Goal: Task Accomplishment & Management: Complete application form

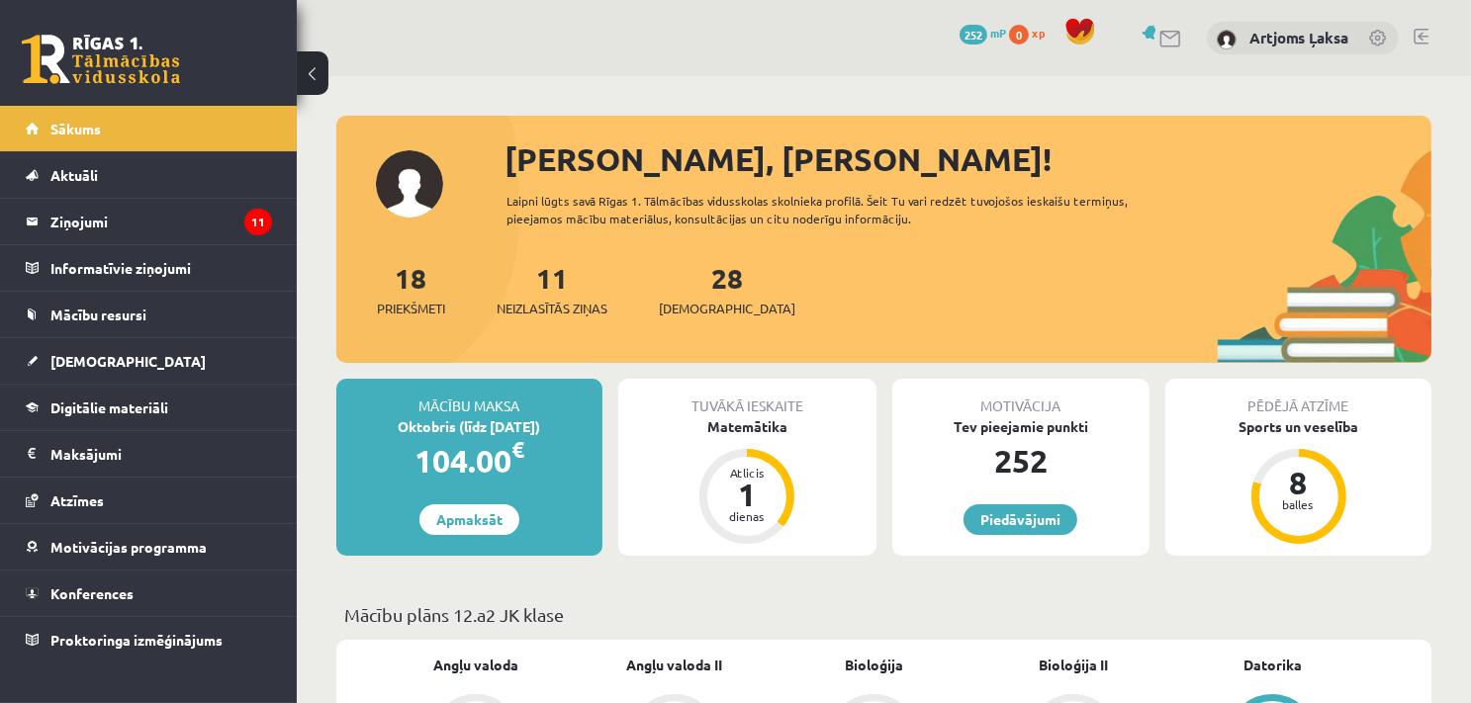
drag, startPoint x: 0, startPoint y: 0, endPoint x: 771, endPoint y: 439, distance: 887.7
click at [771, 439] on div "Tuvākā ieskaite Matemātika Atlicis 1 dienas" at bounding box center [747, 467] width 258 height 177
click at [751, 428] on div "Matemātika" at bounding box center [747, 426] width 258 height 21
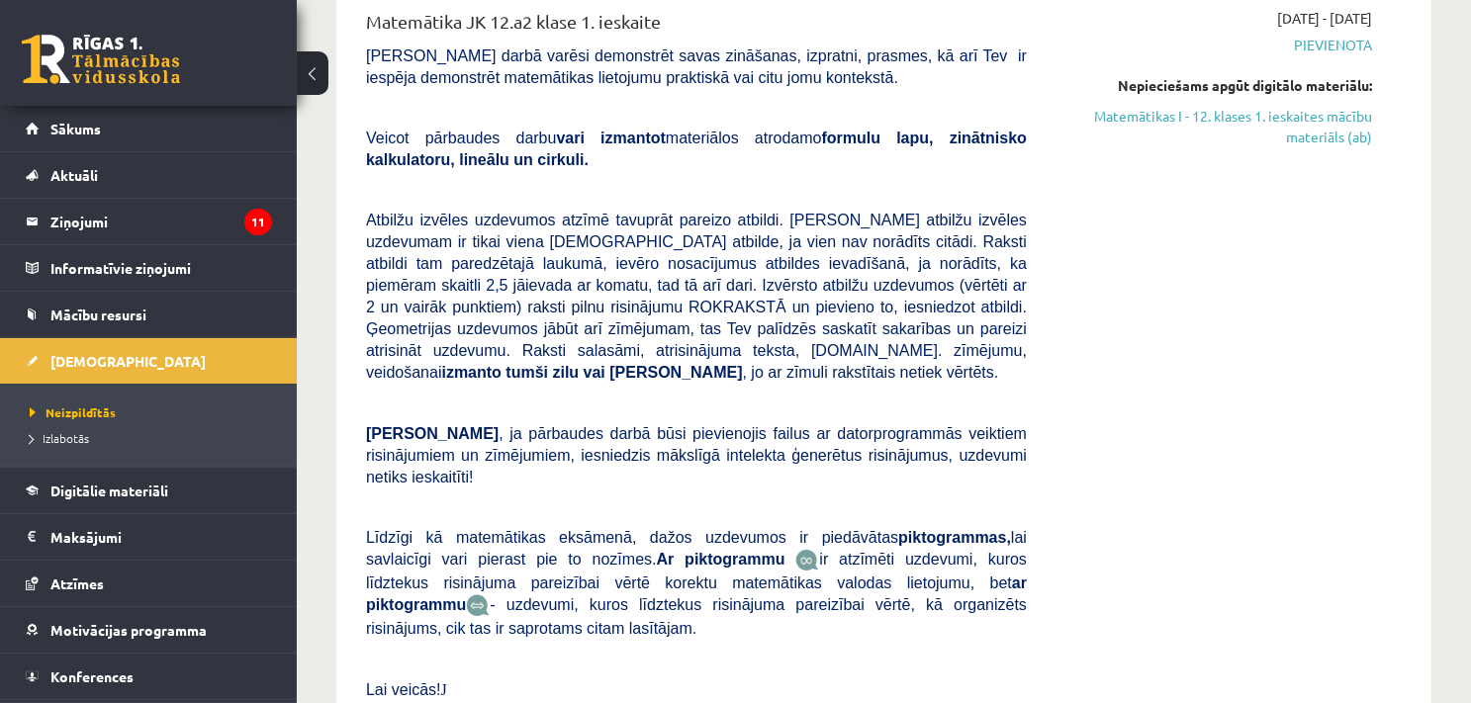
scroll to position [277, 0]
click at [1058, 553] on div "2025-09-18 - 2025-09-21 Pievienota Nepieciešams apgūt digitālo materiālu: Matem…" at bounding box center [1213, 373] width 345 height 734
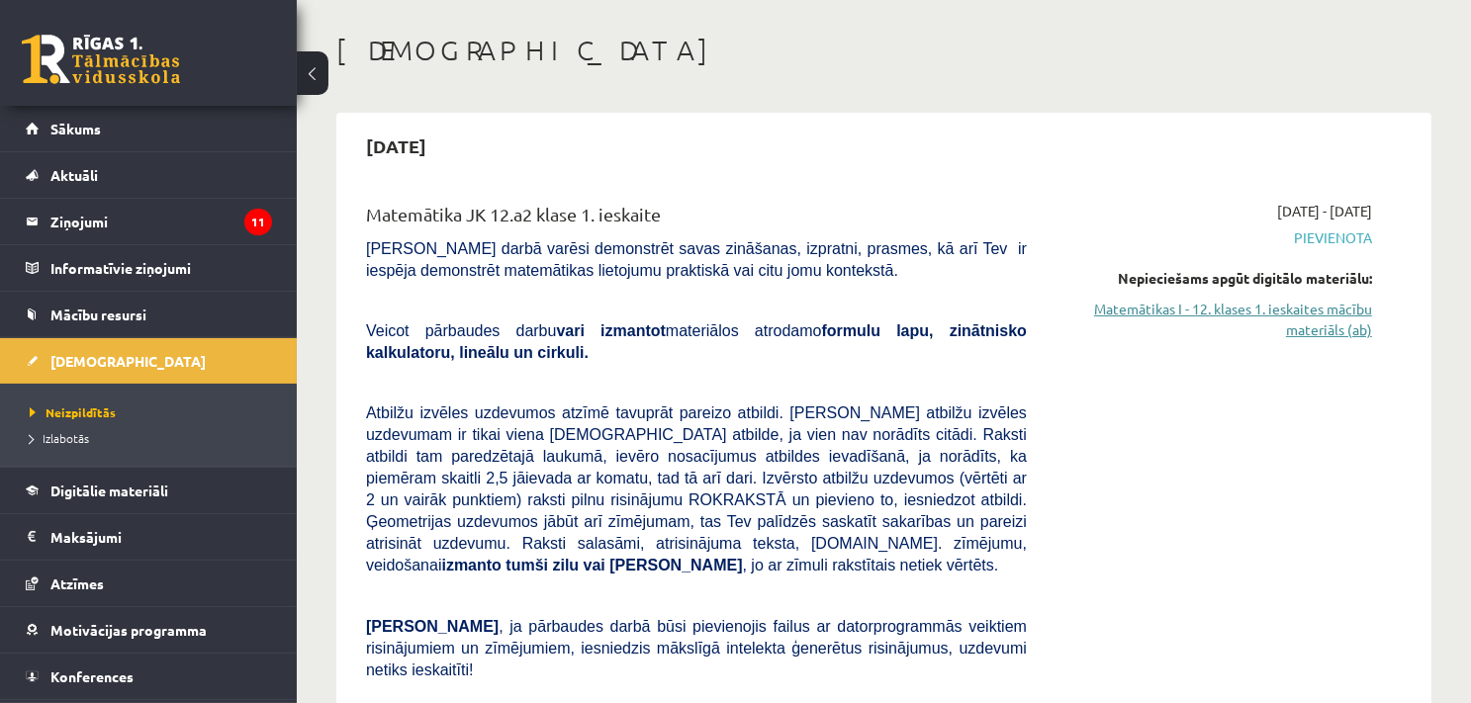
scroll to position [79, 0]
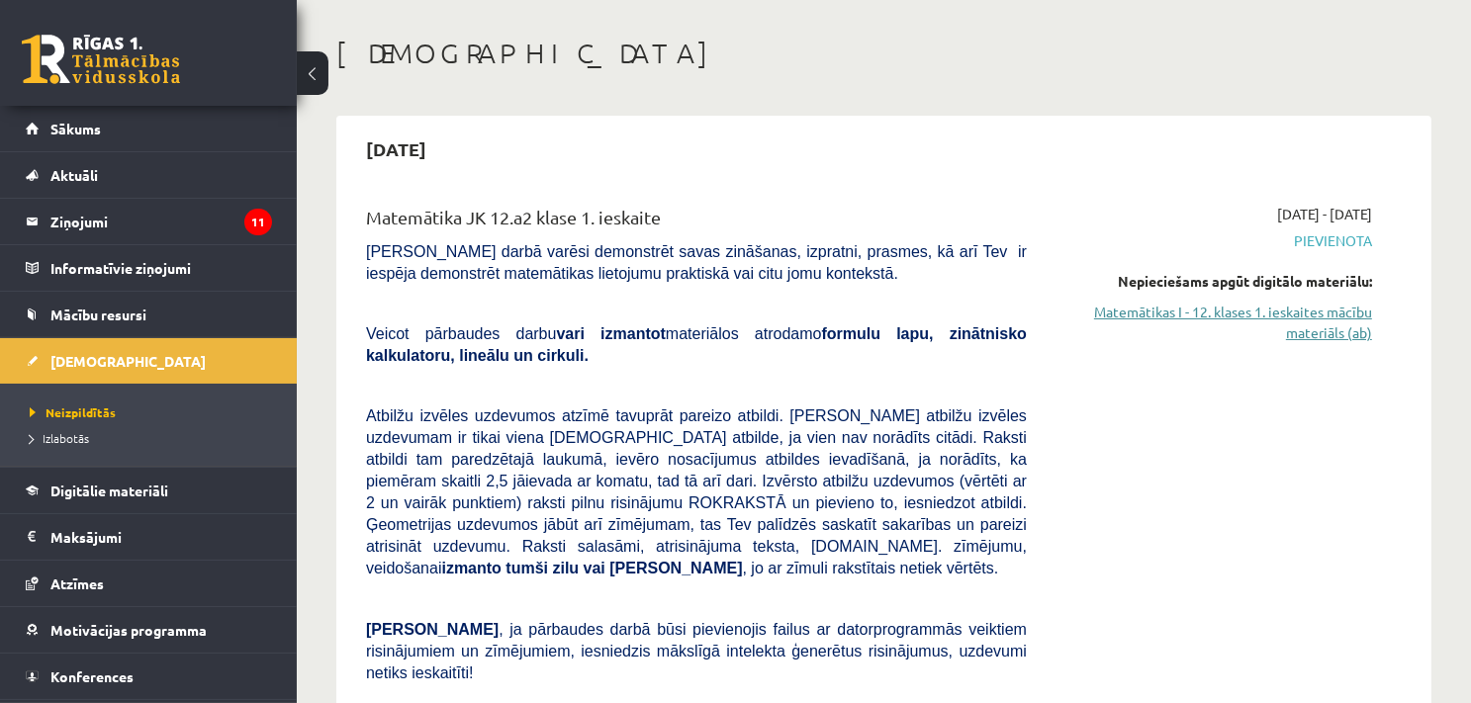
click at [1238, 320] on link "Matemātikas I - 12. klases 1. ieskaites mācību materiāls (ab)" at bounding box center [1214, 323] width 316 height 42
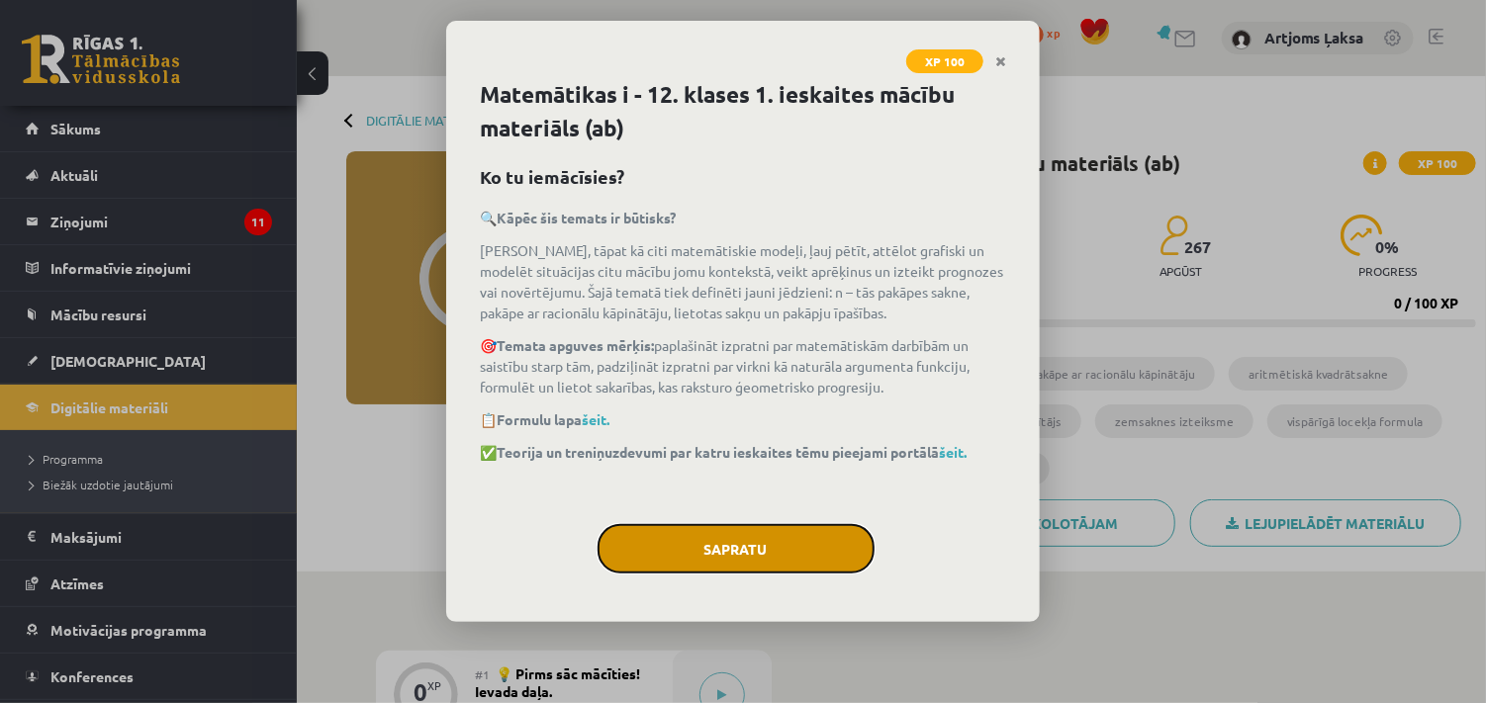
click at [813, 554] on button "Sapratu" at bounding box center [735, 548] width 277 height 49
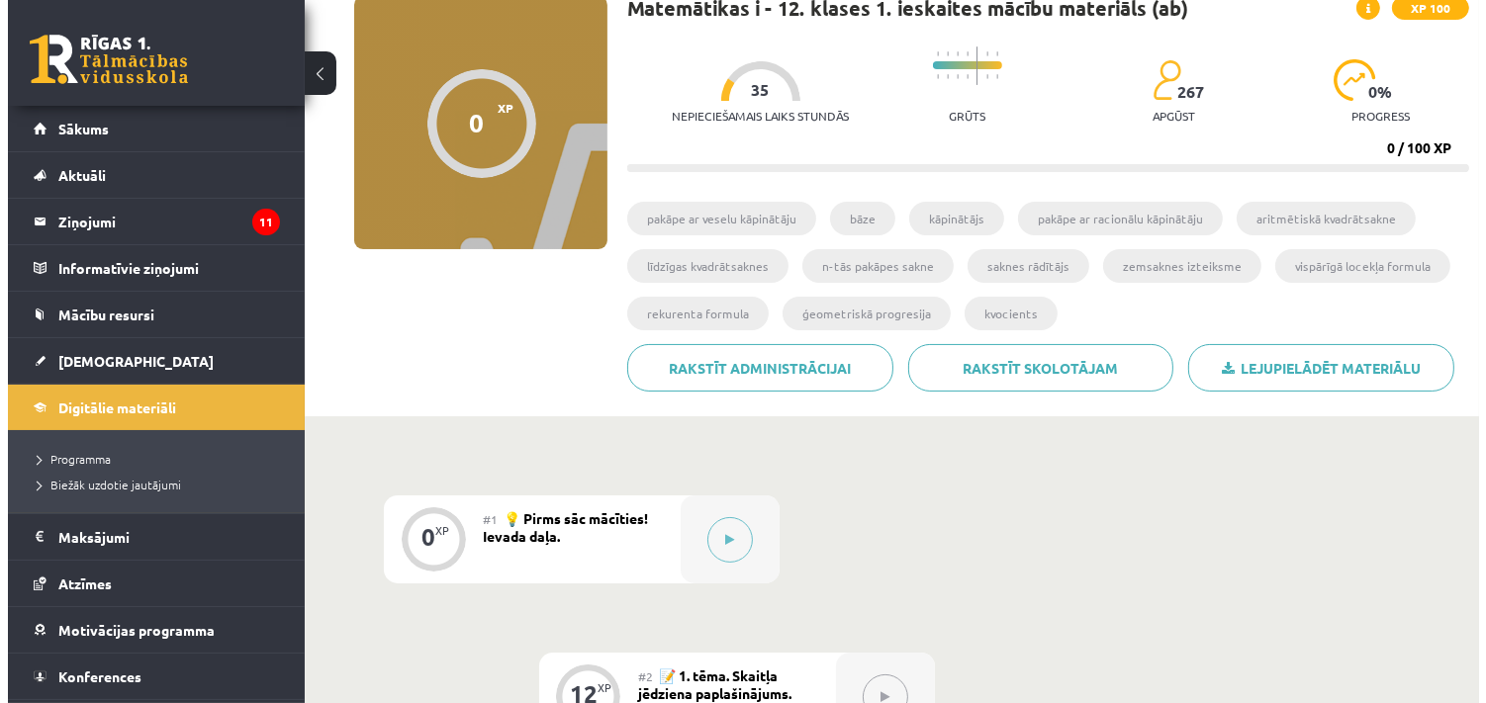
scroll to position [158, 0]
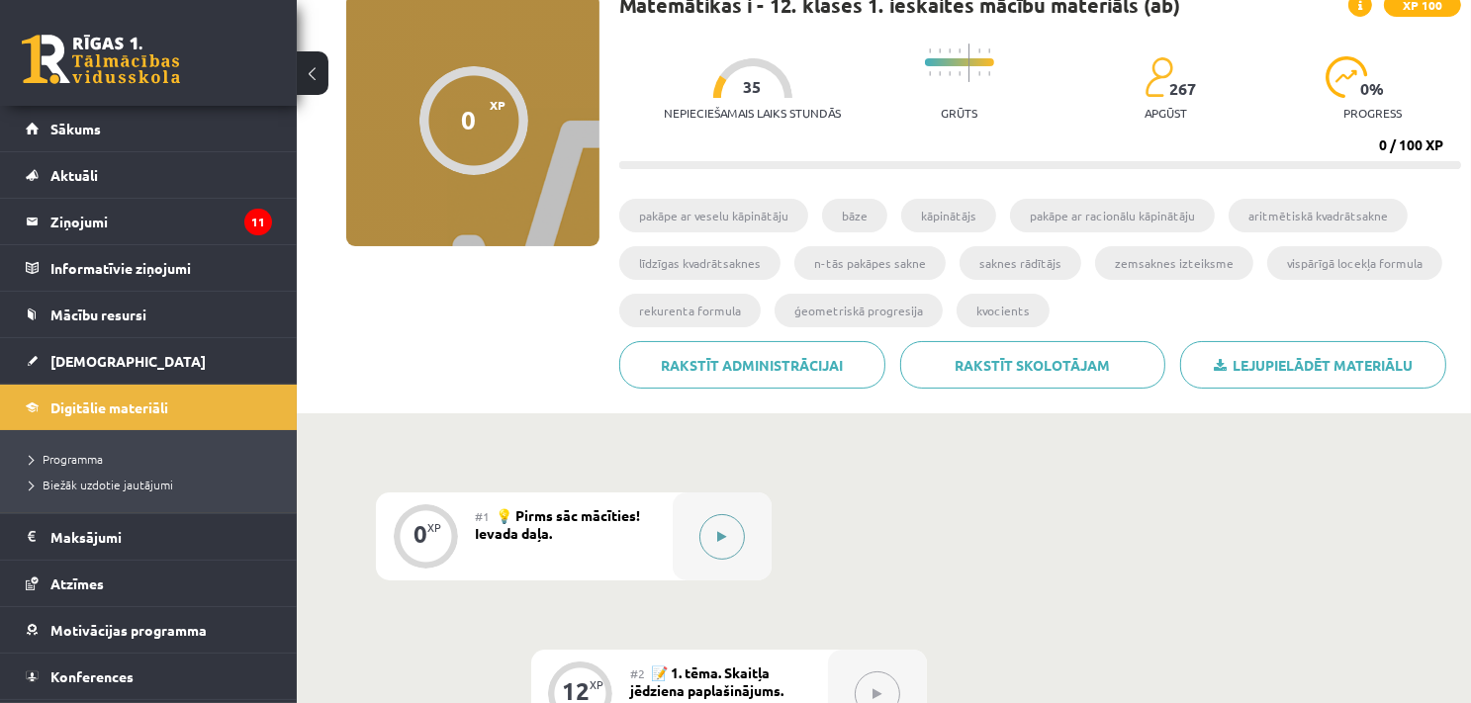
click at [747, 541] on div at bounding box center [722, 537] width 99 height 88
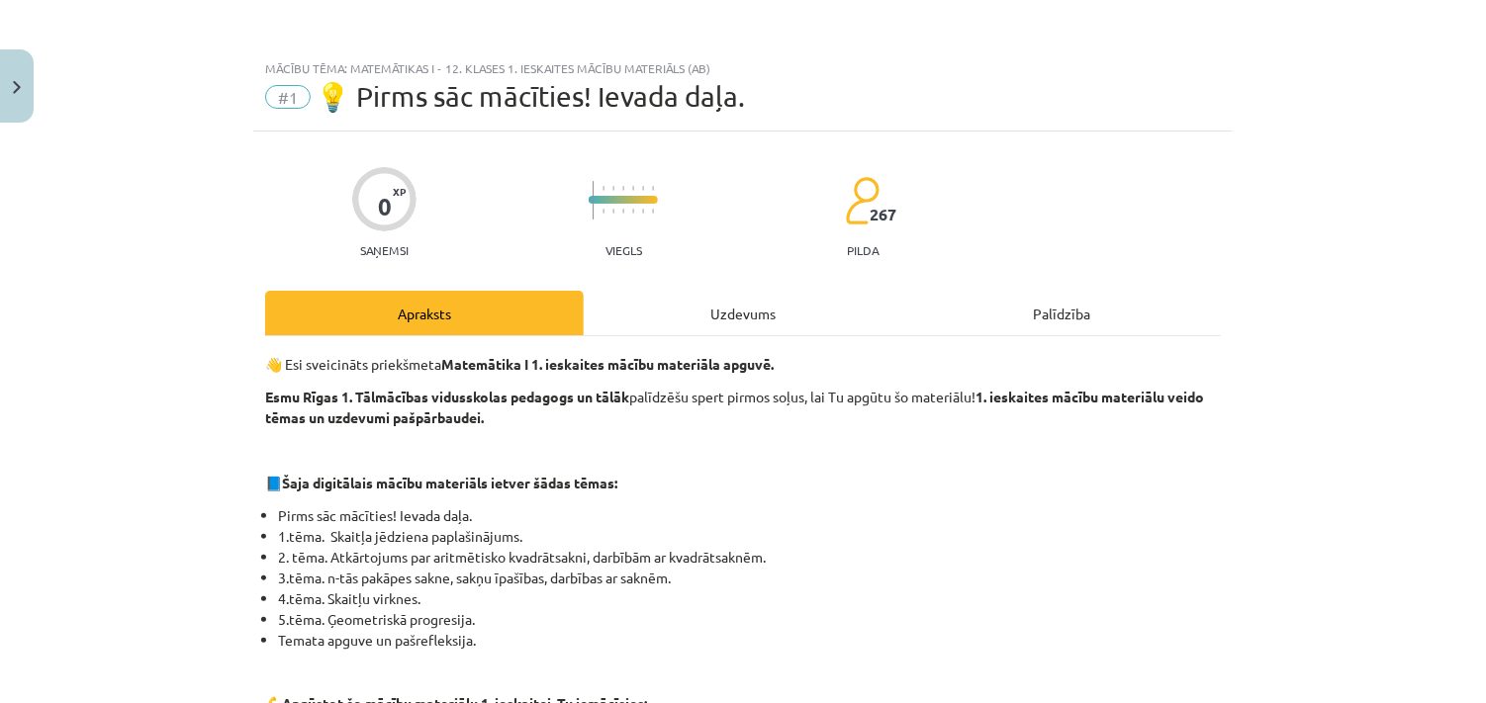
click at [202, 391] on div "Mācību tēma: Matemātikas i - 12. klases 1. ieskaites mācību materiāls (ab) #1 💡…" at bounding box center [743, 351] width 1486 height 703
click at [435, 312] on div "Apraksts" at bounding box center [424, 313] width 318 height 45
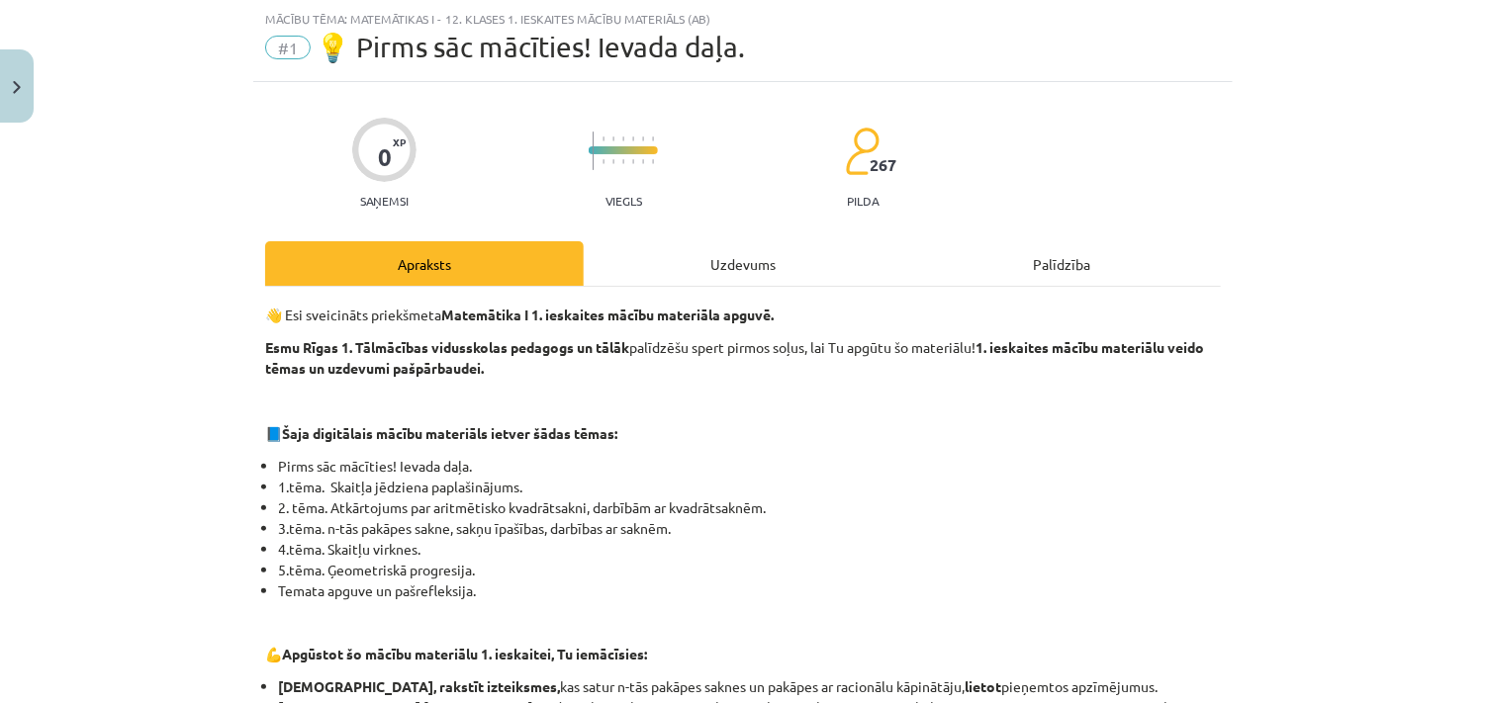
click at [1432, 264] on div "Mācību tēma: Matemātikas i - 12. klases 1. ieskaites mācību materiāls (ab) #1 💡…" at bounding box center [743, 351] width 1486 height 703
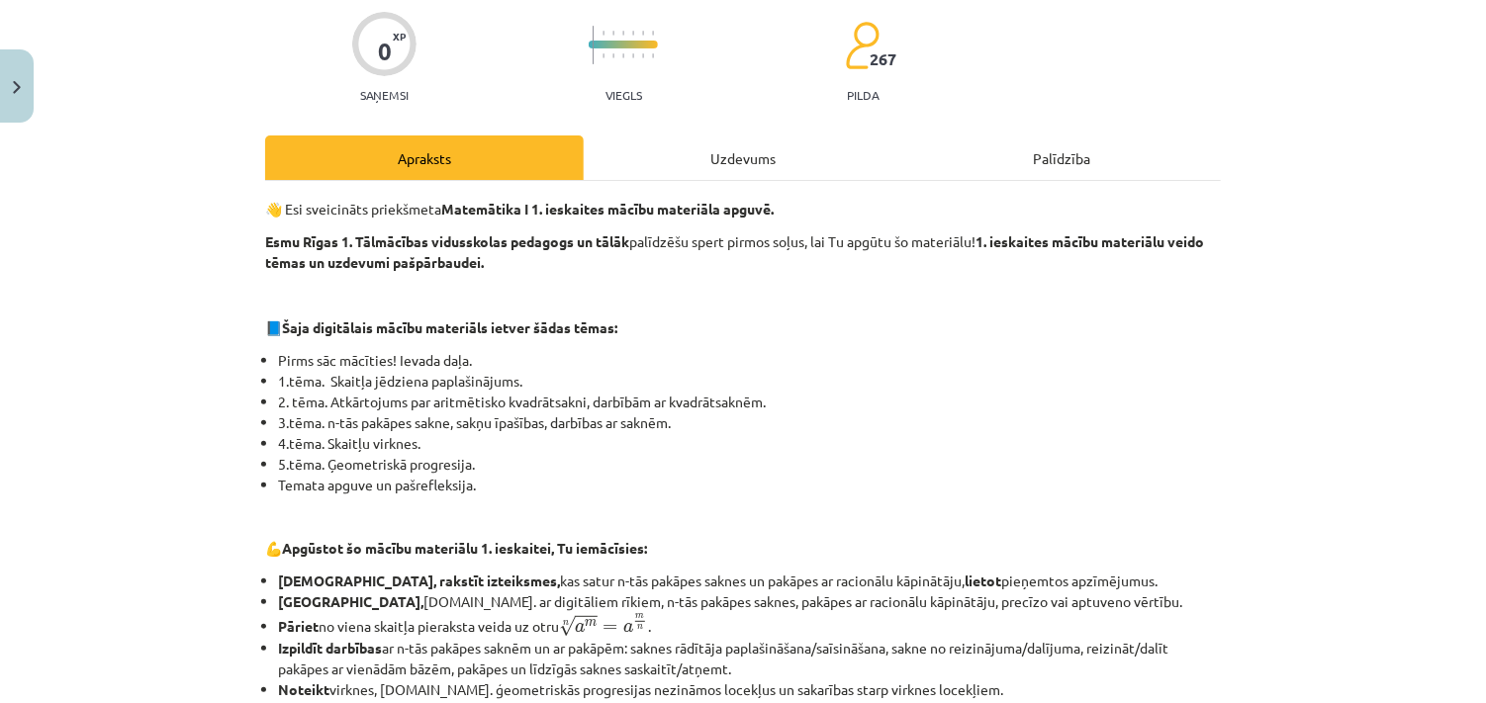
scroll to position [144, 0]
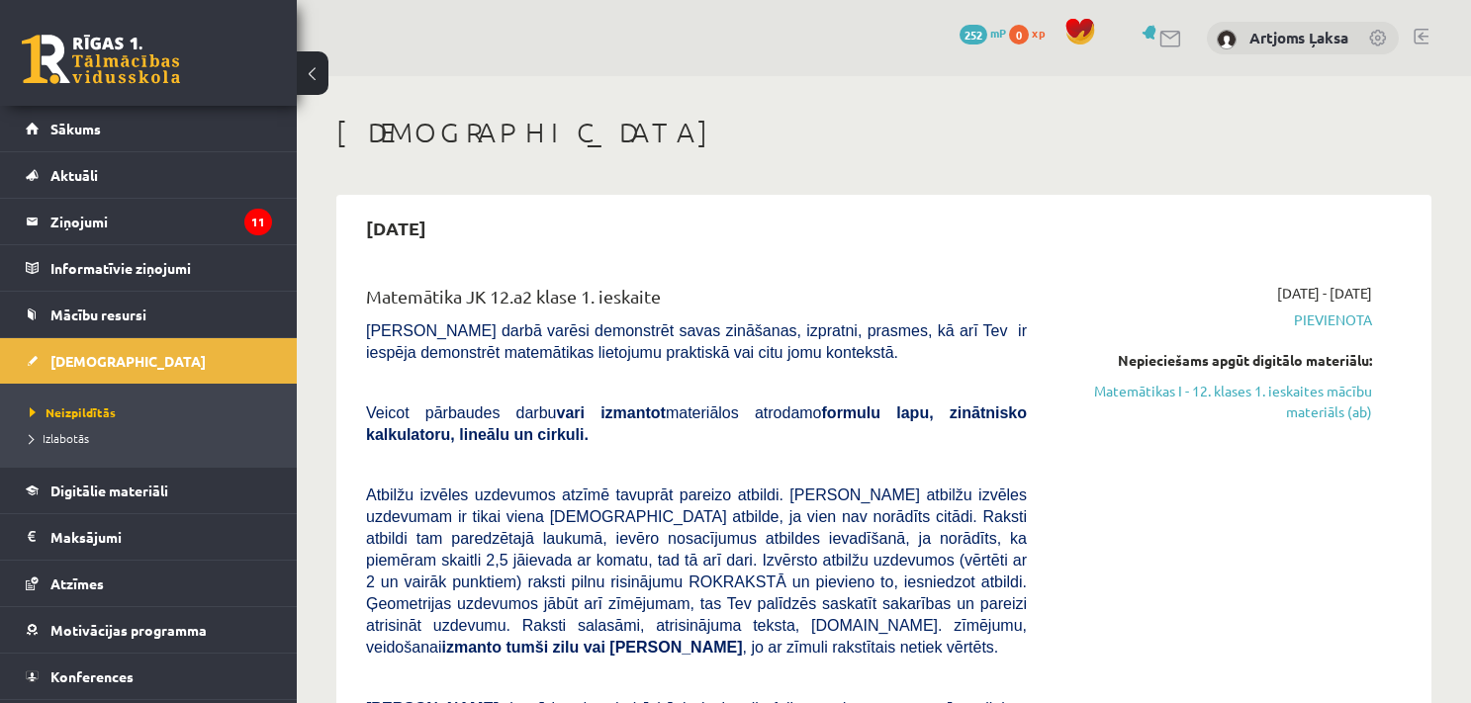
scroll to position [79, 0]
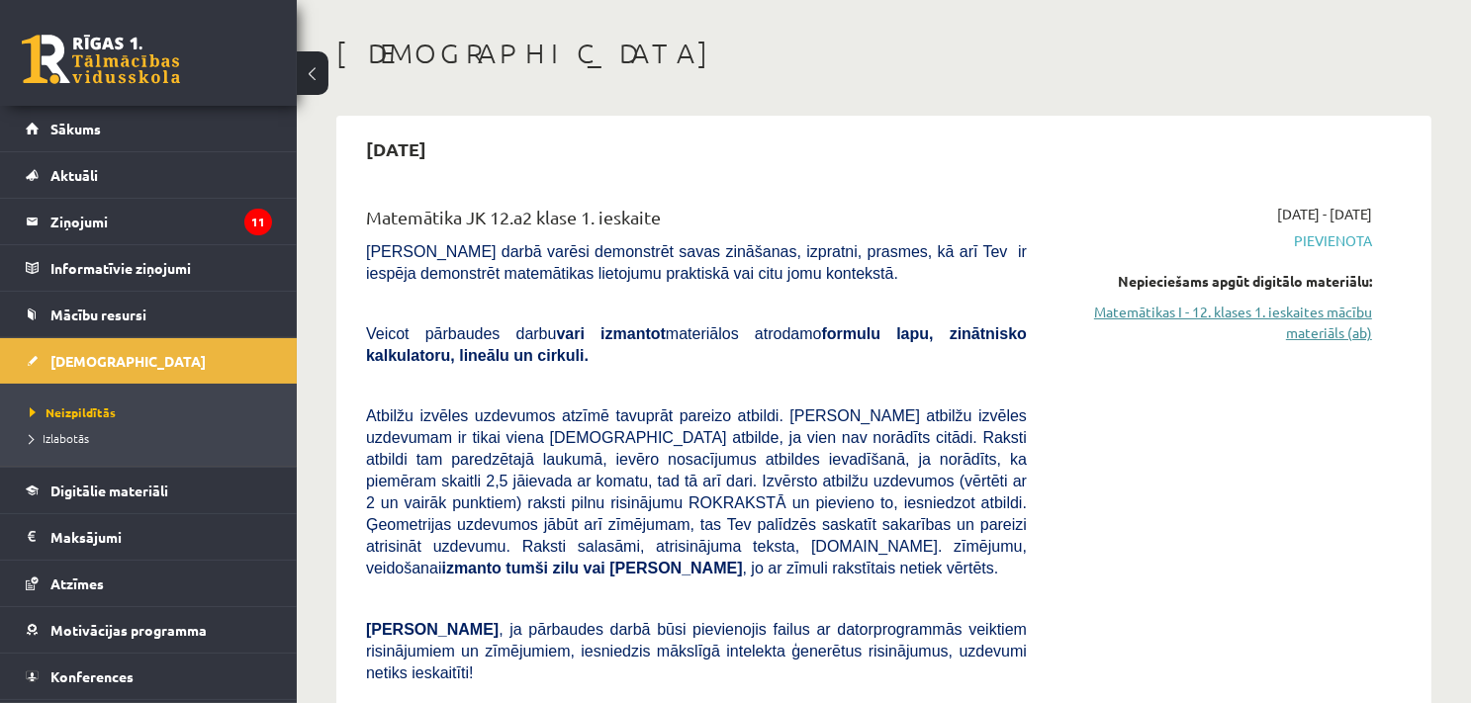
click at [1155, 316] on link "Matemātikas I - 12. klases 1. ieskaites mācību materiāls (ab)" at bounding box center [1214, 323] width 316 height 42
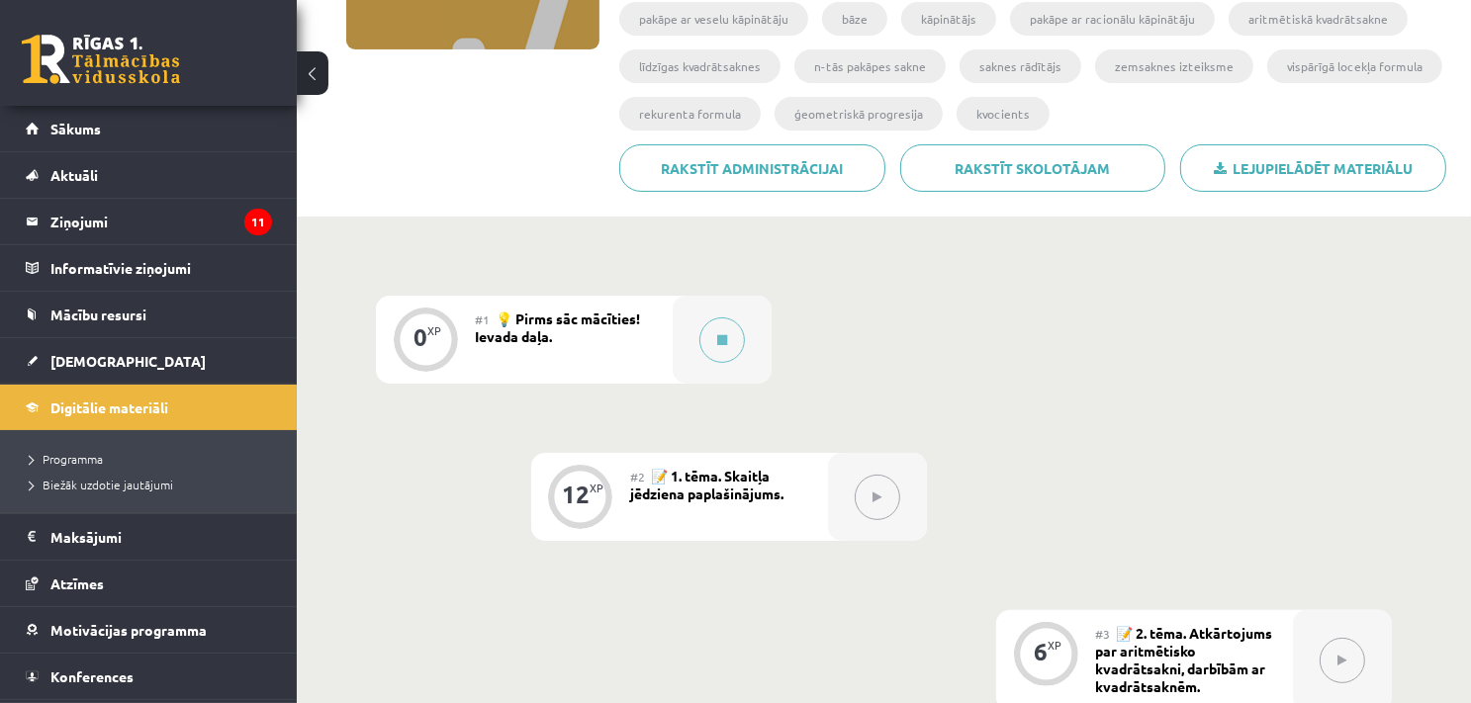
scroll to position [475, 0]
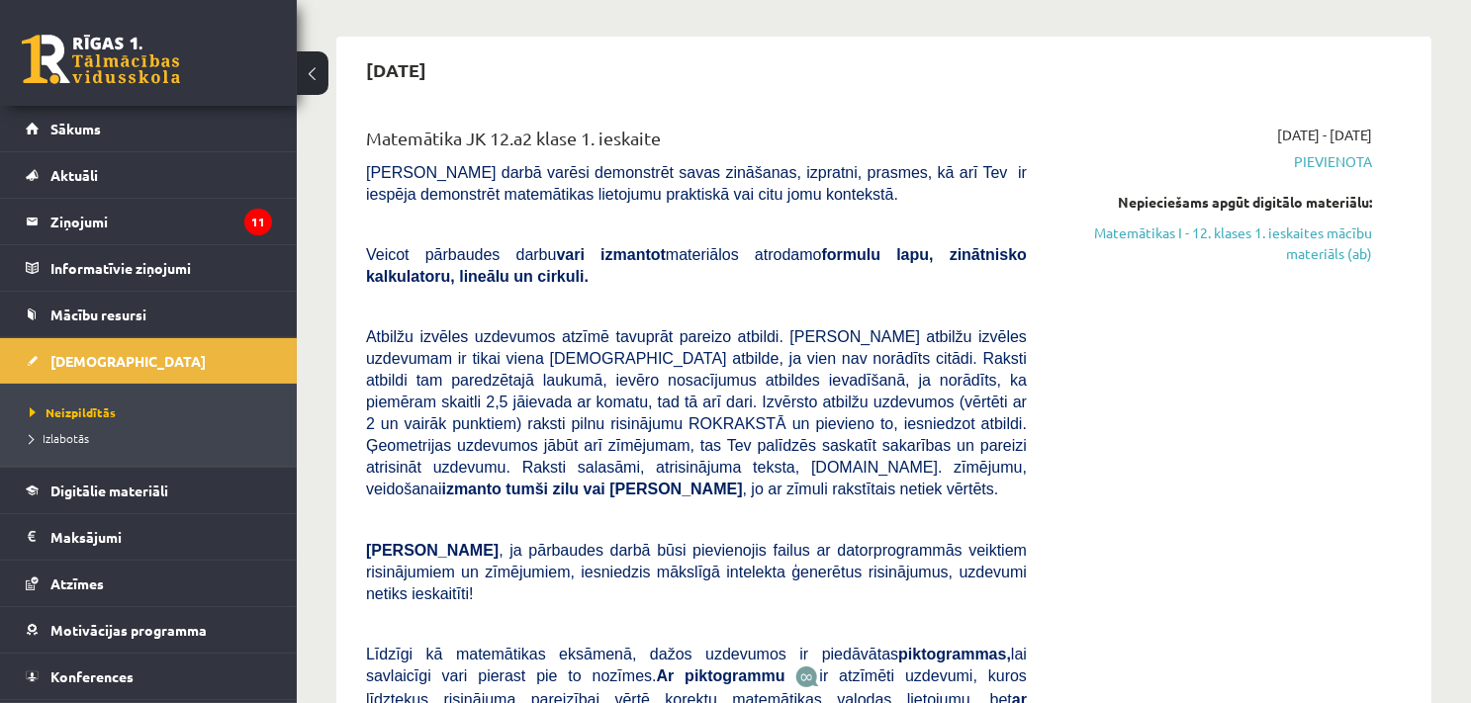
scroll to position [198, 0]
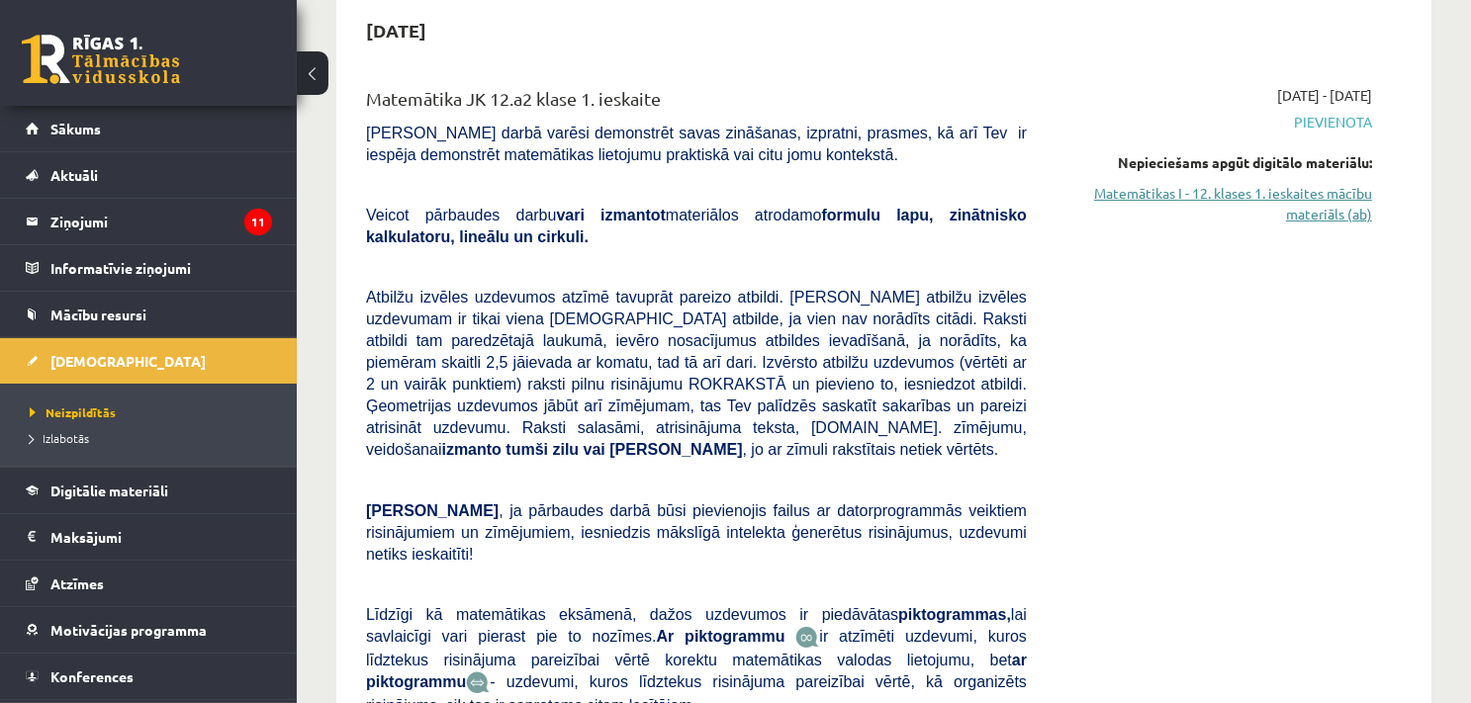
click at [1123, 192] on link "Matemātikas I - 12. klases 1. ieskaites mācību materiāls (ab)" at bounding box center [1214, 204] width 316 height 42
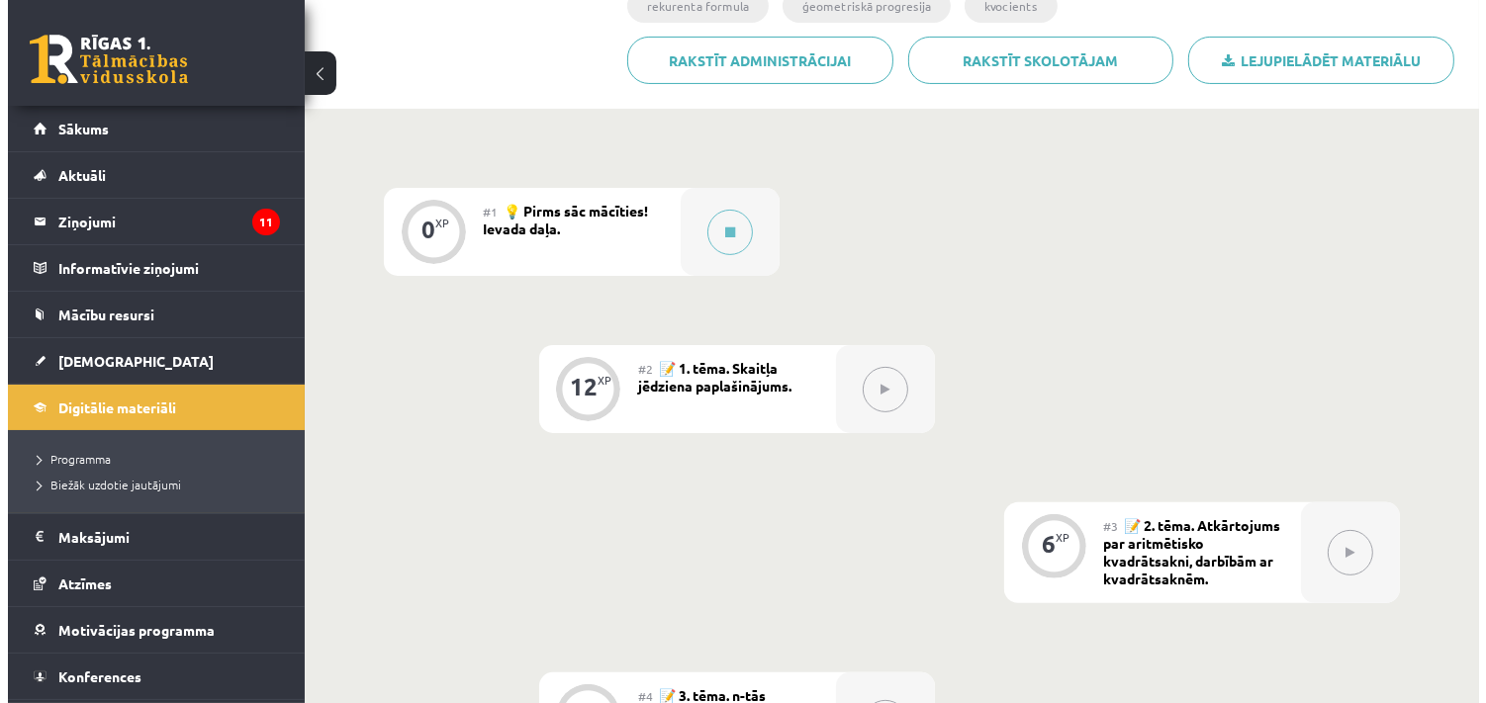
scroll to position [475, 0]
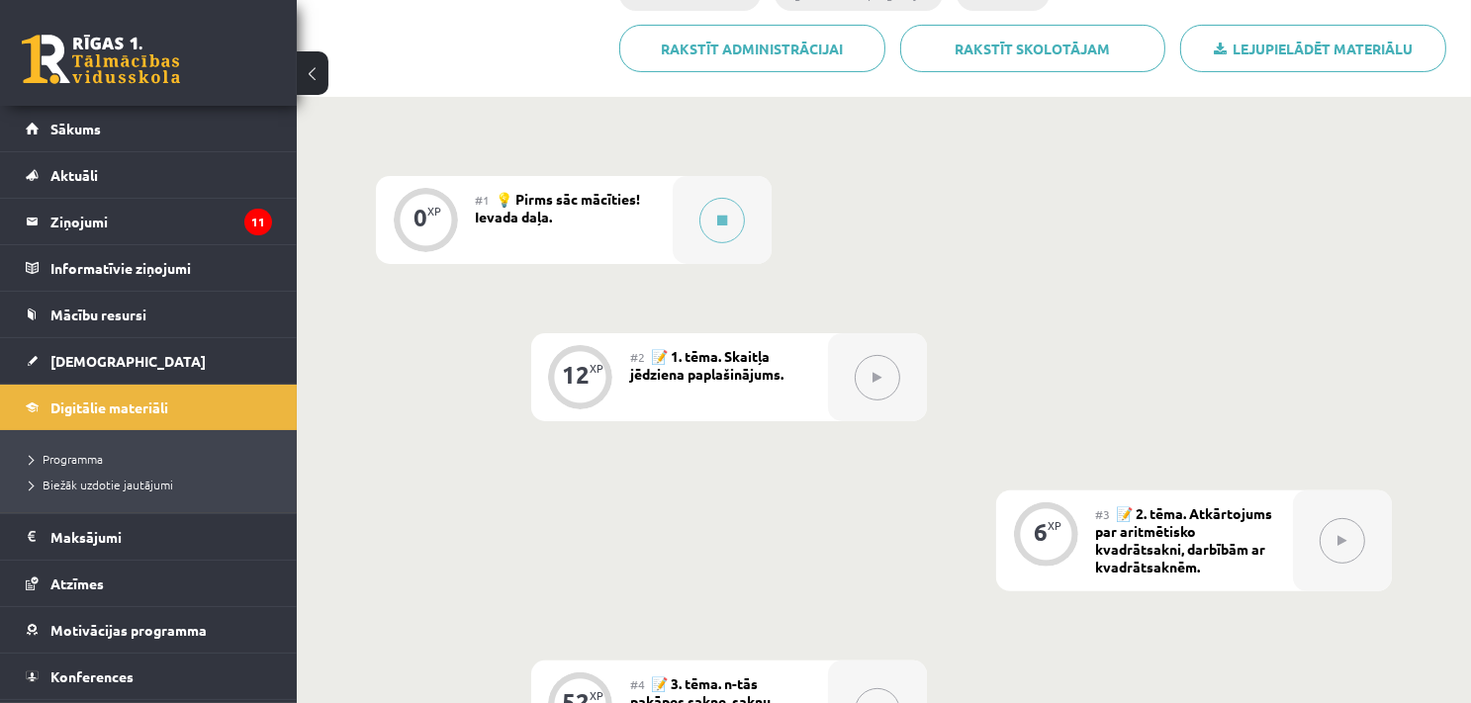
click at [649, 228] on div "#1 💡 Pirms sāc mācīties! Ievada daļa." at bounding box center [574, 220] width 198 height 88
click at [689, 204] on div at bounding box center [722, 220] width 99 height 88
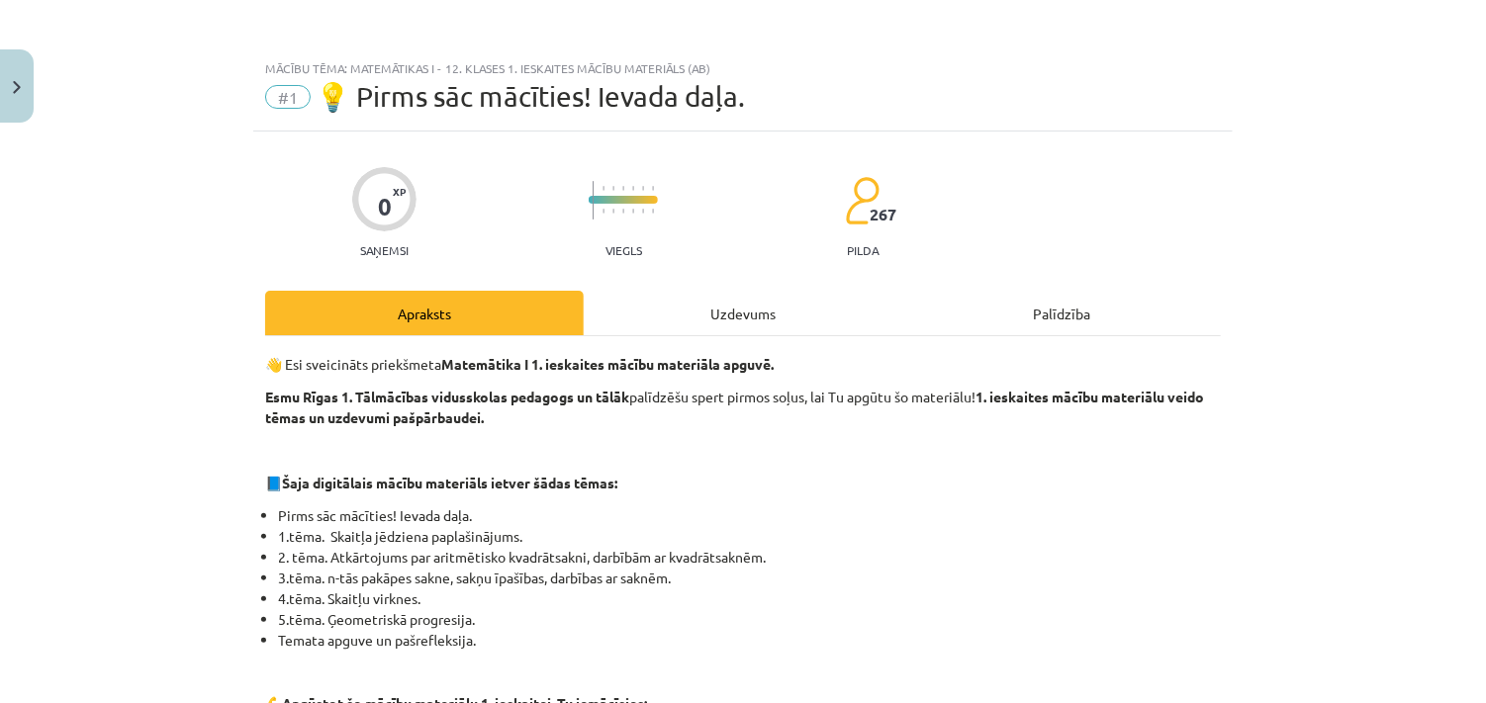
click at [799, 491] on p "📘 Šaja digitālais mācību materiāls ietver šādas tēmas:" at bounding box center [742, 483] width 955 height 21
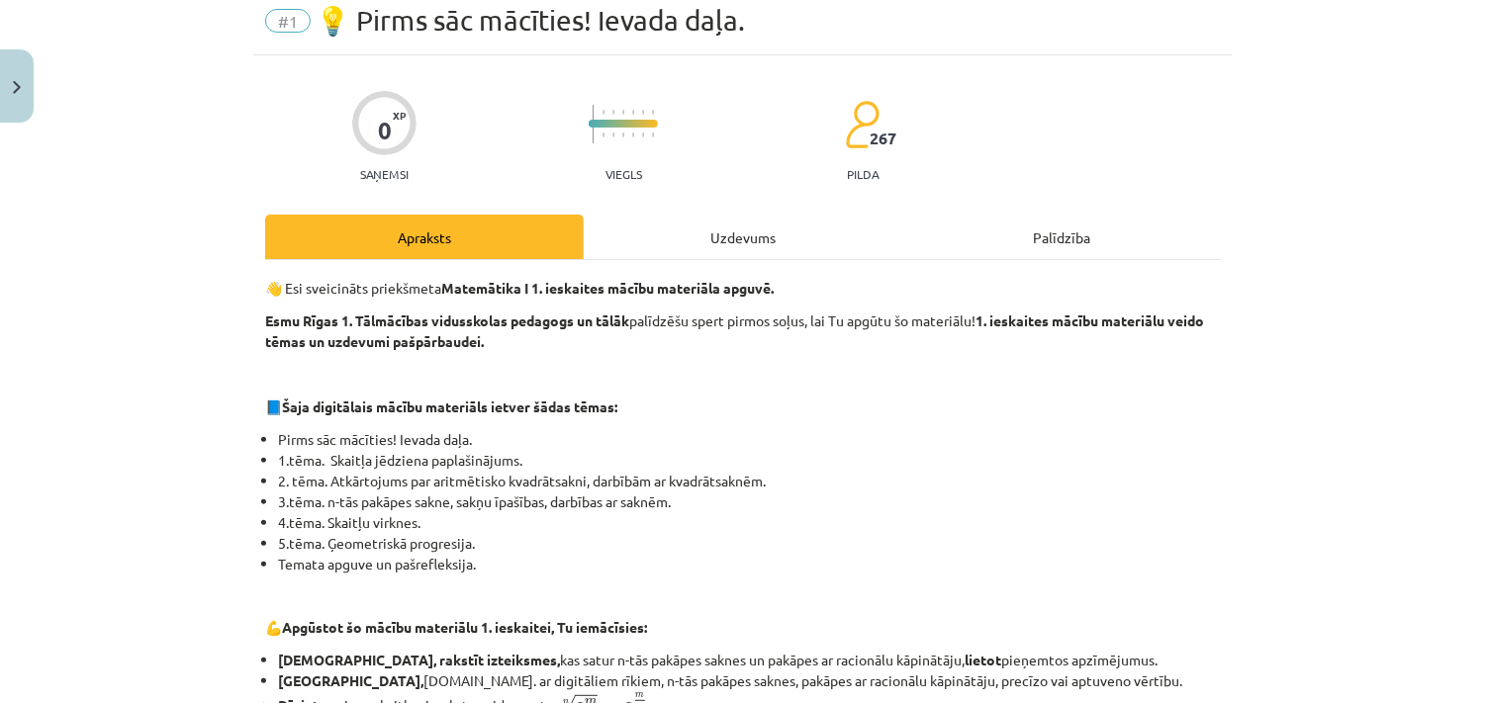
scroll to position [95, 0]
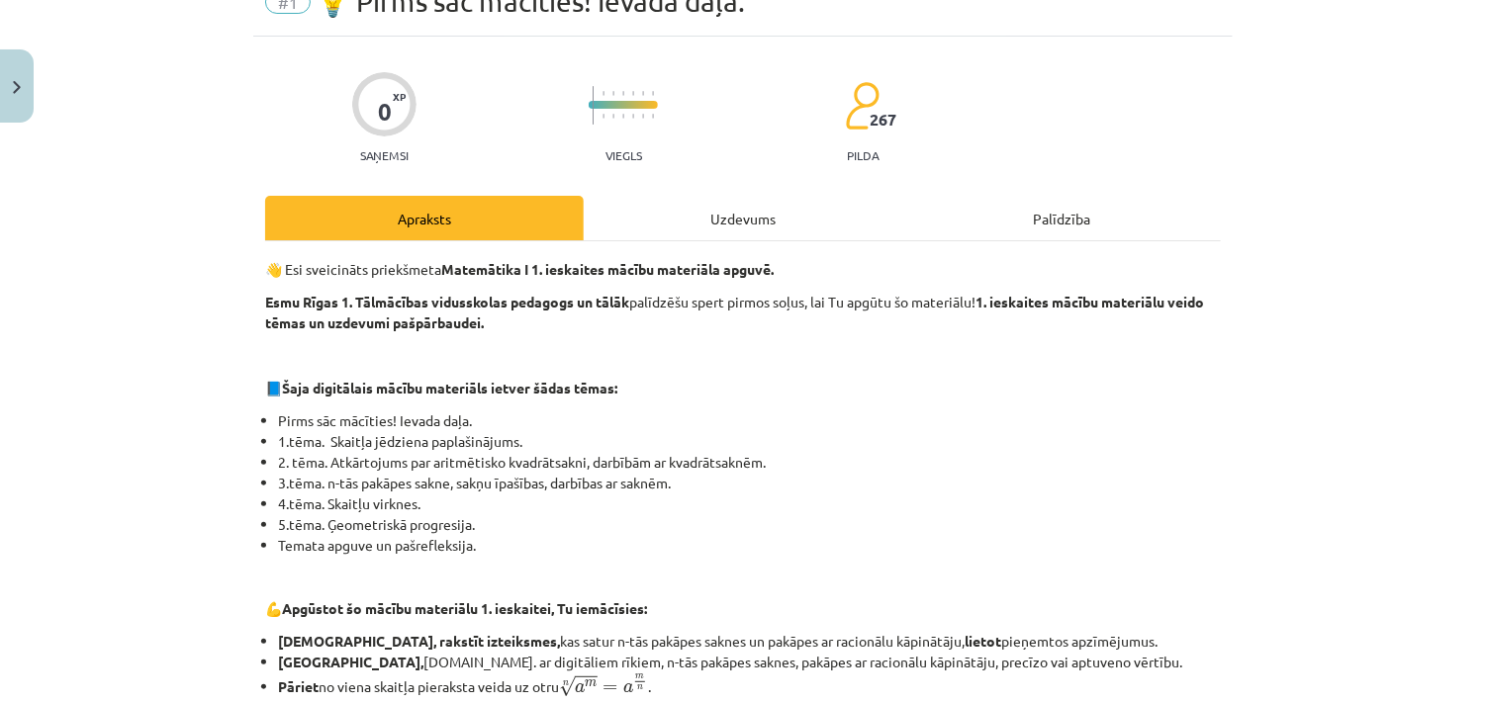
click at [1469, 268] on div "Mācību tēma: Matemātikas i - 12. klases 1. ieskaites mācību materiāls (ab) #1 💡…" at bounding box center [743, 351] width 1486 height 703
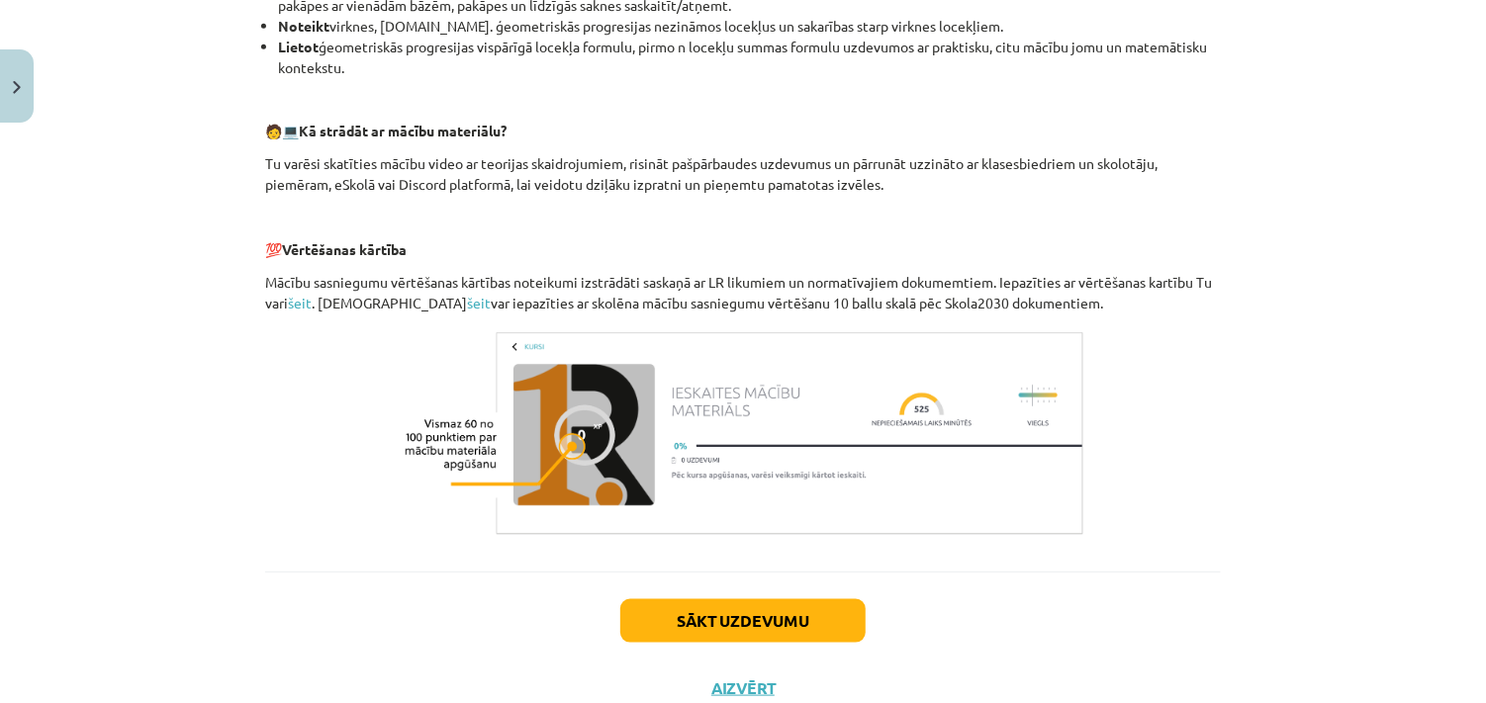
scroll to position [847, 0]
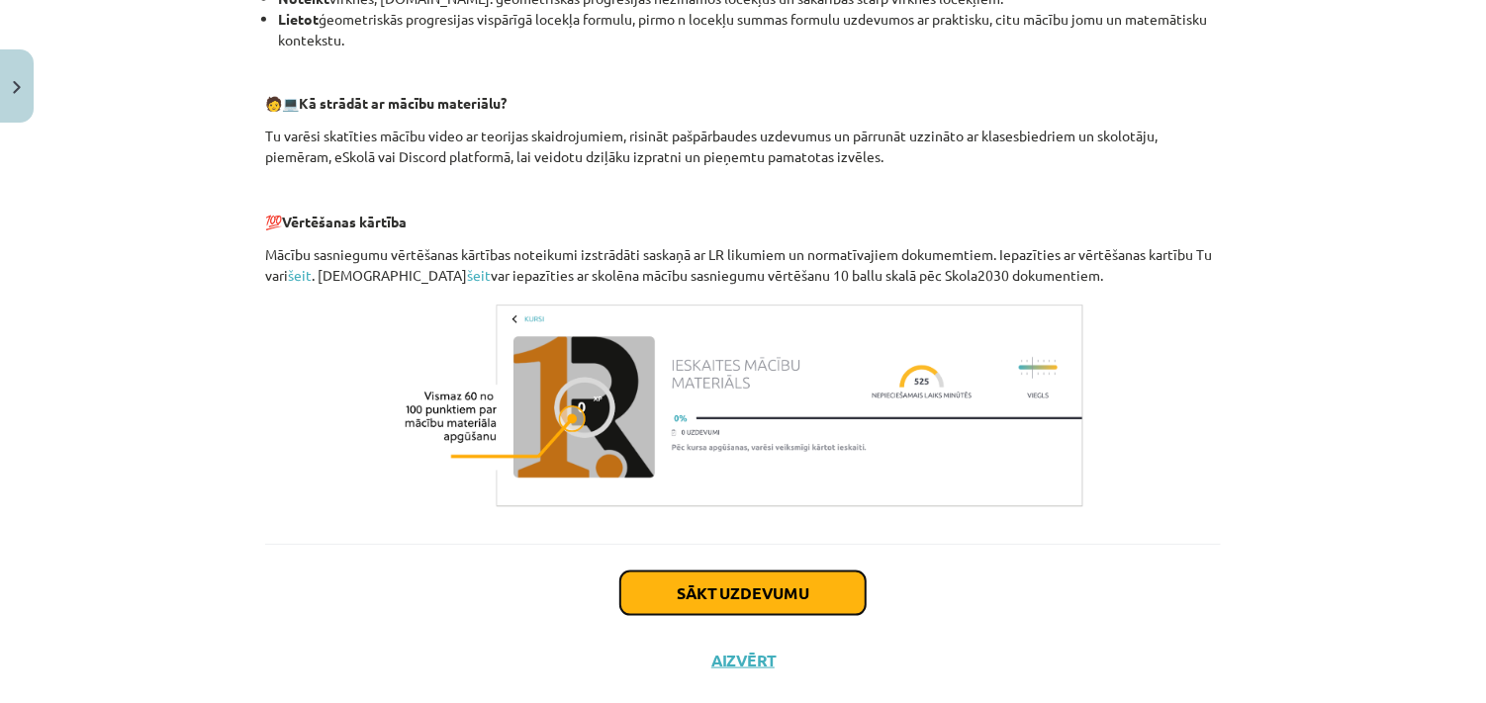
click at [831, 600] on button "Sākt uzdevumu" at bounding box center [742, 594] width 245 height 44
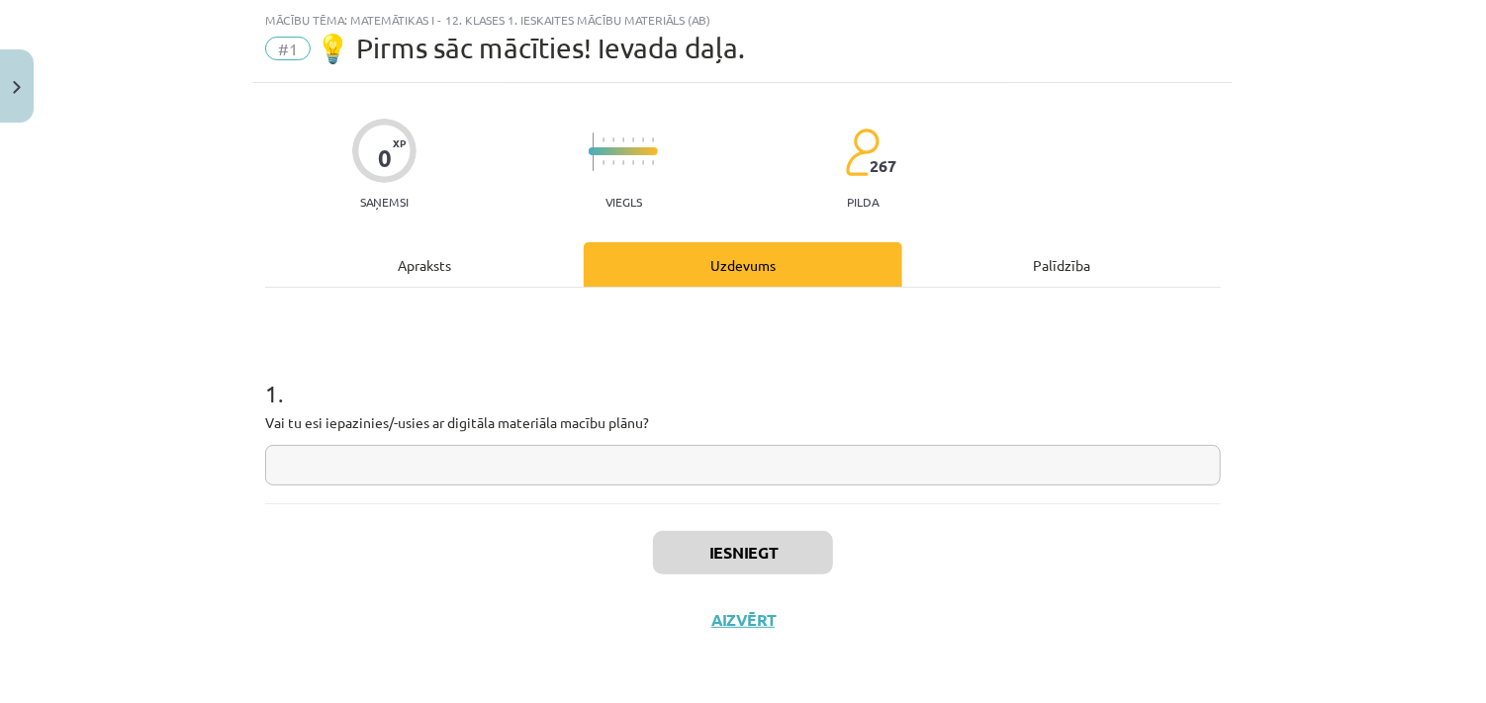
scroll to position [47, 0]
click at [538, 458] on input "text" at bounding box center [742, 466] width 955 height 41
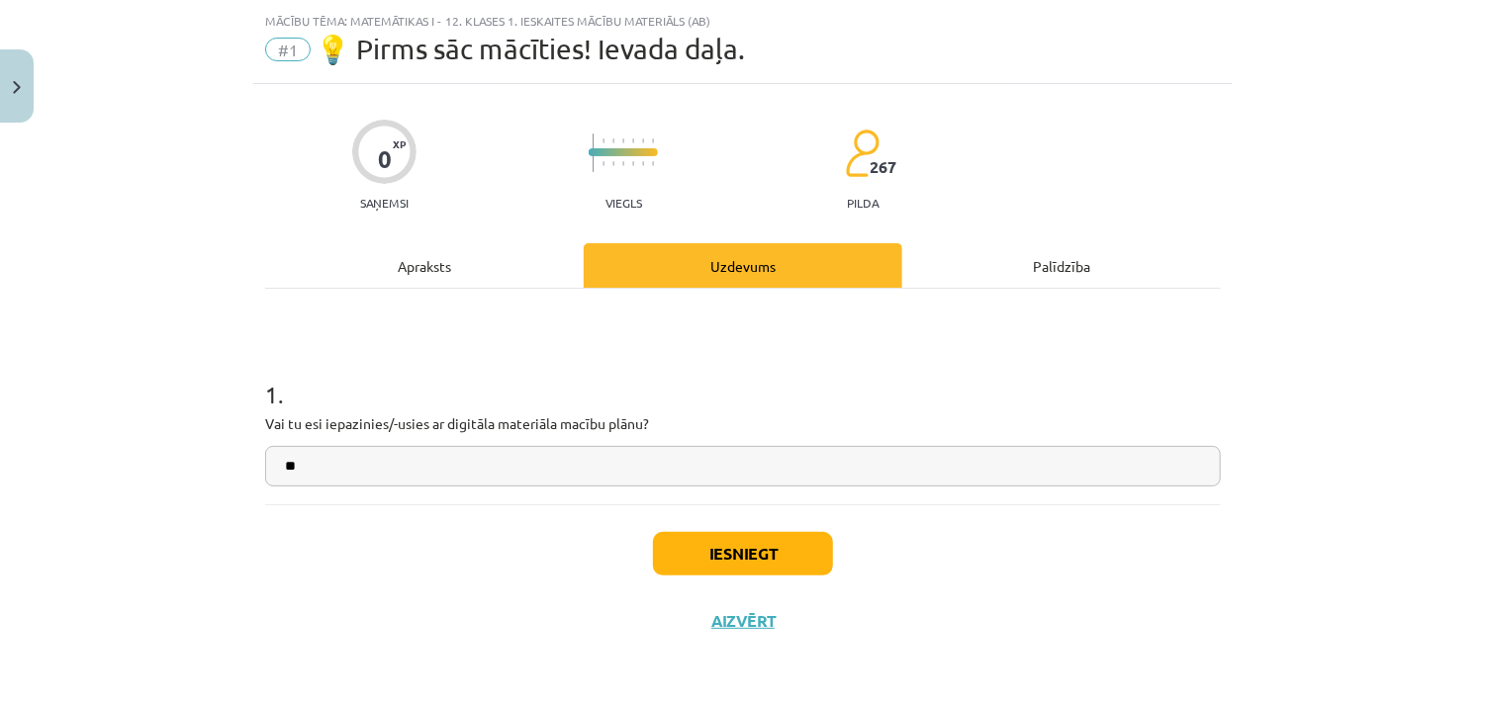
type input "*"
type input "**"
click at [754, 570] on button "Iesniegt" at bounding box center [743, 554] width 180 height 44
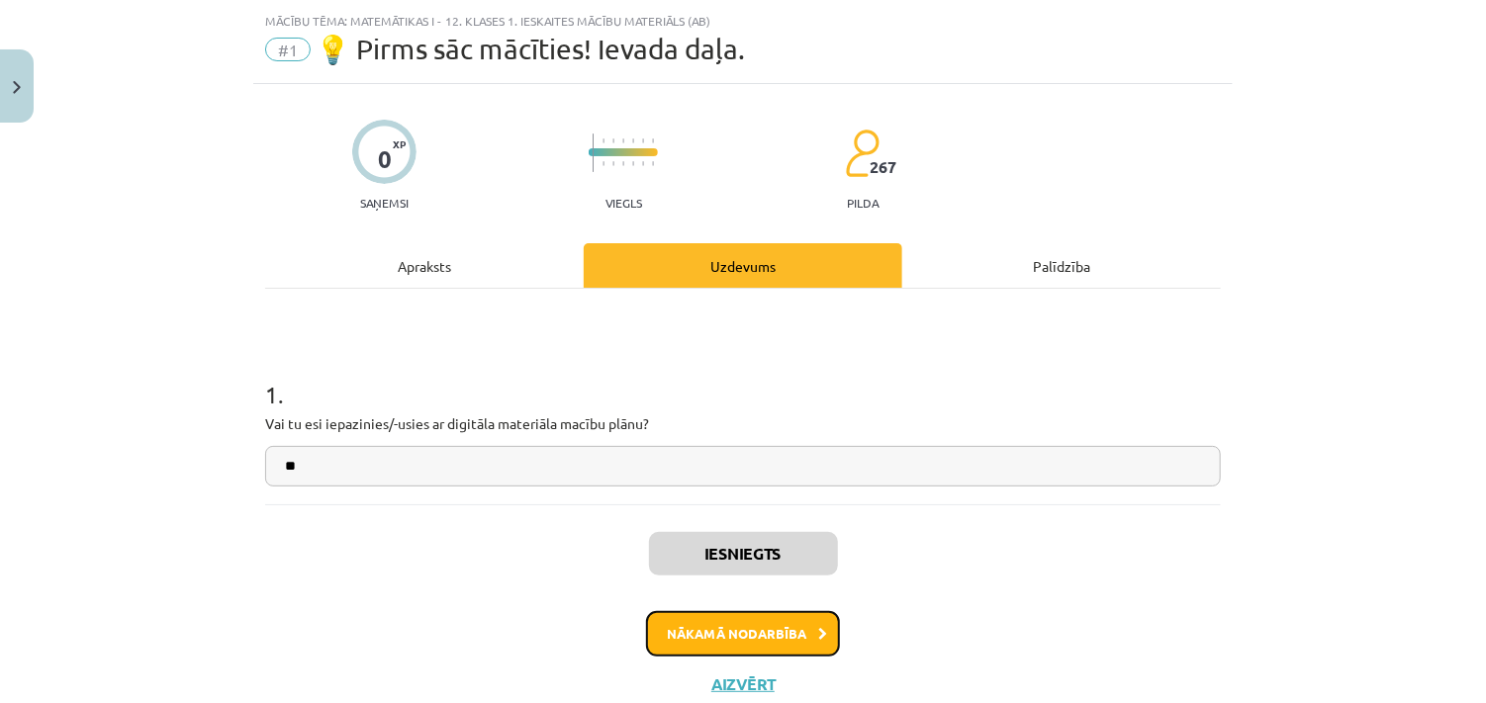
click at [769, 627] on button "Nākamā nodarbība" at bounding box center [743, 633] width 194 height 45
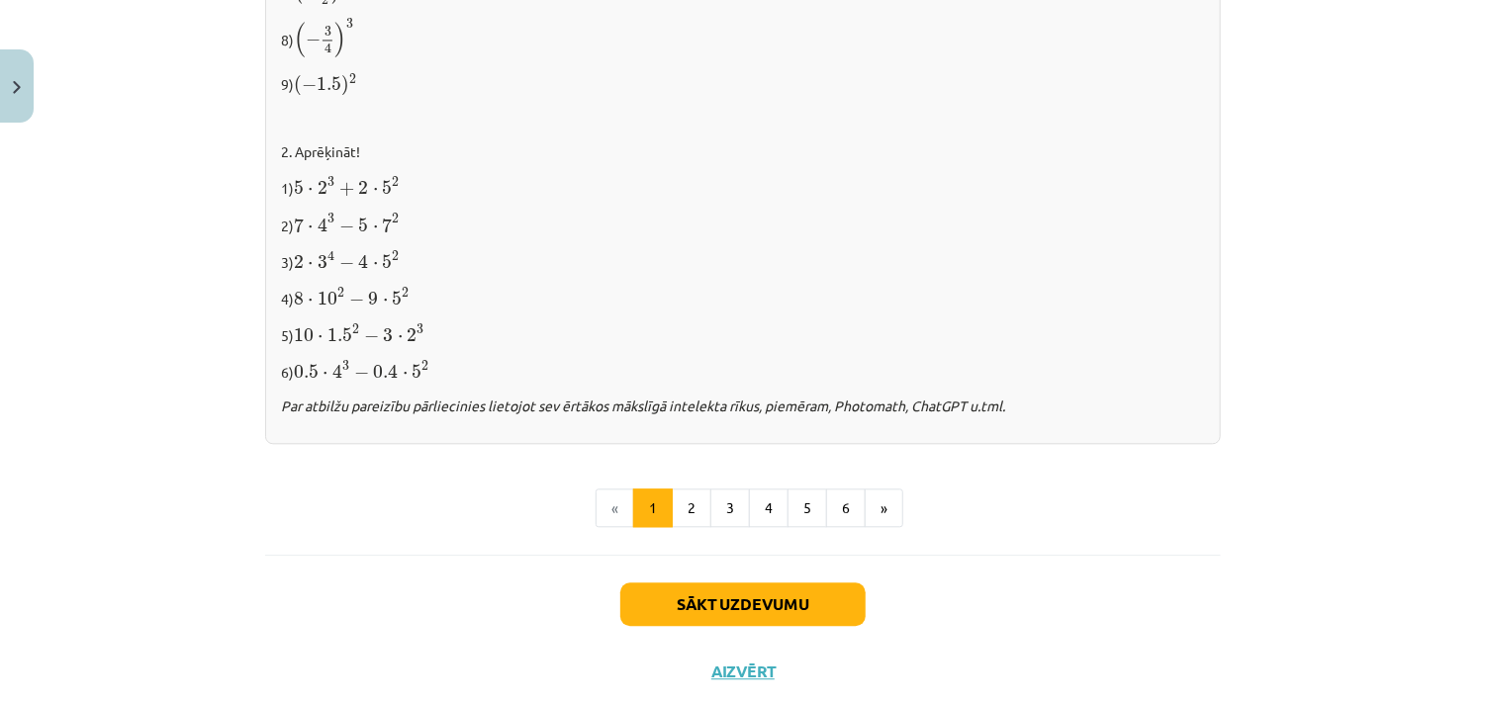
scroll to position [2105, 0]
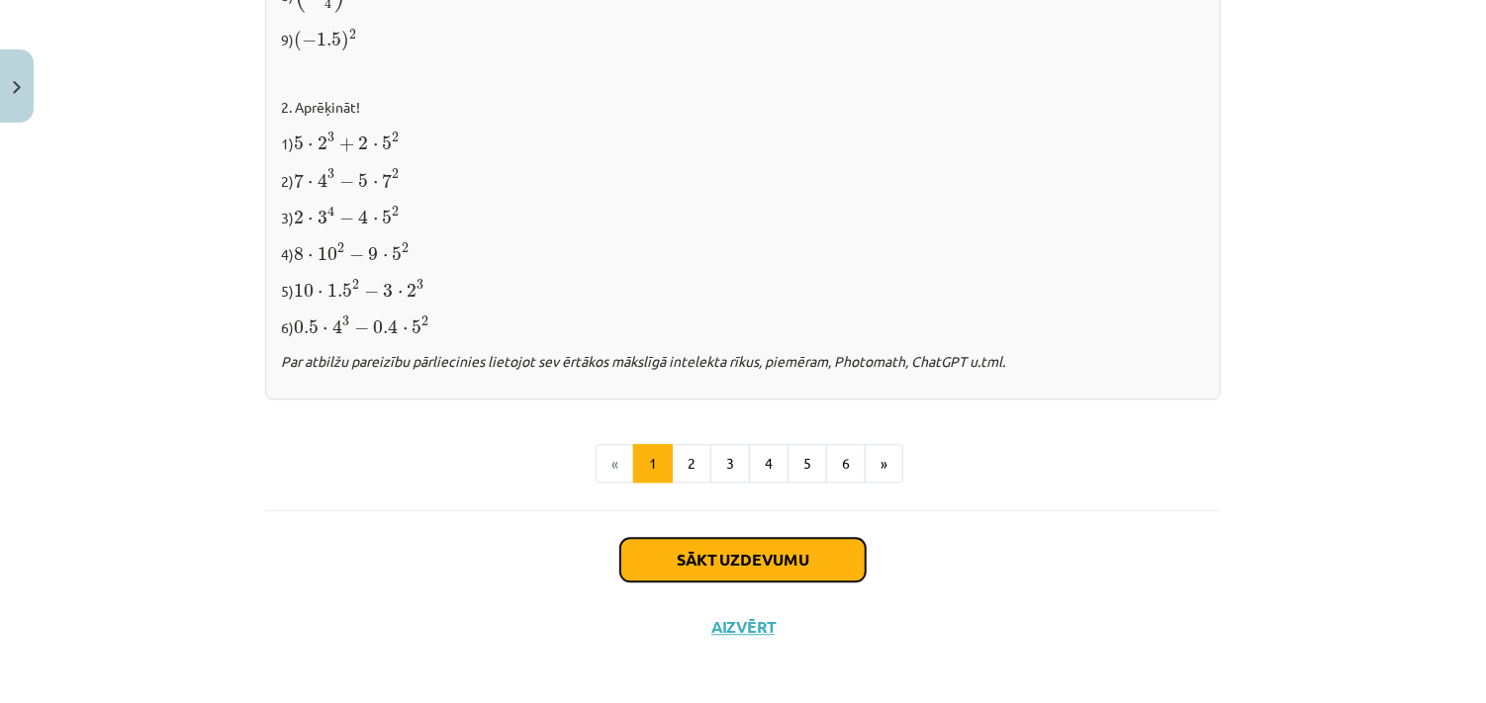
click at [691, 550] on button "Sākt uzdevumu" at bounding box center [742, 560] width 245 height 44
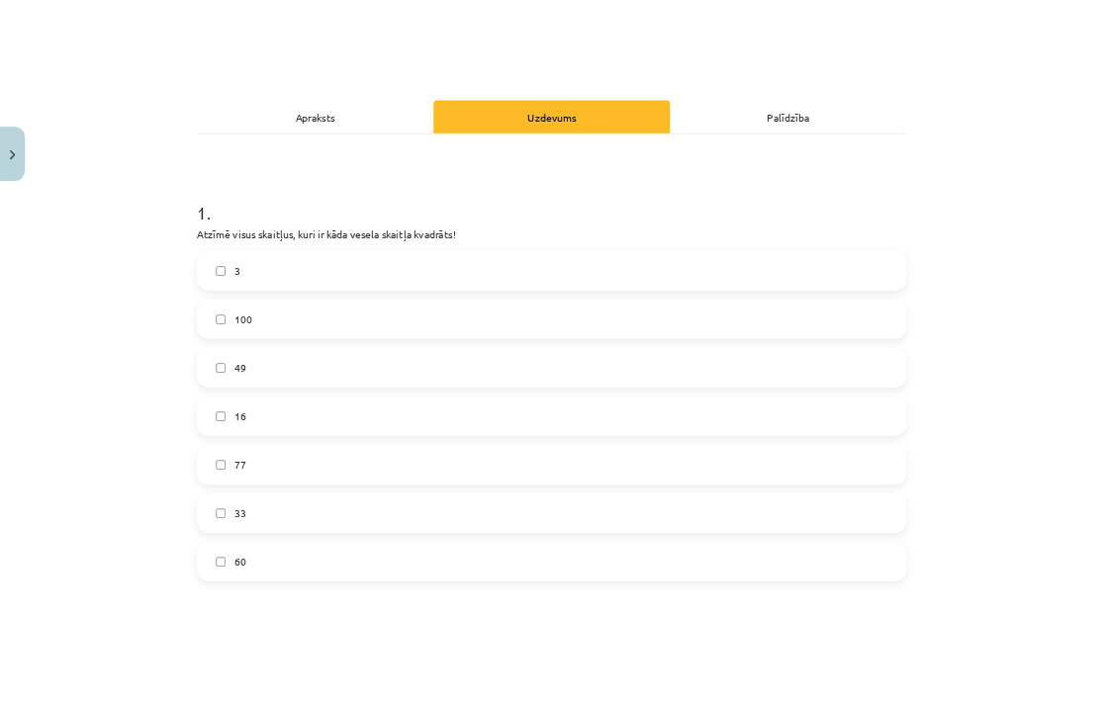
scroll to position [316, 0]
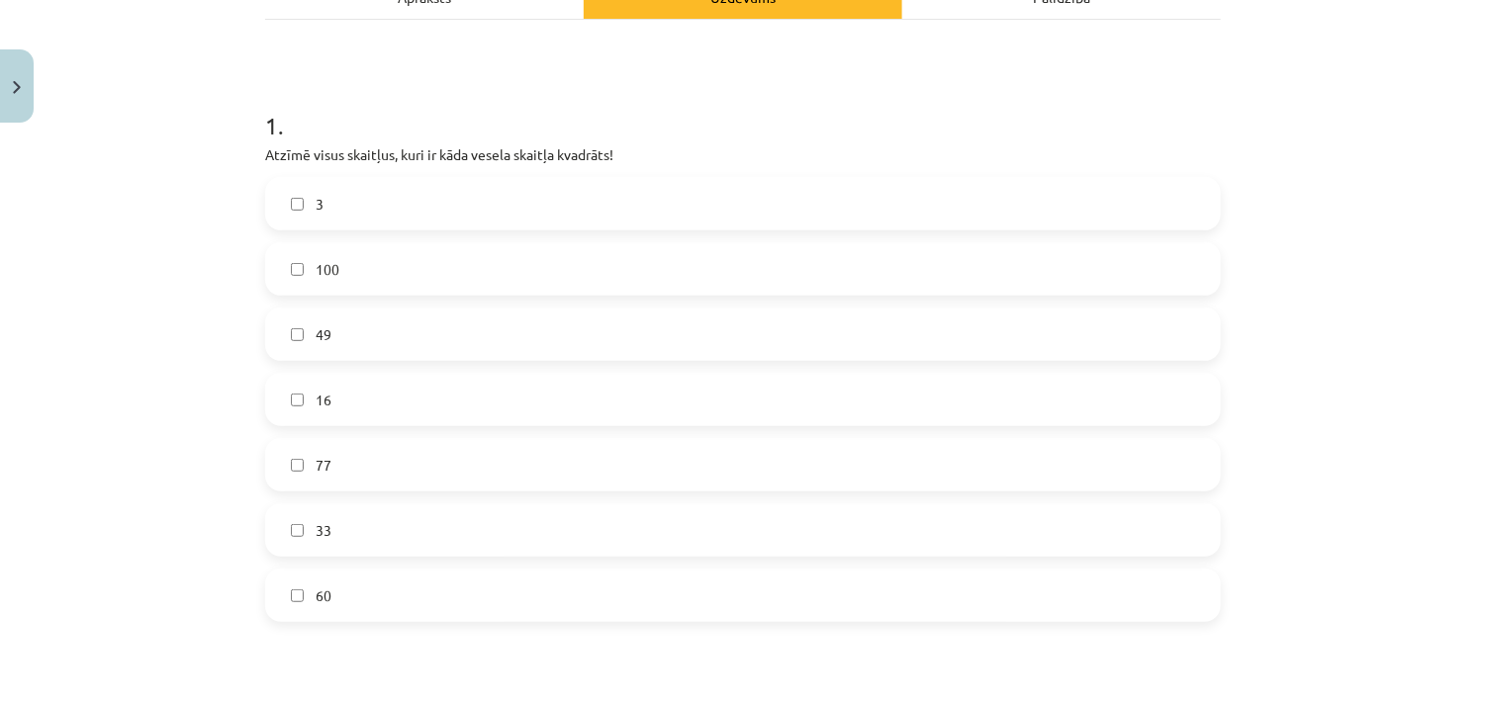
click at [807, 130] on h1 "1 ." at bounding box center [742, 107] width 955 height 61
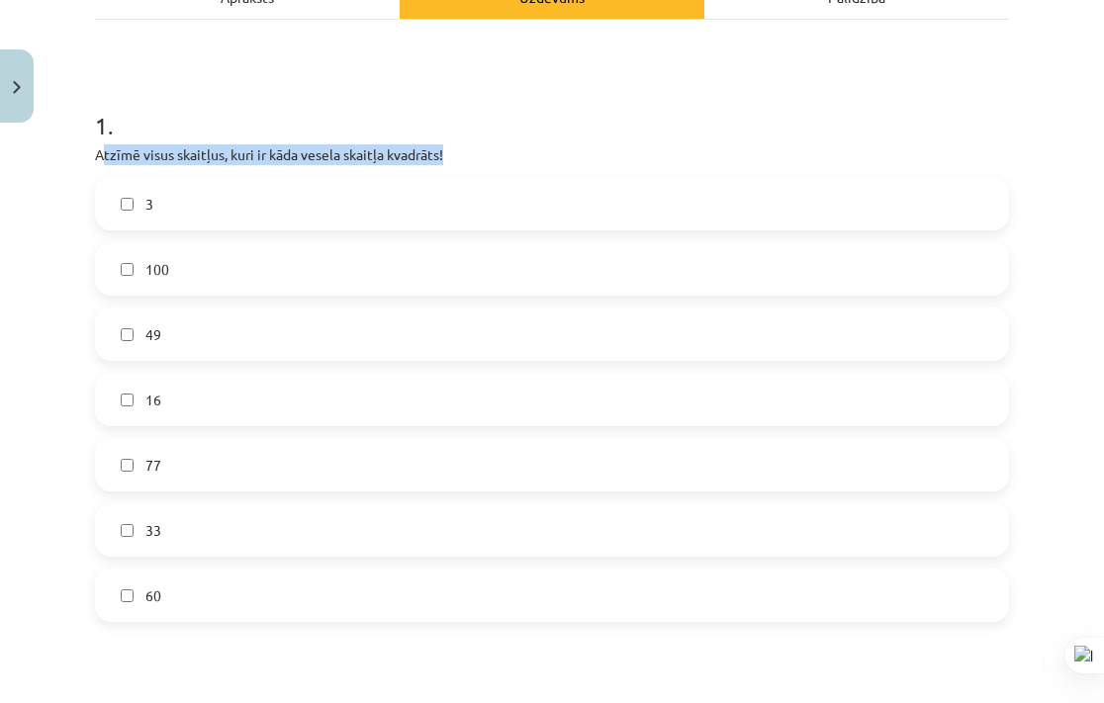
drag, startPoint x: 467, startPoint y: 149, endPoint x: 100, endPoint y: 166, distance: 367.3
click at [100, 166] on div "1 . Atzīmē visus skaitļus, kuri ir kāda vesela skaitļa kvadrāts! 3 100 49 16 77…" at bounding box center [552, 349] width 914 height 545
drag, startPoint x: 85, startPoint y: 157, endPoint x: 270, endPoint y: 600, distance: 480.1
click at [270, 600] on div "12 XP Saņemsi Viegls 267 pilda Apraksts Uzdevums Palīdzība 1 . Atzīmē visus ska…" at bounding box center [552, 673] width 938 height 1716
copy div "Atzīmē visus skaitļus, kuri ir kāda vesela skaitļa kvadrāts! 3 100 49 16 77 33 …"
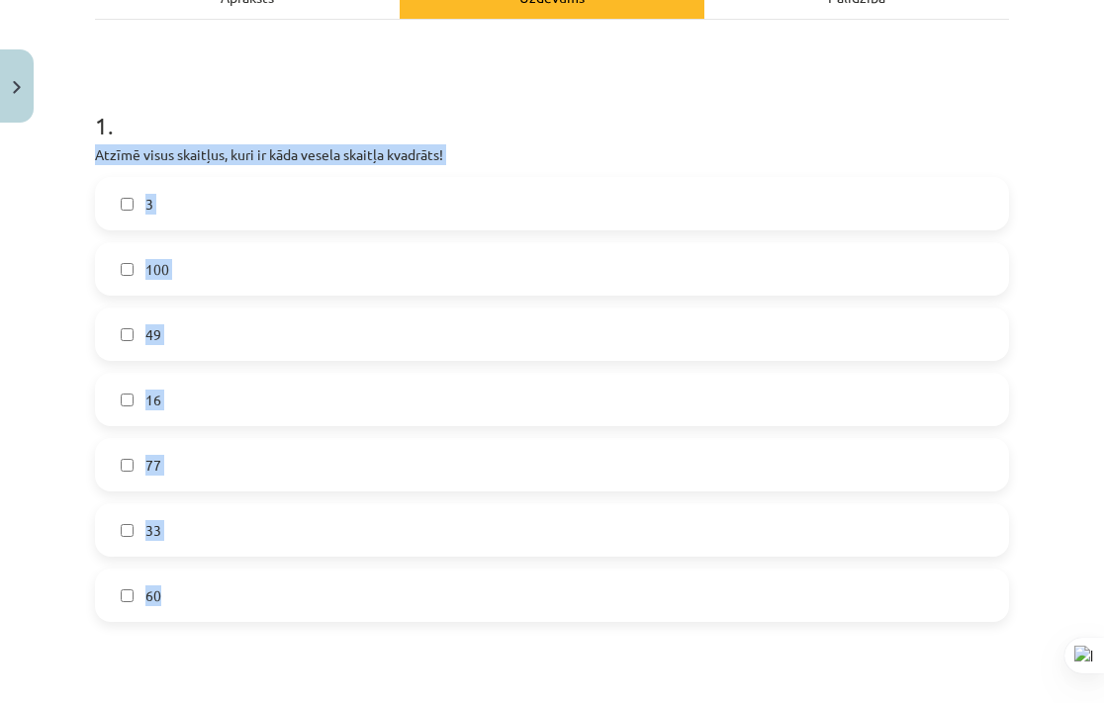
click at [47, 278] on div "Mācību tēma: Matemātikas i - 12. klases 1. ieskaites mācību materiāls (ab) #2 📝…" at bounding box center [552, 351] width 1104 height 703
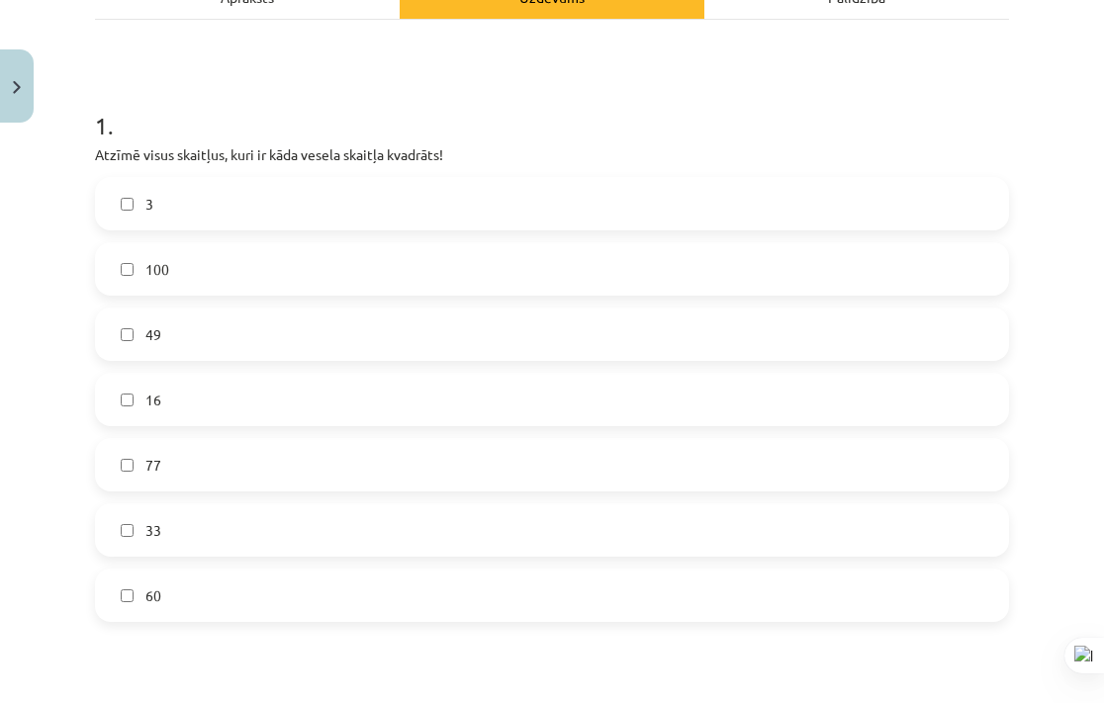
click at [146, 390] on span "16" at bounding box center [153, 400] width 16 height 21
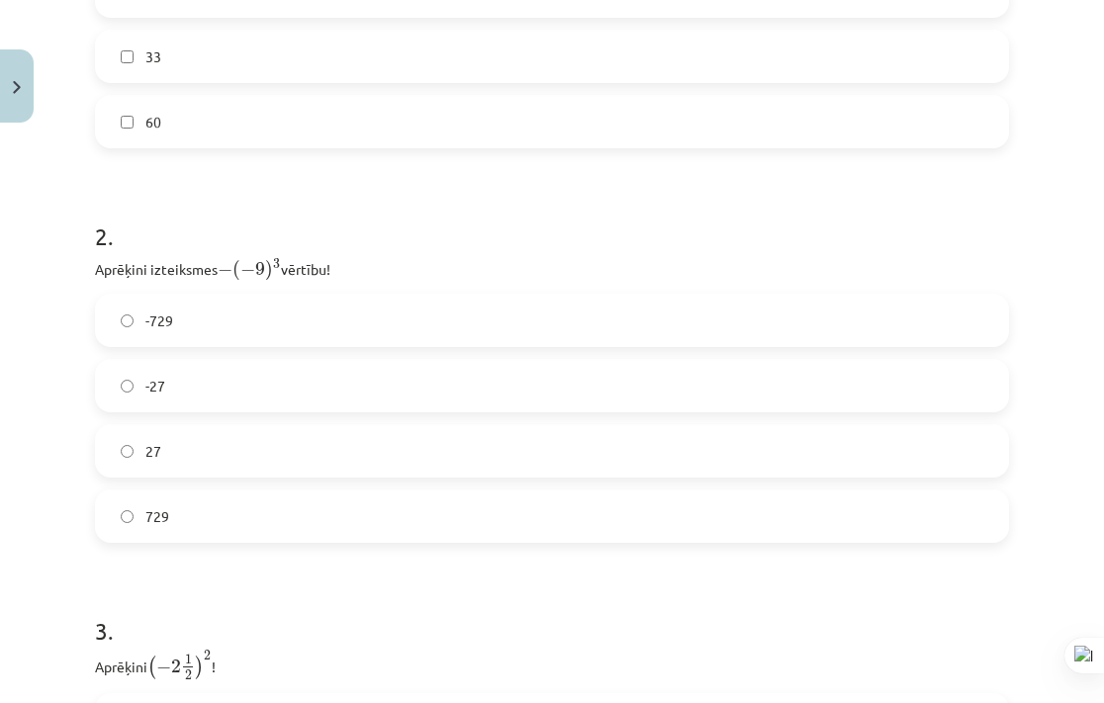
scroll to position [910, 0]
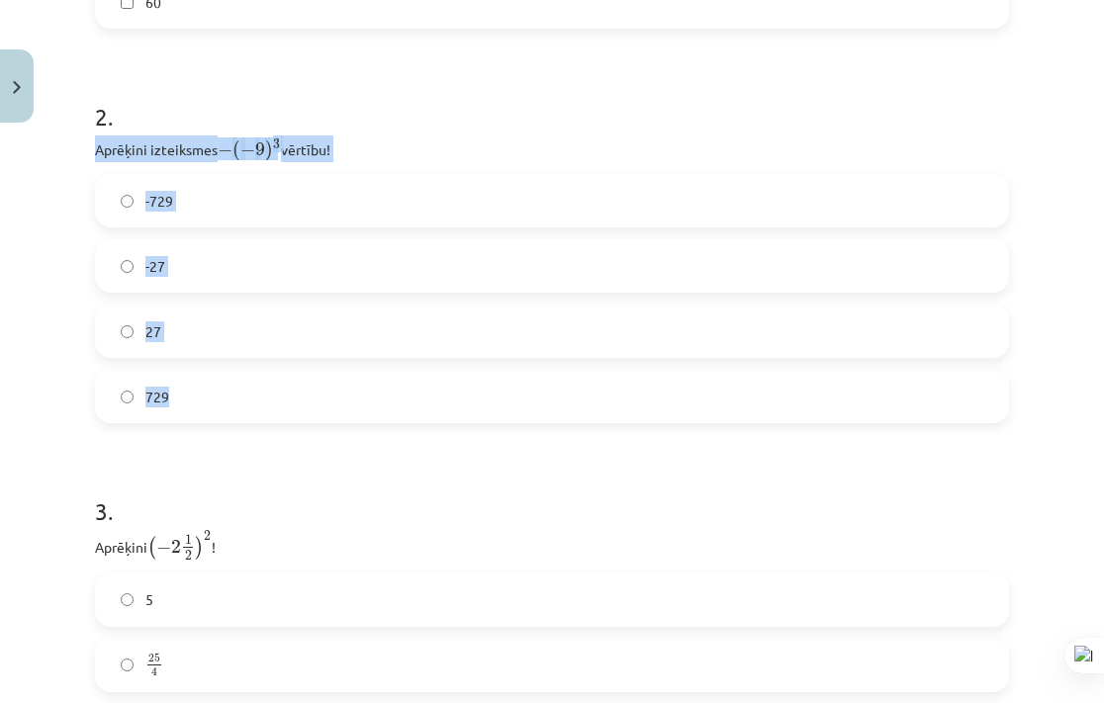
drag, startPoint x: 92, startPoint y: 145, endPoint x: 300, endPoint y: 406, distance: 332.9
click at [300, 406] on div "12 XP Saņemsi Viegls 267 pilda Apraksts Uzdevums Palīdzība 1 . Atzīmē visus ska…" at bounding box center [552, 80] width 938 height 1716
copy div "Aprēķini izteiksmes − ( − 9 ) 3 − ( − 9 ) 3 vērtību! -729 -27 27 729"
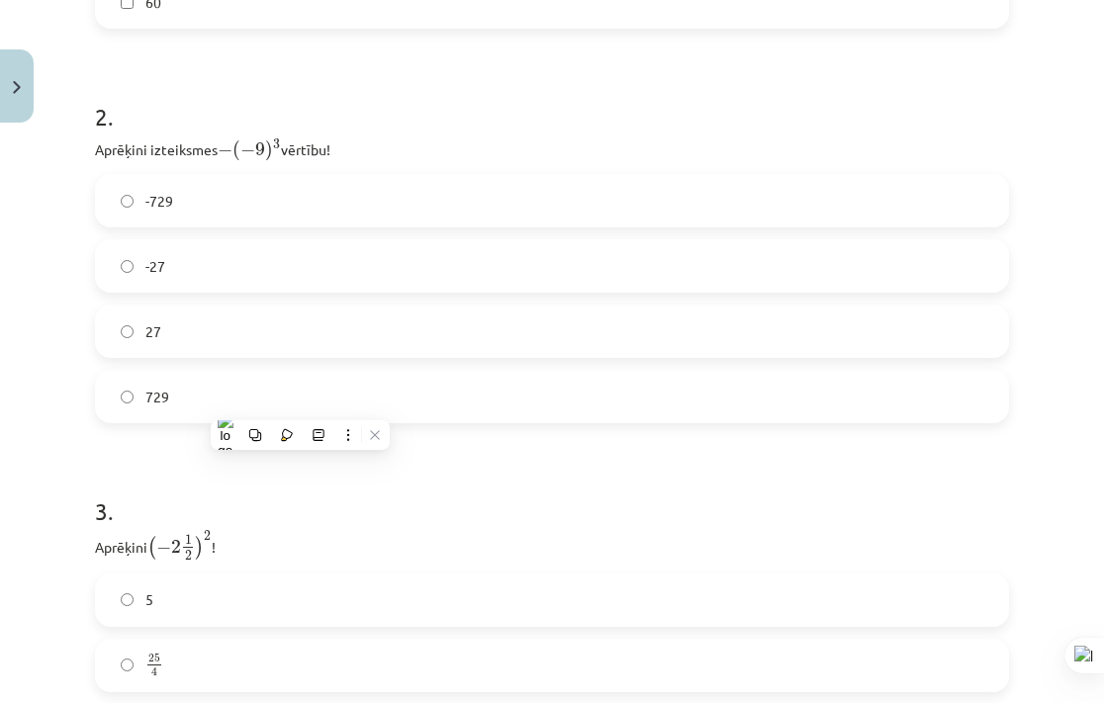
click at [729, 446] on form "1 . Atzīmē visus skaitļus, kuri ir kāda vesela skaitļa kvadrāts! 3 100 49 16 77…" at bounding box center [552, 121] width 914 height 1274
click at [530, 365] on div "-729 -27 27 729" at bounding box center [552, 298] width 914 height 249
click at [498, 397] on label "729" at bounding box center [552, 396] width 910 height 49
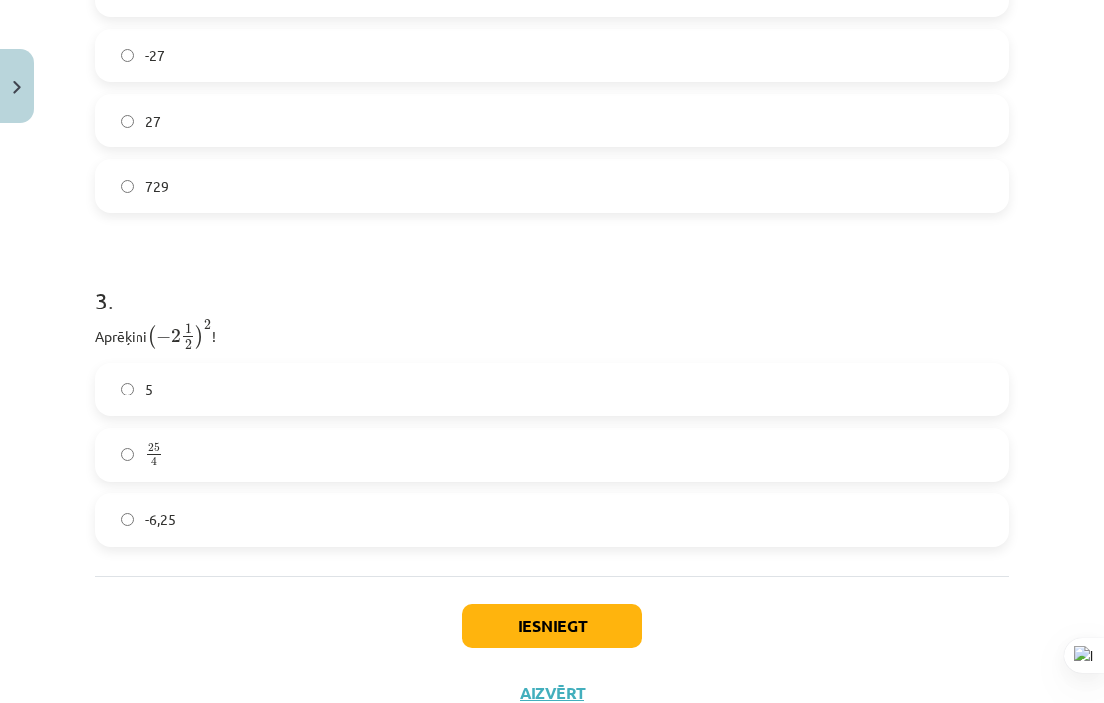
scroll to position [1191, 0]
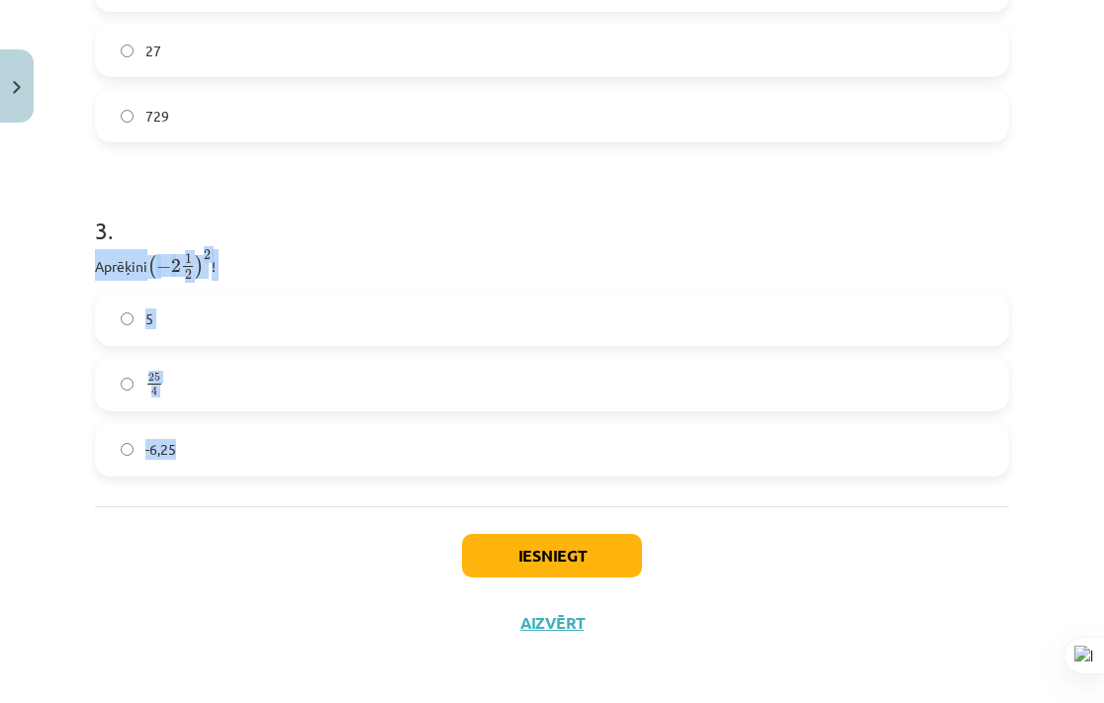
drag, startPoint x: 84, startPoint y: 260, endPoint x: 372, endPoint y: 469, distance: 355.5
copy div "Aprēķini ( − 2 1 2 ) 2 ( − 2 1 2 ) 2 ! 5 25 4 25 4 -6,25"
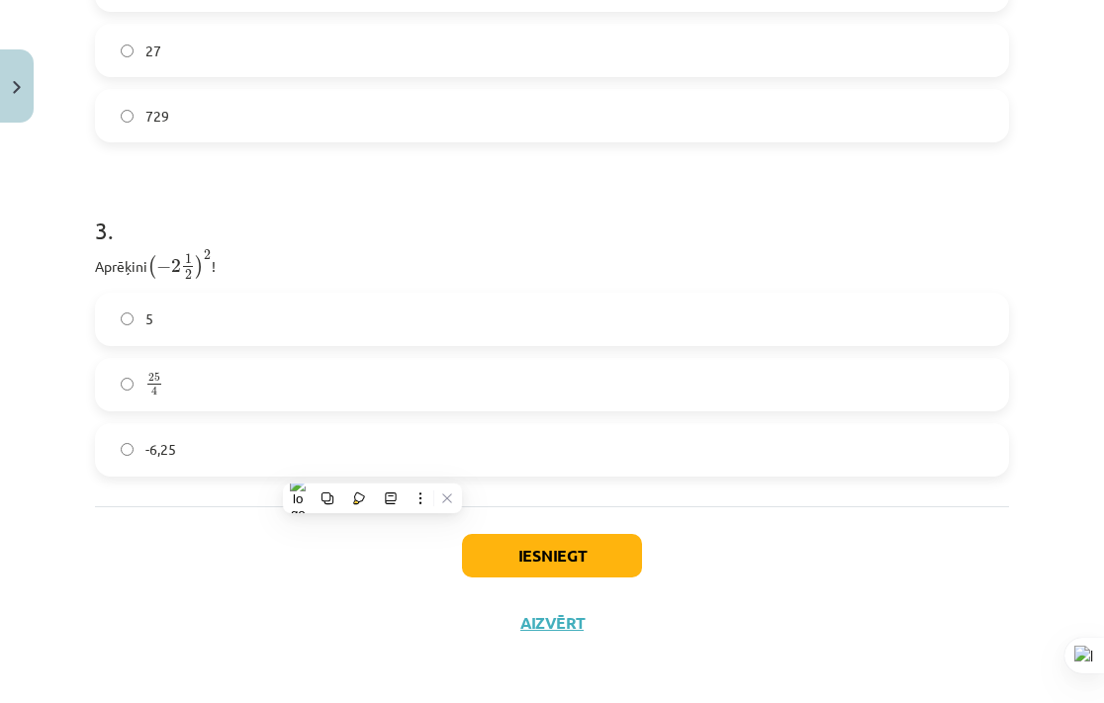
click at [589, 205] on h1 "3 ." at bounding box center [552, 212] width 914 height 61
drag, startPoint x: 215, startPoint y: 258, endPoint x: 153, endPoint y: 262, distance: 61.4
click at [153, 262] on span "( − 2 1 2 ) 2" at bounding box center [179, 265] width 64 height 30
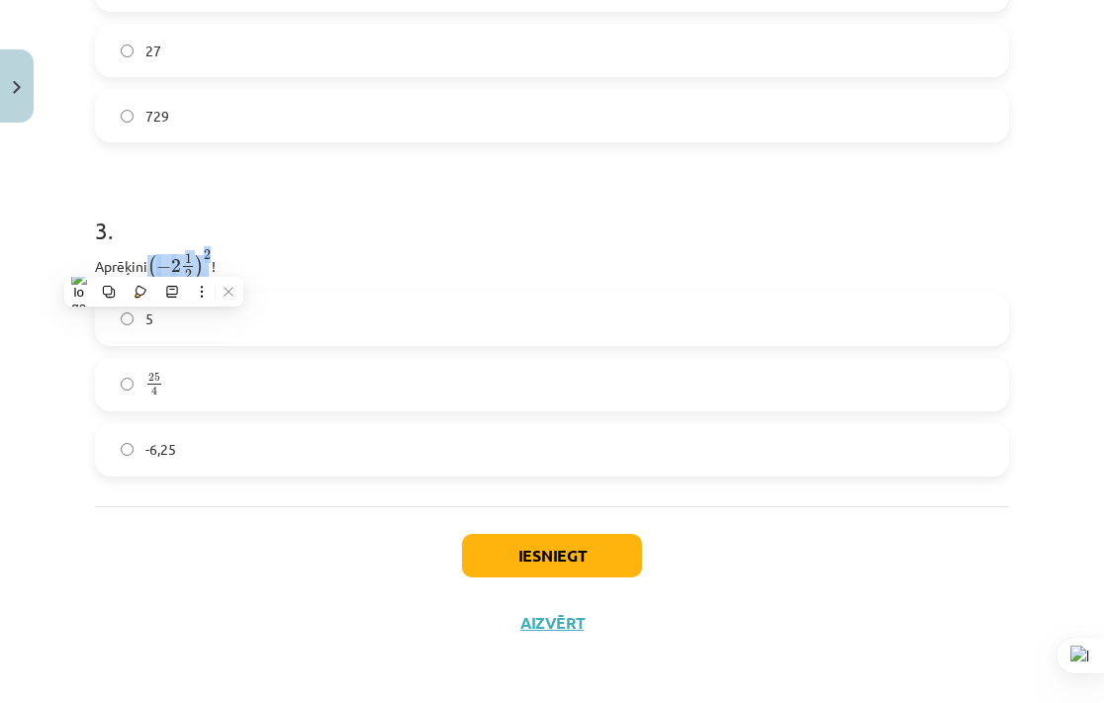
copy span "( − 2 1 2 ) 2"
click at [747, 603] on div "Iesniegt Aizvērt" at bounding box center [552, 575] width 914 height 138
click at [303, 392] on label "25 4 25 4" at bounding box center [552, 384] width 910 height 49
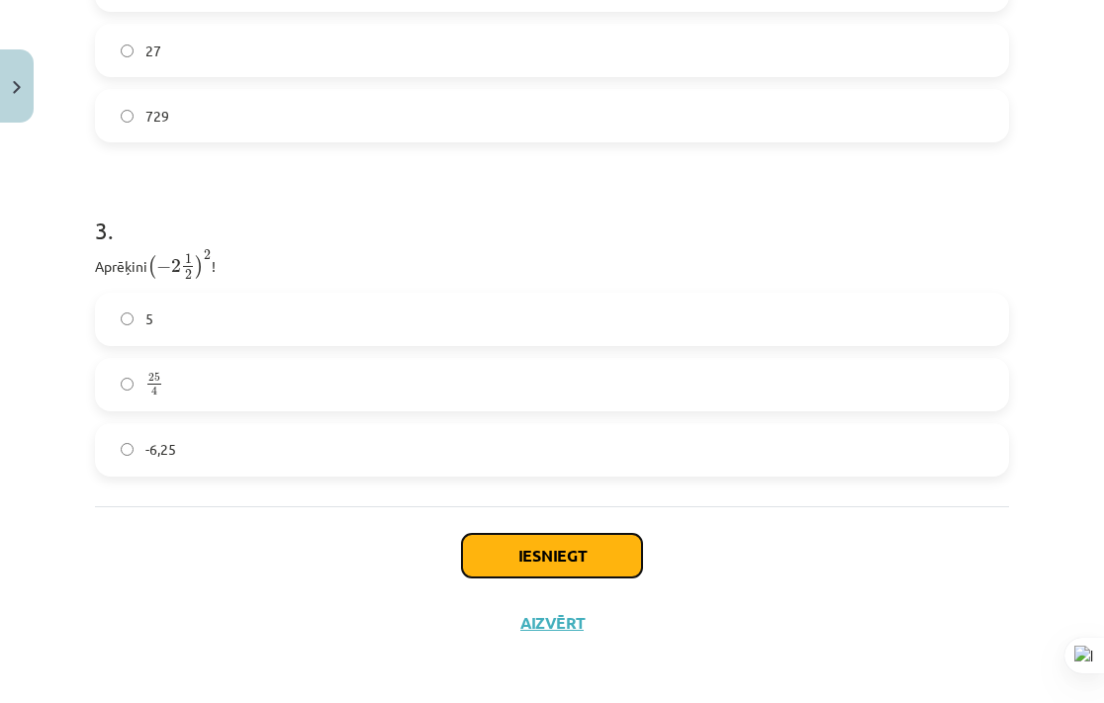
click at [505, 560] on button "Iesniegt" at bounding box center [552, 556] width 180 height 44
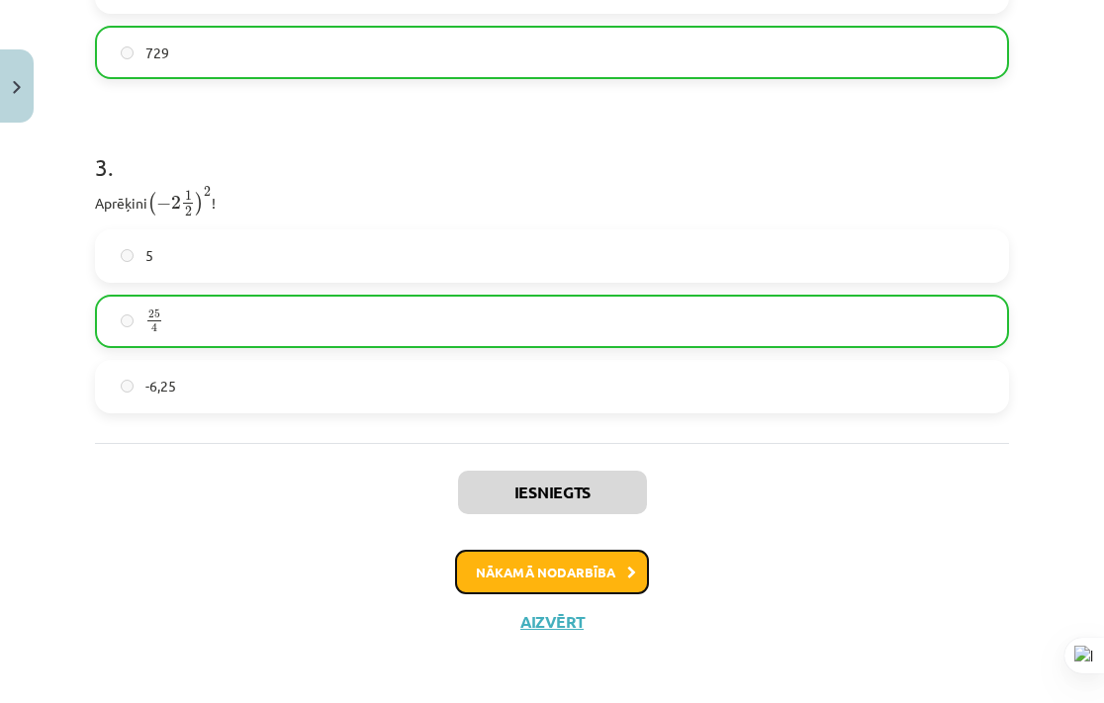
click at [505, 560] on button "Nākamā nodarbība" at bounding box center [552, 572] width 194 height 45
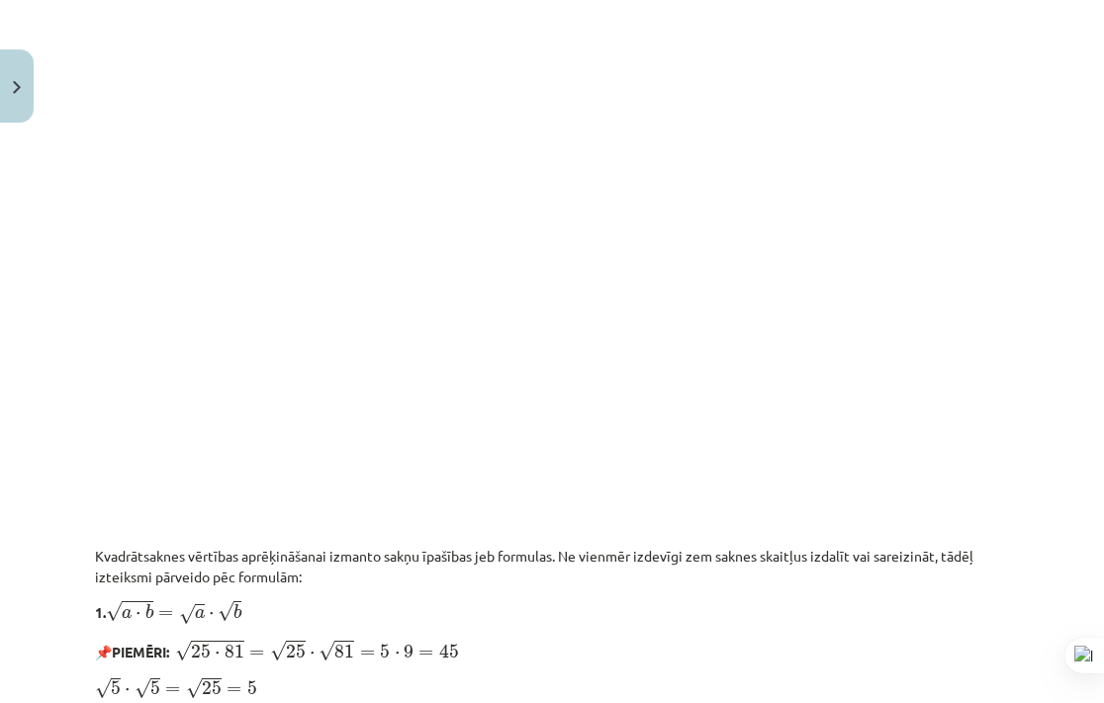
scroll to position [1513, 0]
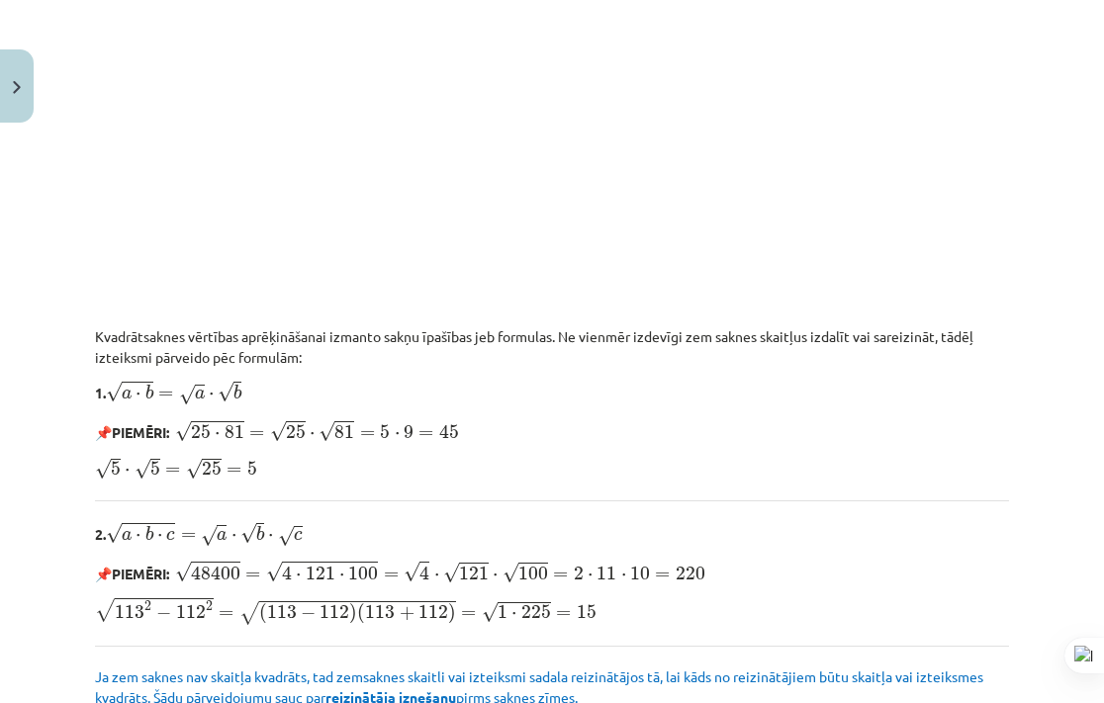
click at [608, 327] on p "Kvadrātsaknes vērtības aprēķināšanai izmanto sakņu īpašības jeb formulas. Ne vi…" at bounding box center [552, 347] width 914 height 42
click at [609, 347] on p "Kvadrātsaknes vērtības aprēķināšanai izmanto sakņu īpašības jeb formulas. Ne vi…" at bounding box center [552, 347] width 914 height 42
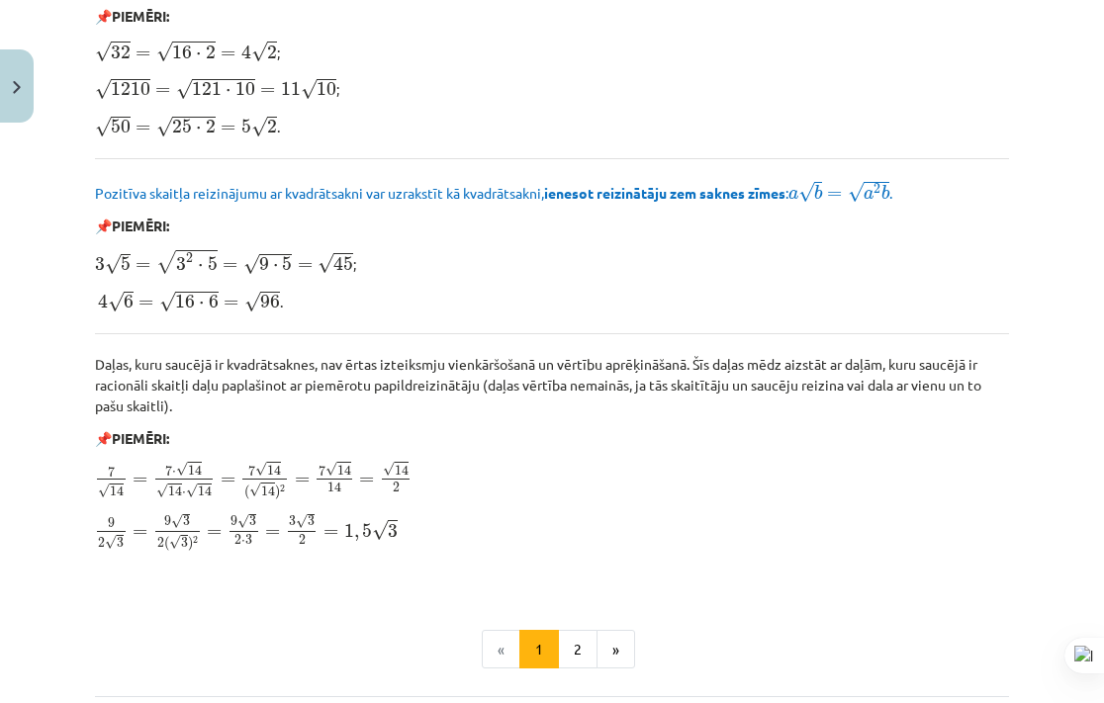
scroll to position [2321, 0]
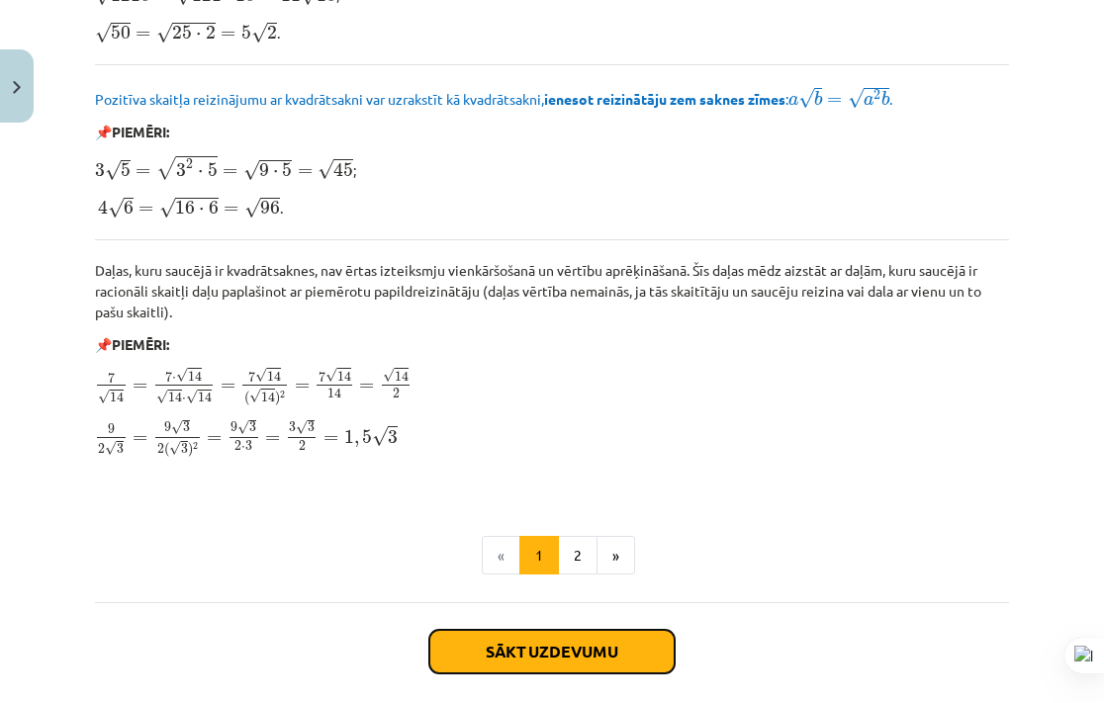
click at [600, 634] on button "Sākt uzdevumu" at bounding box center [551, 652] width 245 height 44
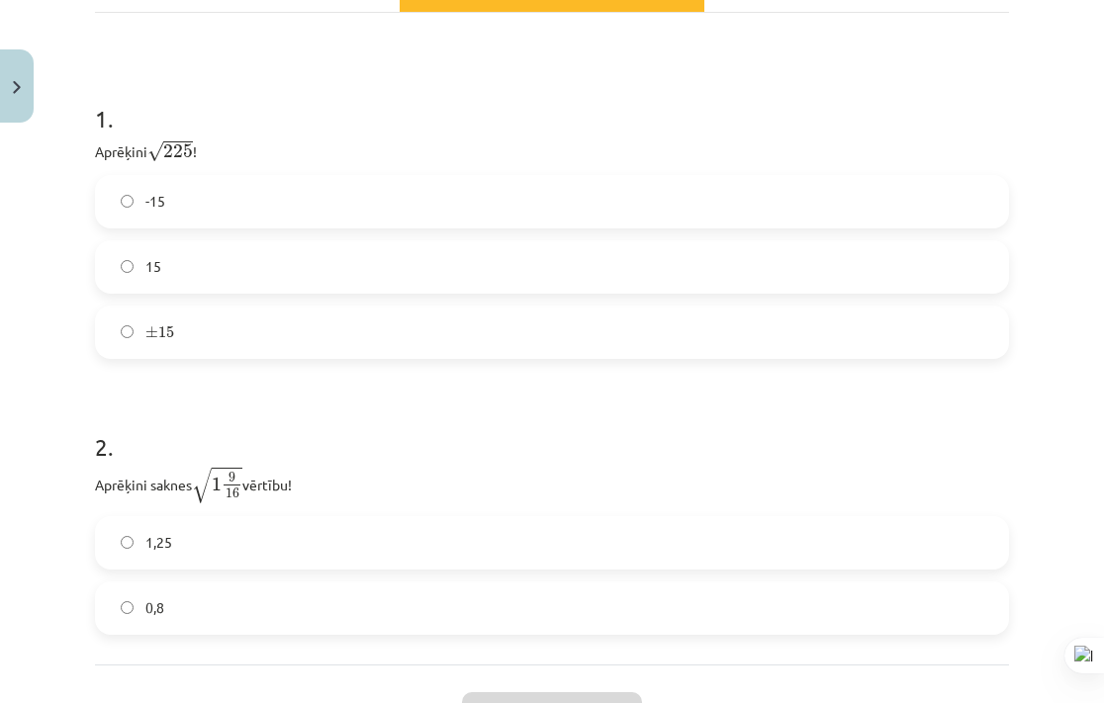
scroll to position [356, 0]
click at [264, 550] on label "1,25" at bounding box center [552, 541] width 910 height 49
click at [198, 272] on label "15" at bounding box center [552, 265] width 910 height 49
click at [508, 691] on button "Iesniegt" at bounding box center [552, 713] width 180 height 44
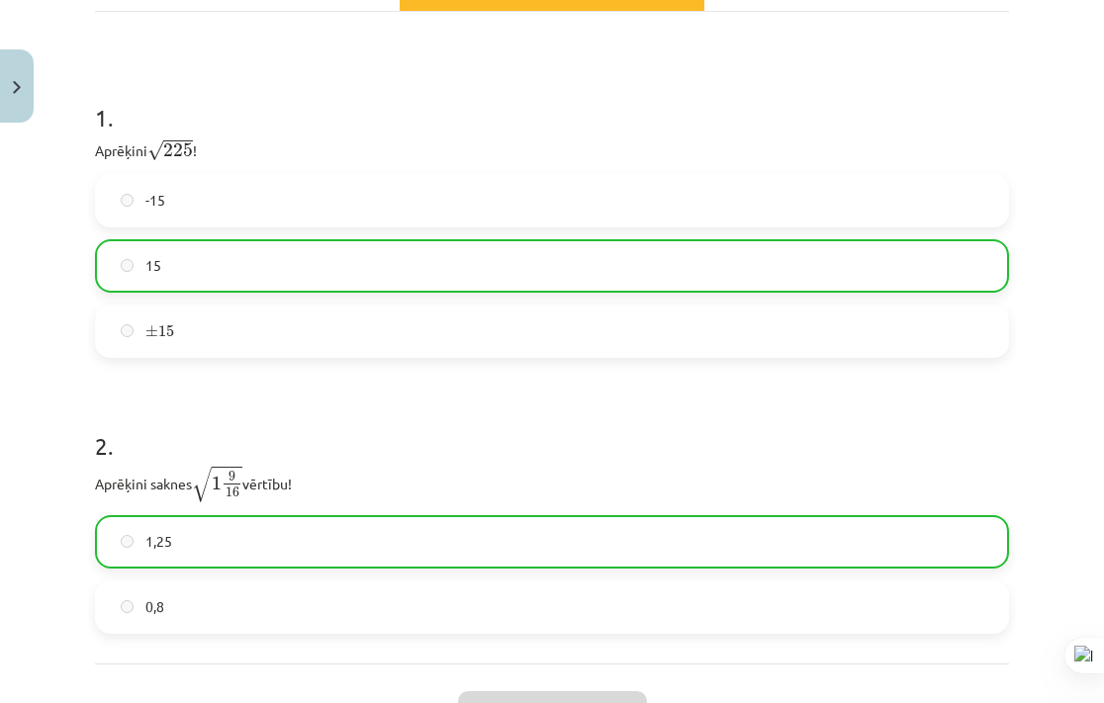
scroll to position [577, 0]
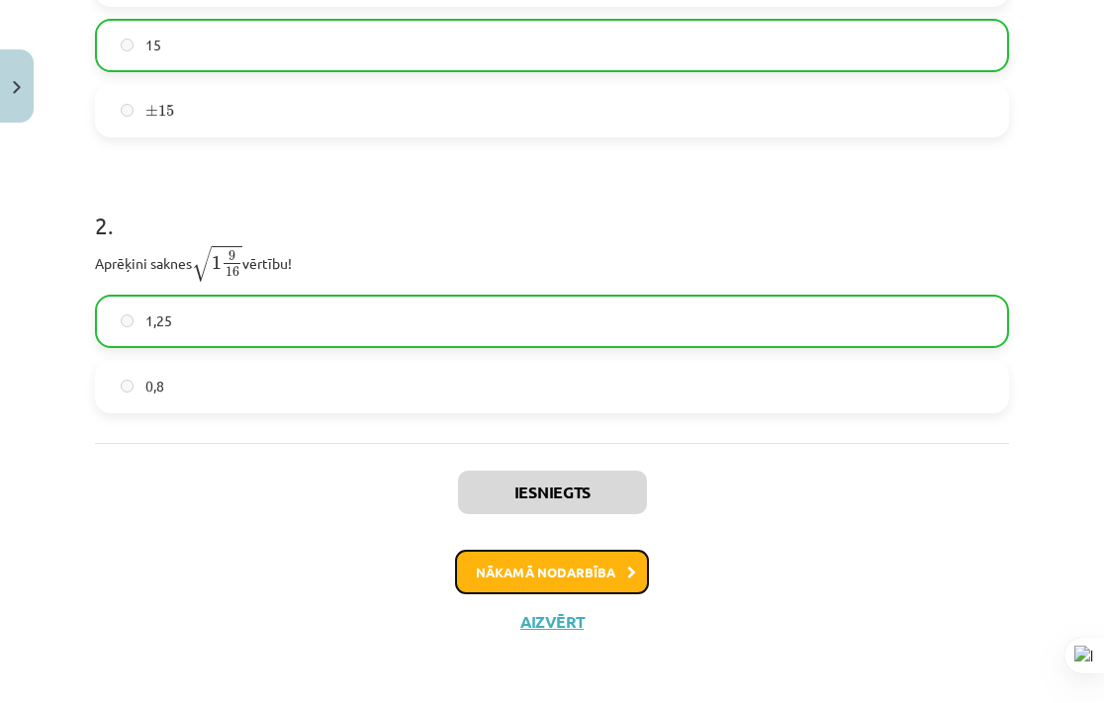
click at [573, 584] on button "Nākamā nodarbība" at bounding box center [552, 572] width 194 height 45
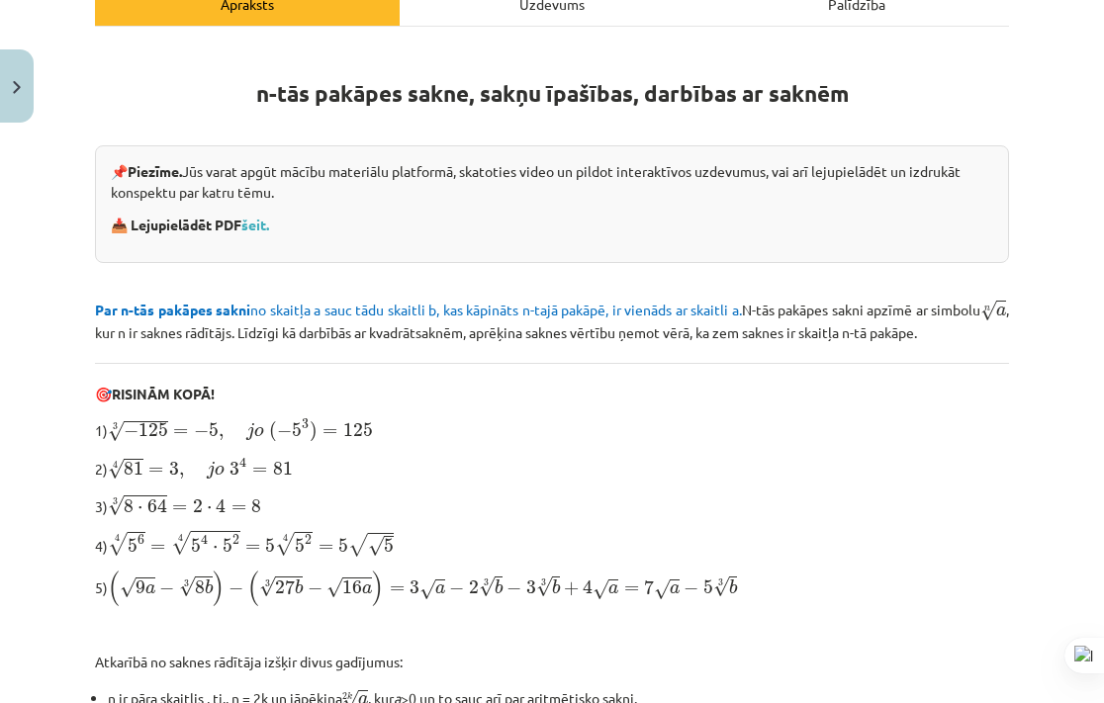
scroll to position [49, 0]
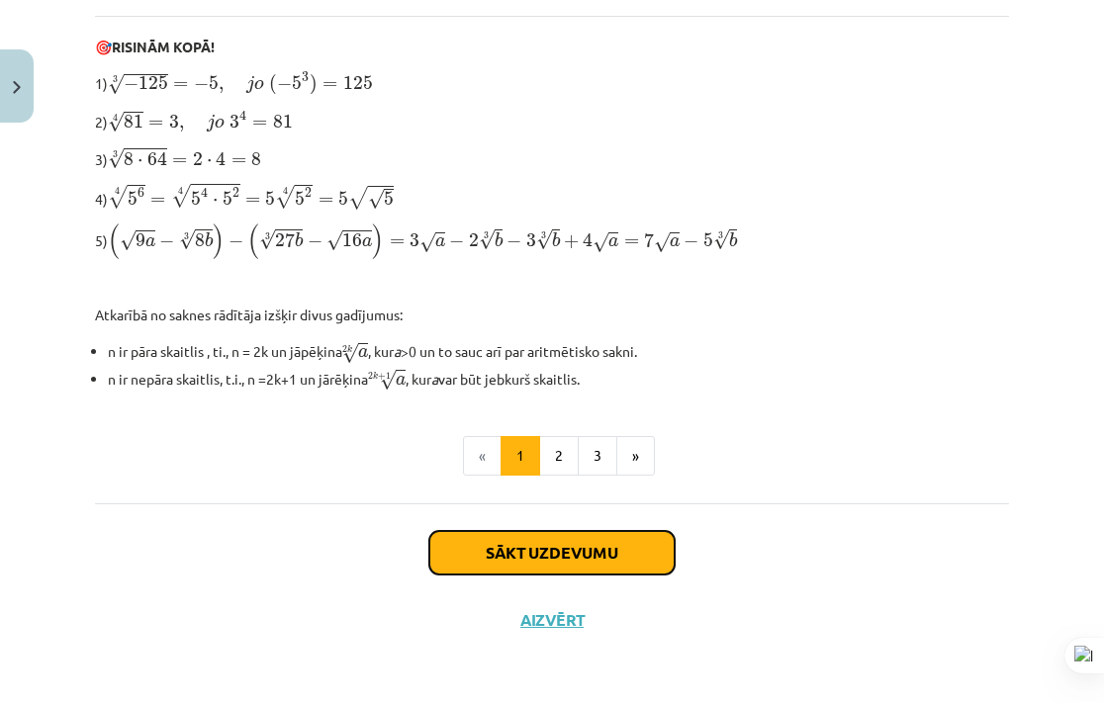
click at [557, 575] on button "Sākt uzdevumu" at bounding box center [551, 553] width 245 height 44
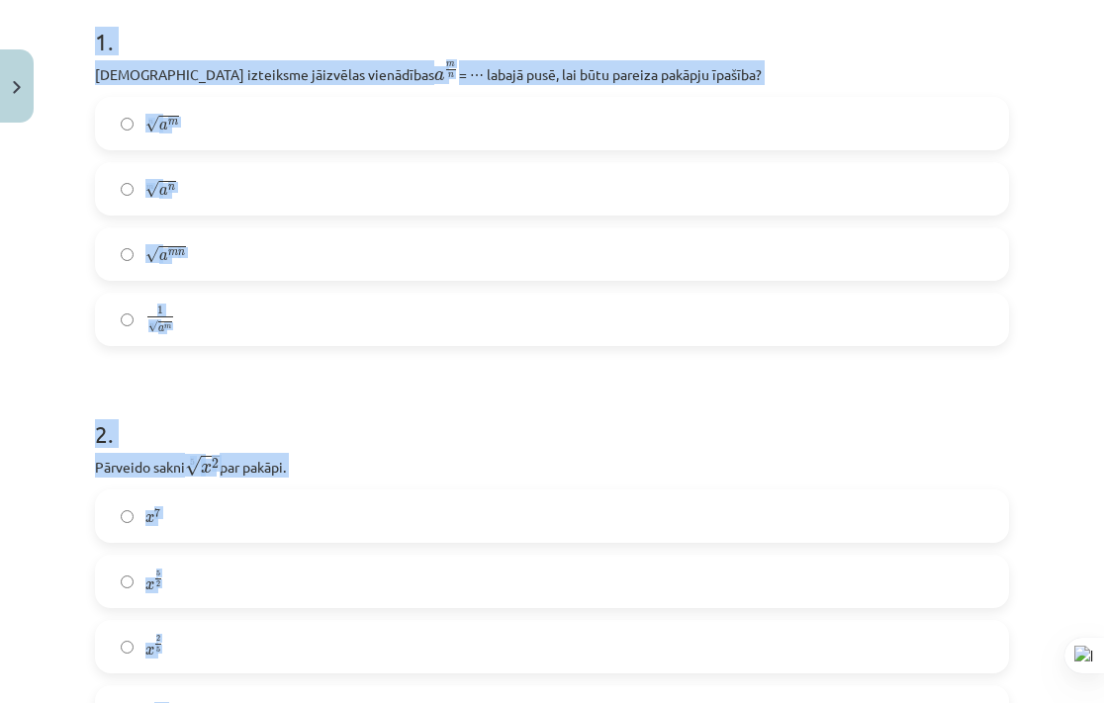
scroll to position [335, 0]
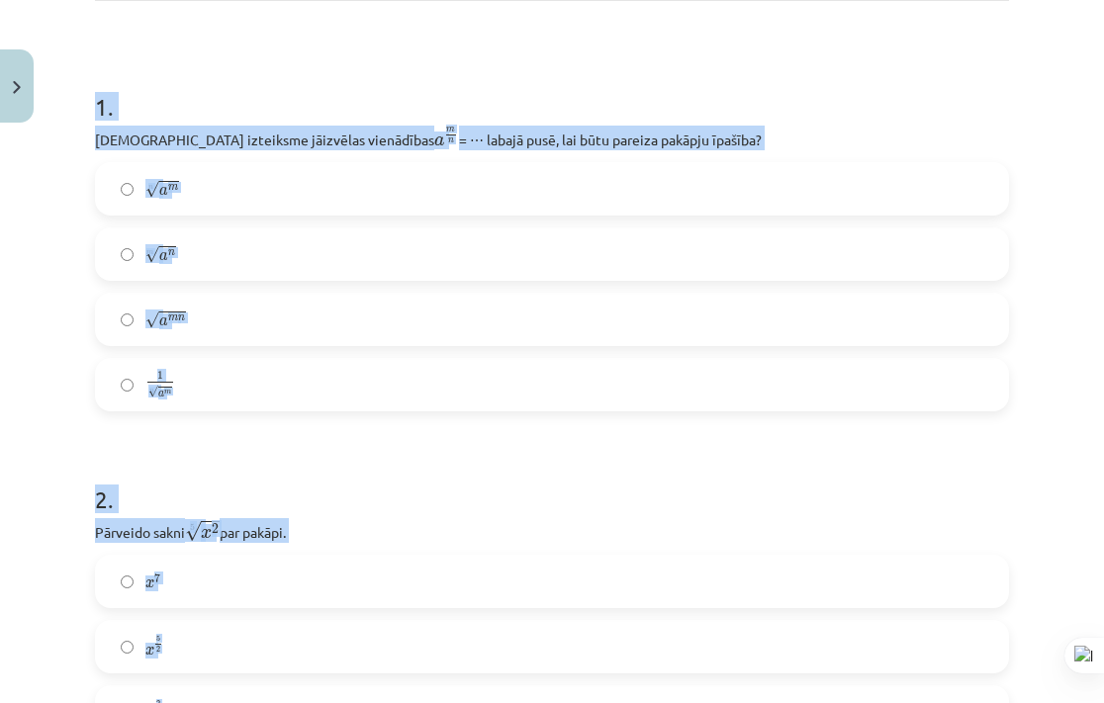
drag, startPoint x: 356, startPoint y: 524, endPoint x: 85, endPoint y: 114, distance: 491.9
copy form "1 . Kura izteiksme jāizvēlas vienādības a m n a m n = ⋯ labajā pusē, lai būtu p…"
click at [1009, 209] on div "Mācību tēma: Matemātikas i - 12. klases 1. ieskaites mācību materiāls (ab) #4 📝…" at bounding box center [552, 351] width 1104 height 703
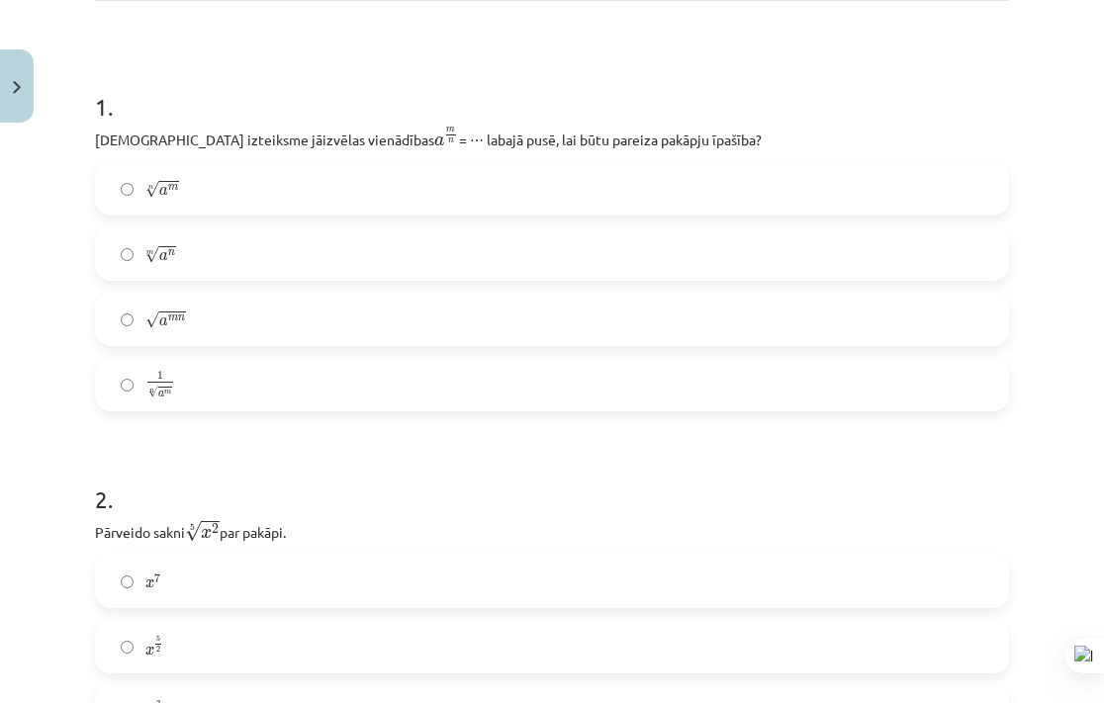
click at [345, 204] on label "n √ a m a m n" at bounding box center [552, 188] width 910 height 49
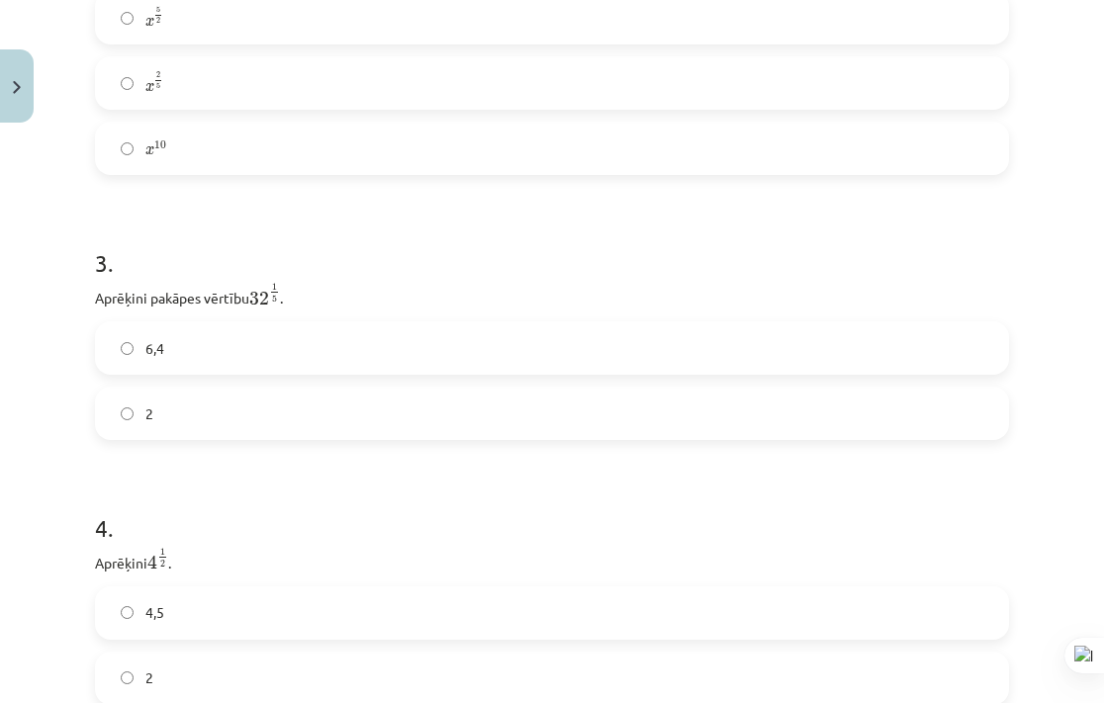
scroll to position [957, 0]
drag, startPoint x: 1076, startPoint y: 162, endPoint x: 1070, endPoint y: 110, distance: 52.8
click at [1070, 110] on div "Mācību tēma: Matemātikas i - 12. klases 1. ieskaites mācību materiāls (ab) #4 📝…" at bounding box center [552, 351] width 1104 height 703
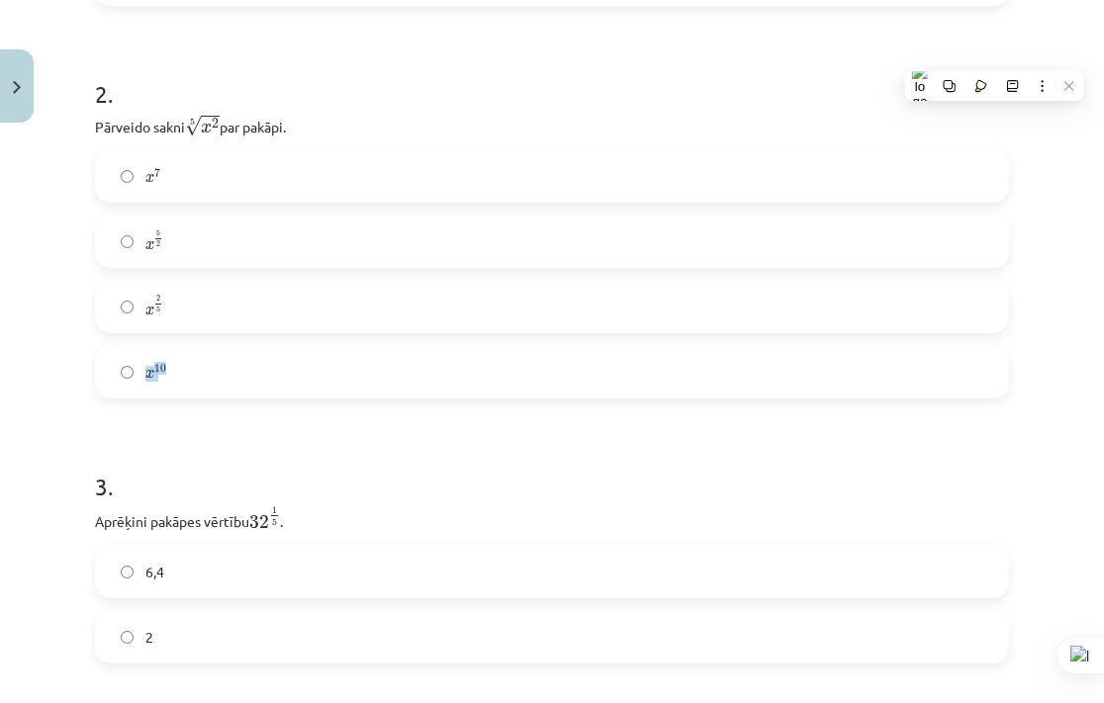
scroll to position [716, 0]
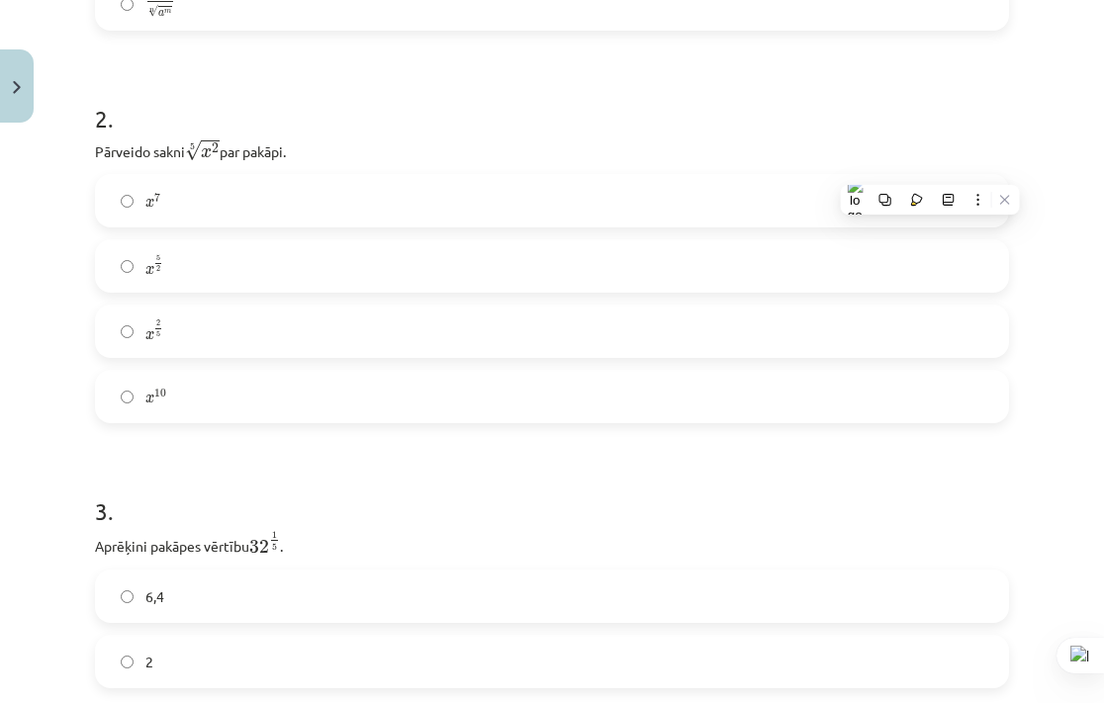
click at [642, 114] on h1 "2 ." at bounding box center [552, 100] width 914 height 61
click at [136, 356] on label "x 2 5 x 2 5" at bounding box center [552, 331] width 910 height 49
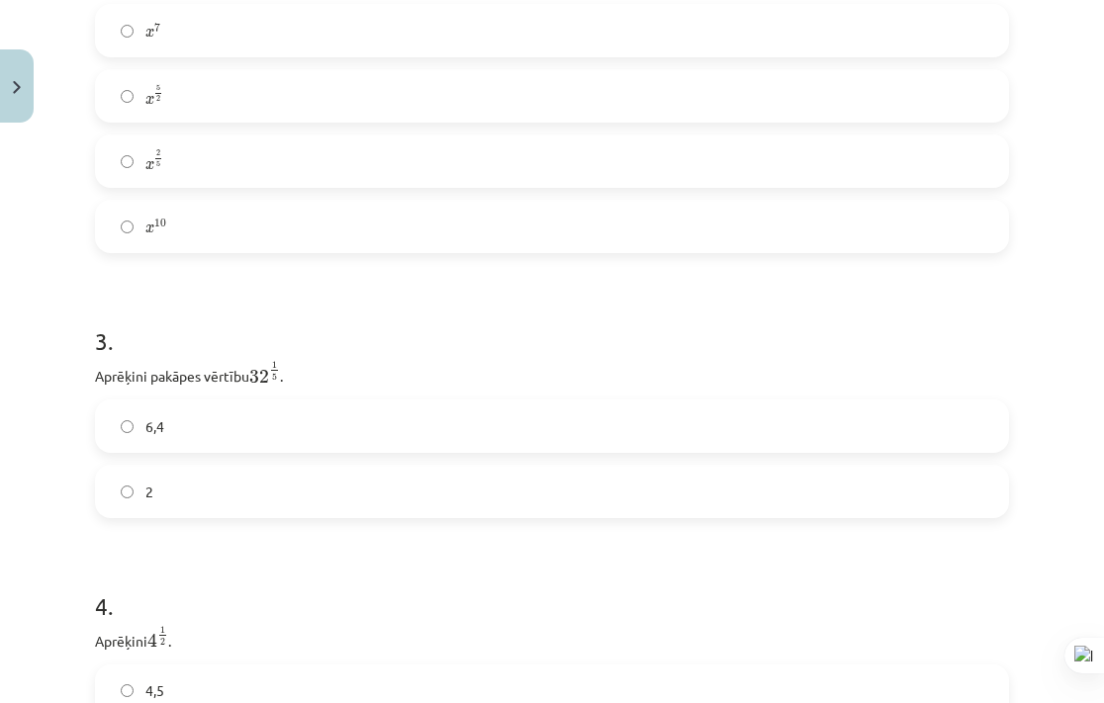
scroll to position [930, 0]
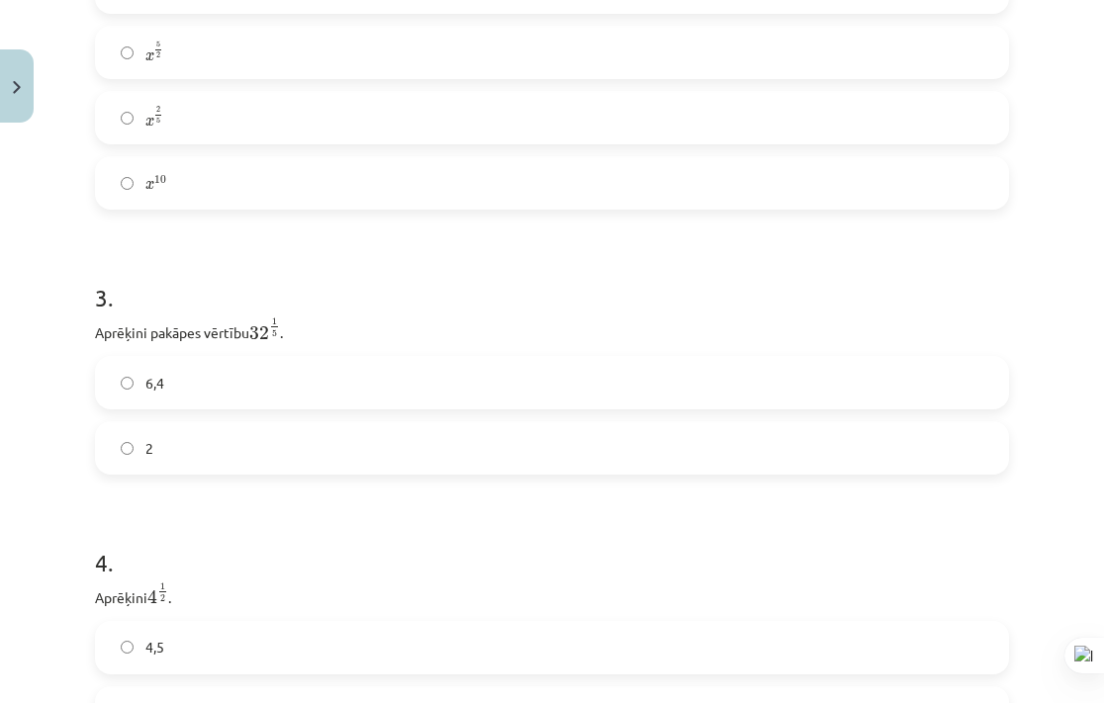
click at [448, 473] on label "2" at bounding box center [552, 447] width 910 height 49
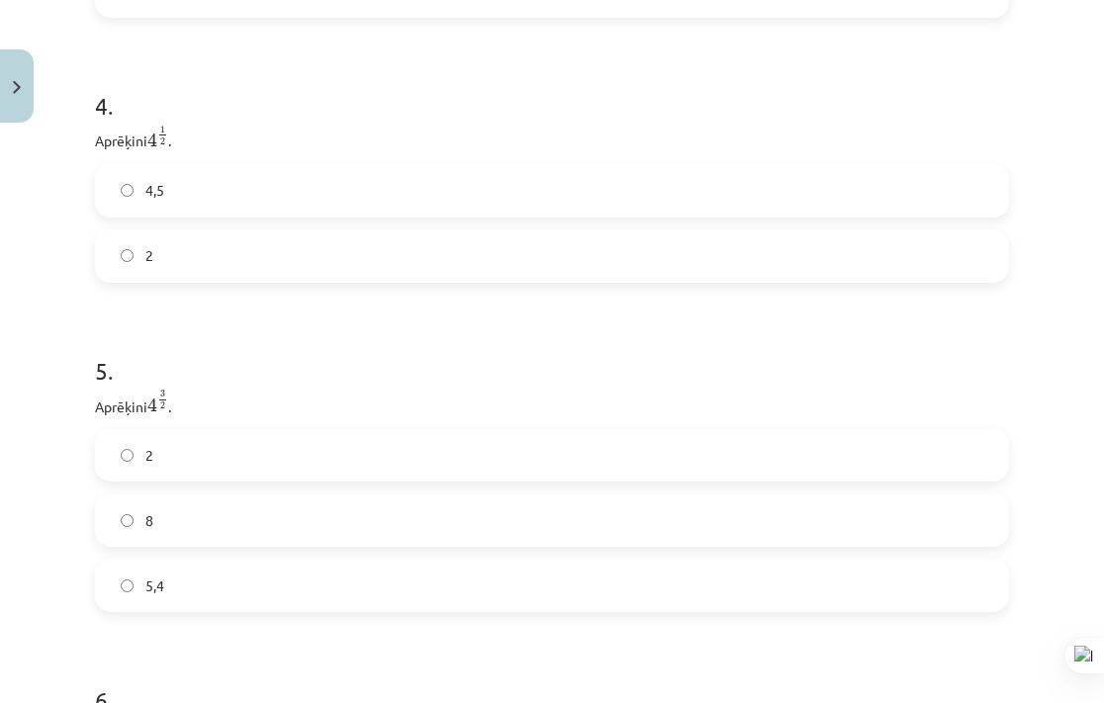
scroll to position [1393, 0]
click at [566, 275] on label "2" at bounding box center [552, 250] width 910 height 49
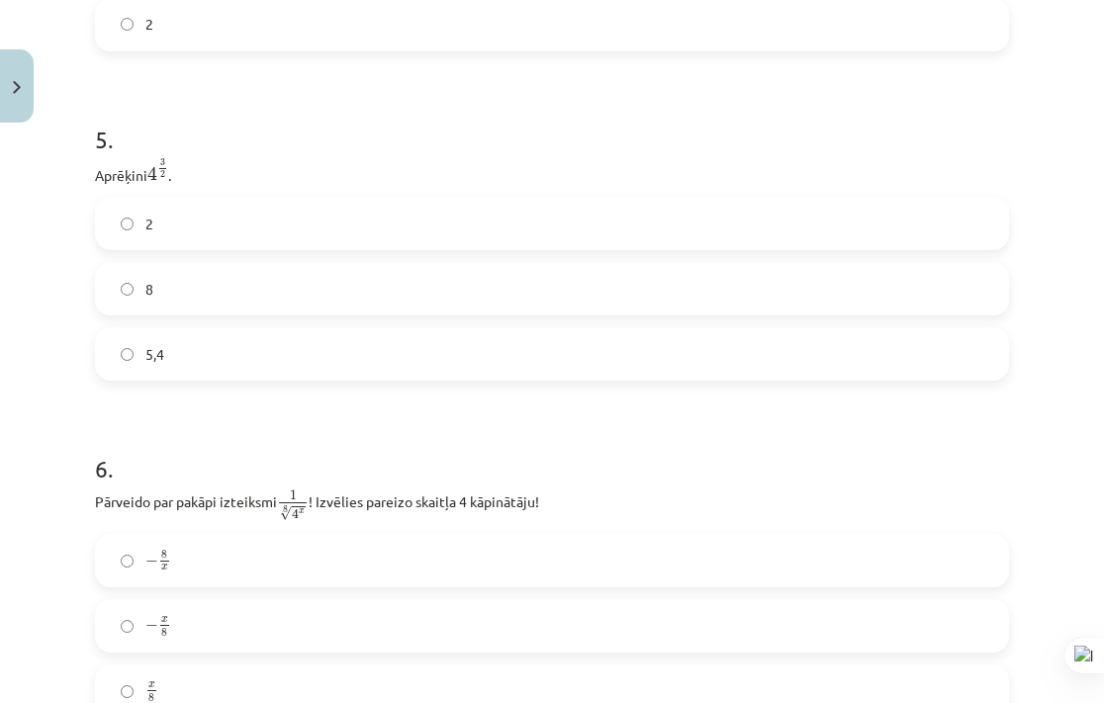
scroll to position [1638, 0]
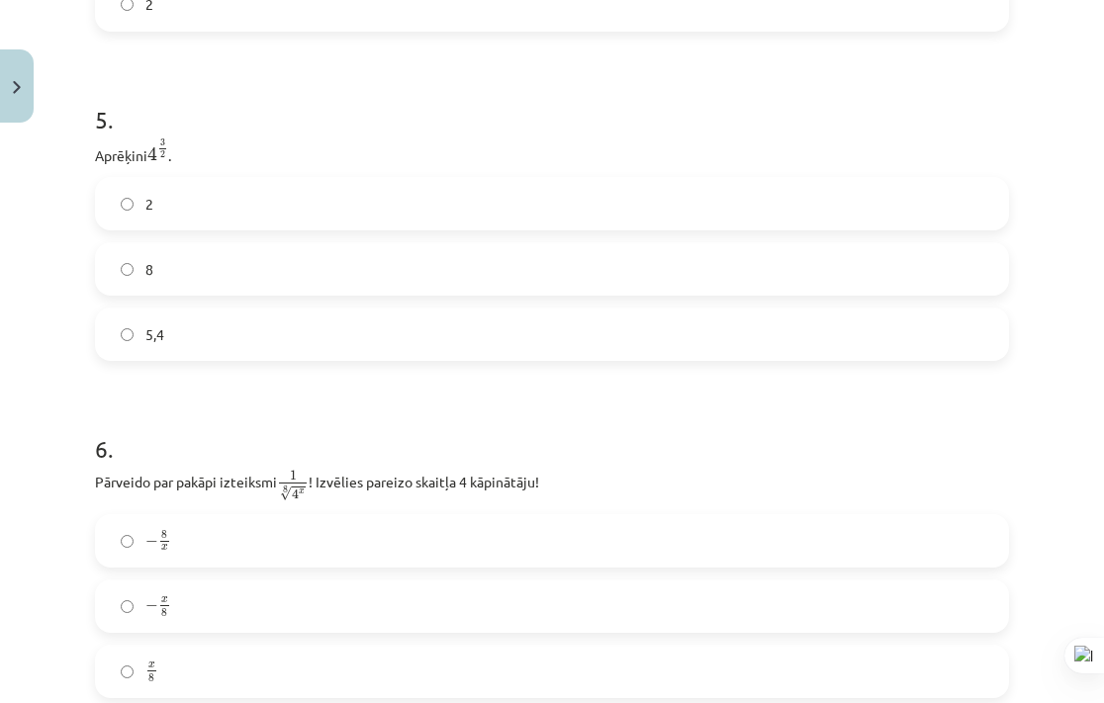
click at [416, 294] on label "8" at bounding box center [552, 268] width 910 height 49
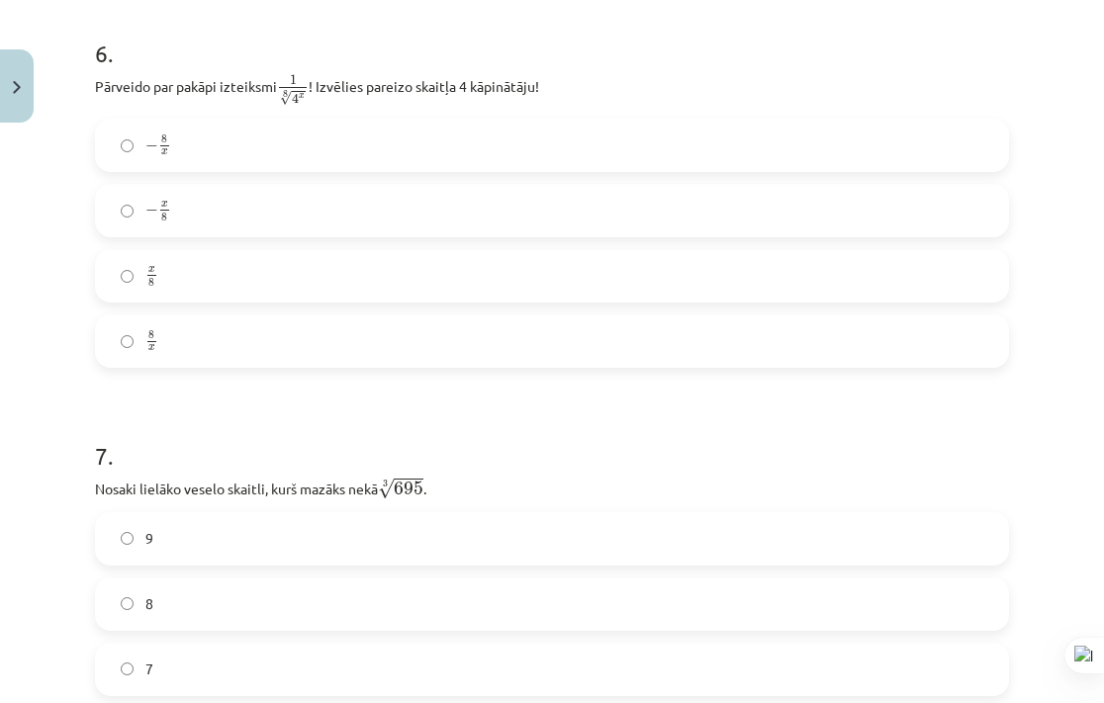
scroll to position [2021, 0]
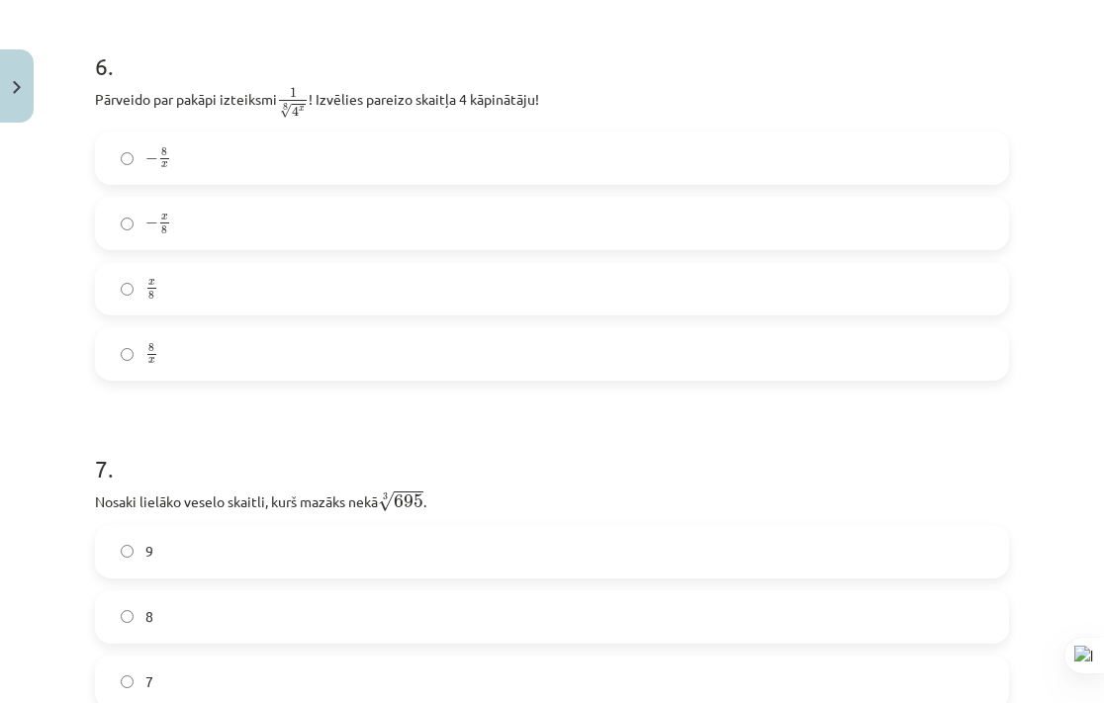
click at [301, 314] on label "x 8 x 8" at bounding box center [552, 288] width 910 height 49
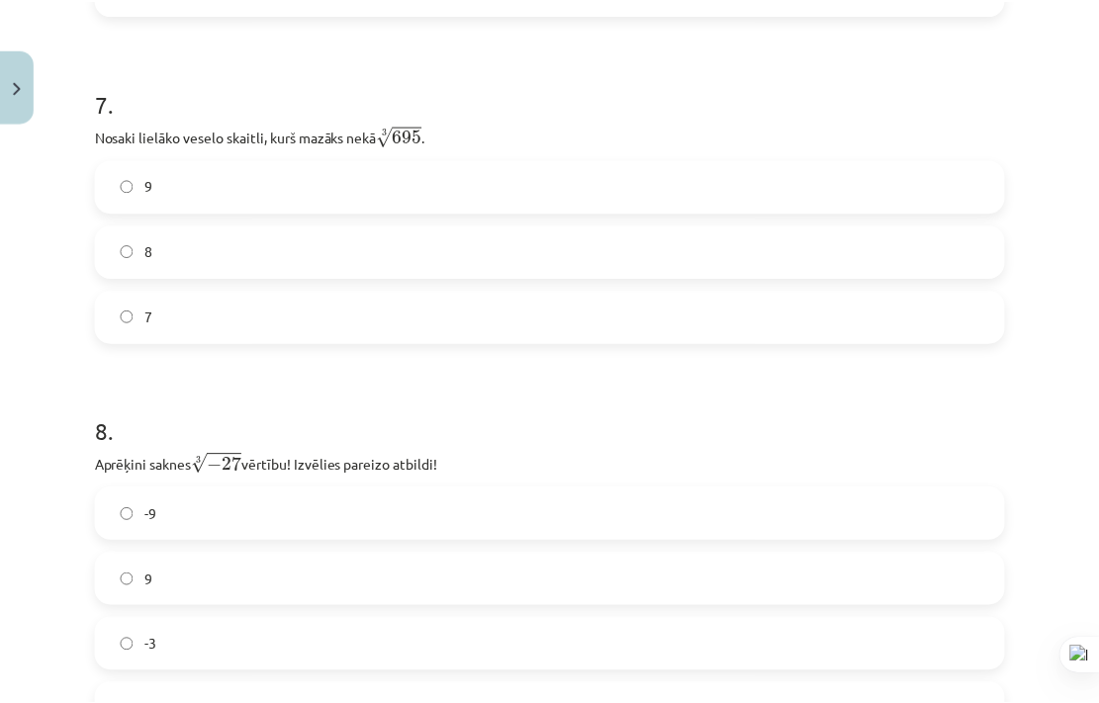
scroll to position [2405, 0]
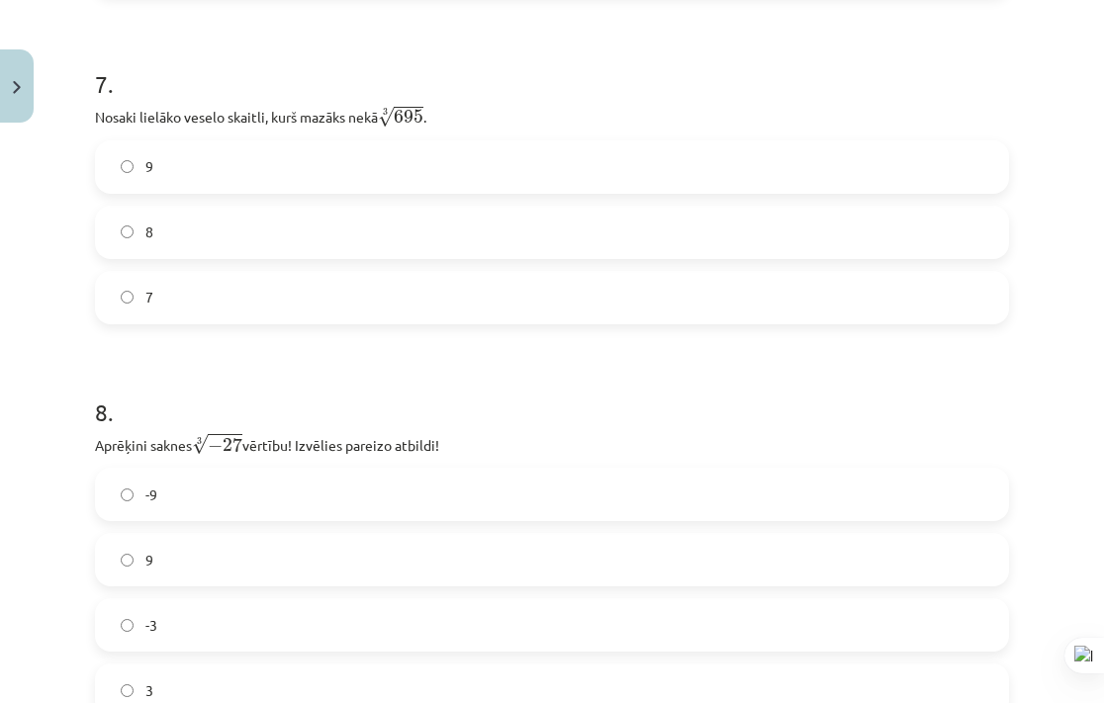
click at [390, 257] on label "8" at bounding box center [552, 232] width 910 height 49
click at [364, 650] on label "-3" at bounding box center [552, 624] width 910 height 49
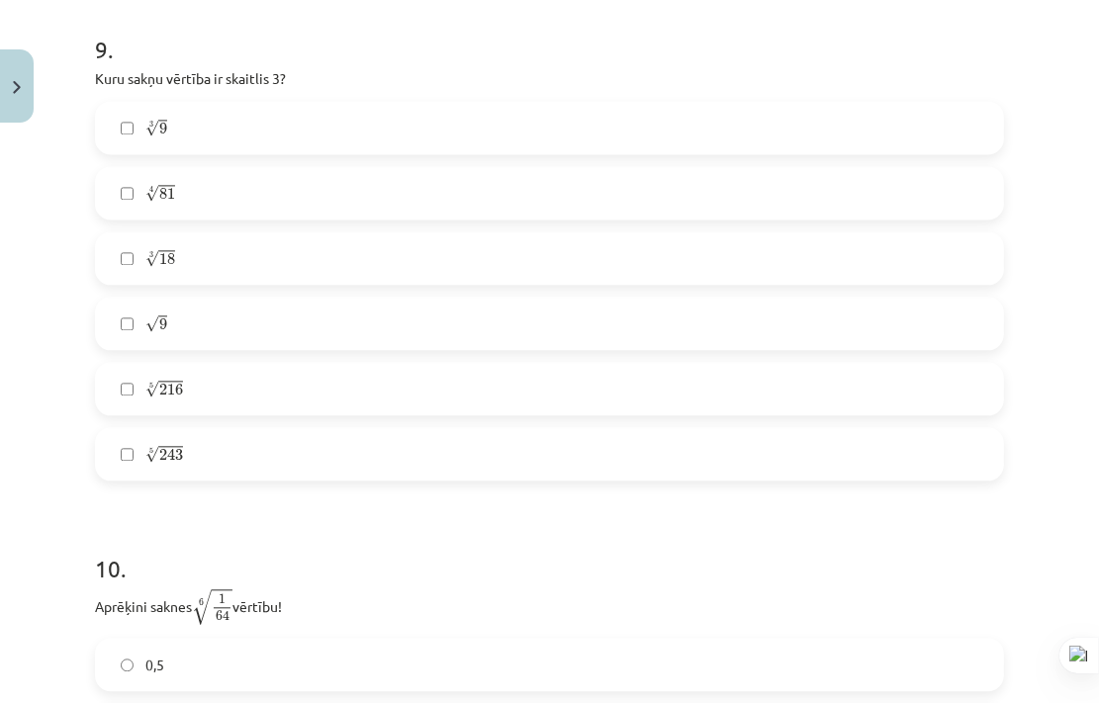
scroll to position [3181, 0]
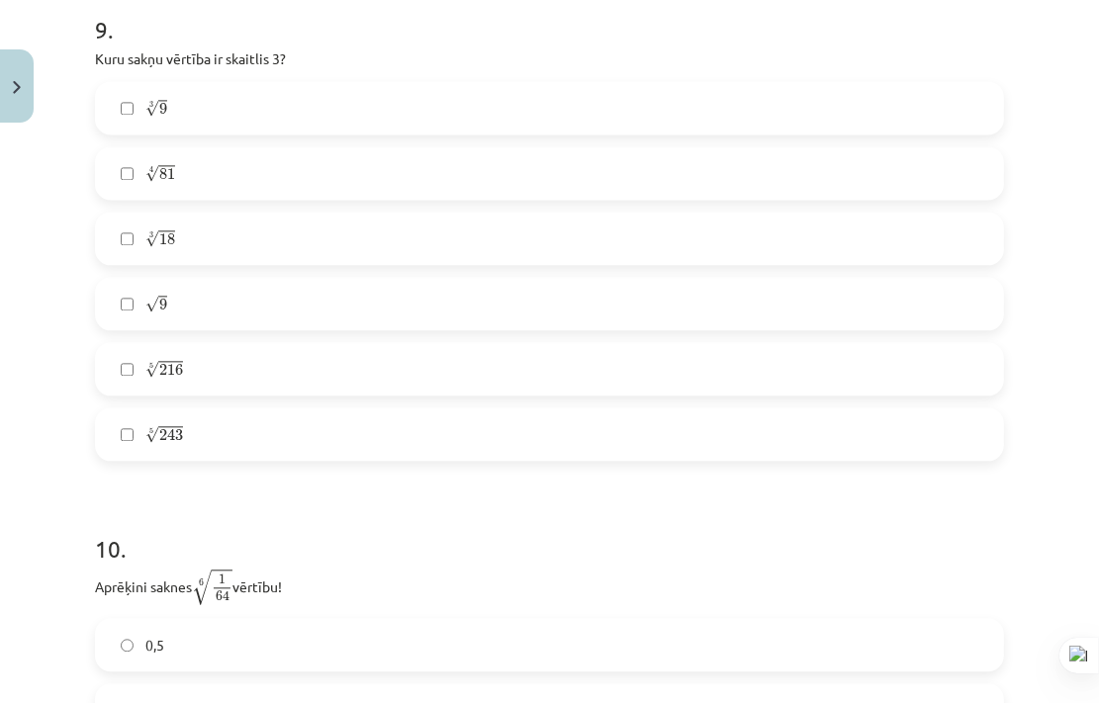
click at [214, 198] on label "4 √ 81 81 4" at bounding box center [549, 172] width 905 height 49
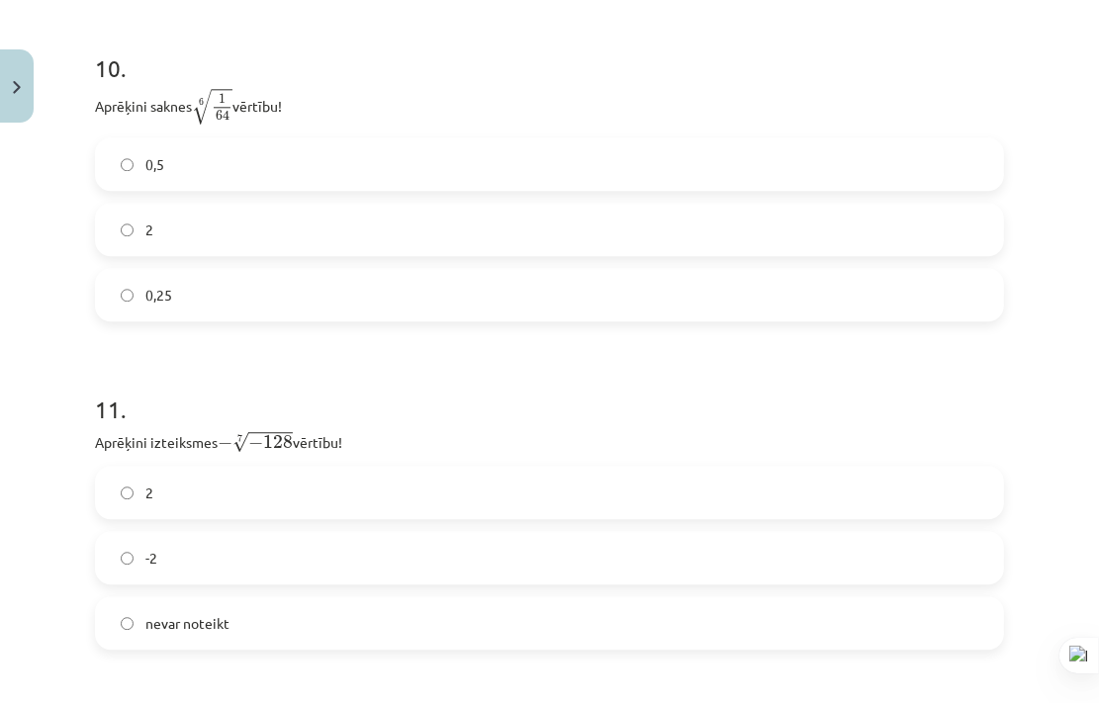
scroll to position [3680, 0]
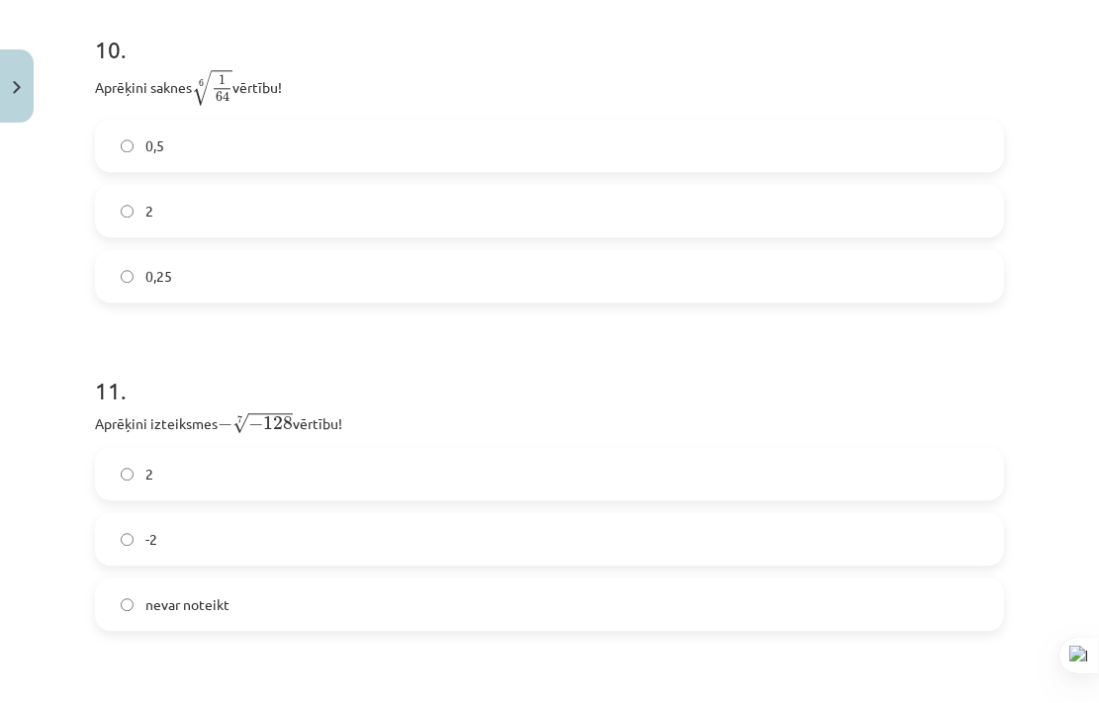
click at [389, 170] on label "0,5" at bounding box center [549, 145] width 905 height 49
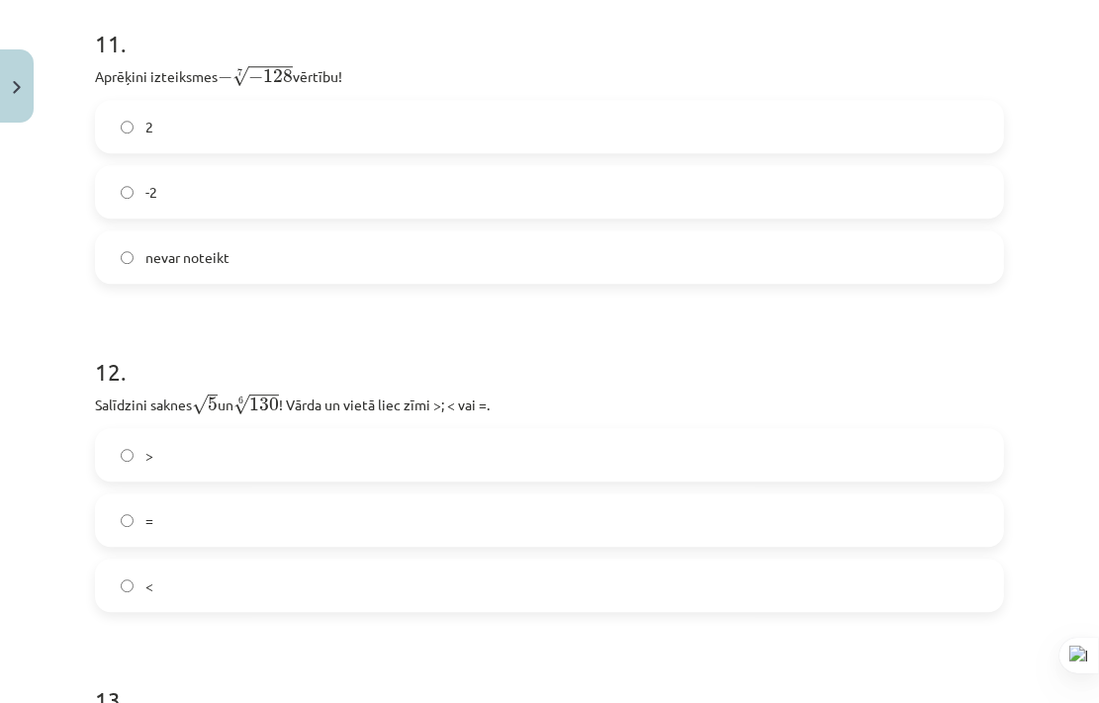
scroll to position [4033, 0]
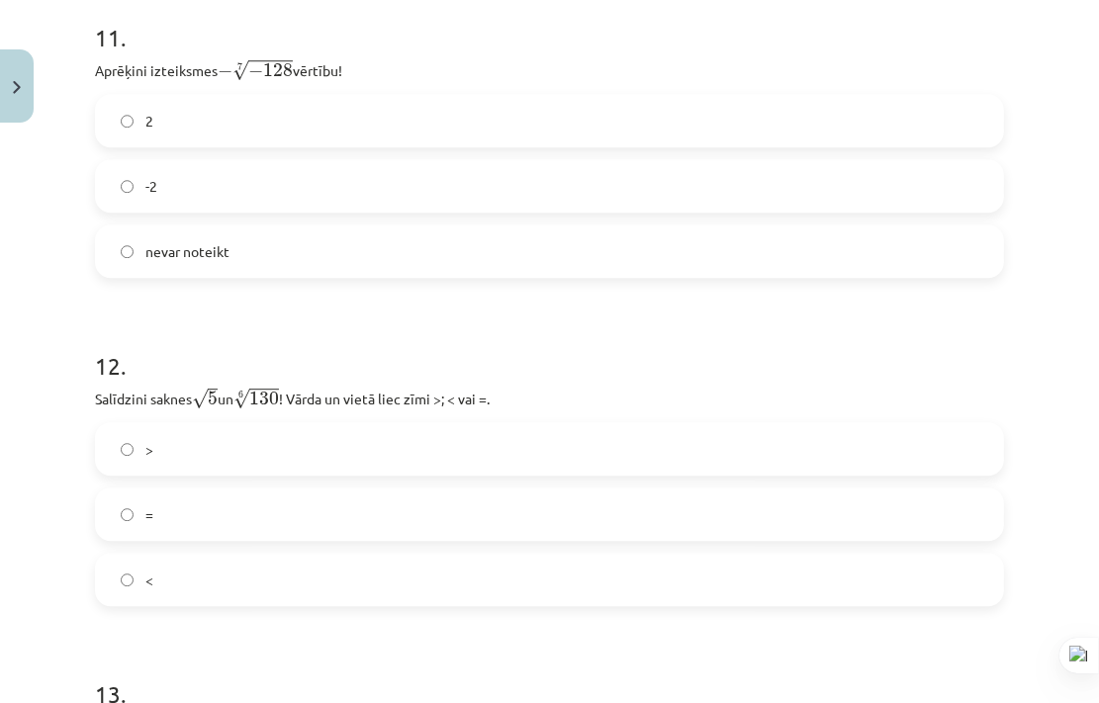
click at [336, 211] on label "-2" at bounding box center [549, 185] width 905 height 49
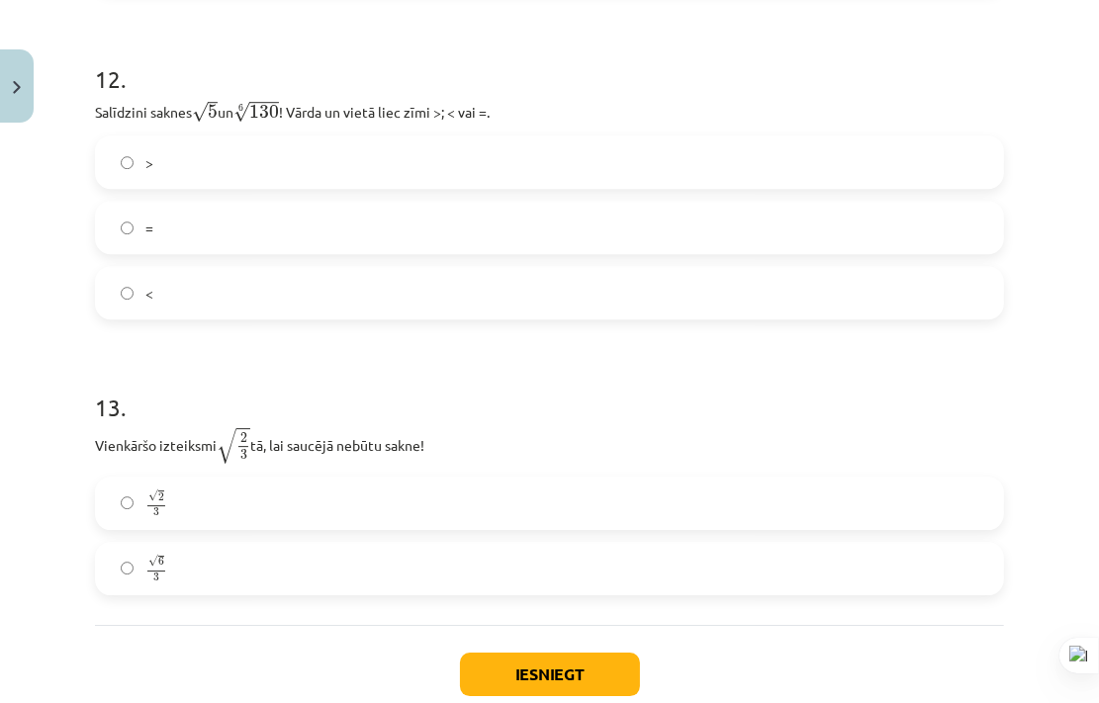
scroll to position [4376, 0]
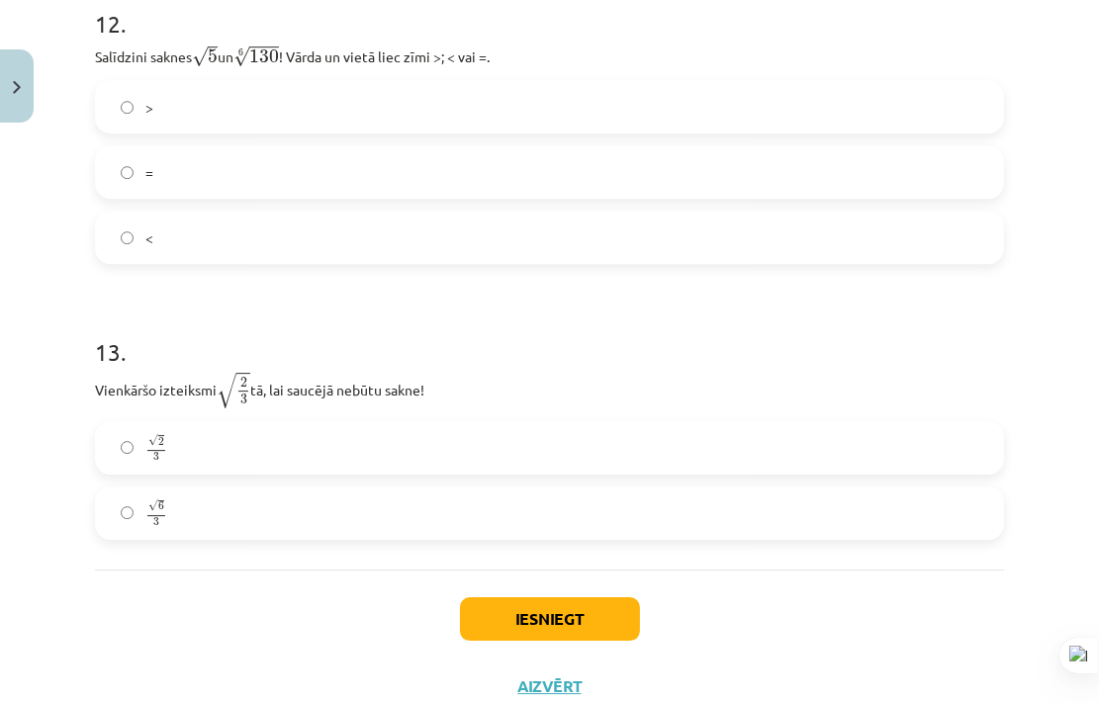
click at [488, 132] on label ">" at bounding box center [549, 106] width 905 height 49
click at [609, 531] on label "√ 6 3 6 3" at bounding box center [549, 513] width 905 height 49
click at [558, 641] on button "Iesniegt" at bounding box center [550, 619] width 180 height 44
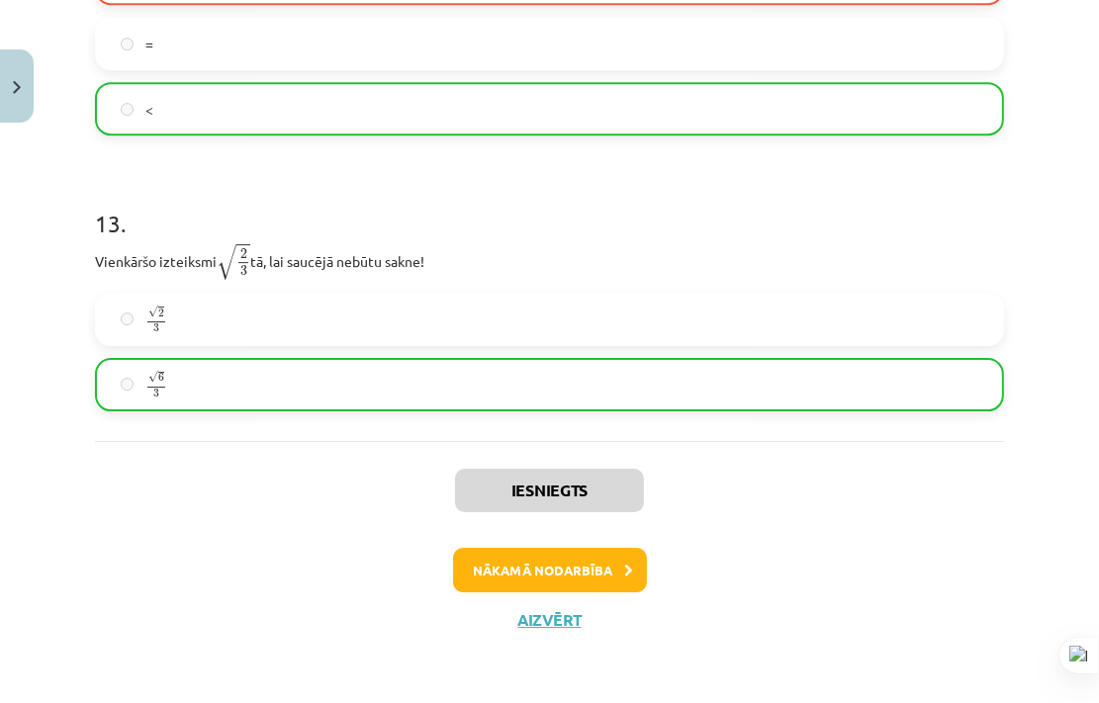
scroll to position [4538, 0]
click at [596, 579] on button "Nākamā nodarbība" at bounding box center [550, 570] width 194 height 45
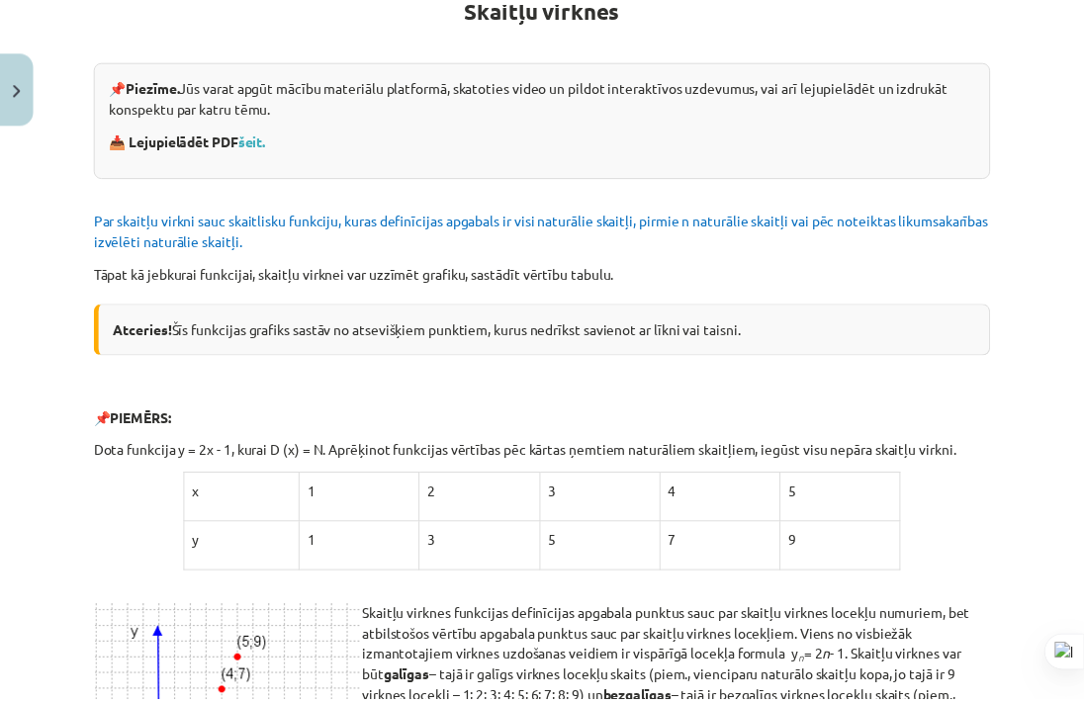
scroll to position [49, 0]
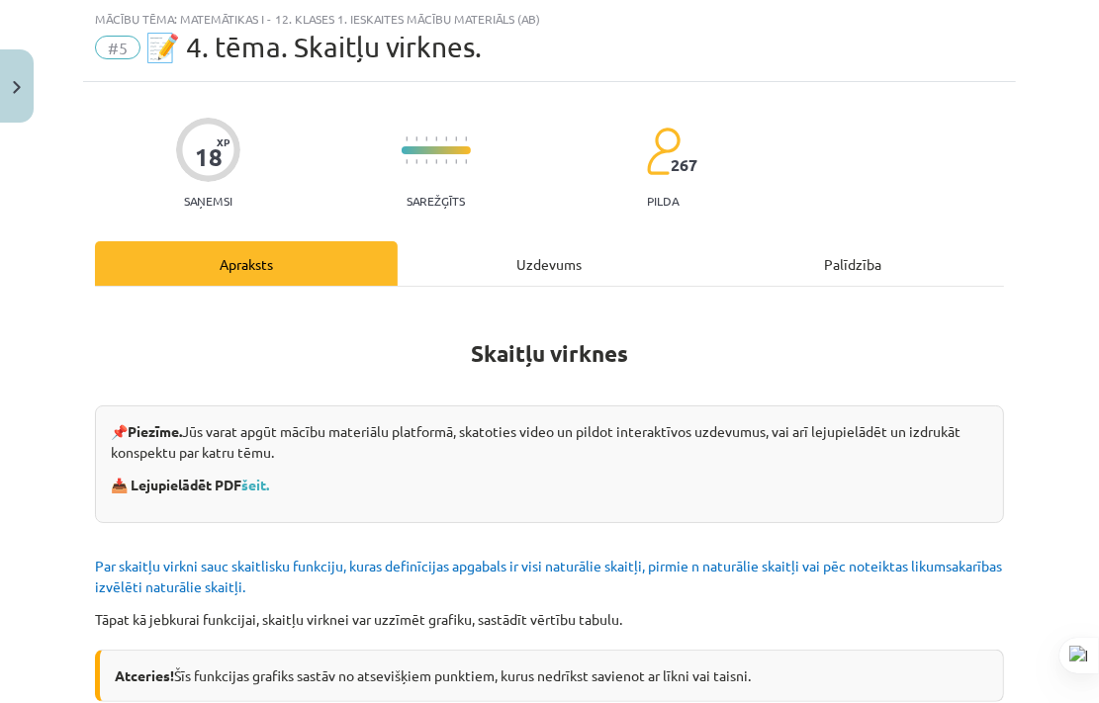
click at [265, 25] on div "Mācību tēma: Matemātikas i - 12. klases 1. ieskaites mācību materiāls (ab)" at bounding box center [549, 19] width 909 height 14
click at [31, 103] on button "Close" at bounding box center [17, 85] width 34 height 73
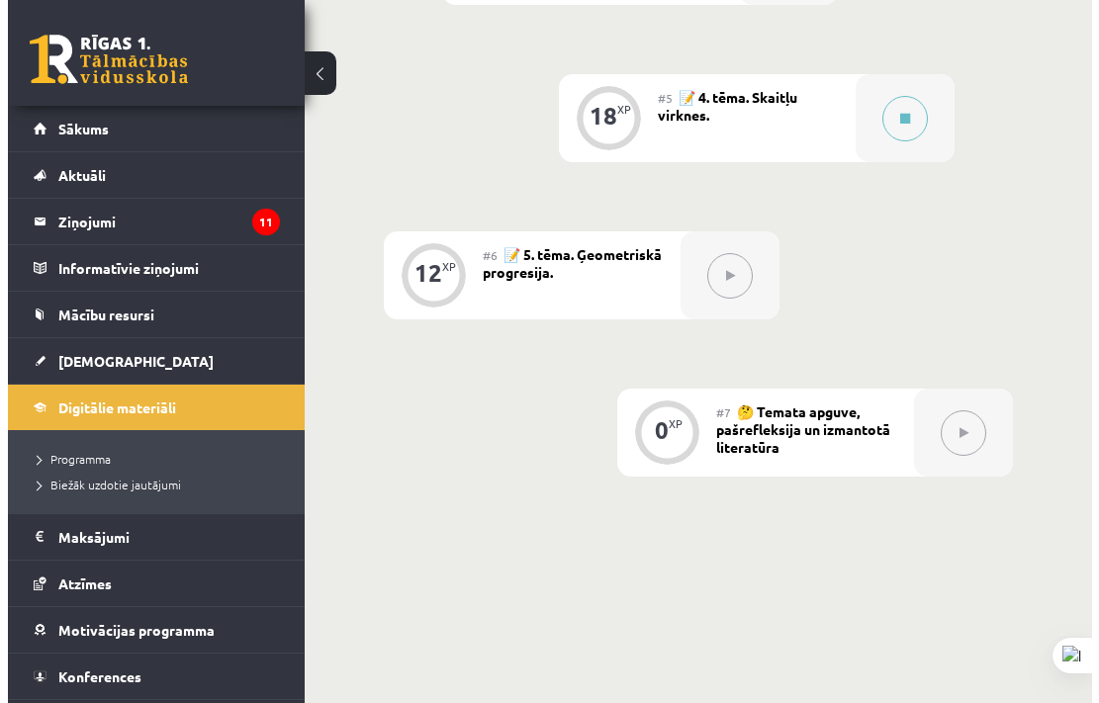
scroll to position [1578, 0]
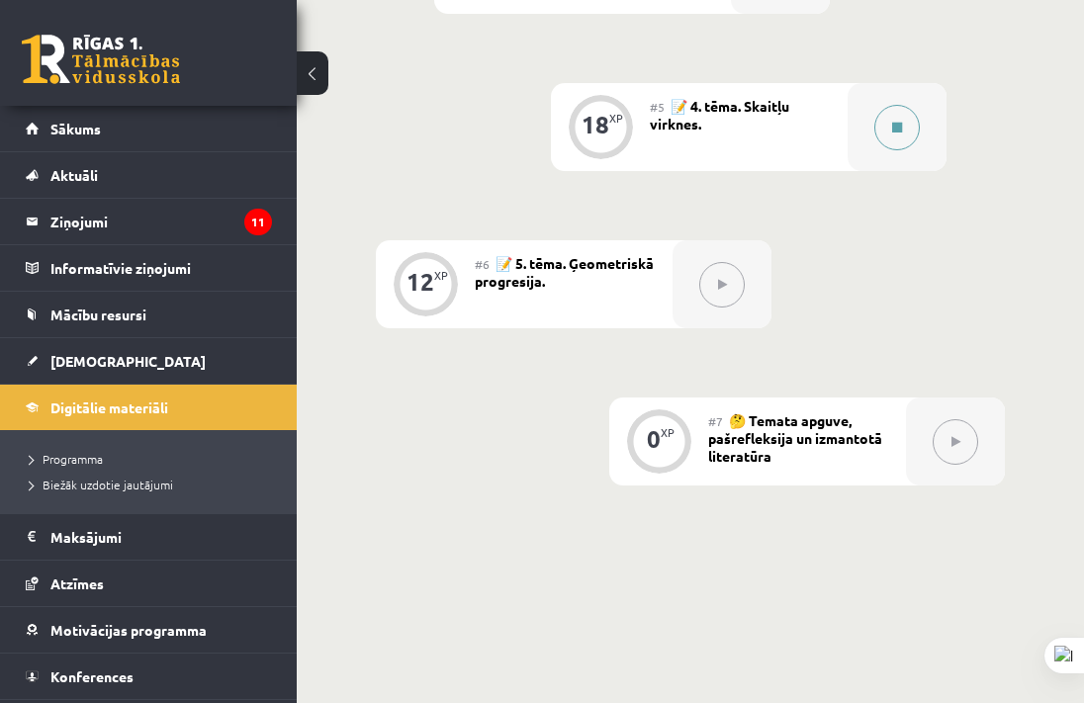
click at [881, 149] on div at bounding box center [897, 127] width 99 height 88
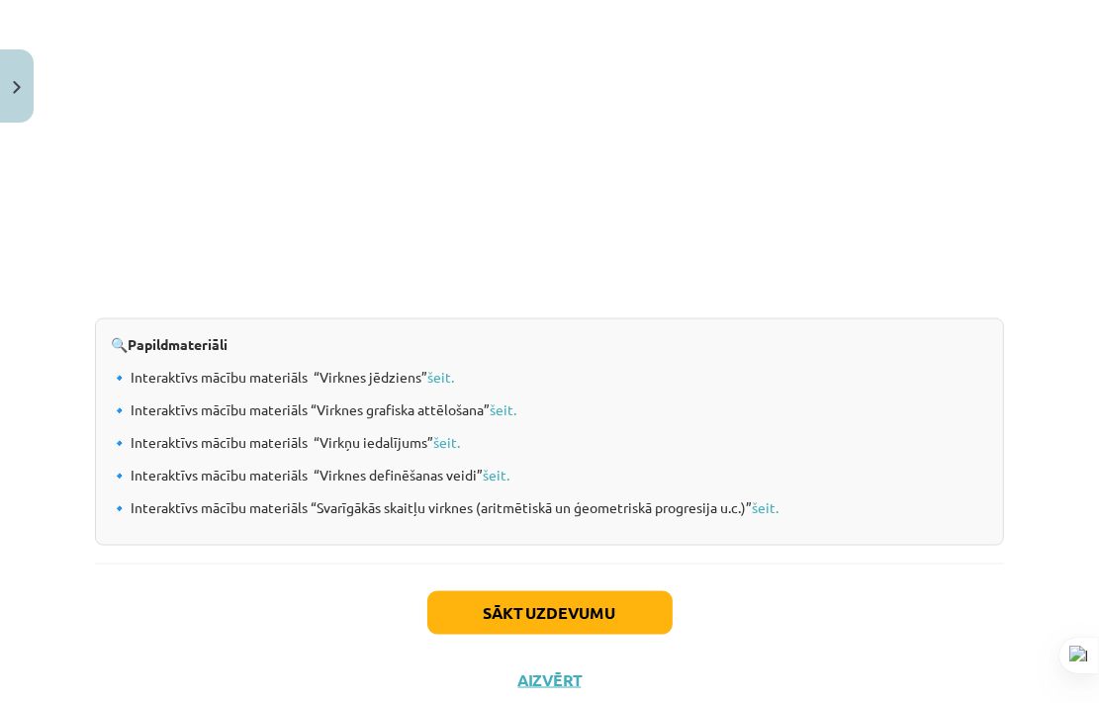
scroll to position [2088, 0]
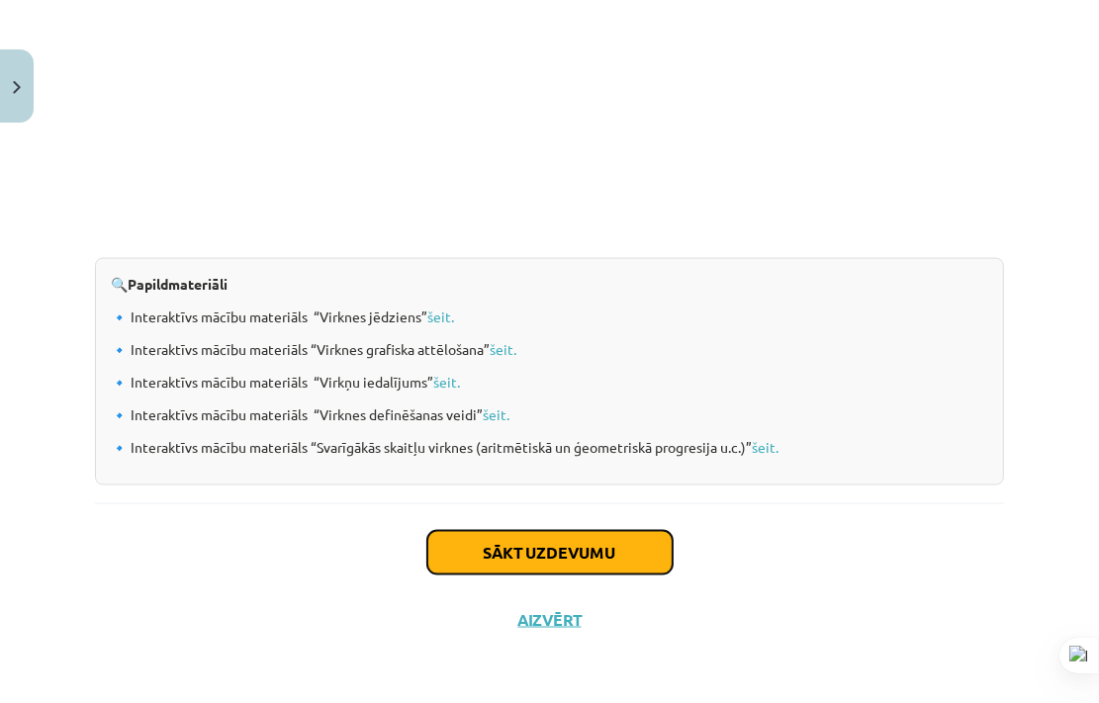
click at [625, 572] on button "Sākt uzdevumu" at bounding box center [549, 553] width 245 height 44
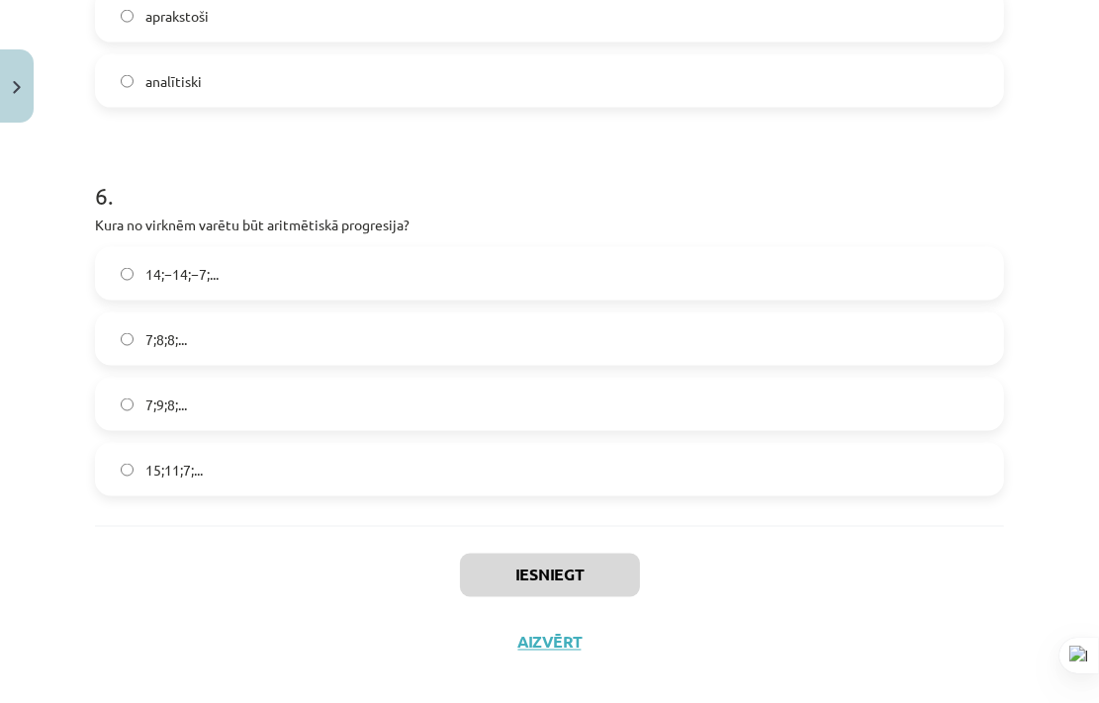
scroll to position [2219, 0]
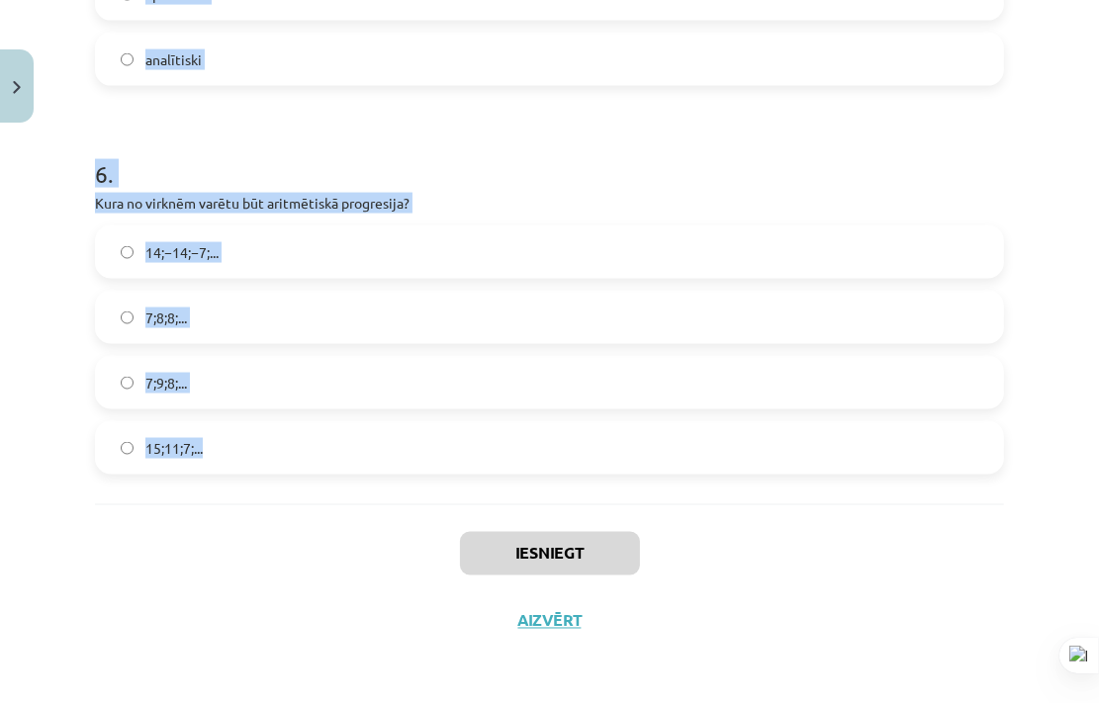
drag, startPoint x: 83, startPoint y: 282, endPoint x: 453, endPoint y: 446, distance: 404.7
copy form "1 . Skaitļu virkne -7; -4; -1; 2; 5; ... ir Ne augoša, ne dilstoša Dilstoša Kon…"
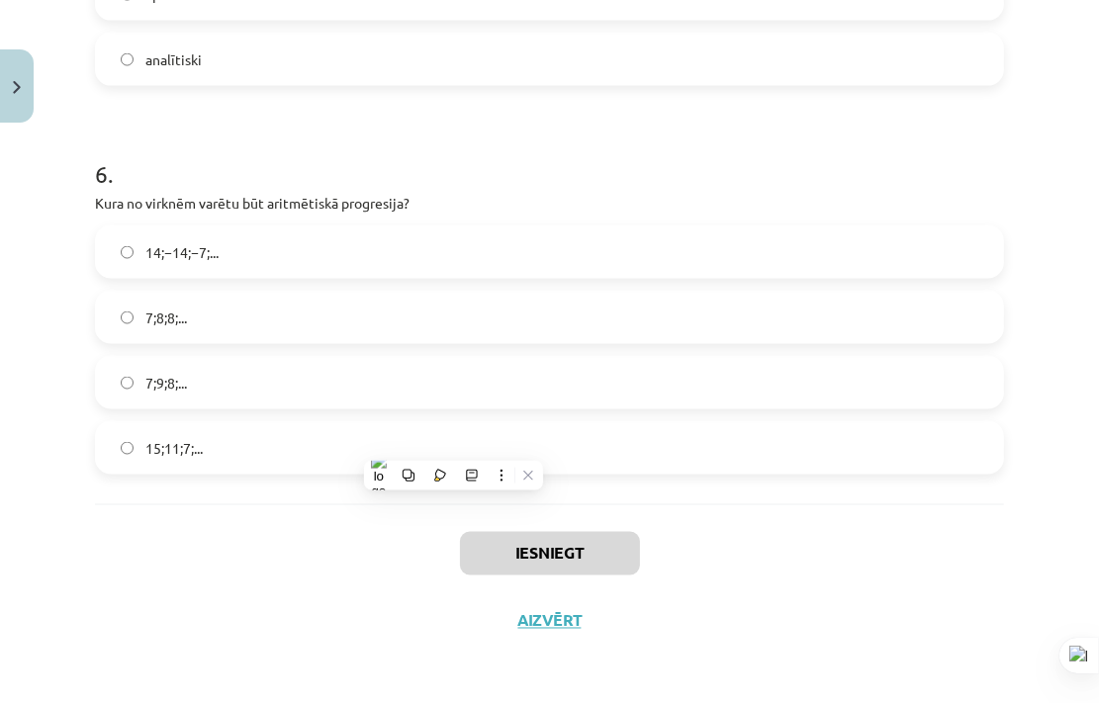
click at [984, 587] on div "Iesniegt Aizvērt" at bounding box center [549, 573] width 909 height 138
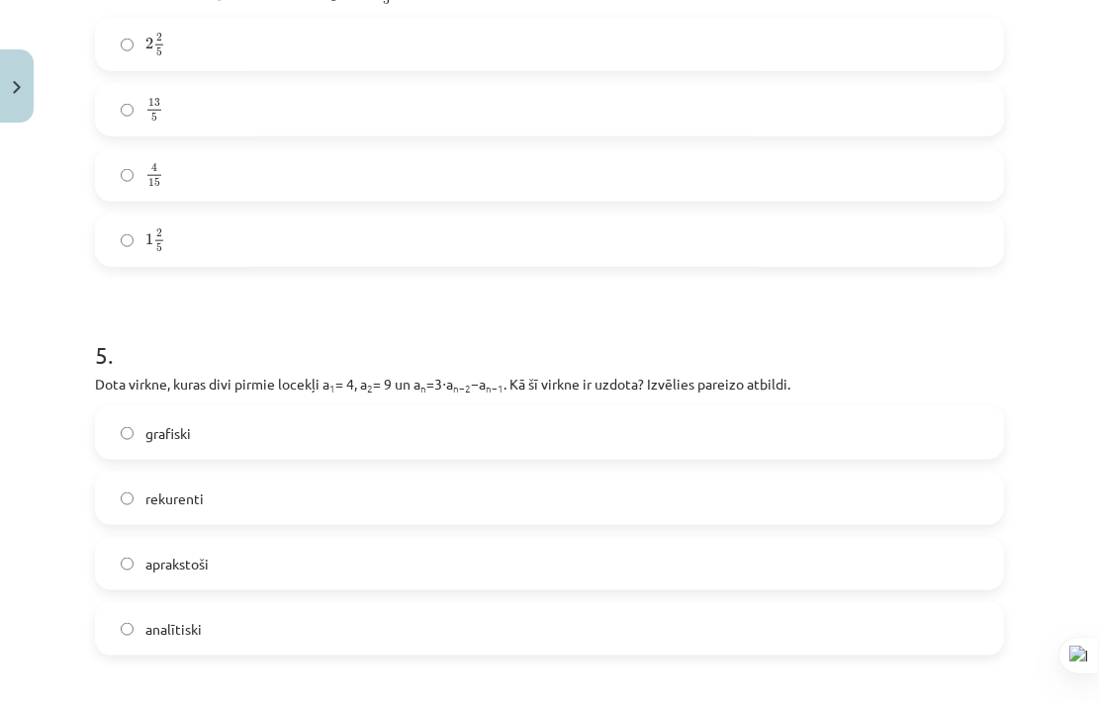
scroll to position [1555, 0]
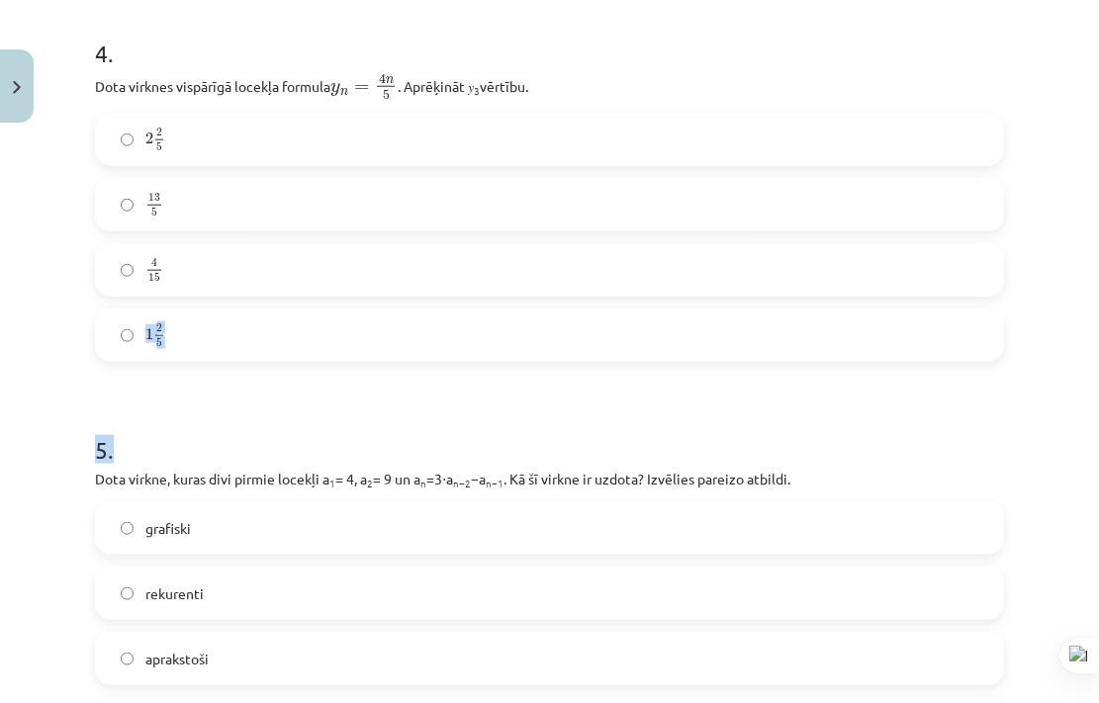
drag, startPoint x: 1074, startPoint y: 374, endPoint x: 1073, endPoint y: 239, distance: 134.5
click at [1073, 239] on div "Mācību tēma: Matemātikas i - 12. klases 1. ieskaites mācību materiāls (ab) #5 📝…" at bounding box center [549, 351] width 1099 height 703
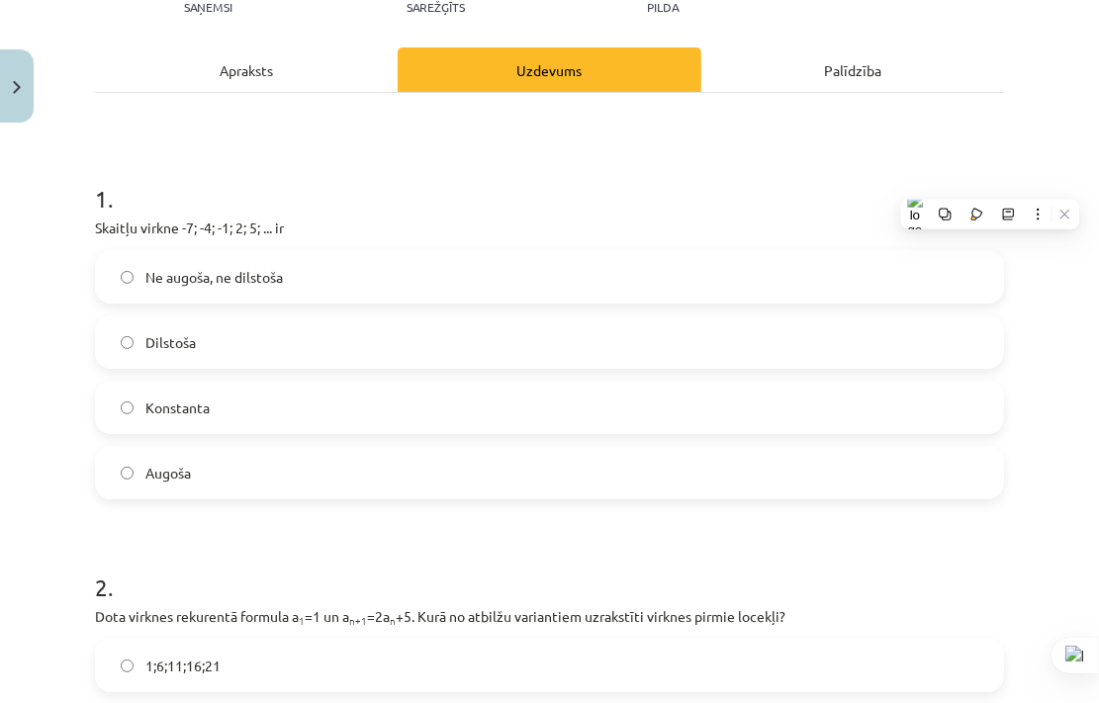
scroll to position [226, 0]
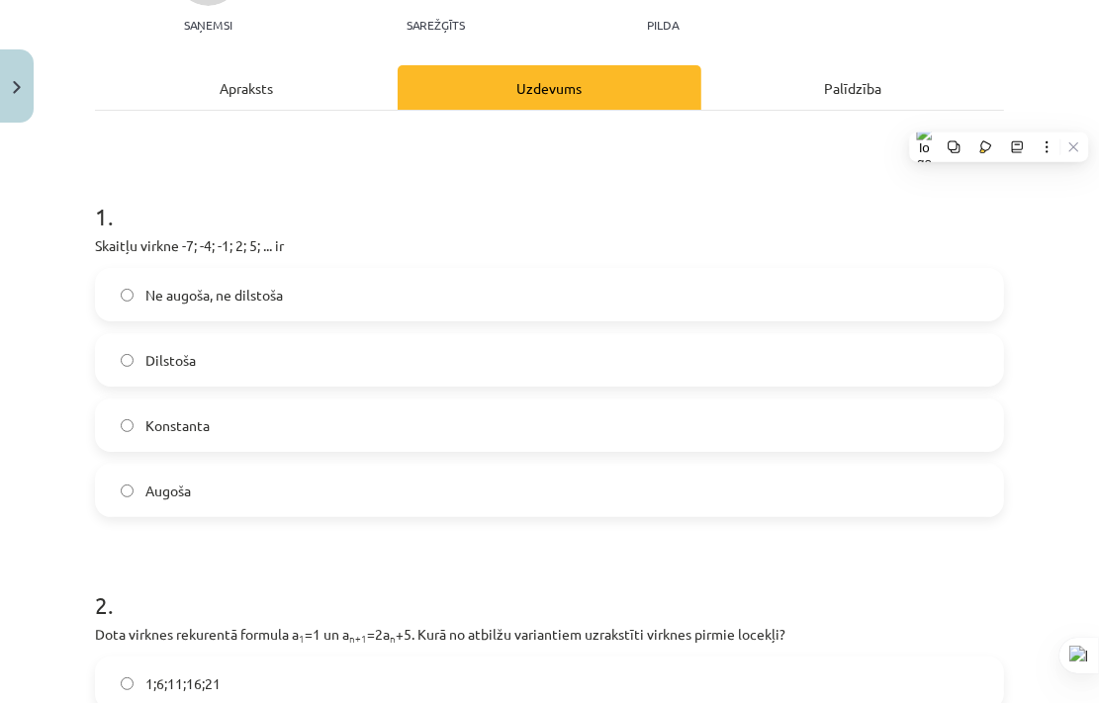
click at [851, 201] on h1 "1 ." at bounding box center [549, 198] width 909 height 61
click at [198, 496] on label "Augoša" at bounding box center [549, 490] width 905 height 49
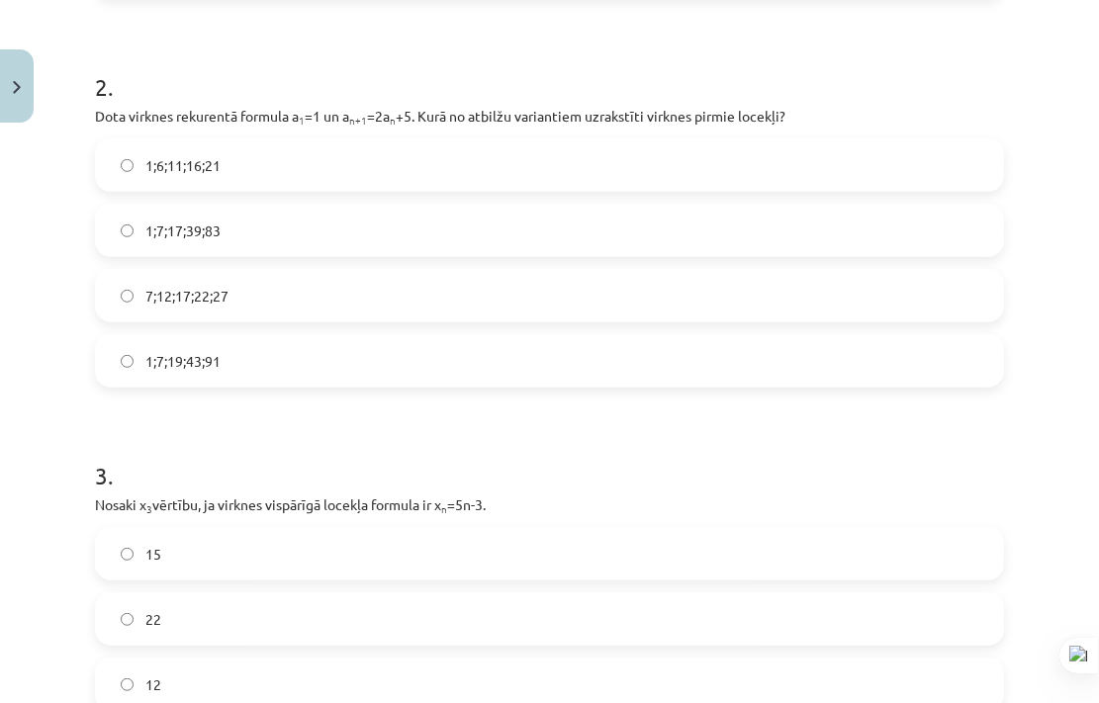
scroll to position [722, 0]
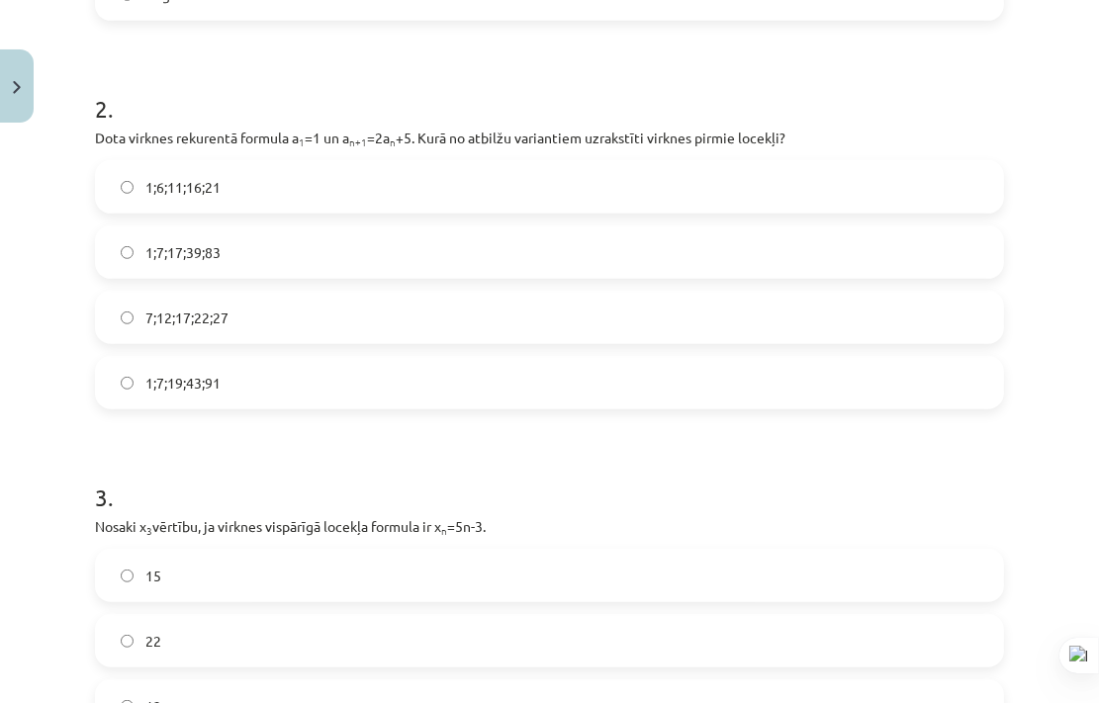
click at [294, 380] on label "1;7;19;43;91" at bounding box center [549, 382] width 905 height 49
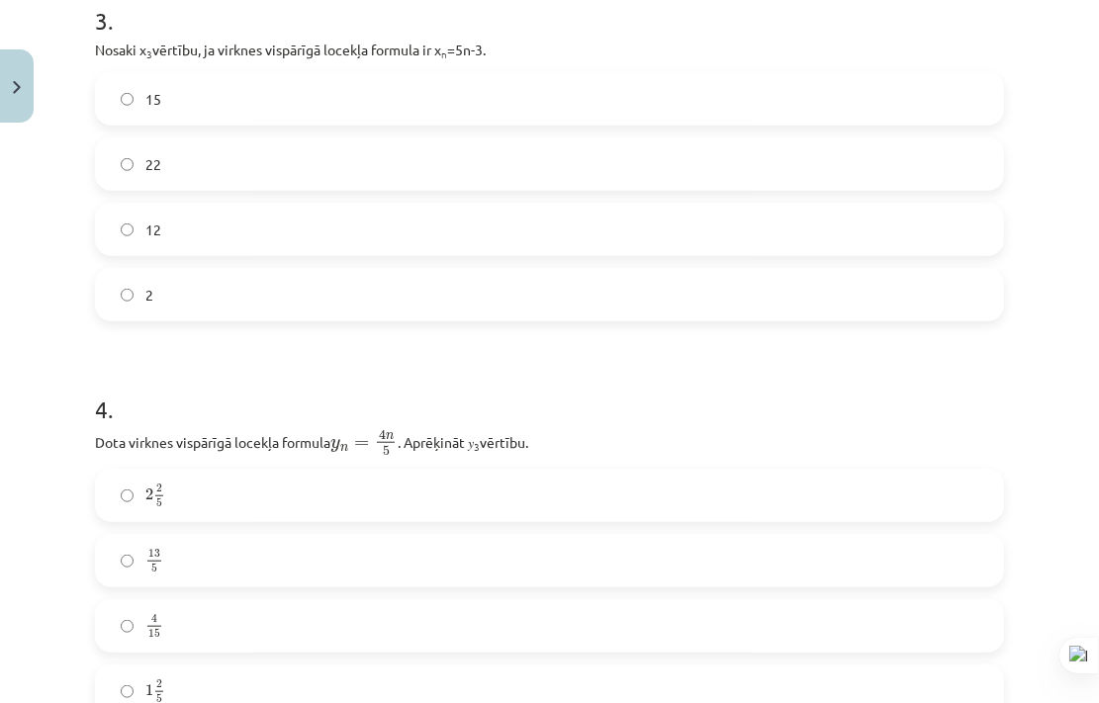
scroll to position [1209, 0]
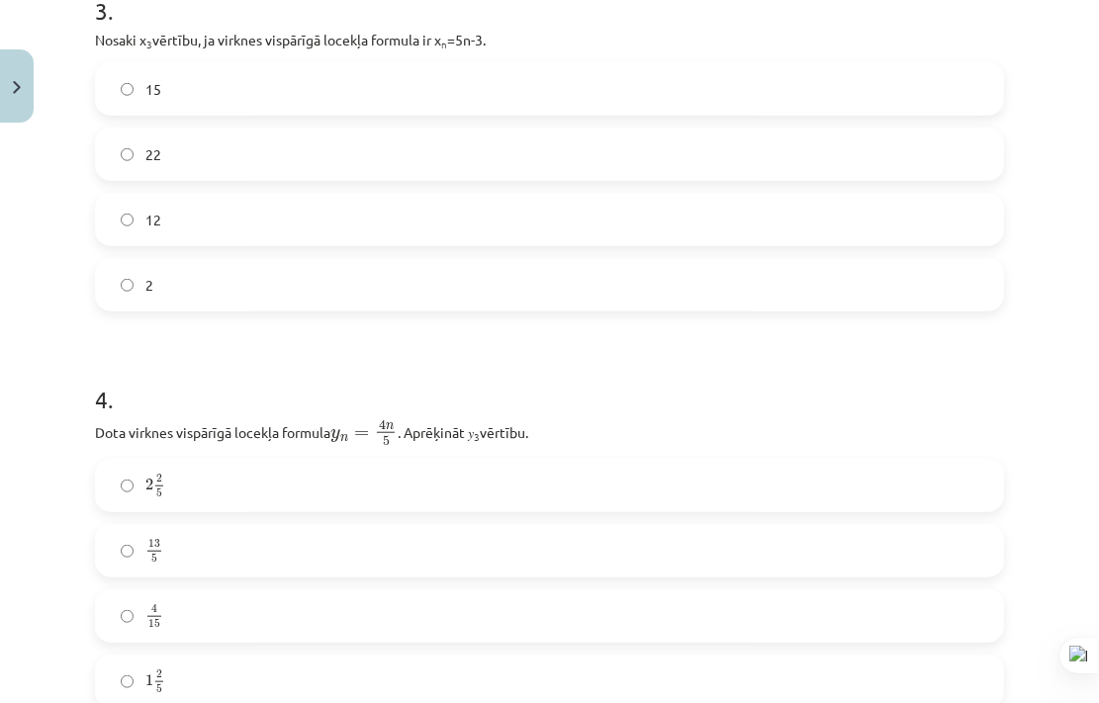
click at [447, 228] on label "12" at bounding box center [549, 219] width 905 height 49
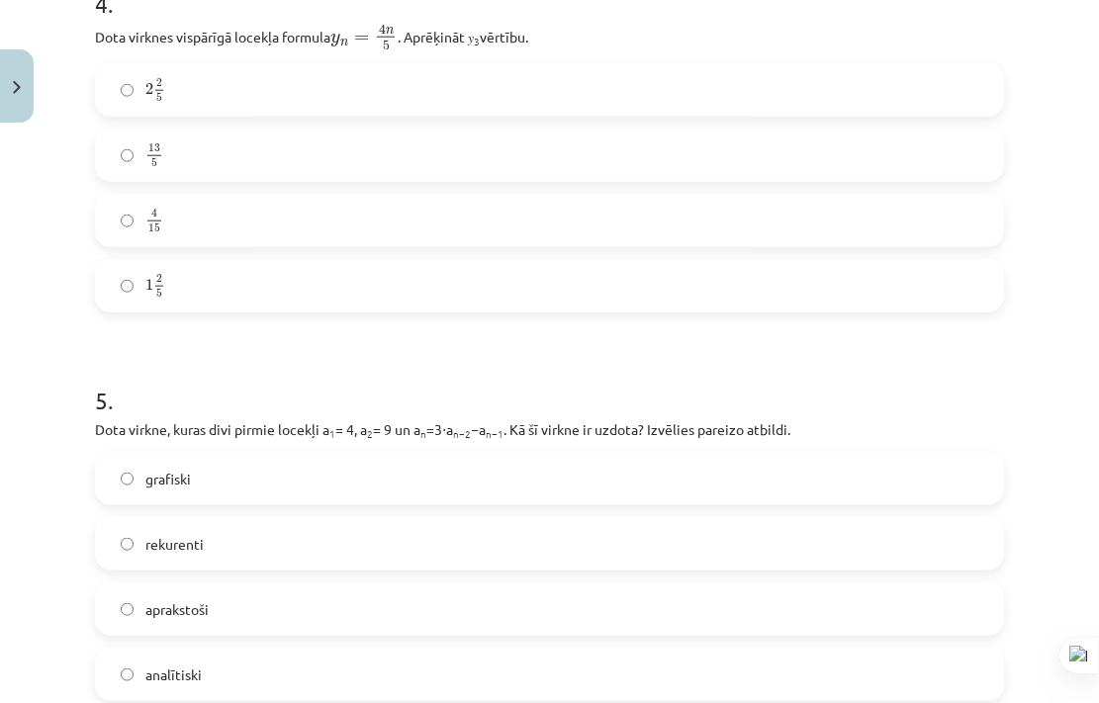
scroll to position [1618, 0]
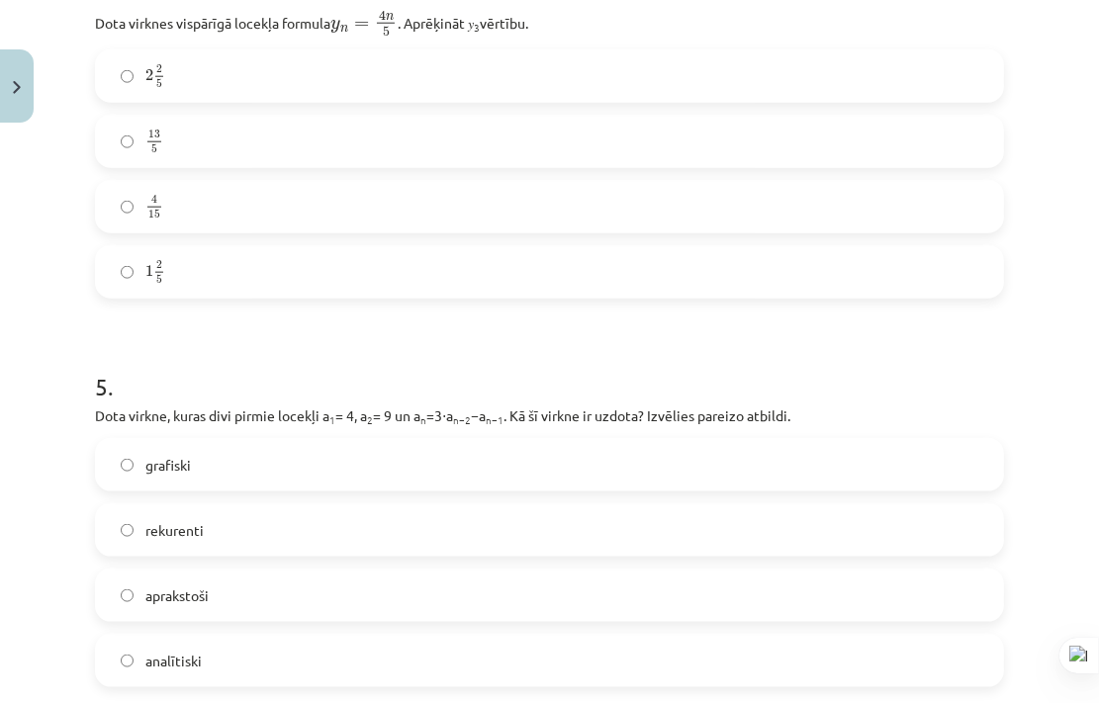
click at [562, 541] on label "rekurenti" at bounding box center [549, 529] width 905 height 49
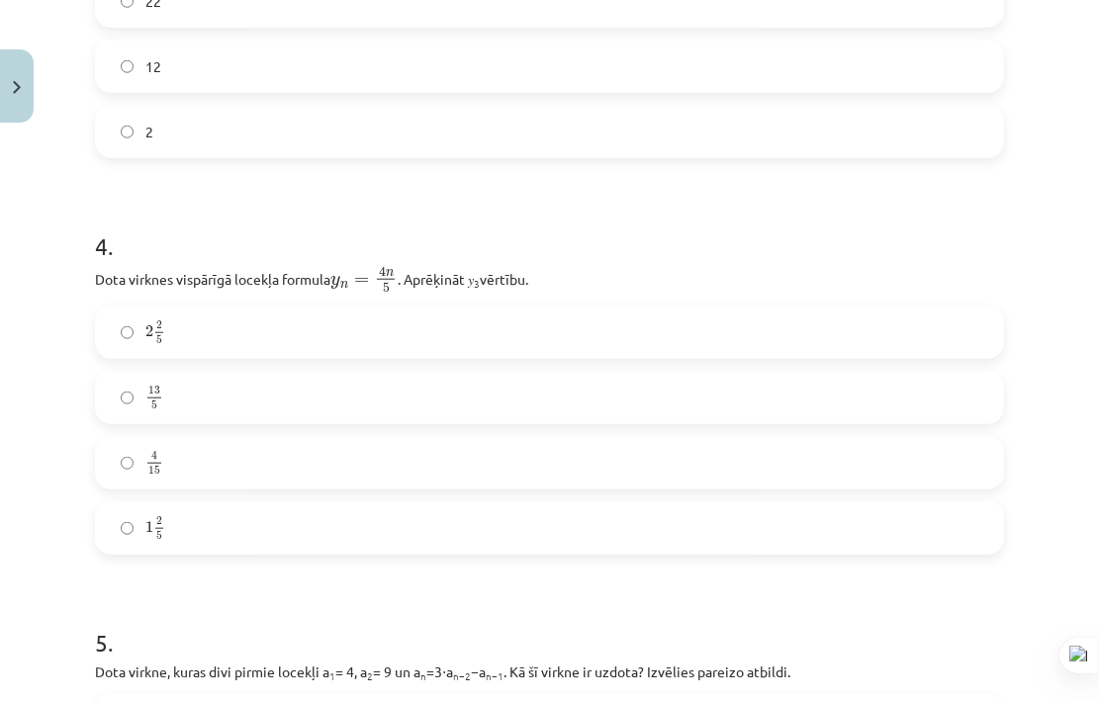
scroll to position [1366, 0]
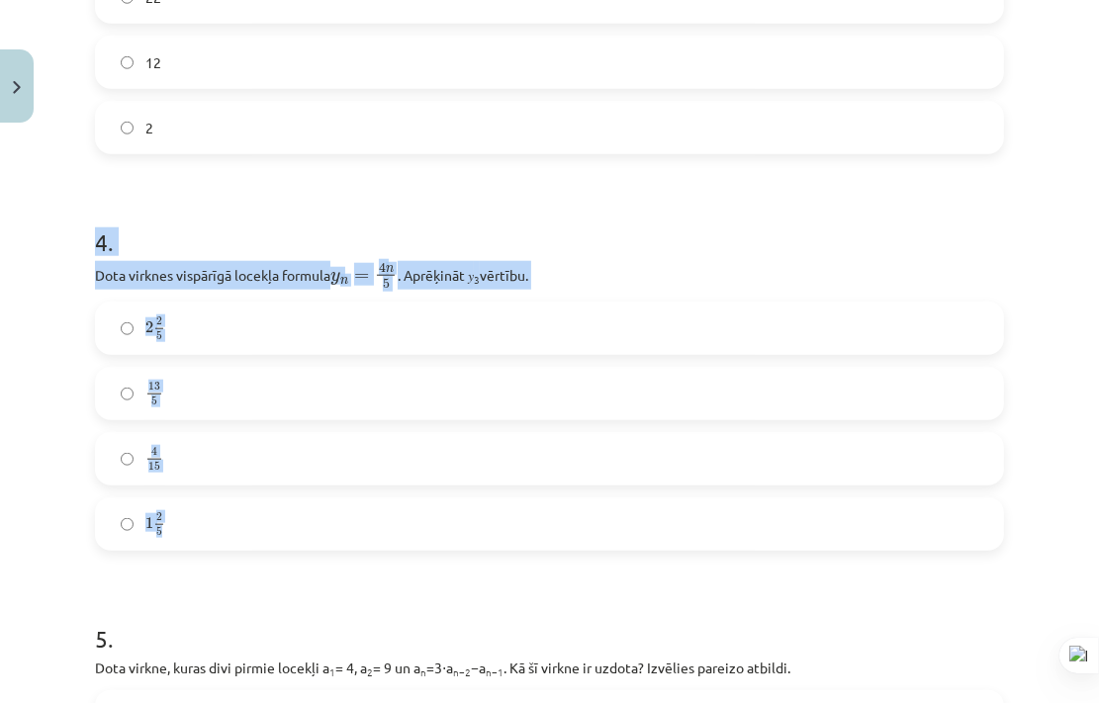
drag, startPoint x: 212, startPoint y: 521, endPoint x: 89, endPoint y: 237, distance: 309.2
click at [89, 237] on div "18 XP Saņemsi Sarežģīts 267 pilda Apraksts Uzdevums Palīdzība 1 . Skaitļu virkn…" at bounding box center [549, 137] width 933 height 2743
copy div "4 . Dota virknes vispārīgā locekļa formula y n = 4 n 5 y n = 4 n 5 . Aprēķināt …"
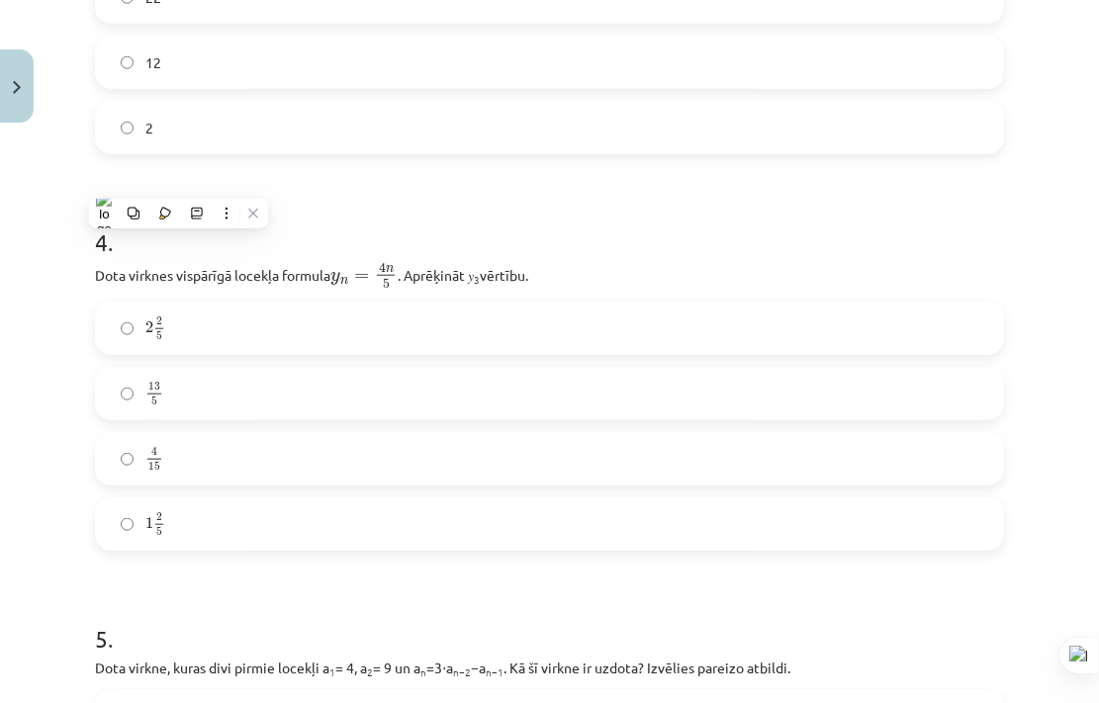
click at [910, 573] on form "1 . Skaitļu virkne -7; -4; -1; 2; 5; ... ir Ne augoša, ne dilstoša Dilstoša Kon…" at bounding box center [549, 178] width 909 height 2301
click at [355, 308] on label "2 2 5 2 2 5" at bounding box center [549, 328] width 905 height 49
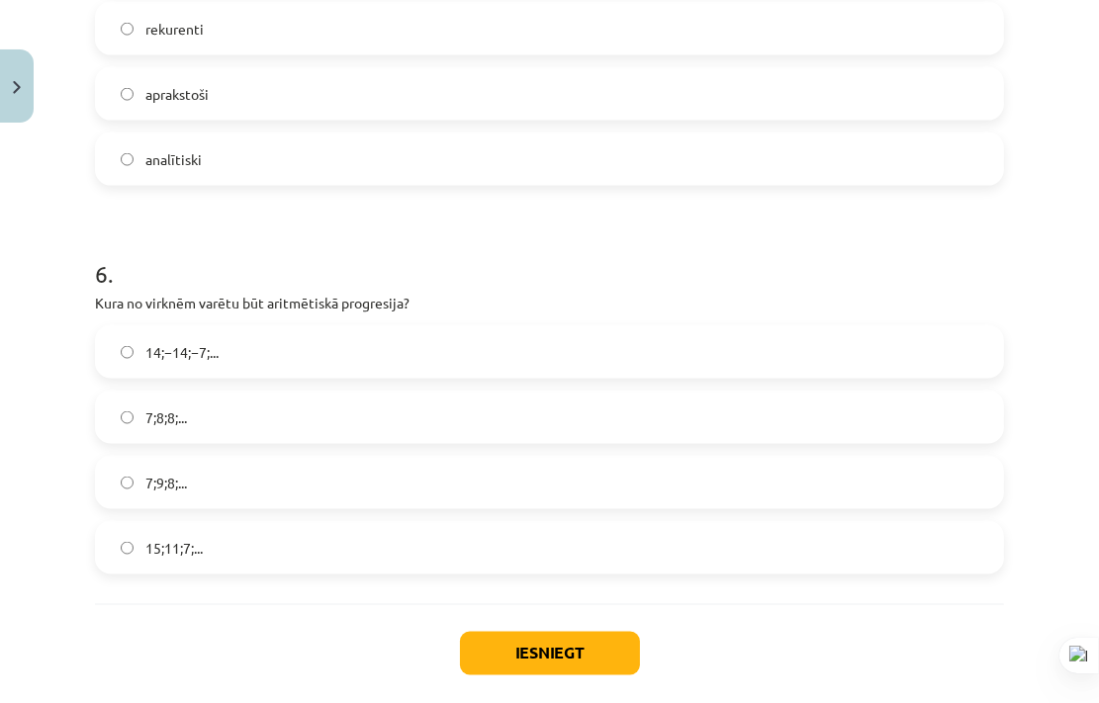
scroll to position [2155, 0]
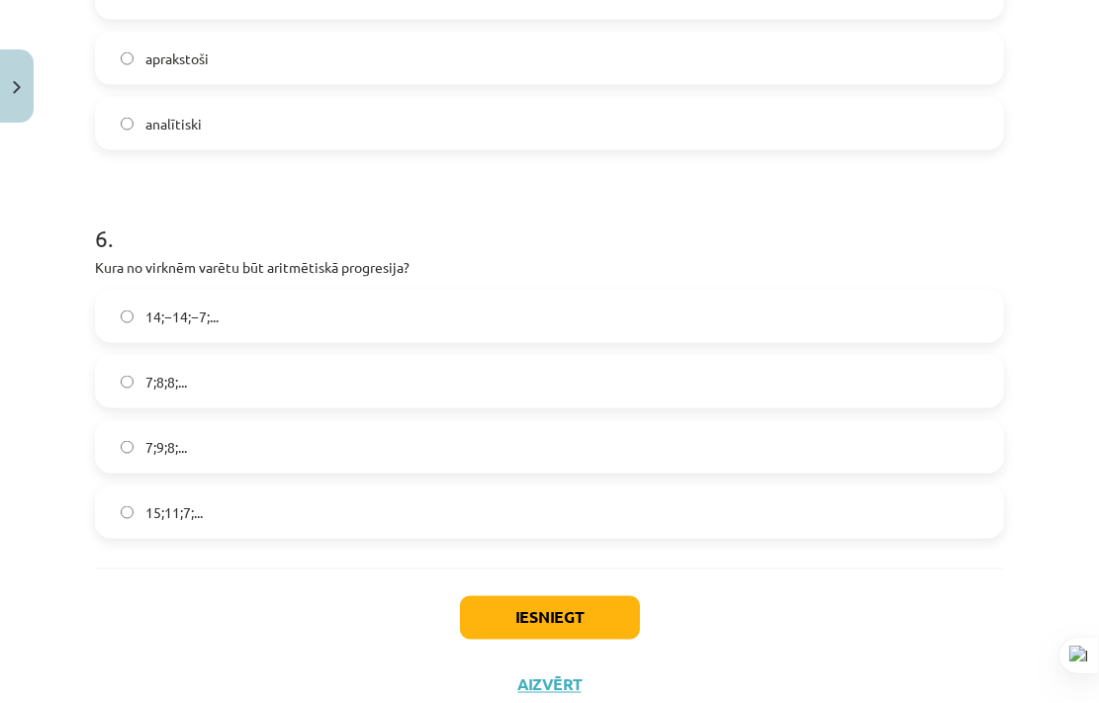
click at [416, 517] on label "15;11;7;..." at bounding box center [549, 512] width 905 height 49
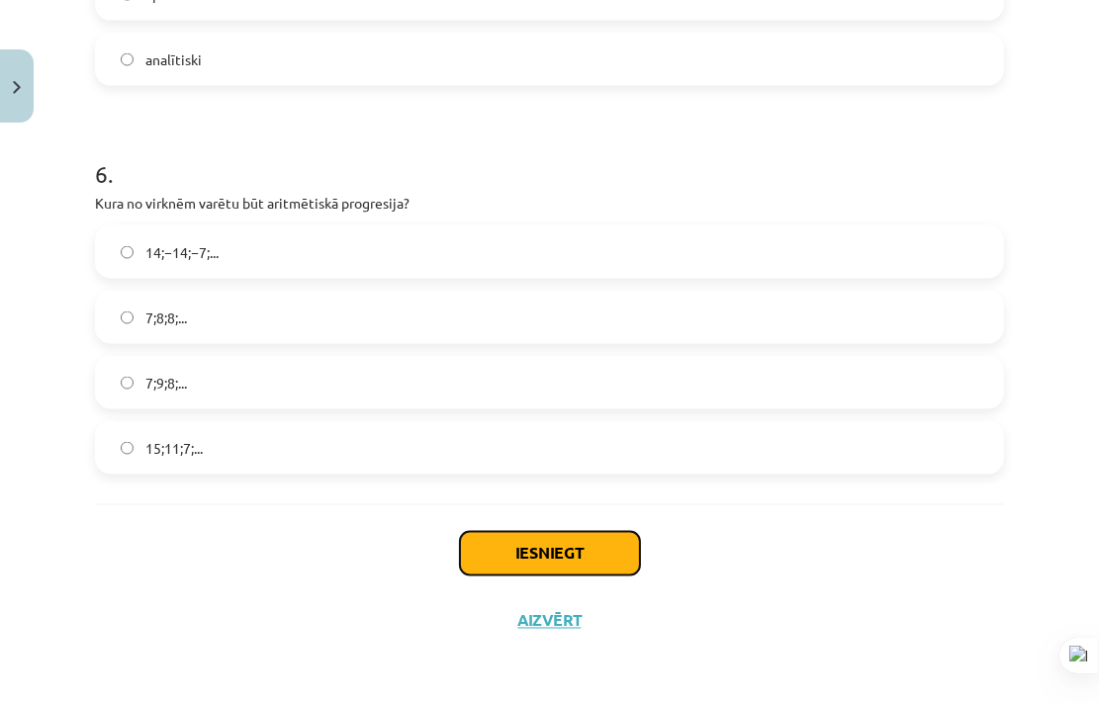
click at [578, 541] on button "Iesniegt" at bounding box center [550, 554] width 180 height 44
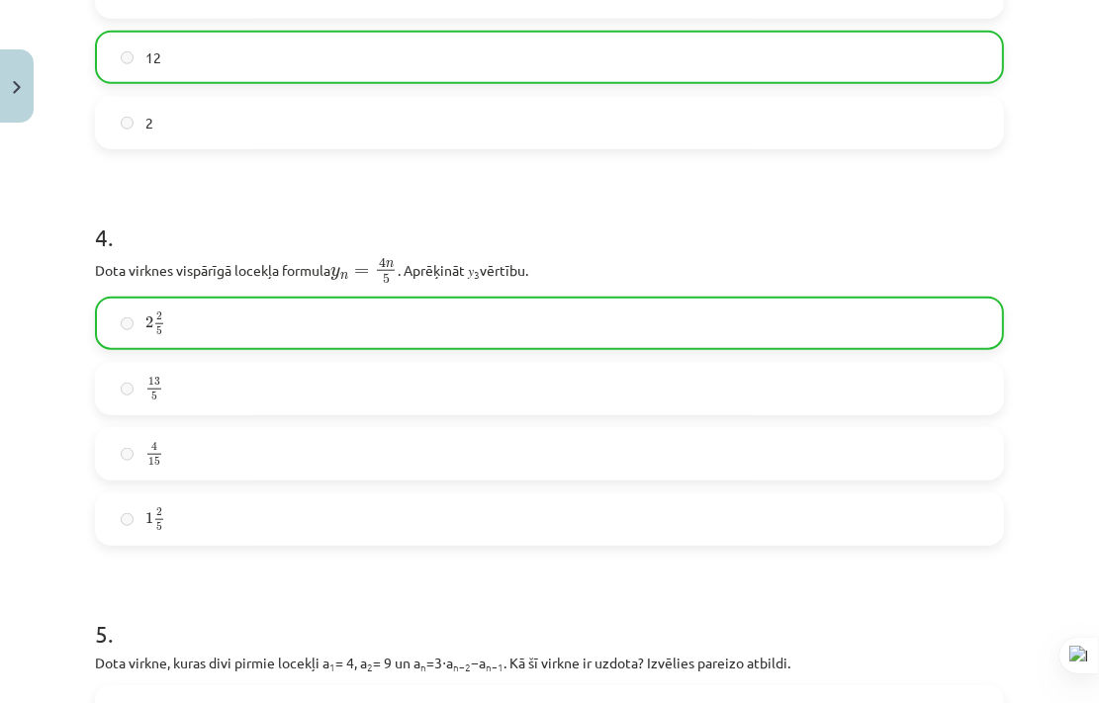
scroll to position [2168, 0]
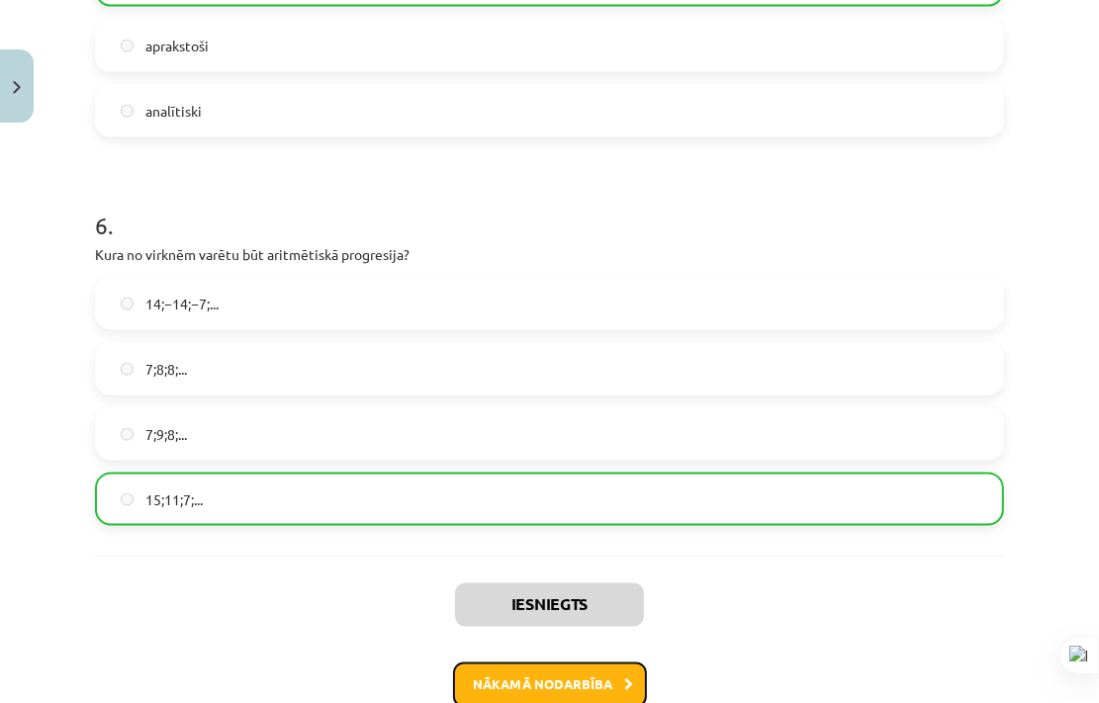
click at [599, 679] on button "Nākamā nodarbība" at bounding box center [550, 685] width 194 height 45
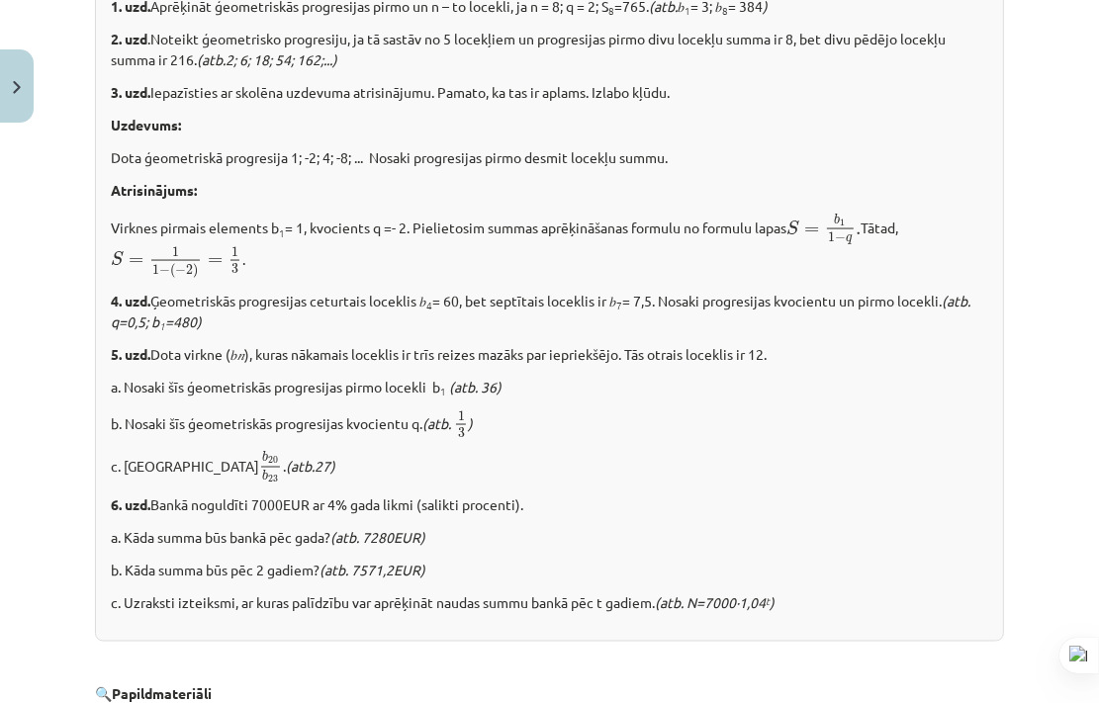
scroll to position [2303, 0]
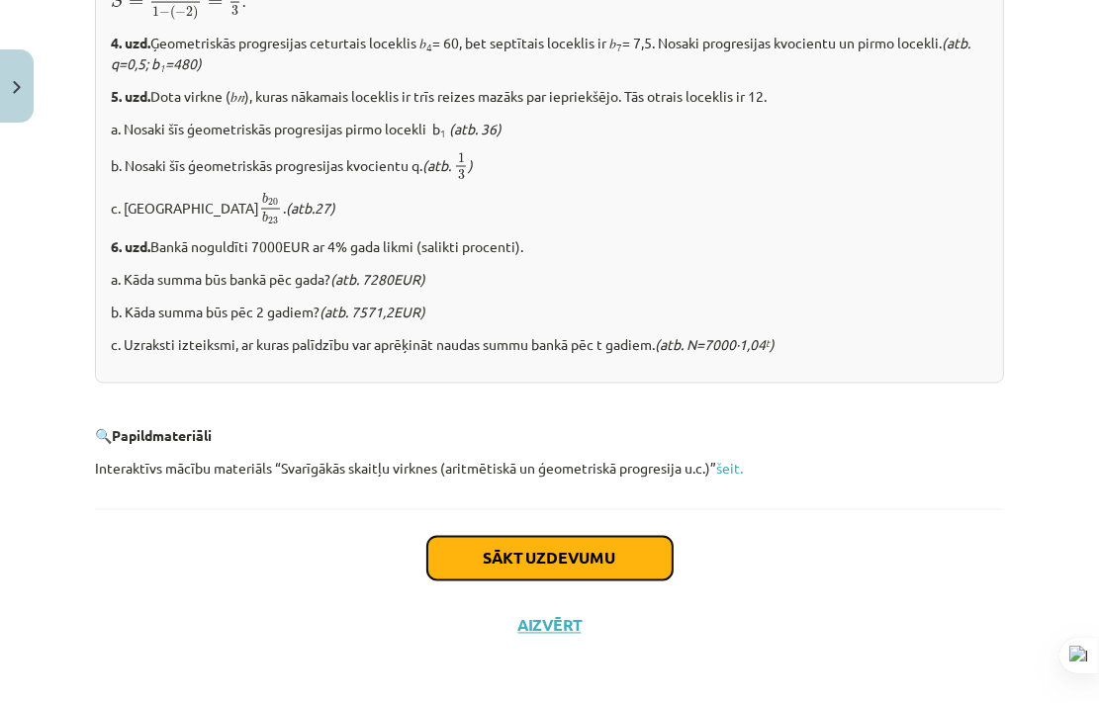
click at [578, 557] on button "Sākt uzdevumu" at bounding box center [549, 559] width 245 height 44
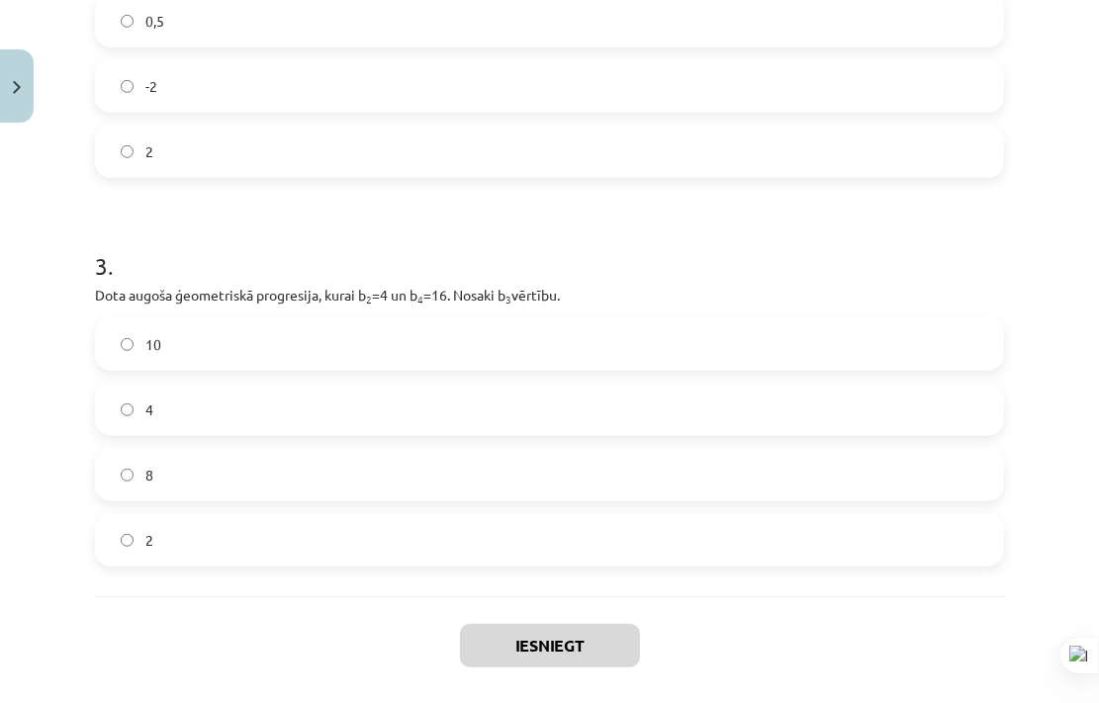
scroll to position [915, 0]
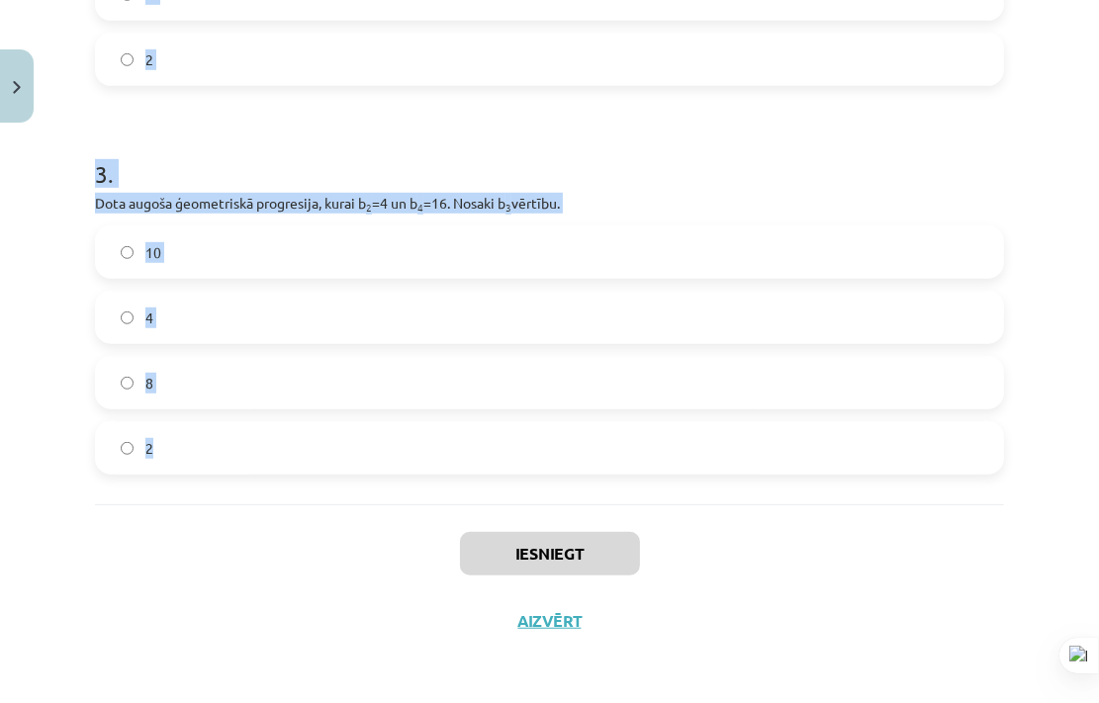
drag, startPoint x: 92, startPoint y: 387, endPoint x: 384, endPoint y: 481, distance: 306.5
copy form "1 . Aprēķini ģeometriskās progresijas nākamo locekli, ja b 1 = 7 un q=5. 35 12 …"
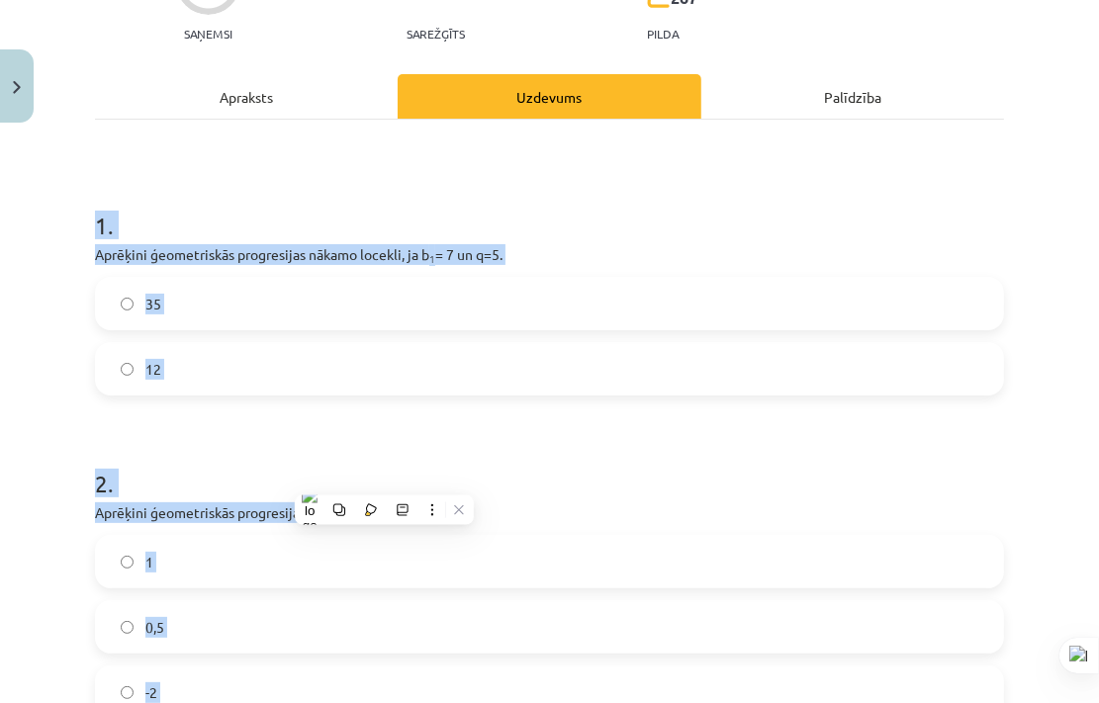
scroll to position [213, 0]
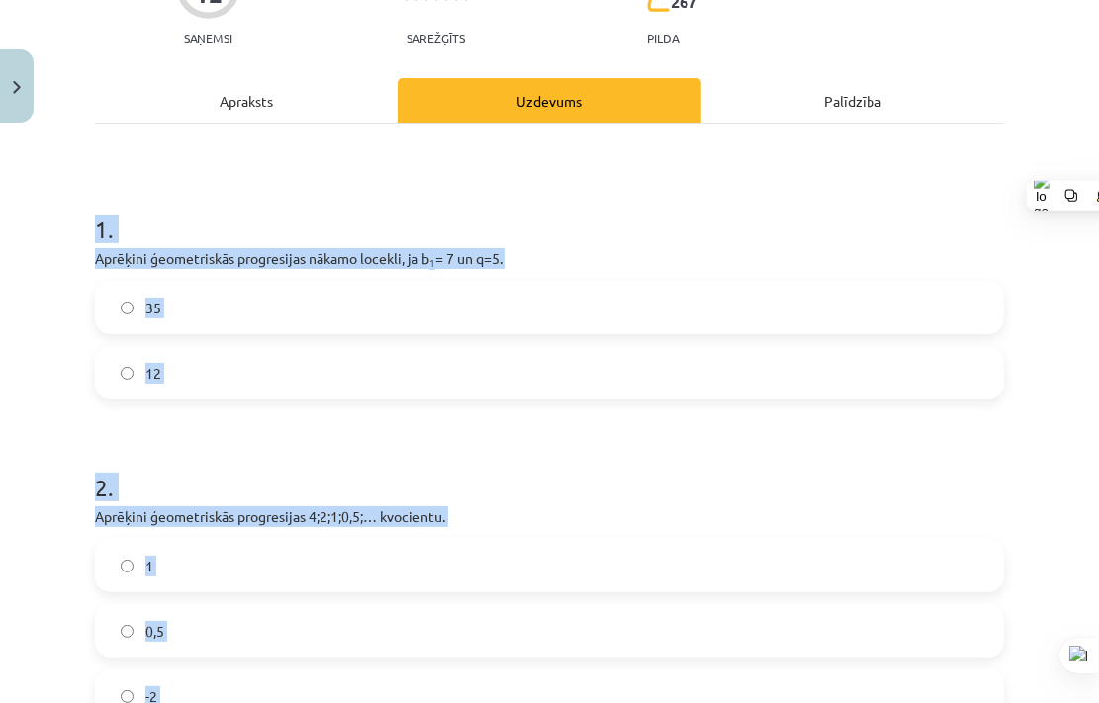
click at [843, 235] on h1 "1 ." at bounding box center [549, 211] width 909 height 61
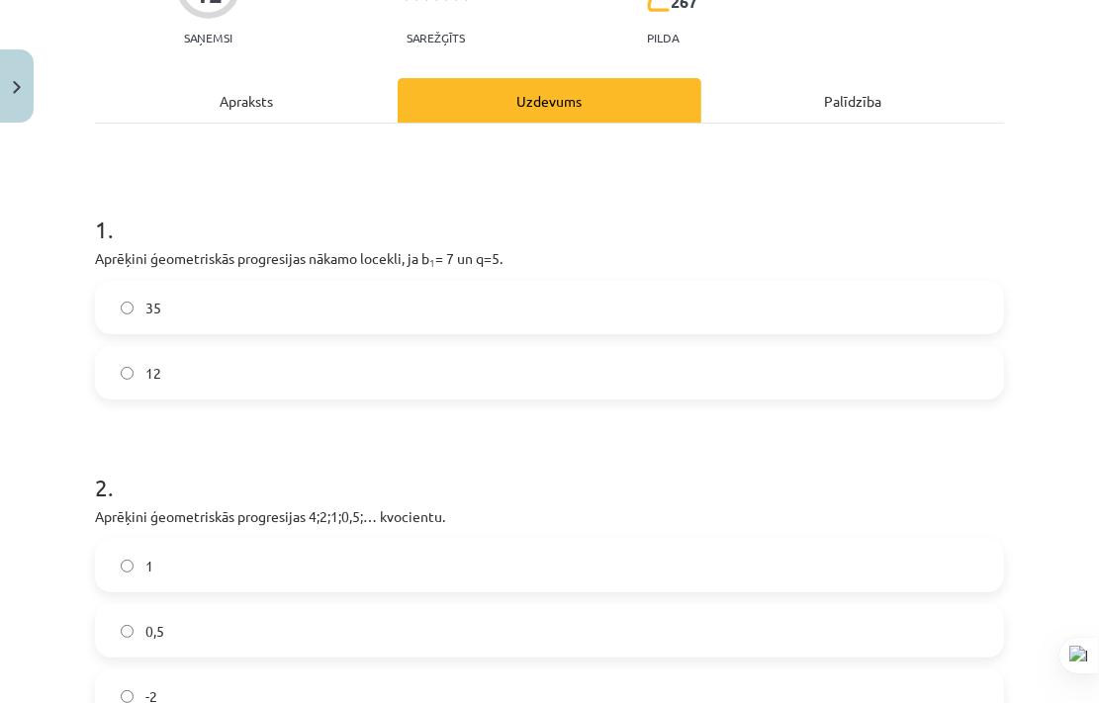
click at [289, 334] on div "35 12" at bounding box center [549, 340] width 909 height 119
click at [348, 316] on label "35" at bounding box center [549, 307] width 905 height 49
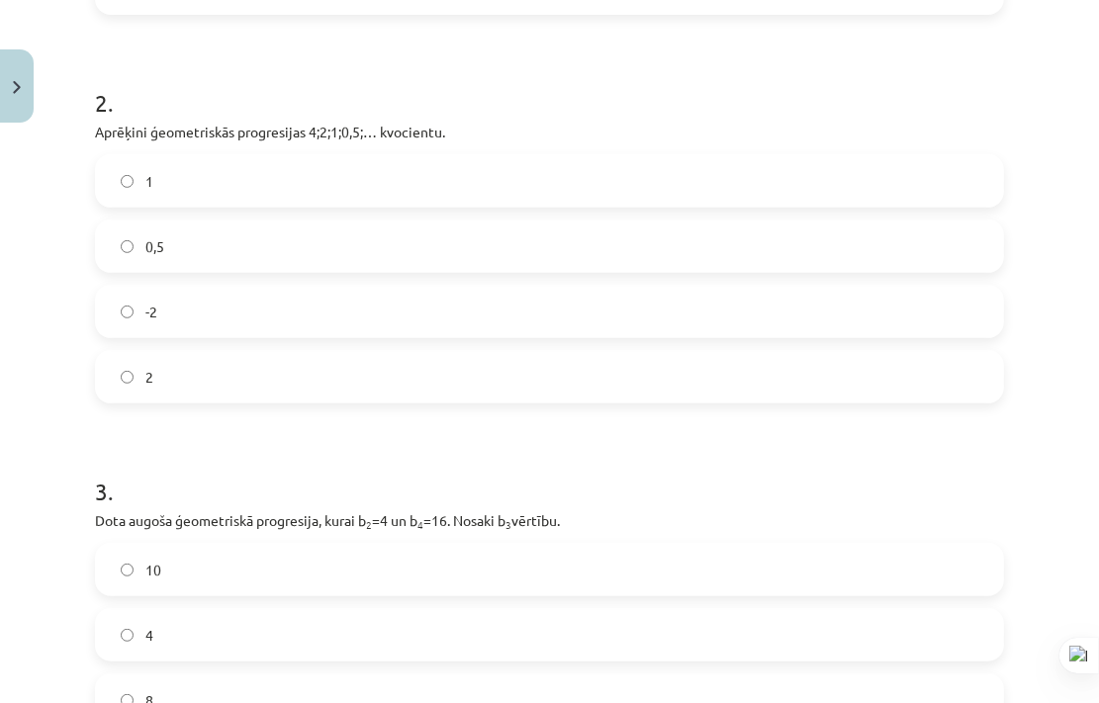
scroll to position [624, 0]
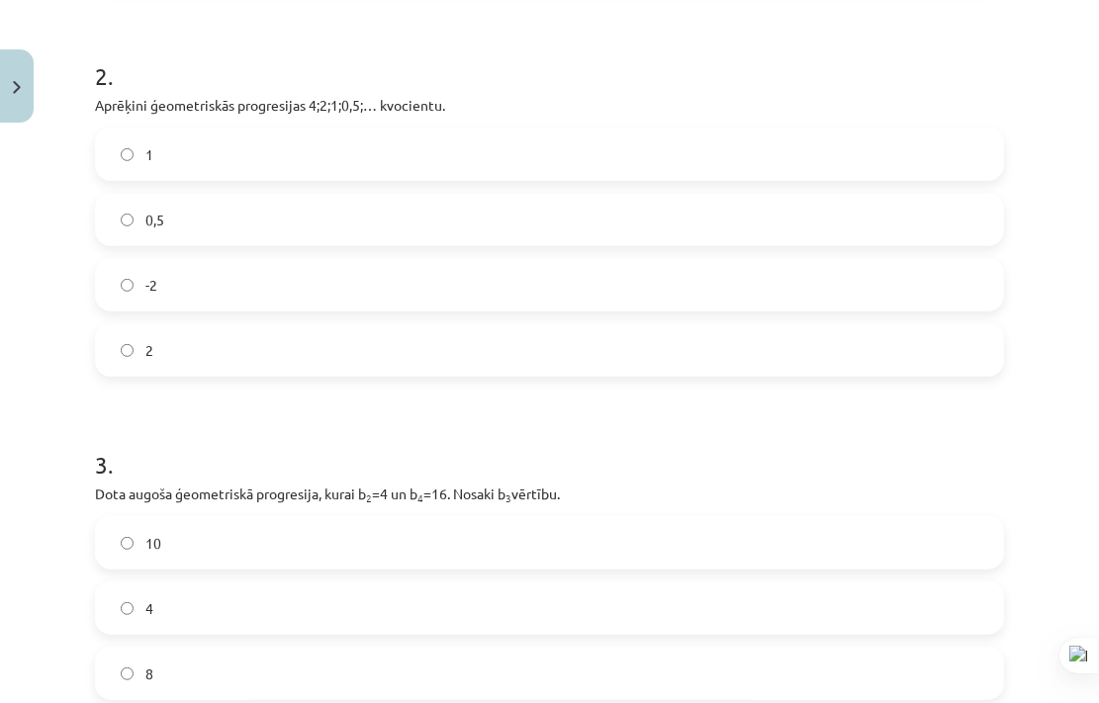
click at [356, 214] on label "0,5" at bounding box center [549, 219] width 905 height 49
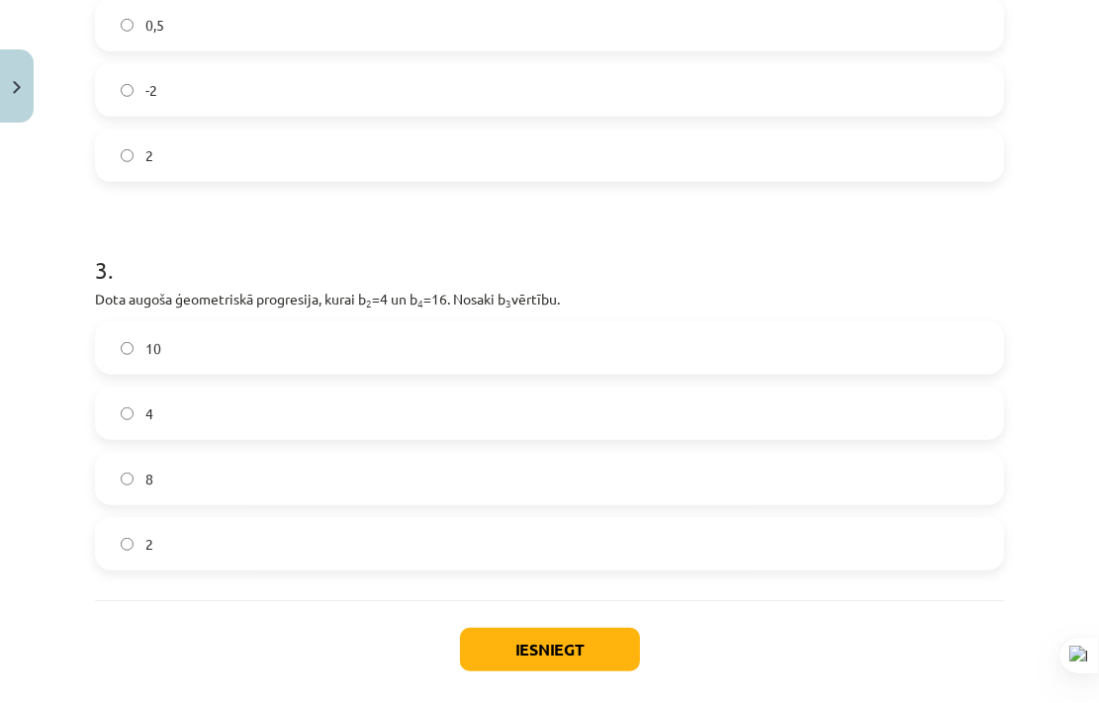
scroll to position [915, 0]
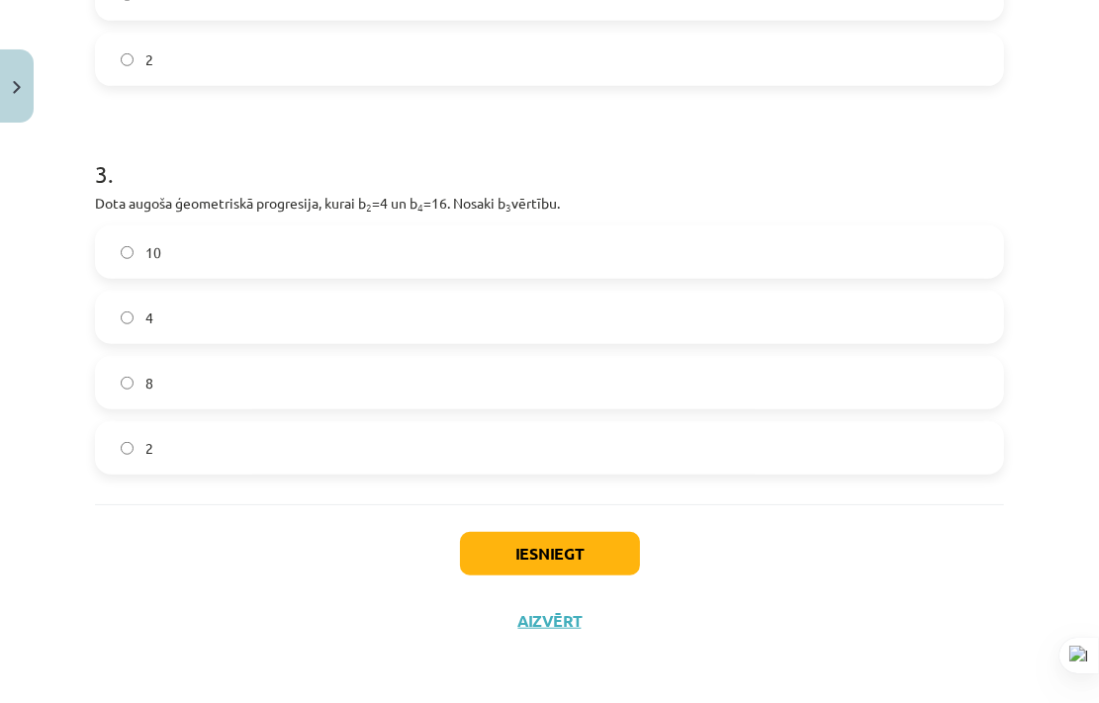
click at [760, 389] on label "8" at bounding box center [549, 382] width 905 height 49
drag, startPoint x: 560, startPoint y: 550, endPoint x: 665, endPoint y: 534, distance: 106.0
click at [665, 534] on div "Iesniegt Aizvērt" at bounding box center [549, 573] width 909 height 138
click at [589, 533] on button "Iesniegt" at bounding box center [550, 554] width 180 height 44
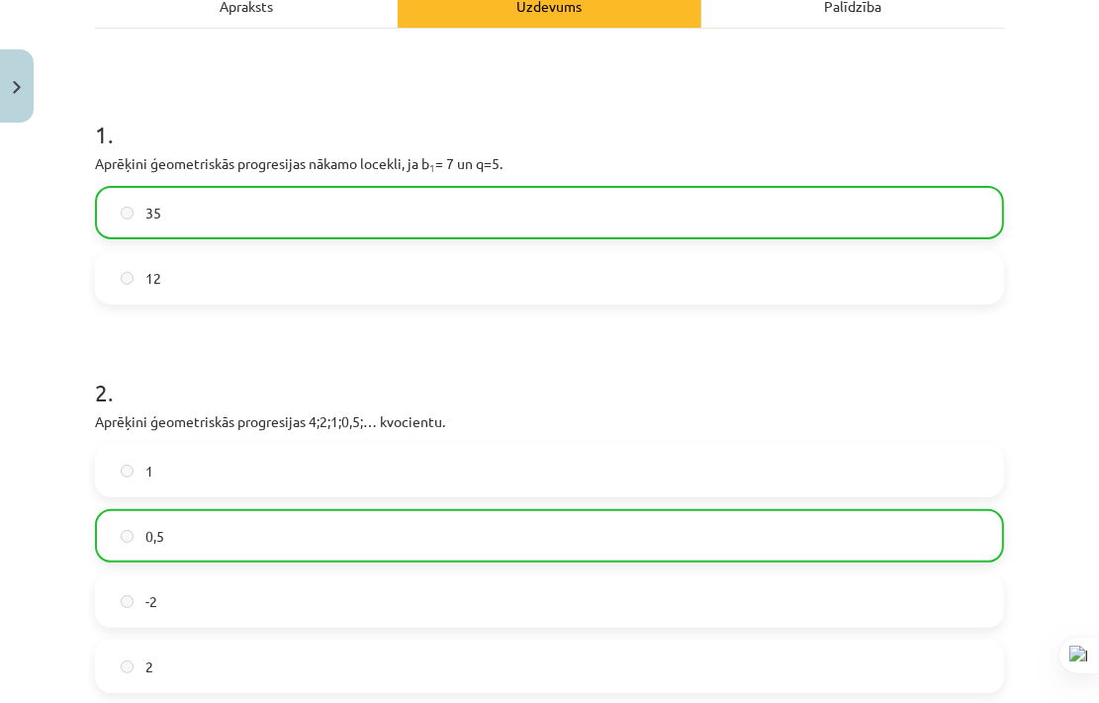
scroll to position [977, 0]
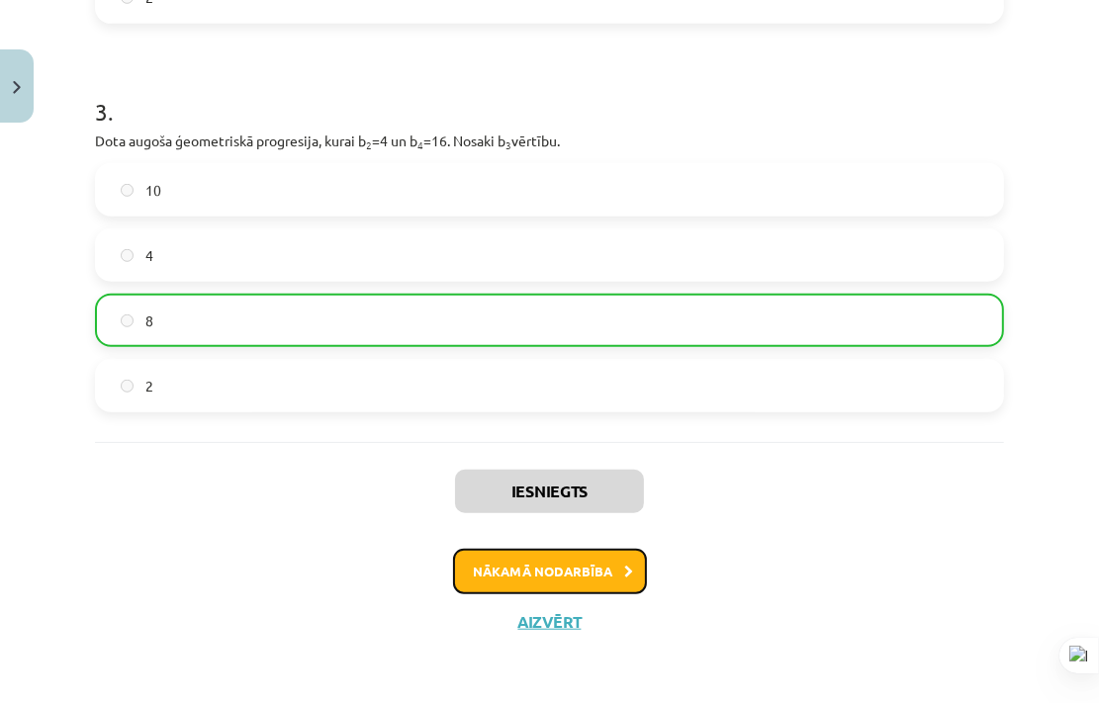
click at [573, 573] on button "Nākamā nodarbība" at bounding box center [550, 571] width 194 height 45
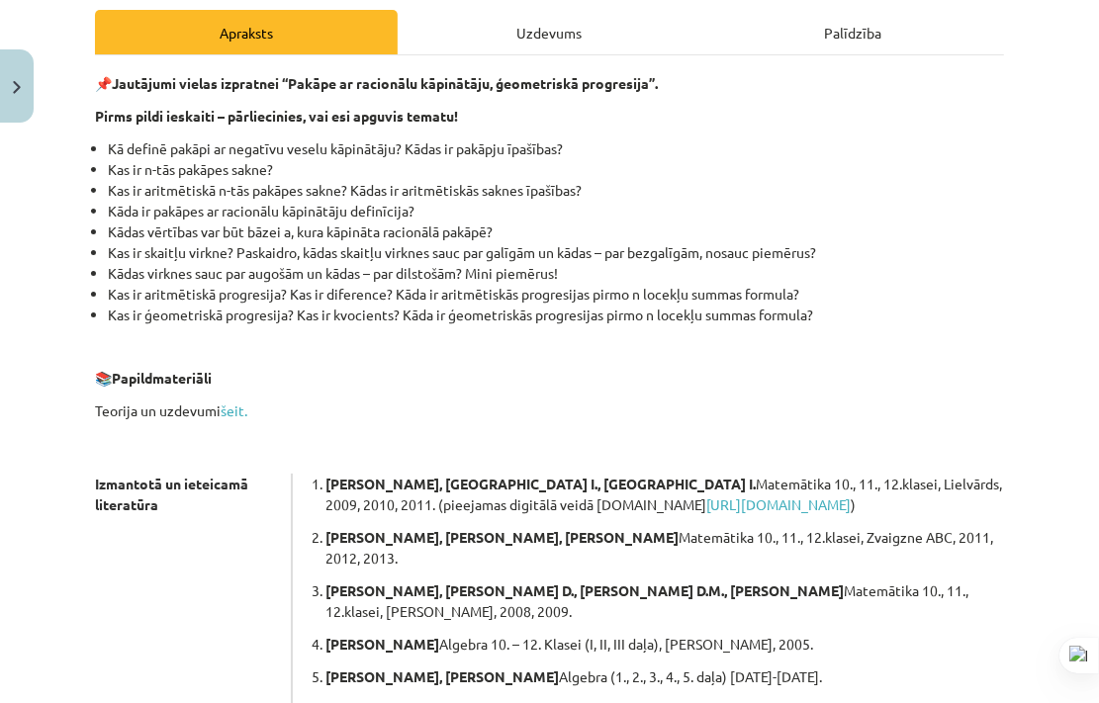
scroll to position [568, 0]
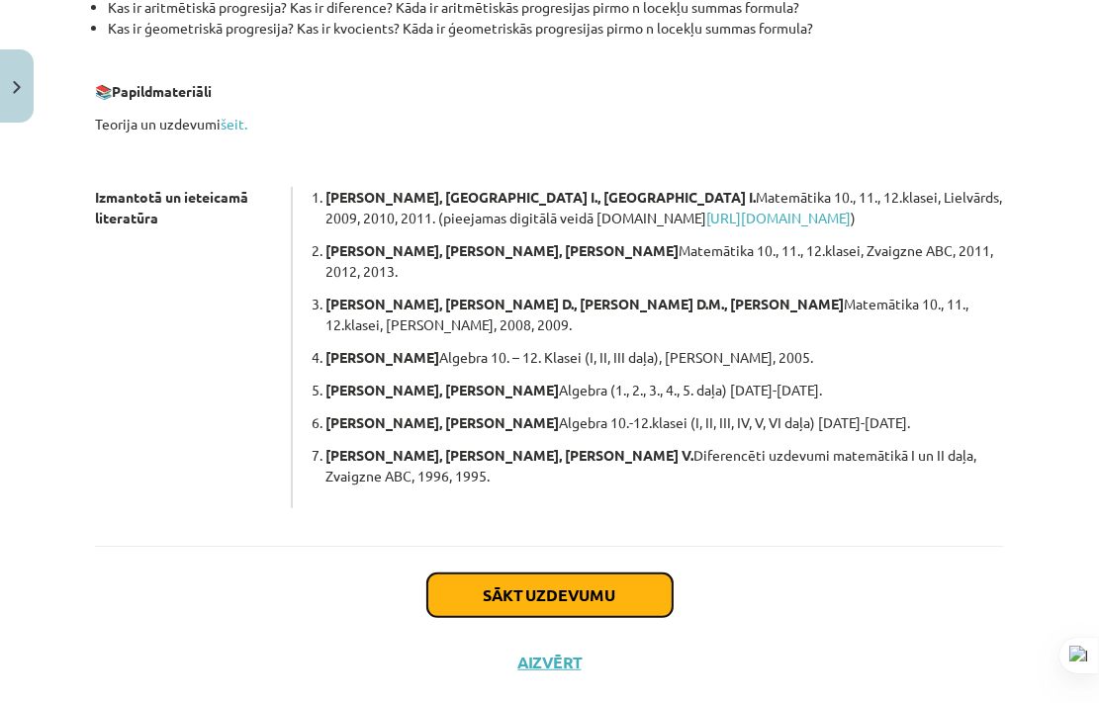
click at [638, 574] on button "Sākt uzdevumu" at bounding box center [549, 596] width 245 height 44
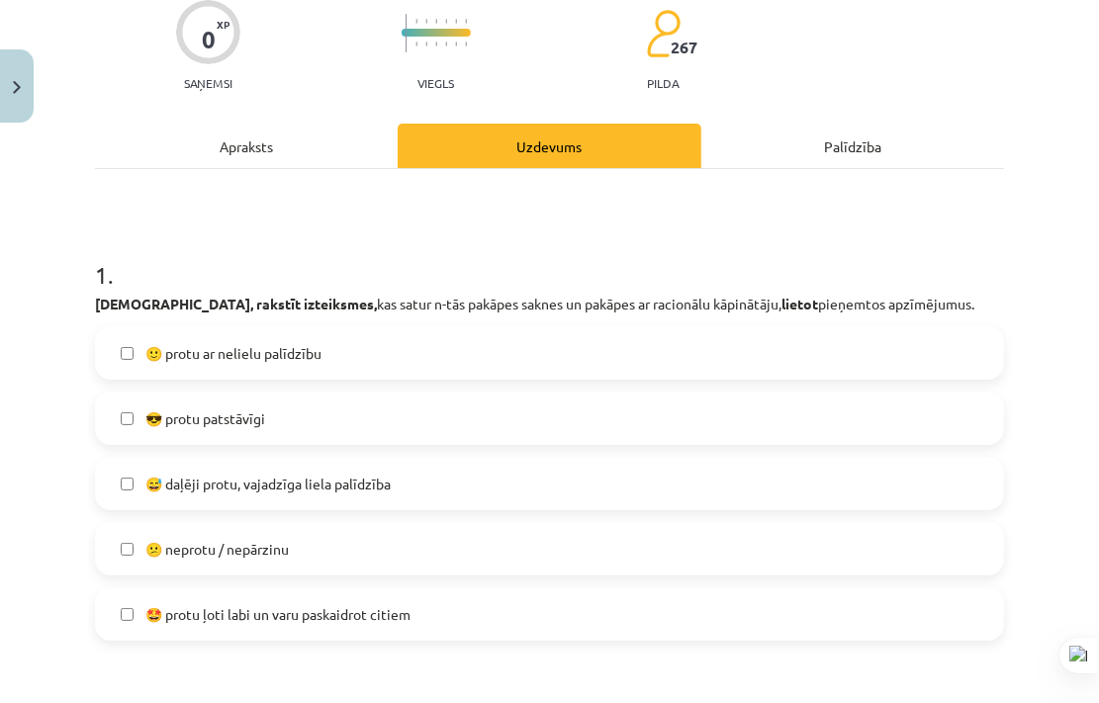
scroll to position [204, 0]
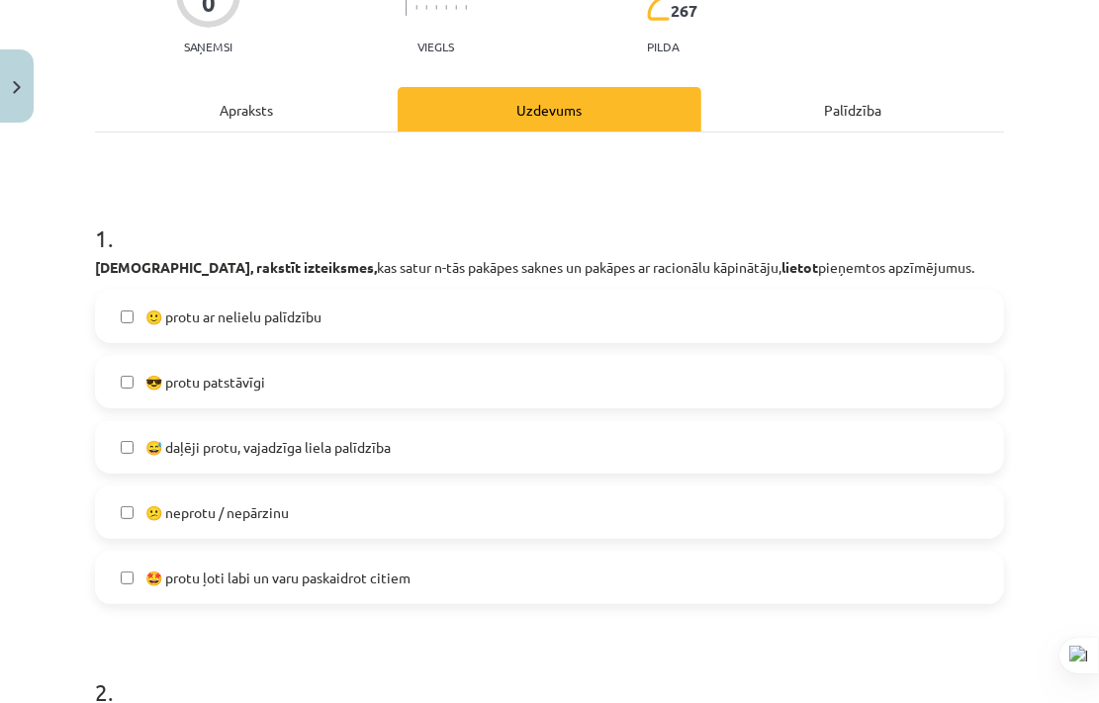
click at [382, 387] on label "😎 protu patstāvīgi" at bounding box center [549, 381] width 905 height 49
click at [1098, 171] on div at bounding box center [1098, 351] width 1 height 703
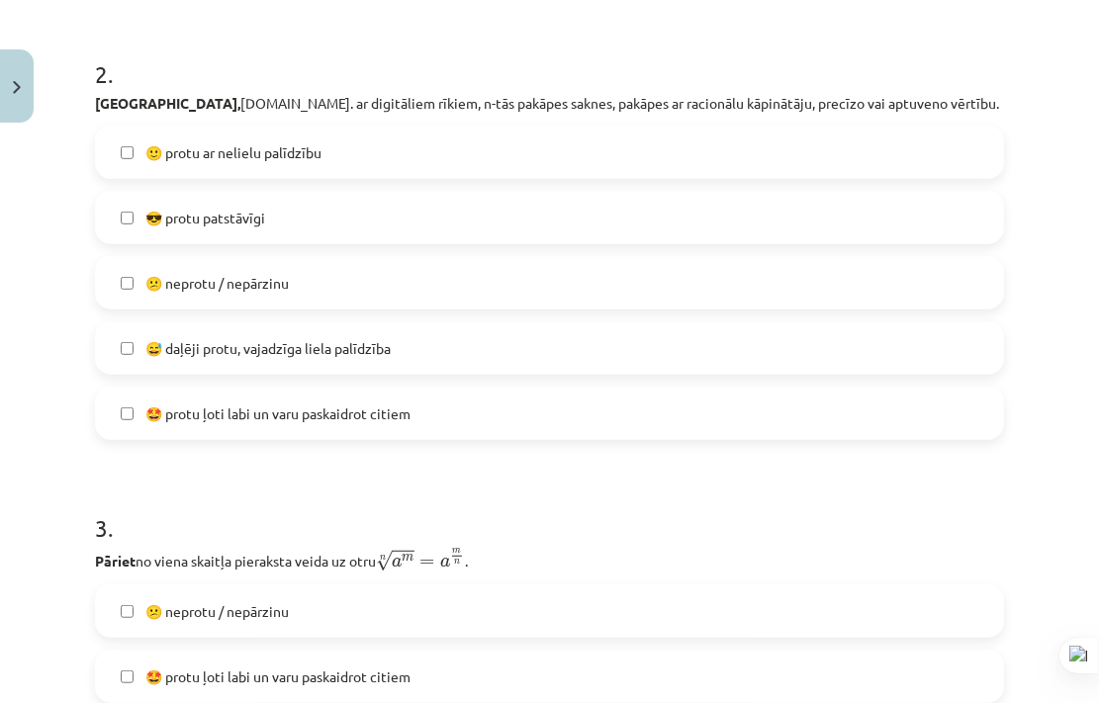
scroll to position [818, 0]
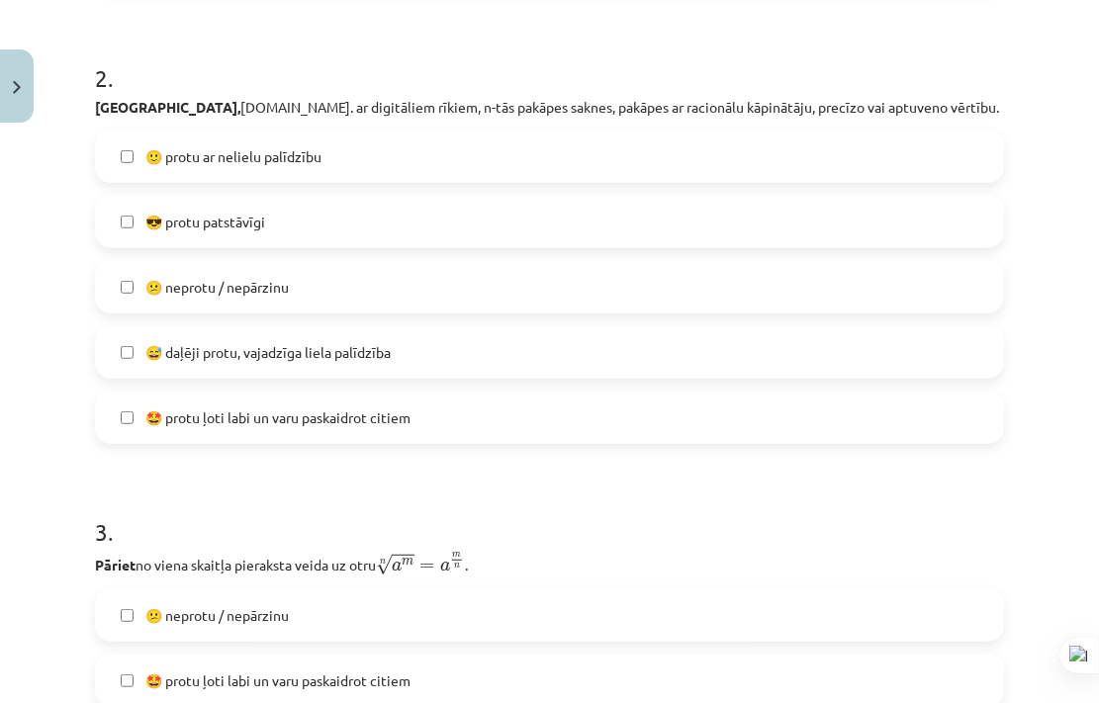
click at [632, 235] on label "😎 protu patstāvīgi" at bounding box center [549, 221] width 905 height 49
click at [631, 169] on label "🙂 protu ar nelielu palīdzību" at bounding box center [549, 156] width 905 height 49
click at [643, 228] on label "😎 protu patstāvīgi" at bounding box center [549, 221] width 905 height 49
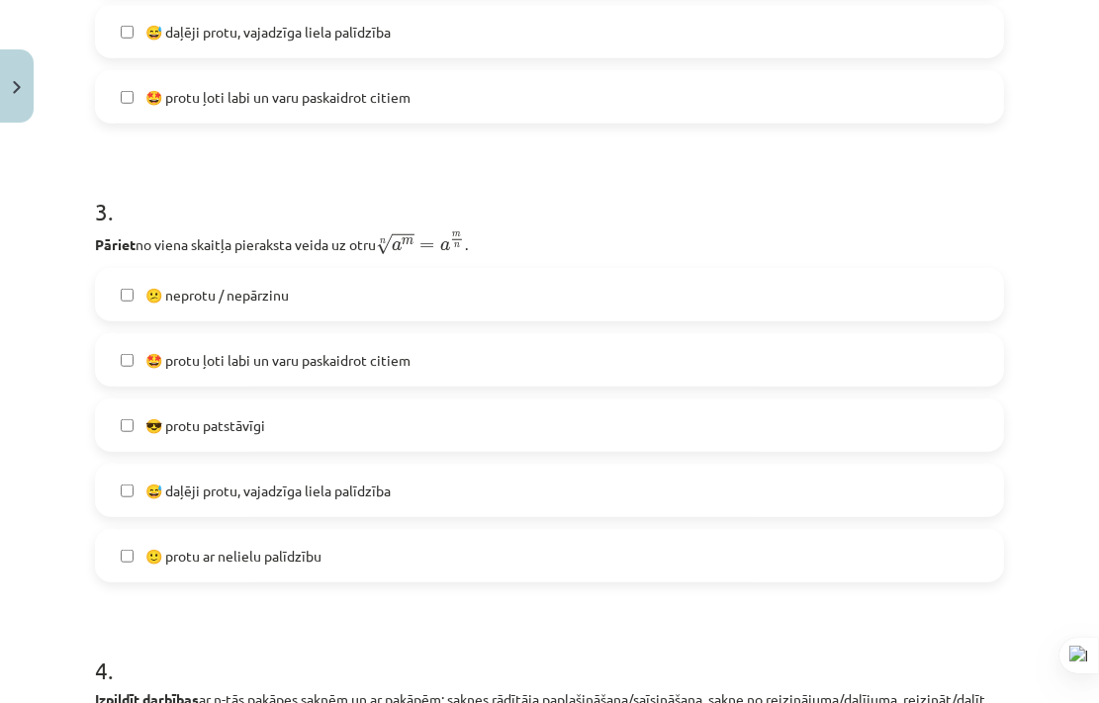
scroll to position [1142, 0]
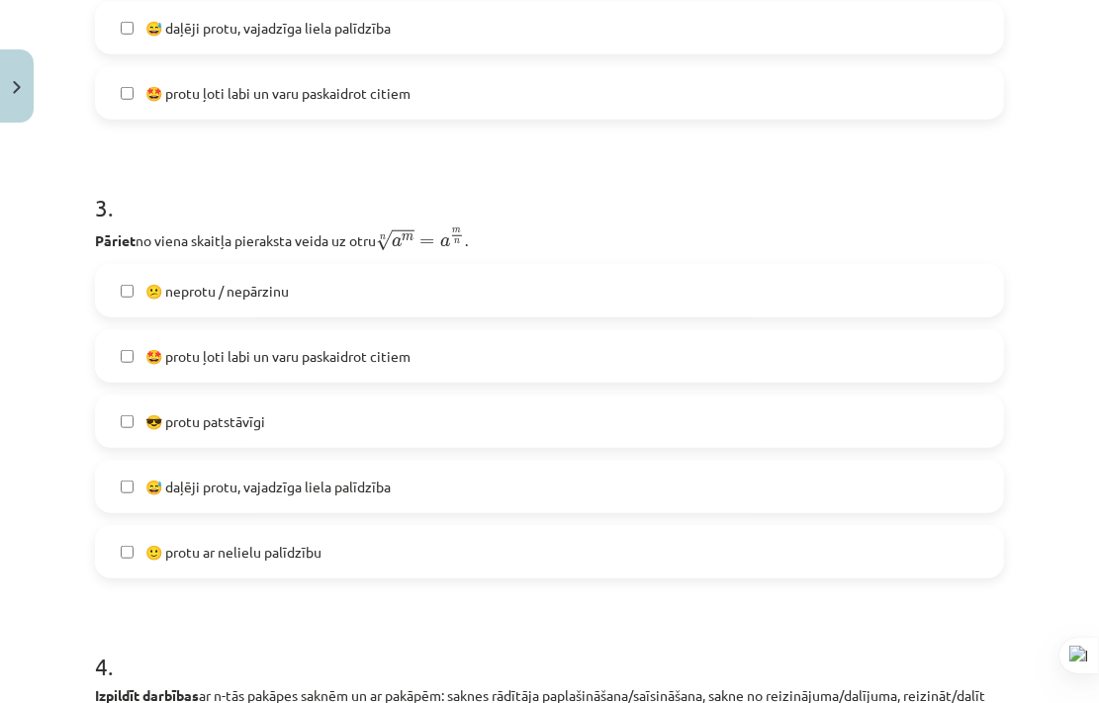
click at [355, 428] on label "😎 protu patstāvīgi" at bounding box center [549, 421] width 905 height 49
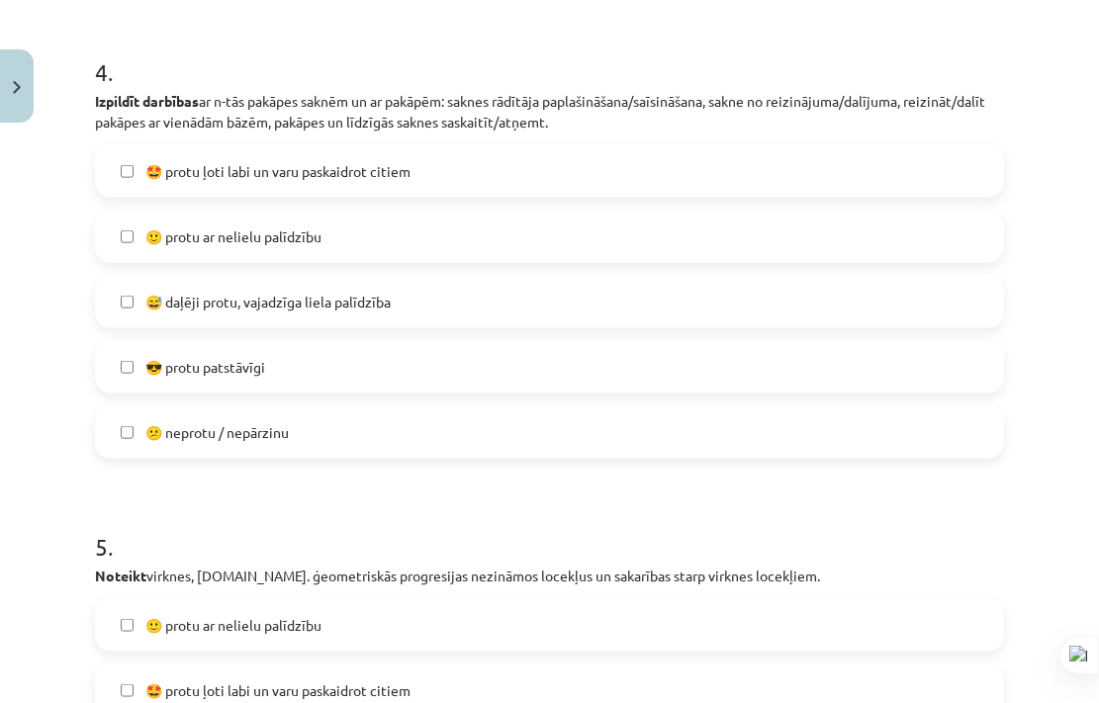
scroll to position [1761, 0]
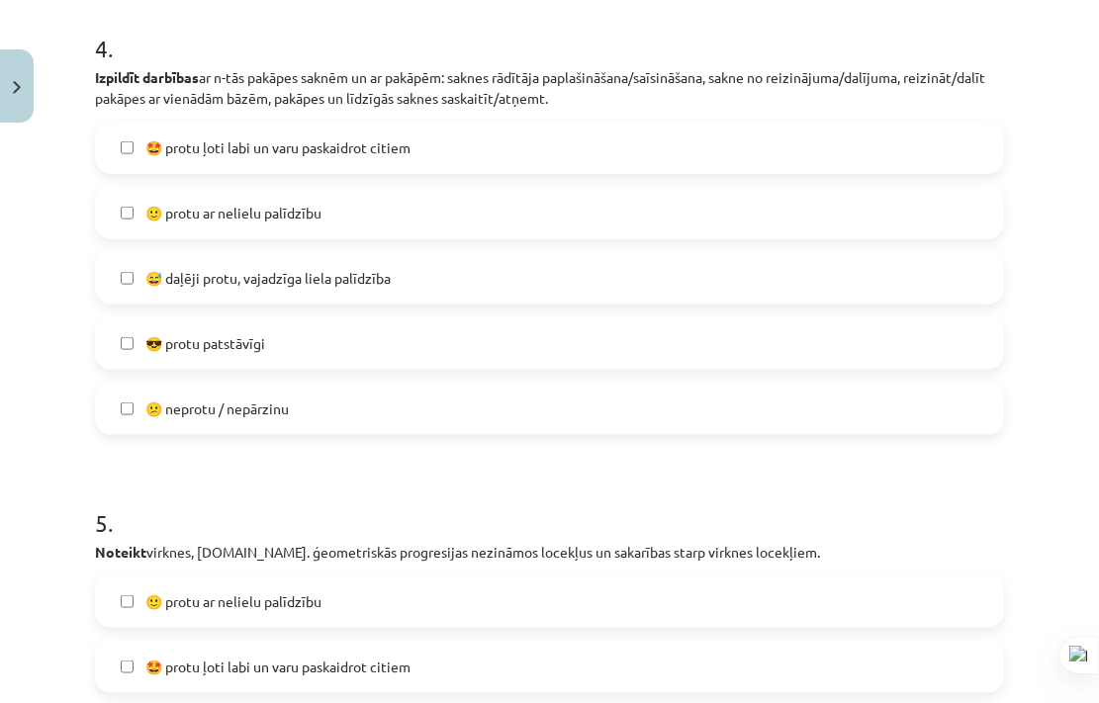
click at [332, 235] on label "🙂 protu ar nelielu palīdzību" at bounding box center [549, 212] width 905 height 49
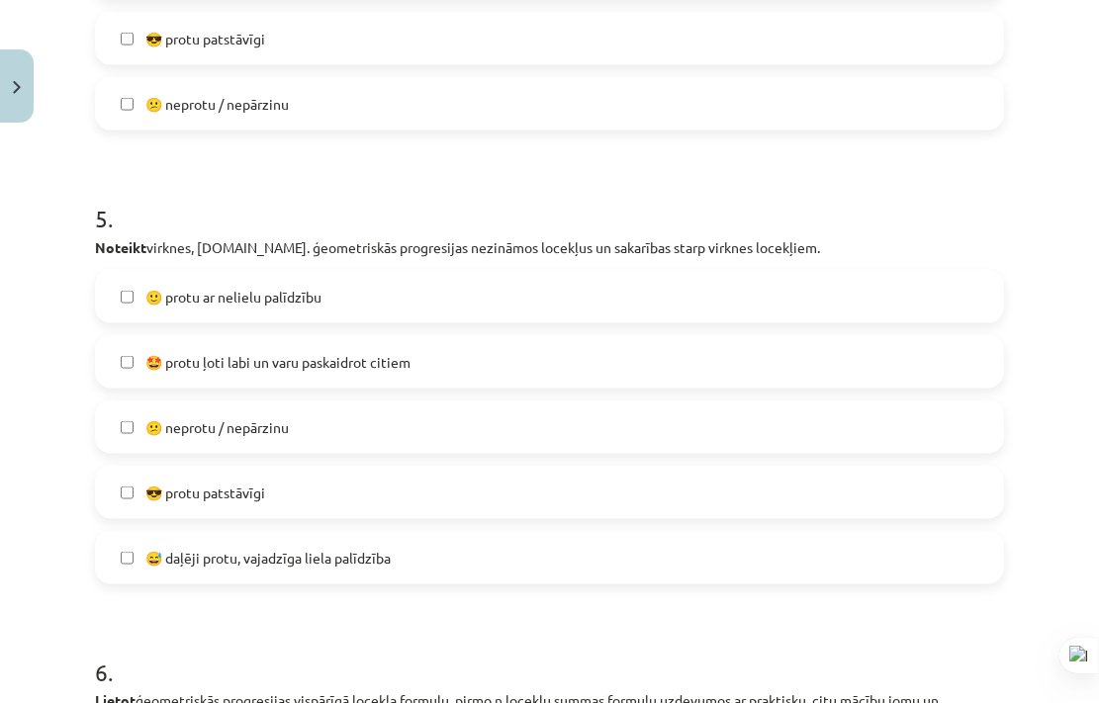
scroll to position [2069, 0]
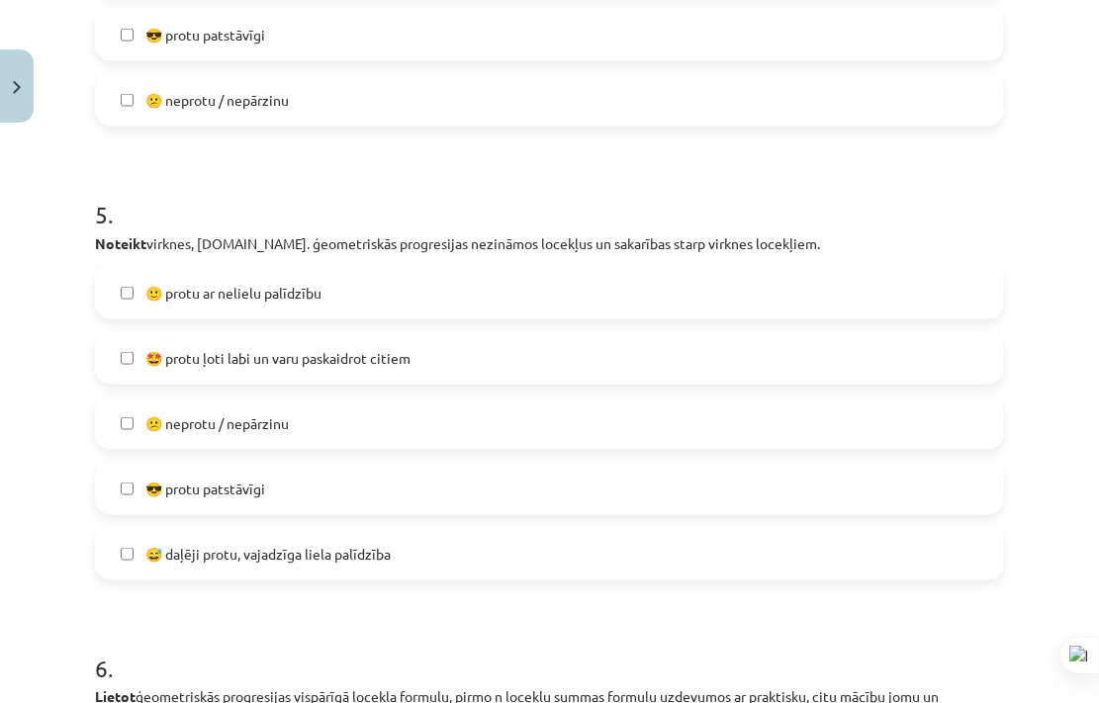
click at [447, 548] on label "😅 daļēji protu, vajadzīga liela palīdzība" at bounding box center [549, 553] width 905 height 49
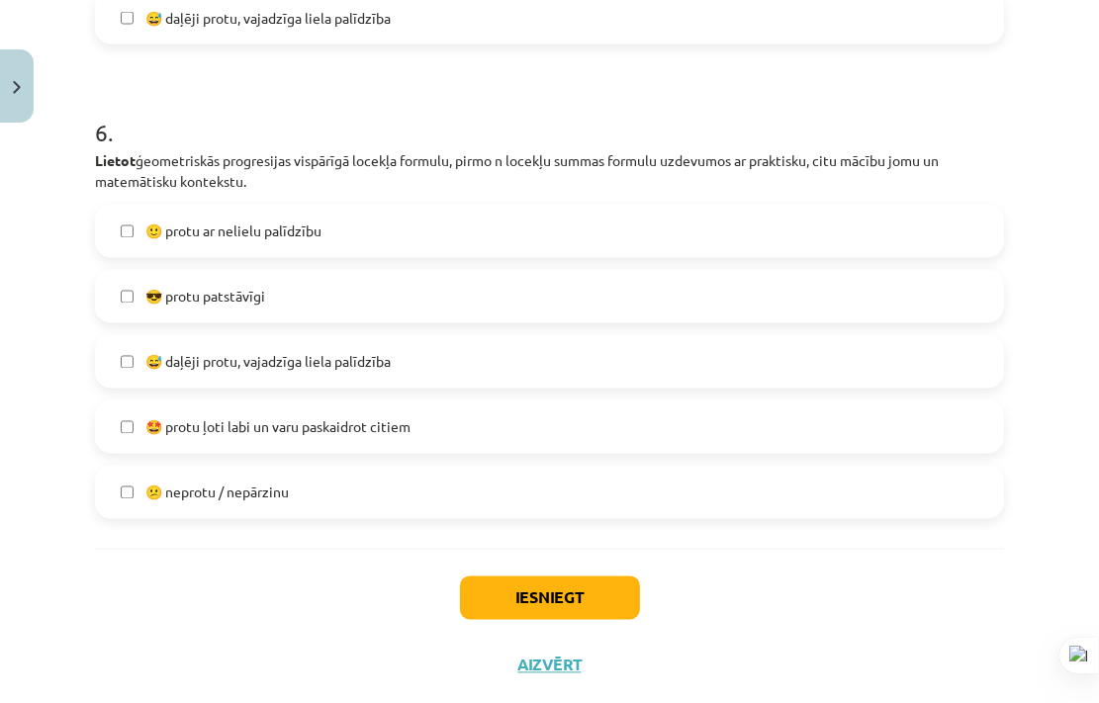
scroll to position [2622, 0]
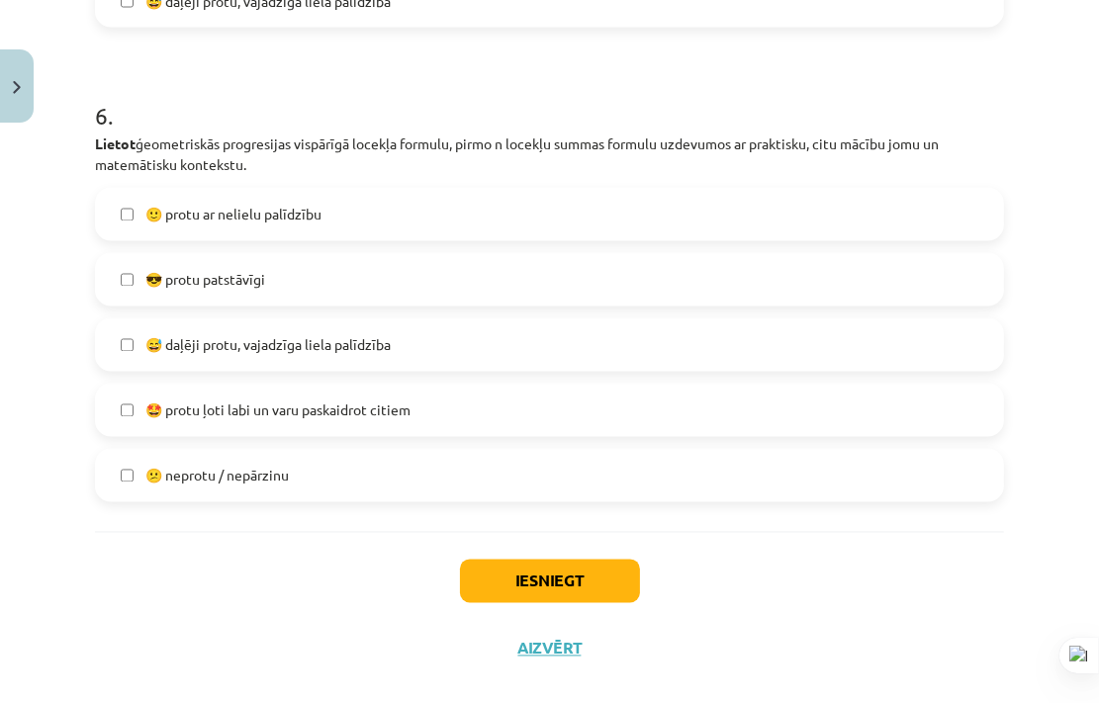
click at [316, 283] on label "😎 protu patstāvīgi" at bounding box center [549, 279] width 905 height 49
click at [562, 581] on button "Iesniegt" at bounding box center [550, 582] width 180 height 44
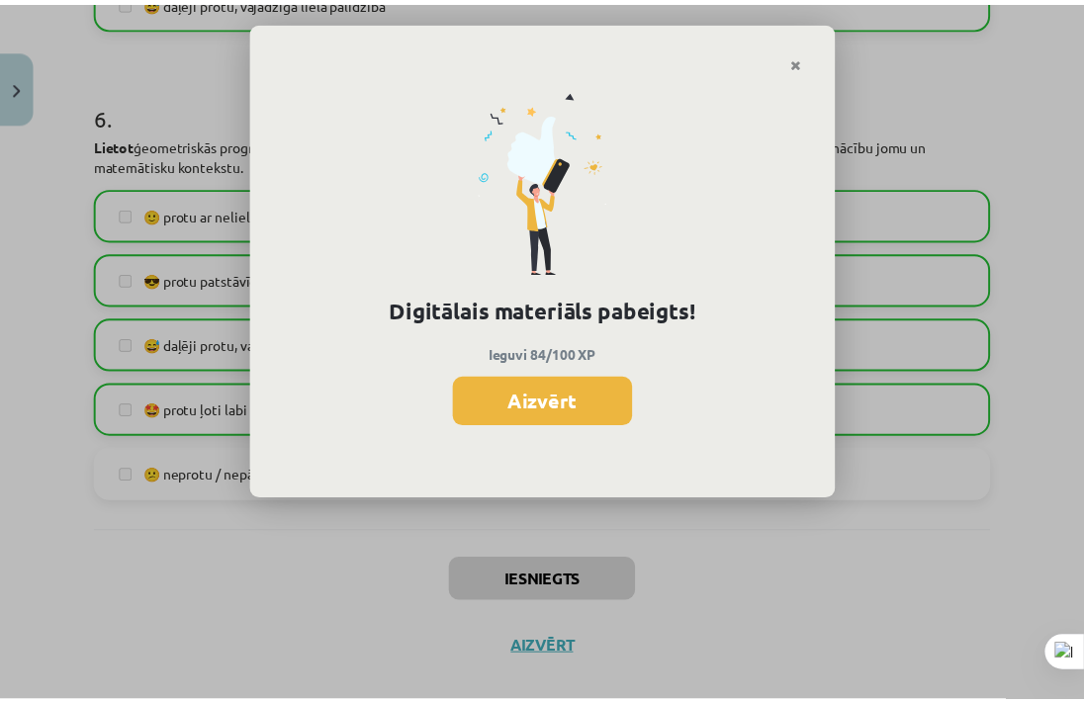
scroll to position [1514, 0]
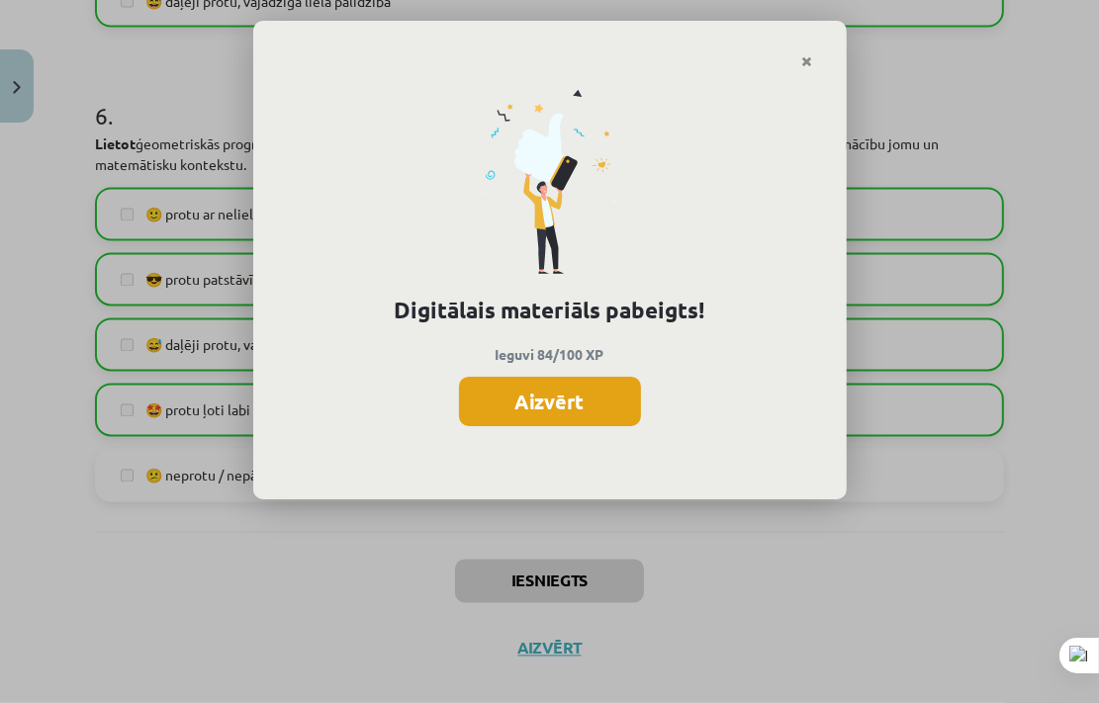
click at [608, 397] on button "Aizvērt" at bounding box center [550, 401] width 182 height 49
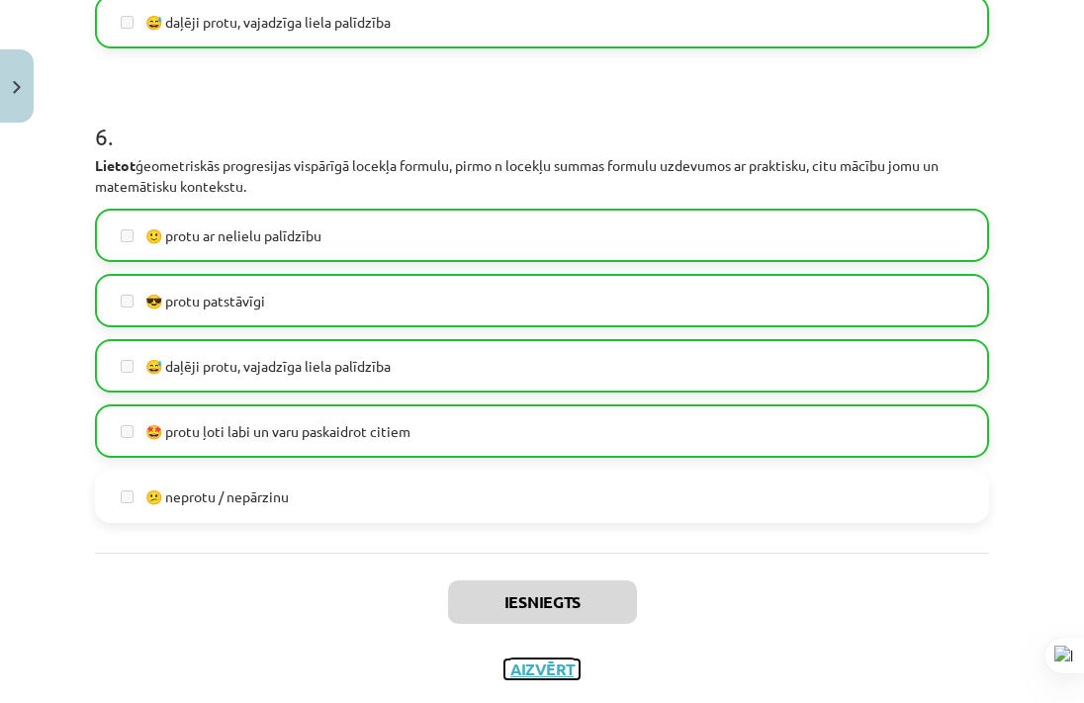
click at [510, 660] on button "Aizvērt" at bounding box center [541, 670] width 75 height 20
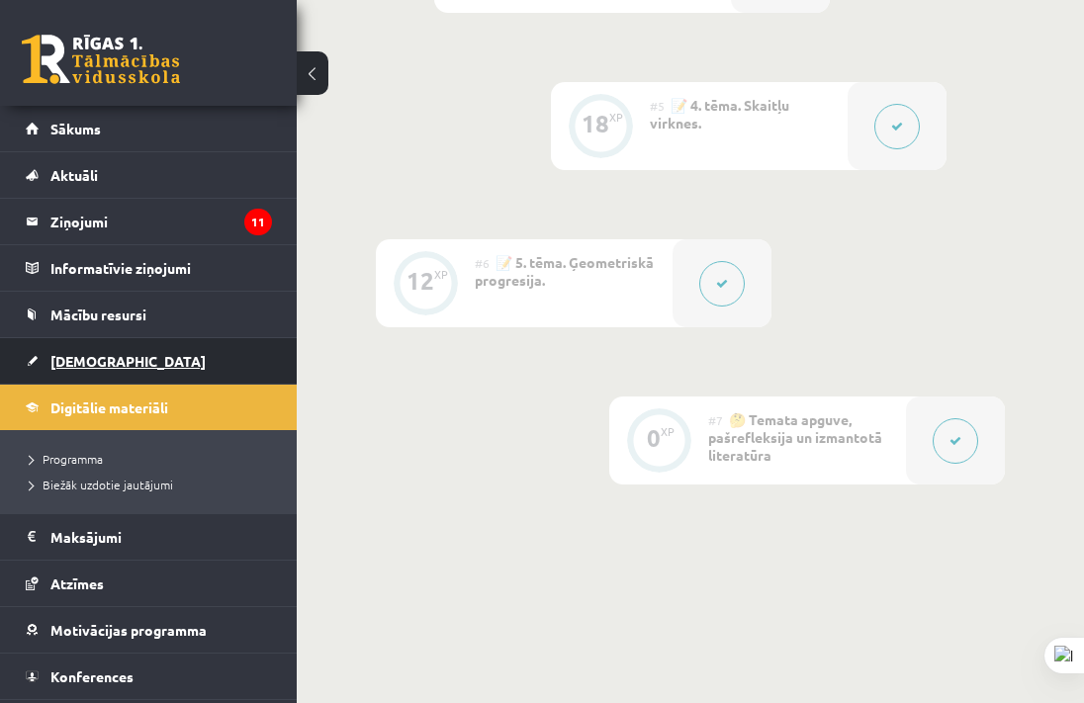
click at [118, 376] on link "[DEMOGRAPHIC_DATA]" at bounding box center [149, 360] width 246 height 45
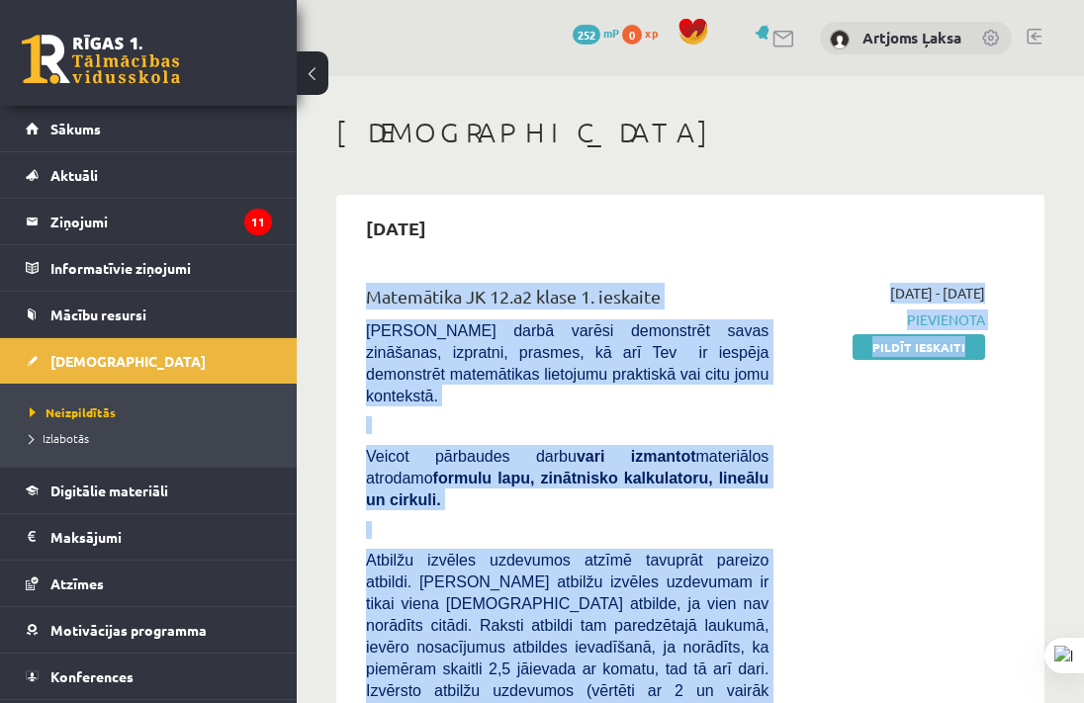
drag, startPoint x: 1064, startPoint y: 207, endPoint x: 1060, endPoint y: 343, distance: 136.5
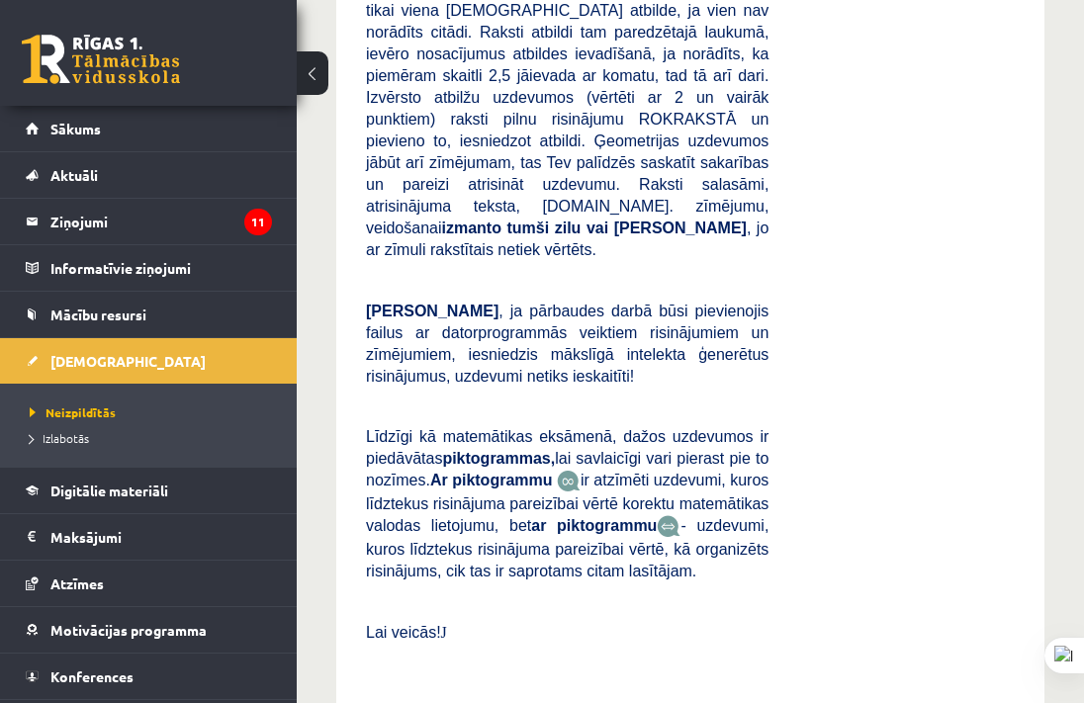
scroll to position [633, 0]
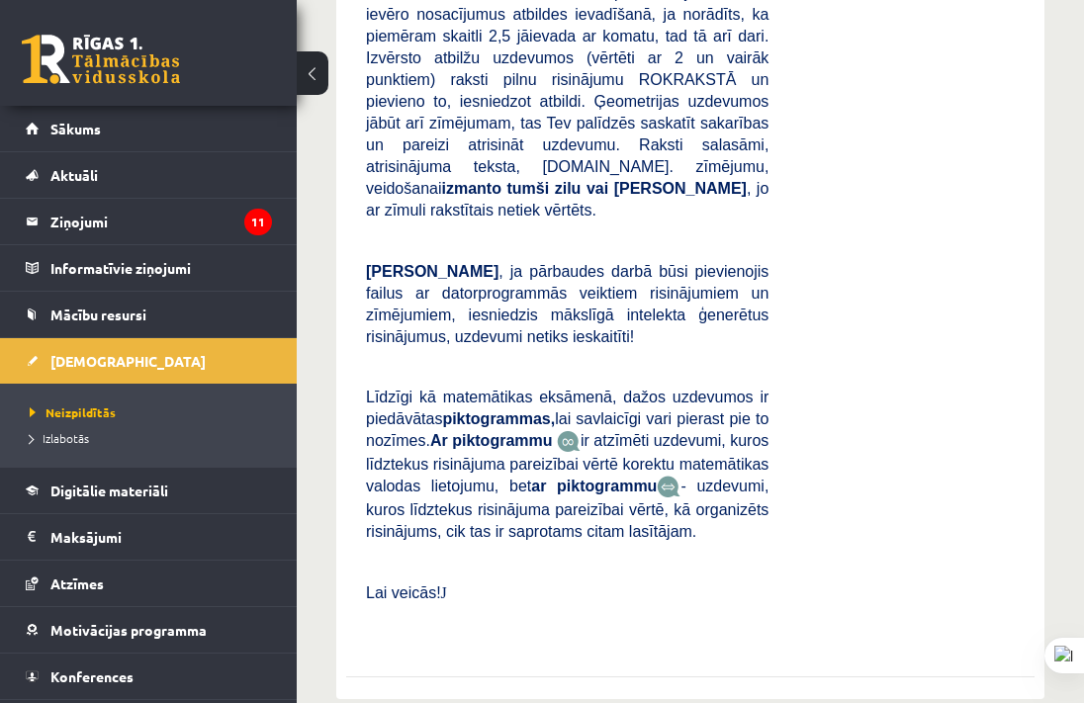
click at [894, 557] on div "Matemātika JK 12.a2 klase 1. ieskaite Pārbaudes darbā varēsi demonstrēt savas z…" at bounding box center [690, 147] width 688 height 1035
click at [317, 65] on button at bounding box center [313, 73] width 32 height 44
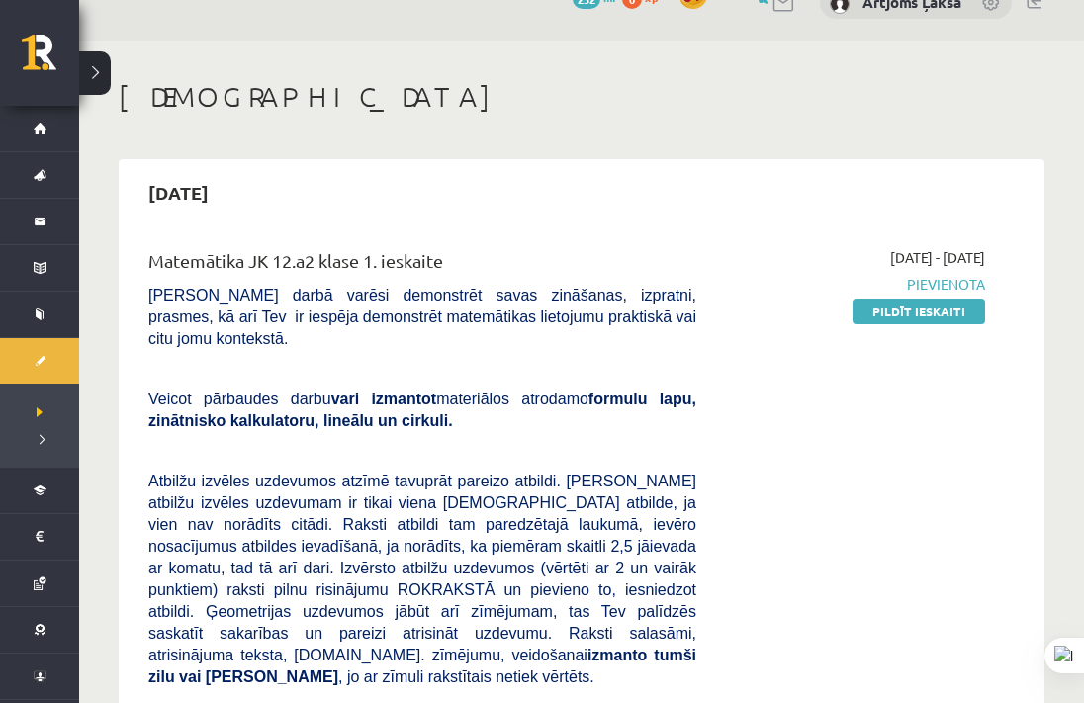
scroll to position [0, 0]
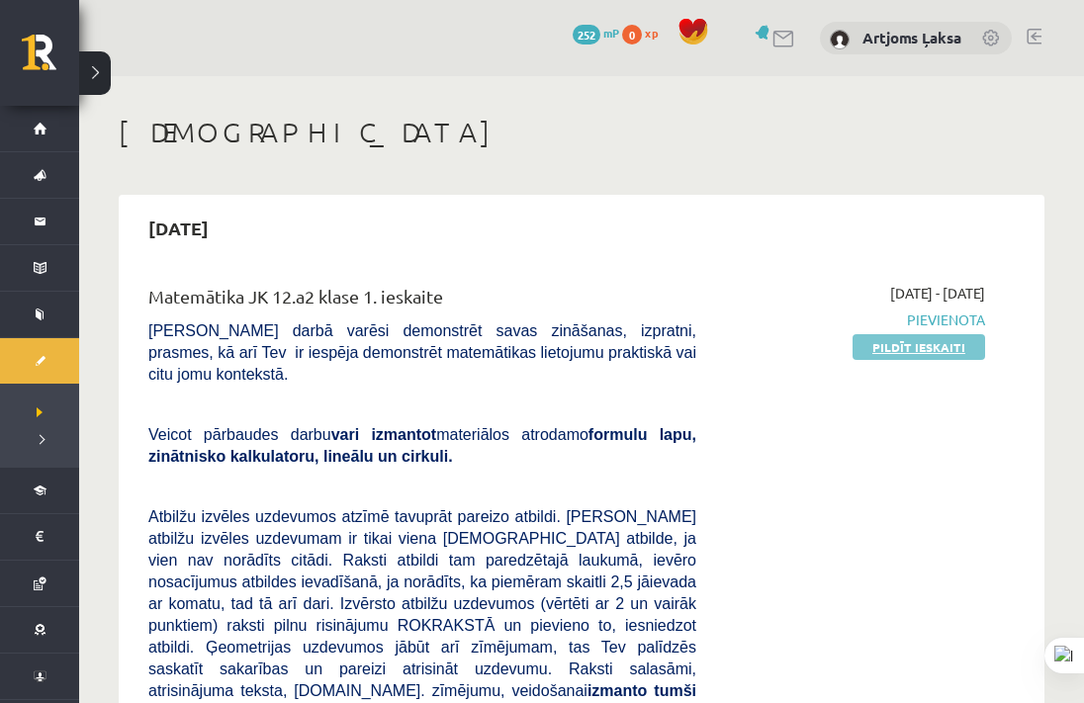
click at [931, 338] on link "Pildīt ieskaiti" at bounding box center [919, 347] width 133 height 26
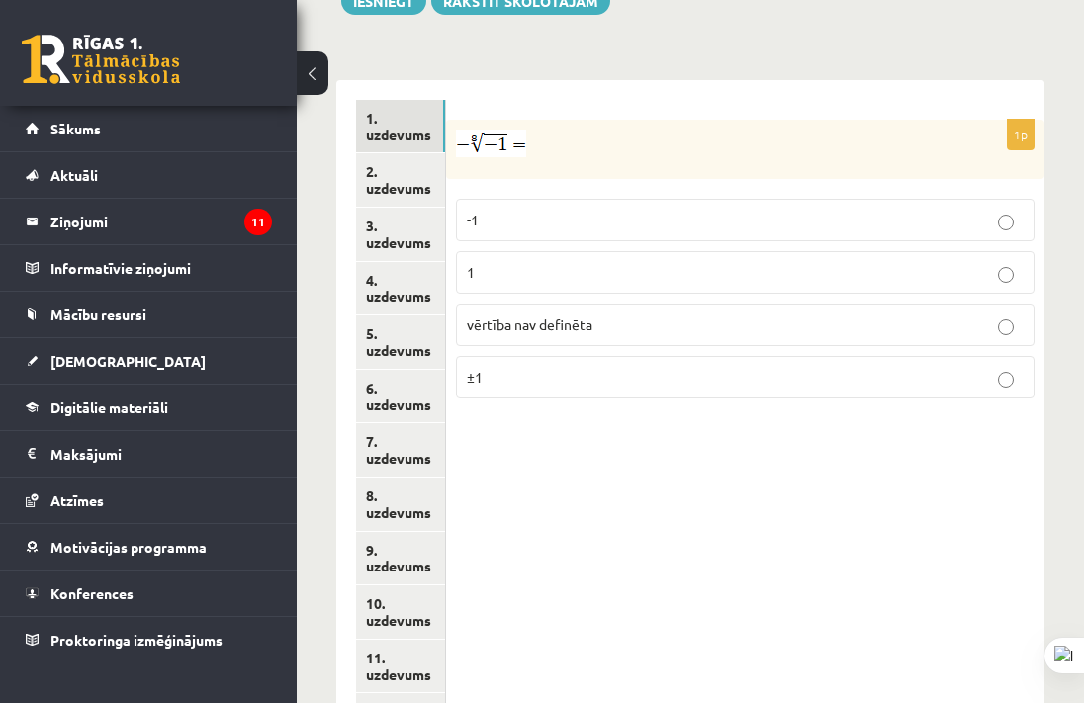
scroll to position [920, 0]
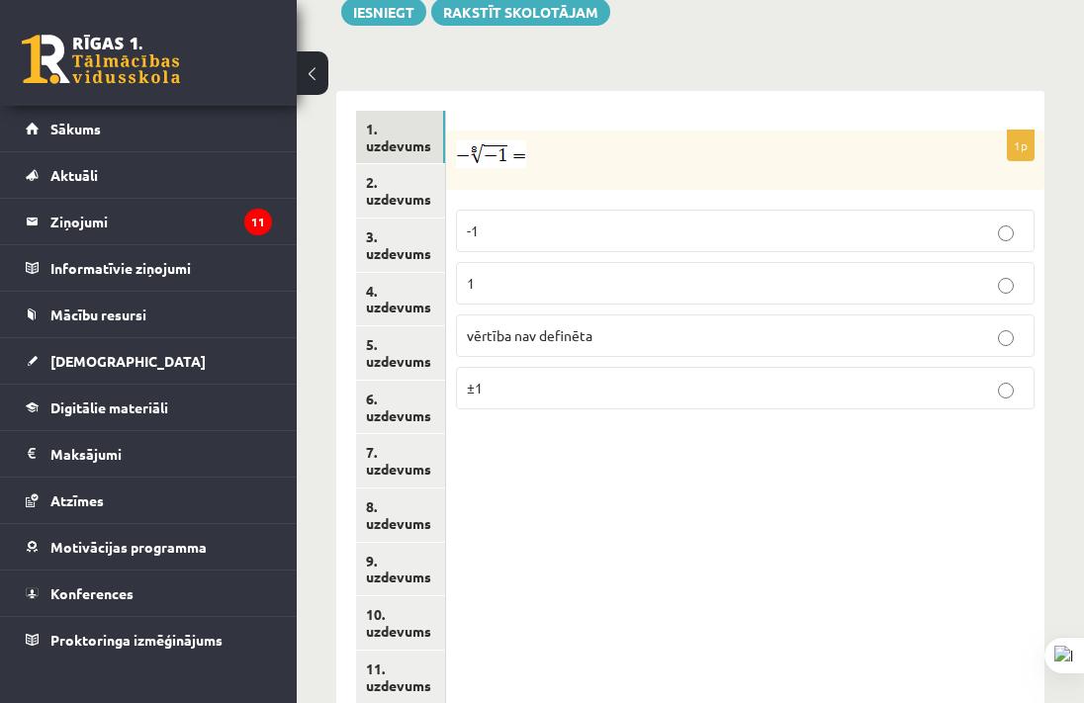
click at [688, 315] on label "vērtība nav definēta" at bounding box center [745, 336] width 579 height 43
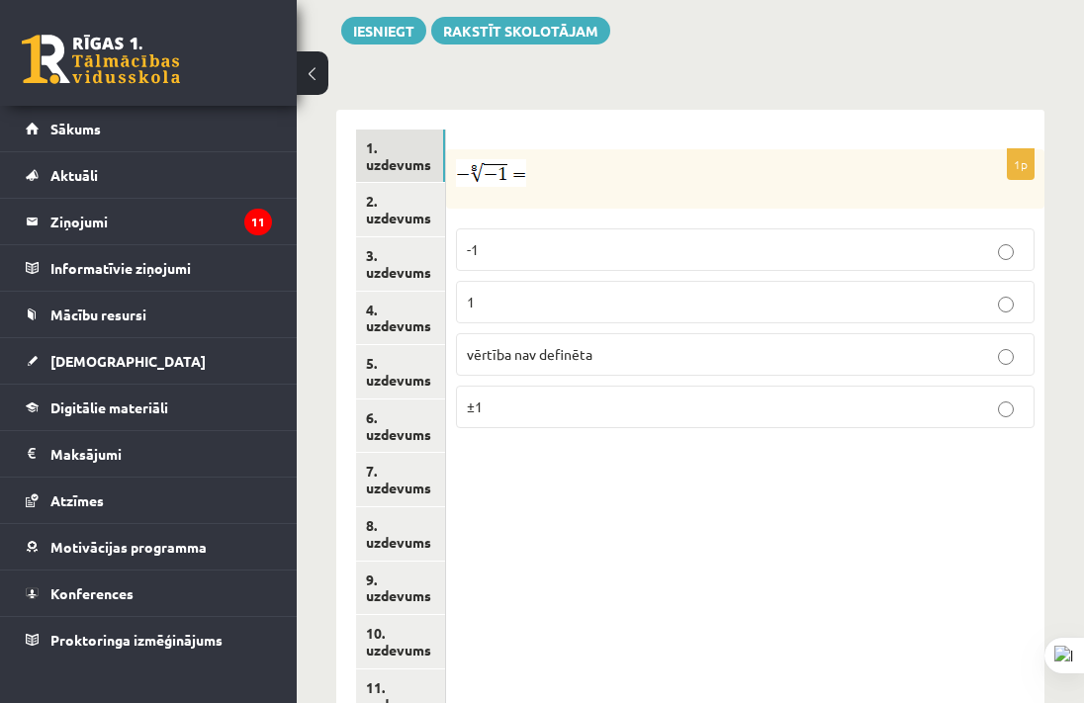
scroll to position [890, 0]
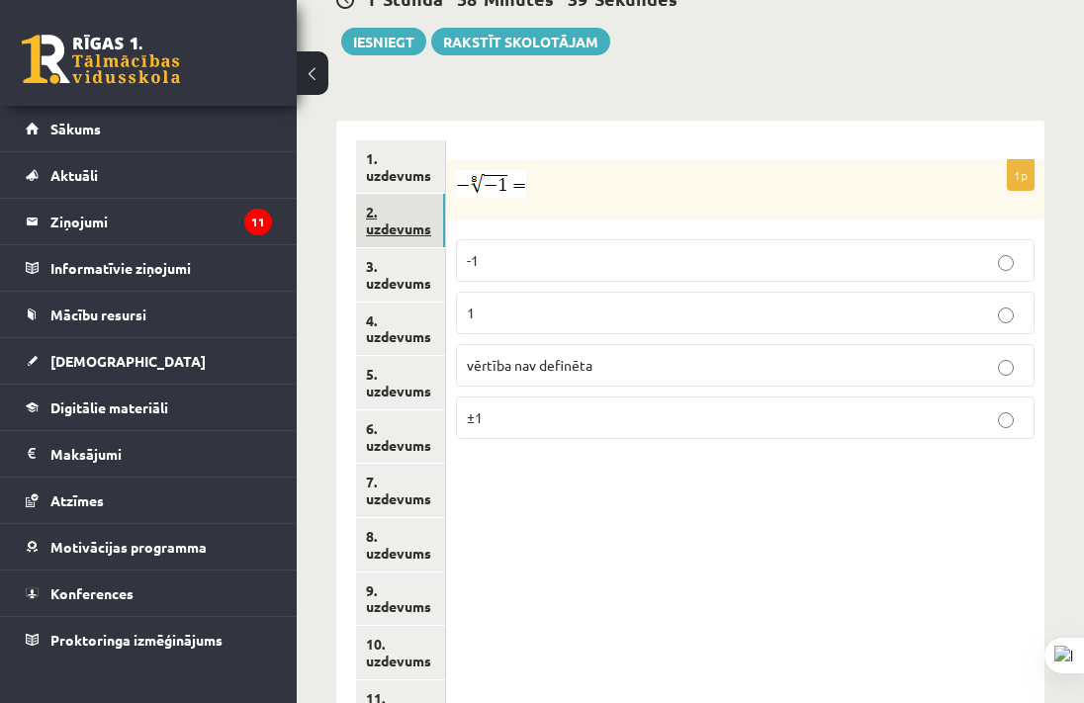
click at [414, 194] on link "2. uzdevums" at bounding box center [400, 220] width 89 height 53
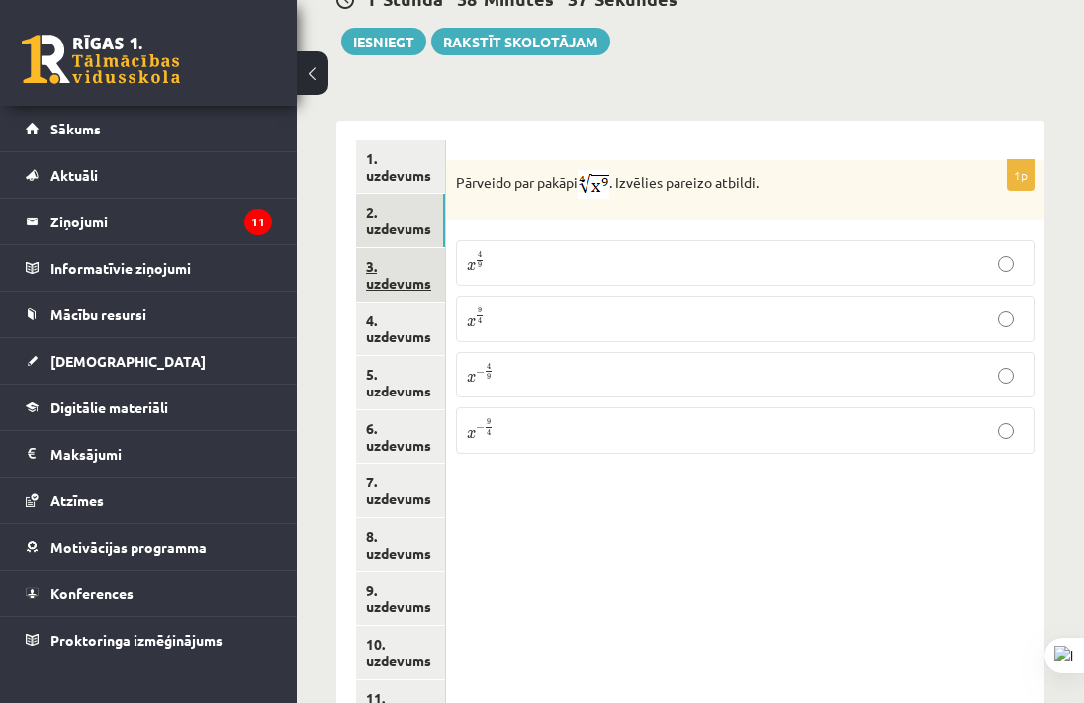
click at [405, 248] on link "3. uzdevums" at bounding box center [400, 274] width 89 height 53
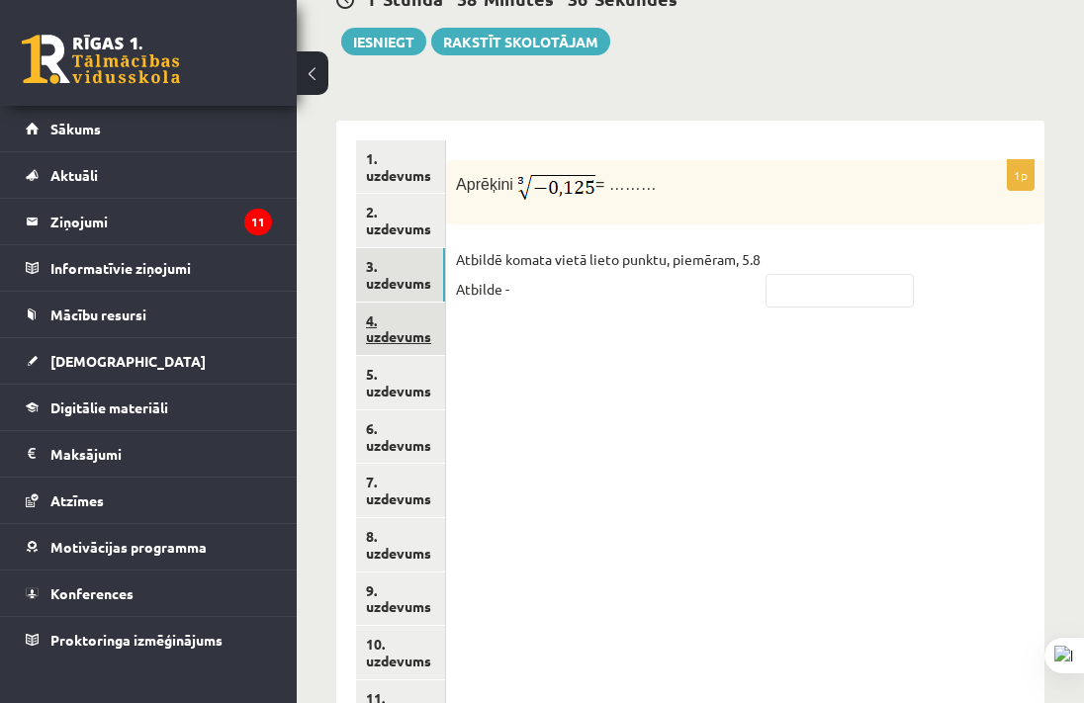
click at [393, 303] on link "4. uzdevums" at bounding box center [400, 329] width 89 height 53
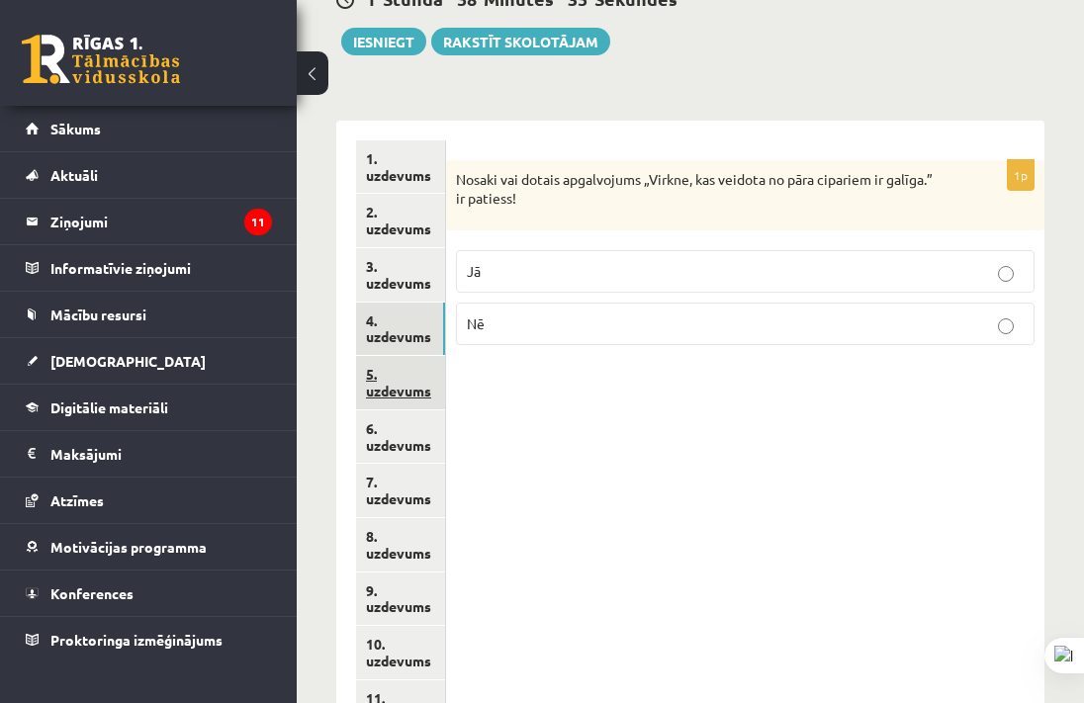
click at [396, 356] on link "5. uzdevums" at bounding box center [400, 382] width 89 height 53
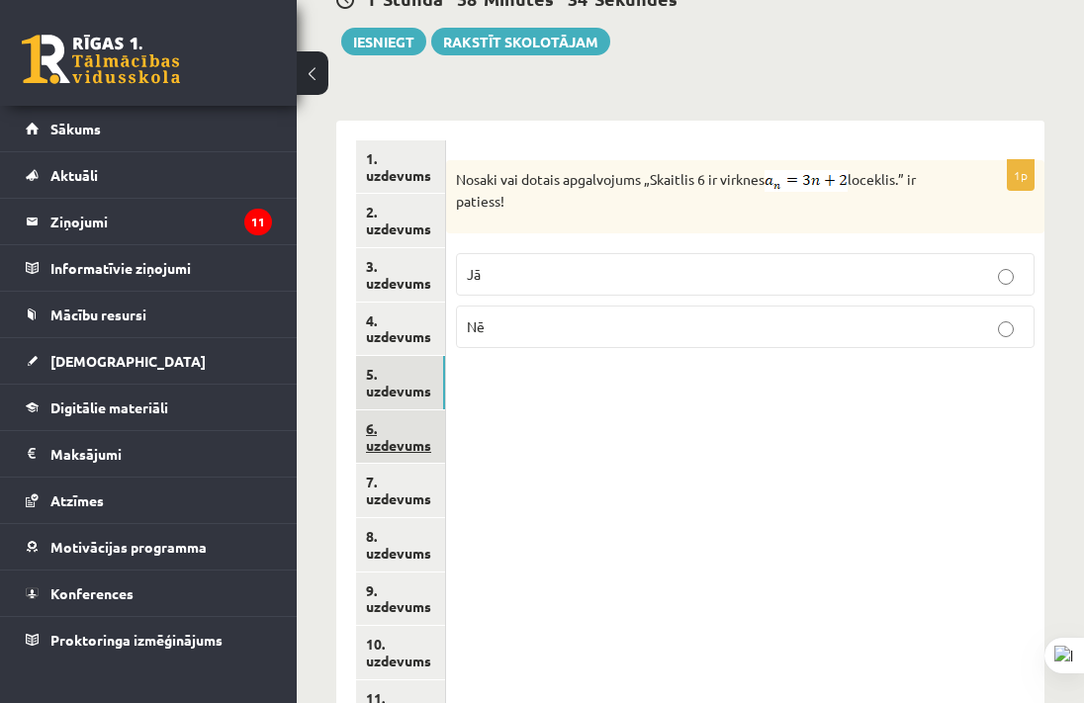
click at [389, 410] on link "6. uzdevums" at bounding box center [400, 436] width 89 height 53
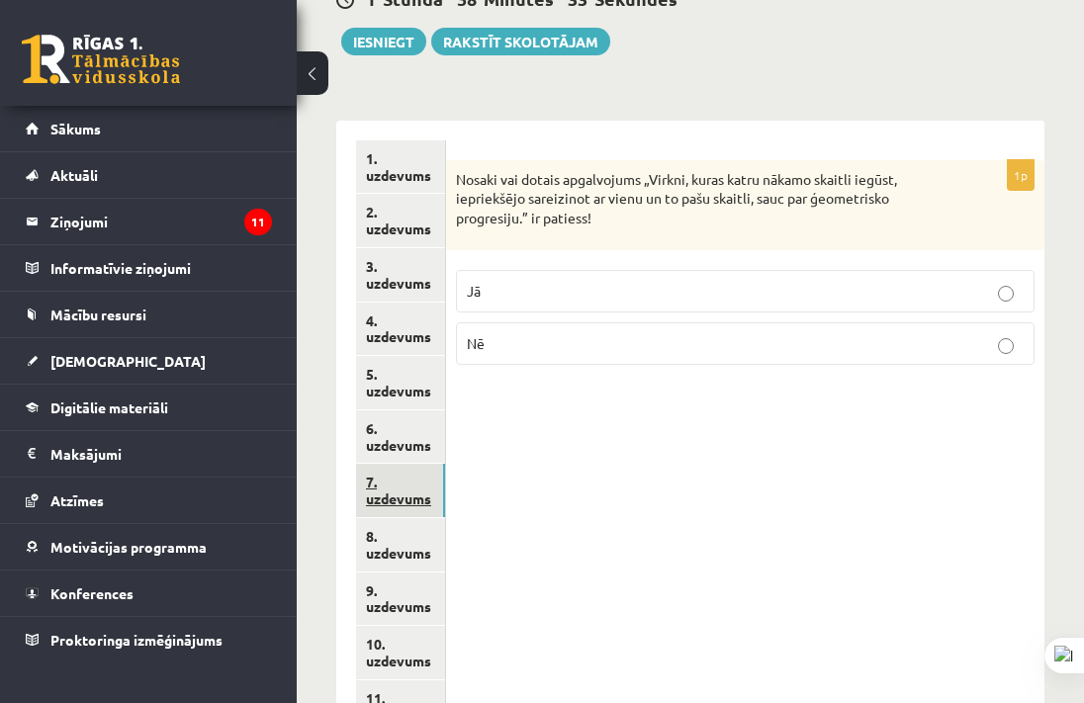
click at [389, 464] on link "7. uzdevums" at bounding box center [400, 490] width 89 height 53
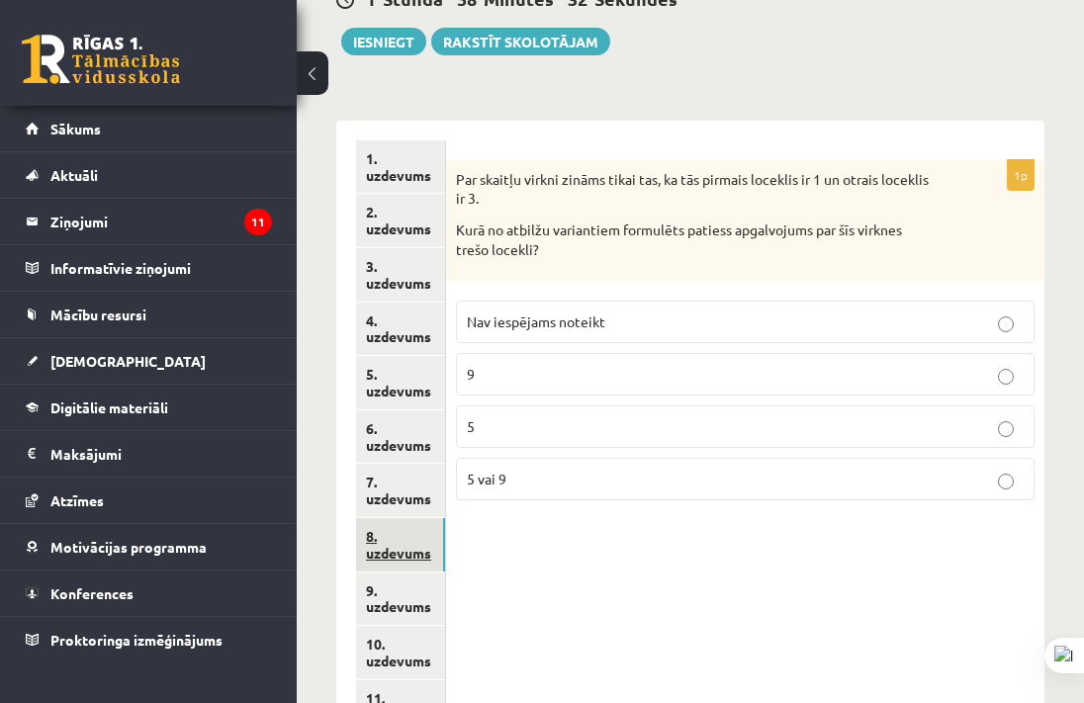
click at [392, 518] on link "8. uzdevums" at bounding box center [400, 544] width 89 height 53
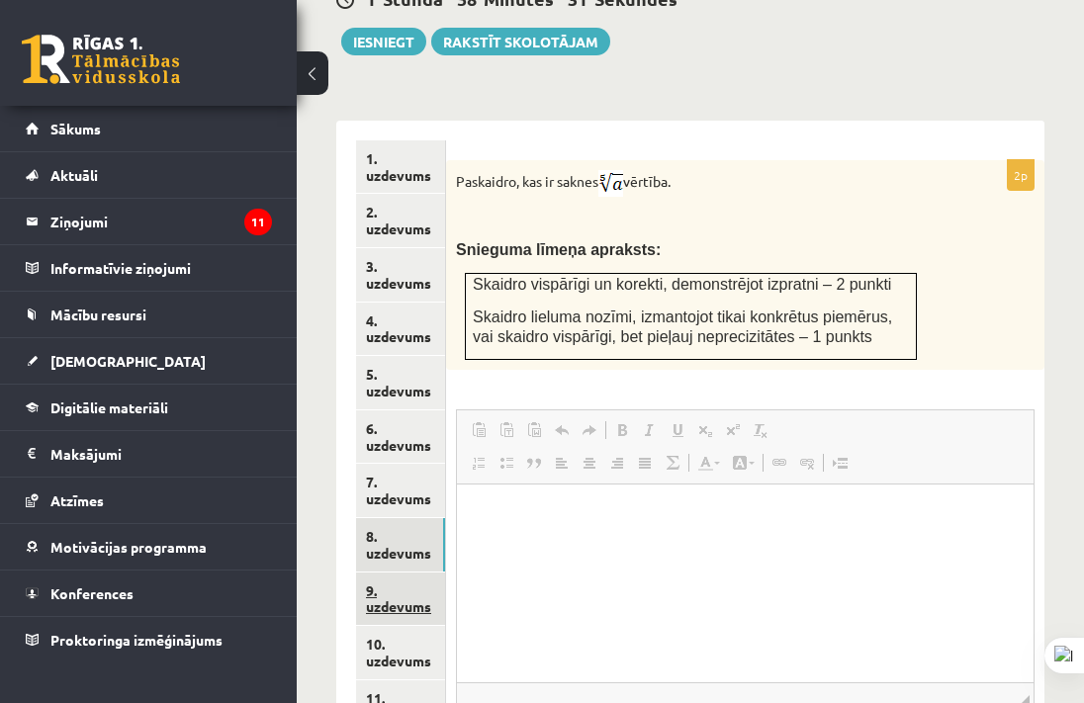
scroll to position [0, 0]
click at [0, 0] on div at bounding box center [0, 0] width 0 height 0
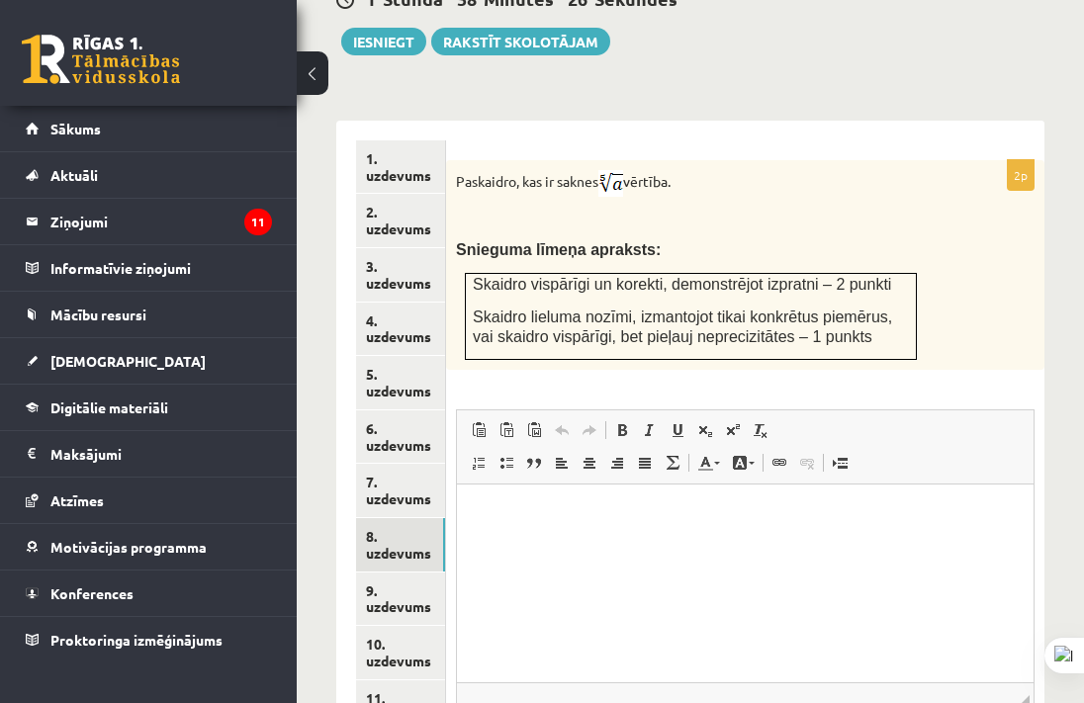
click at [0, 0] on div at bounding box center [0, 0] width 0 height 0
click at [397, 573] on link "9. uzdevums" at bounding box center [400, 599] width 89 height 53
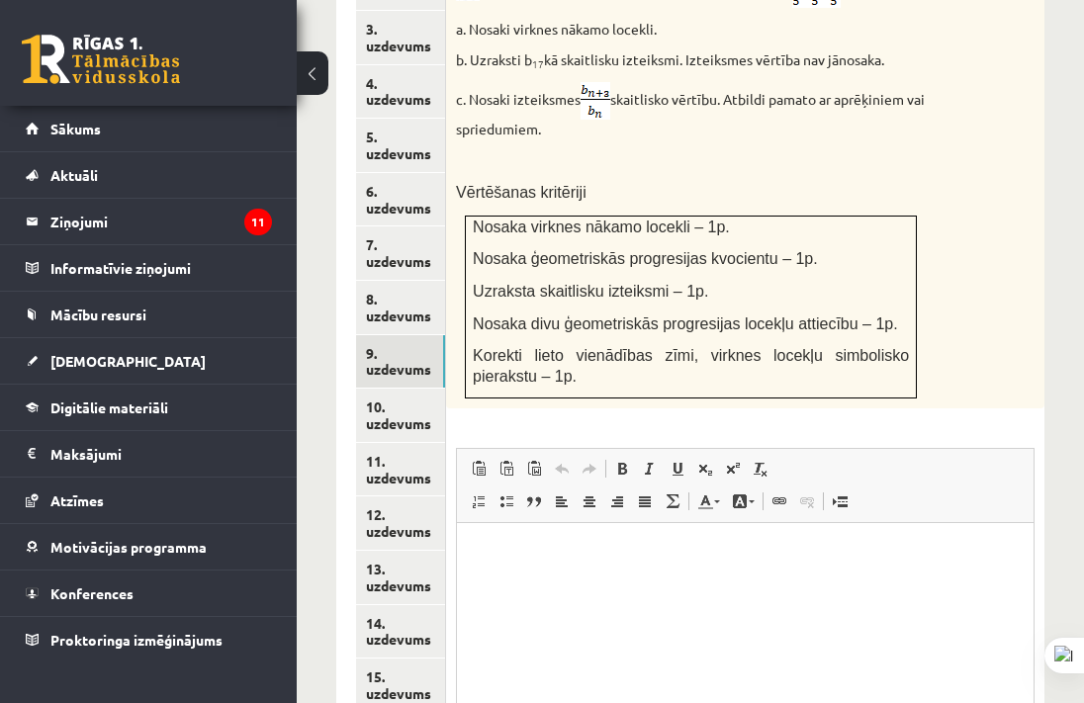
scroll to position [1143, 0]
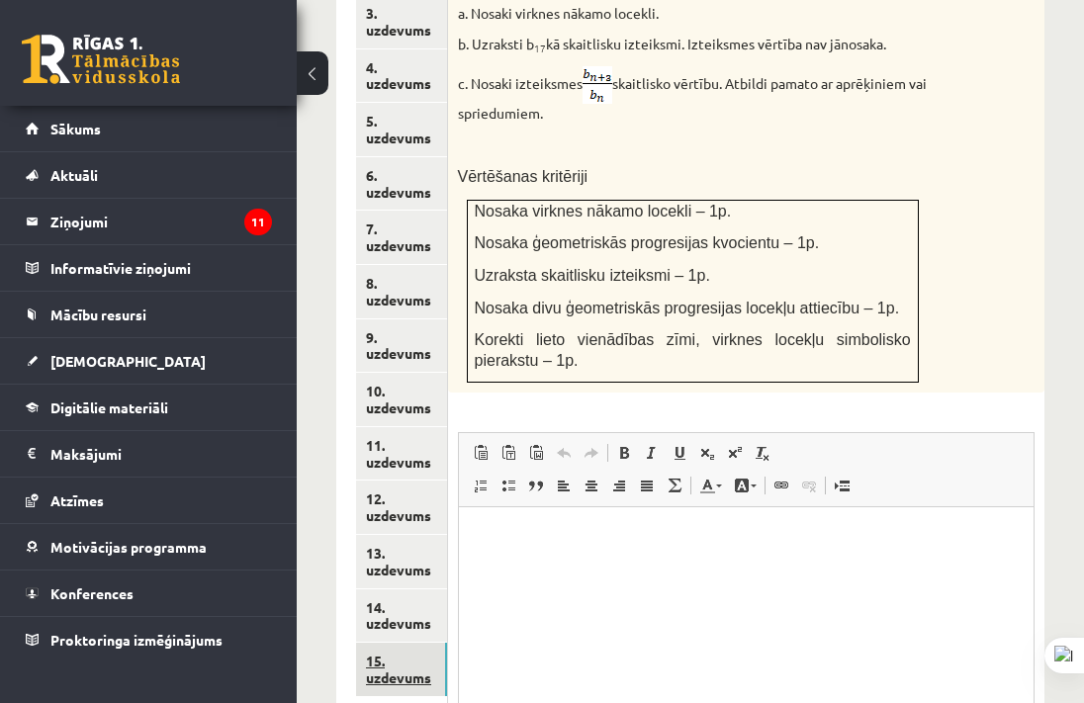
click at [420, 643] on link "15. uzdevums" at bounding box center [401, 669] width 91 height 53
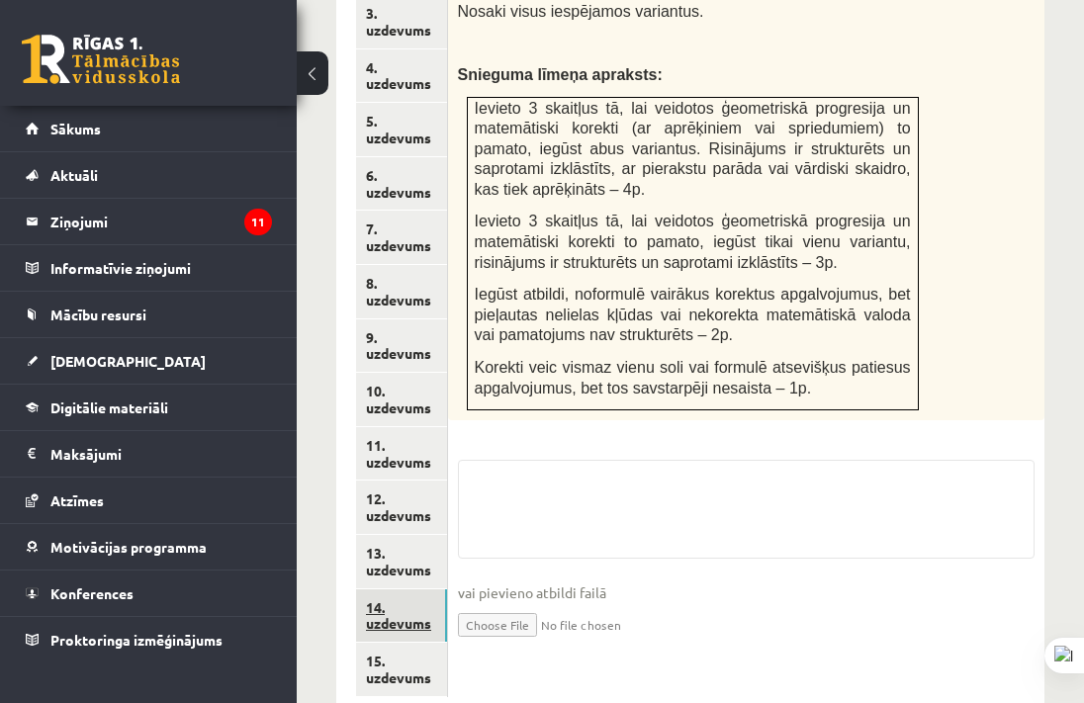
click at [431, 589] on link "14. uzdevums" at bounding box center [401, 615] width 91 height 53
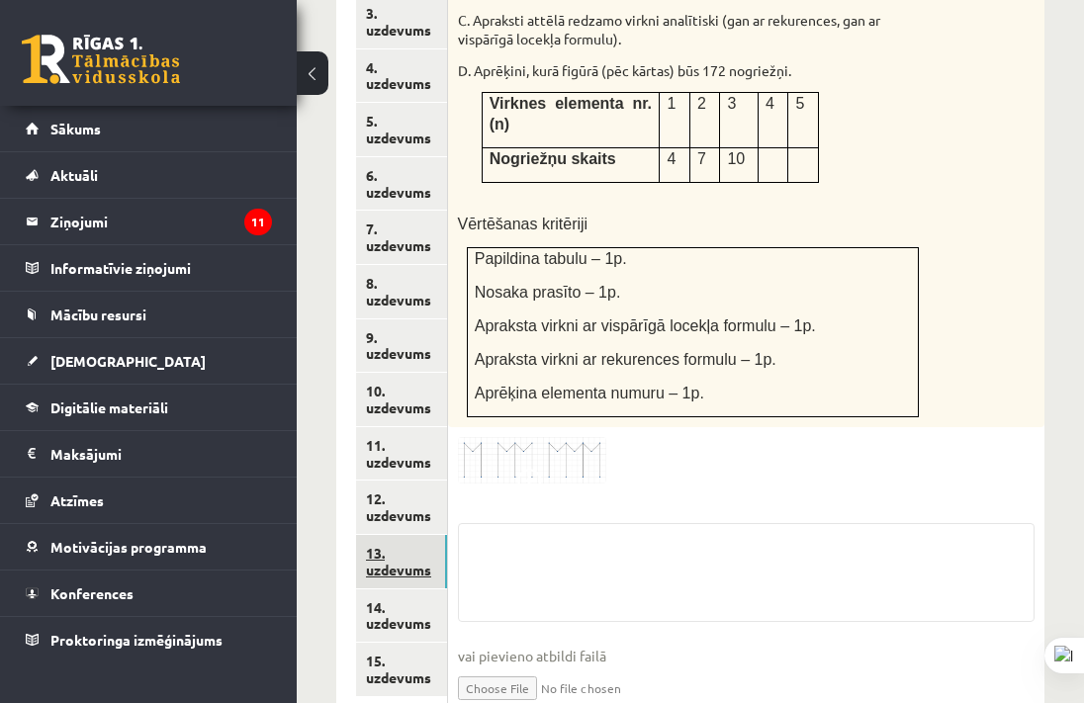
click at [422, 537] on link "13. uzdevums" at bounding box center [401, 561] width 91 height 53
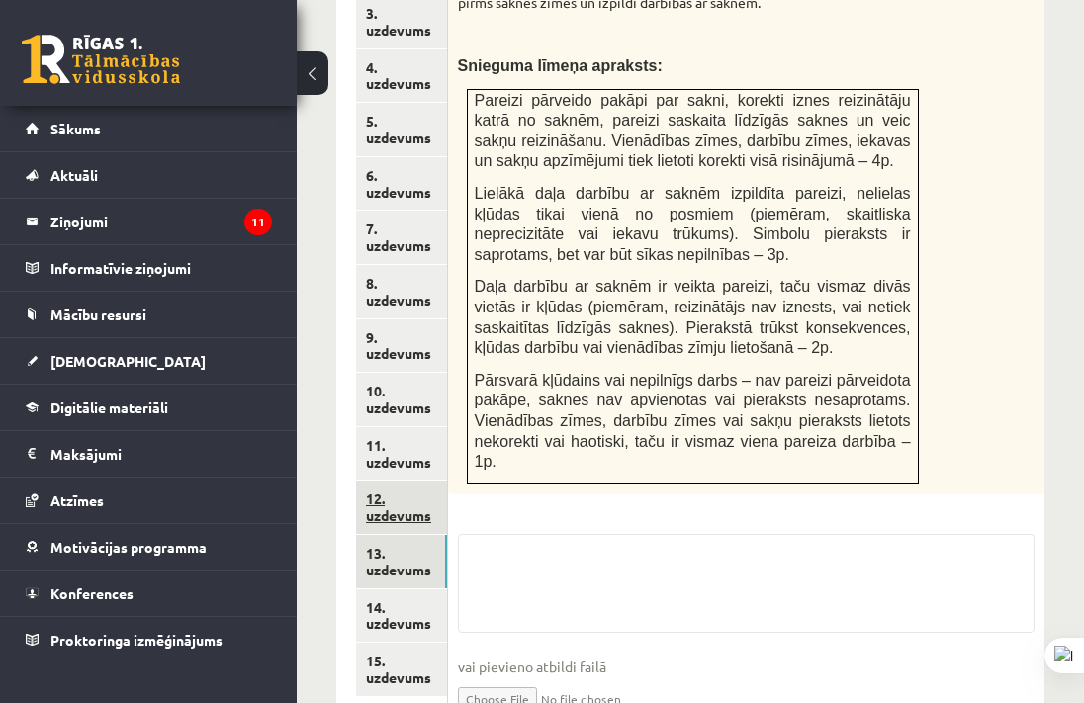
click at [421, 481] on link "12. uzdevums" at bounding box center [401, 507] width 91 height 53
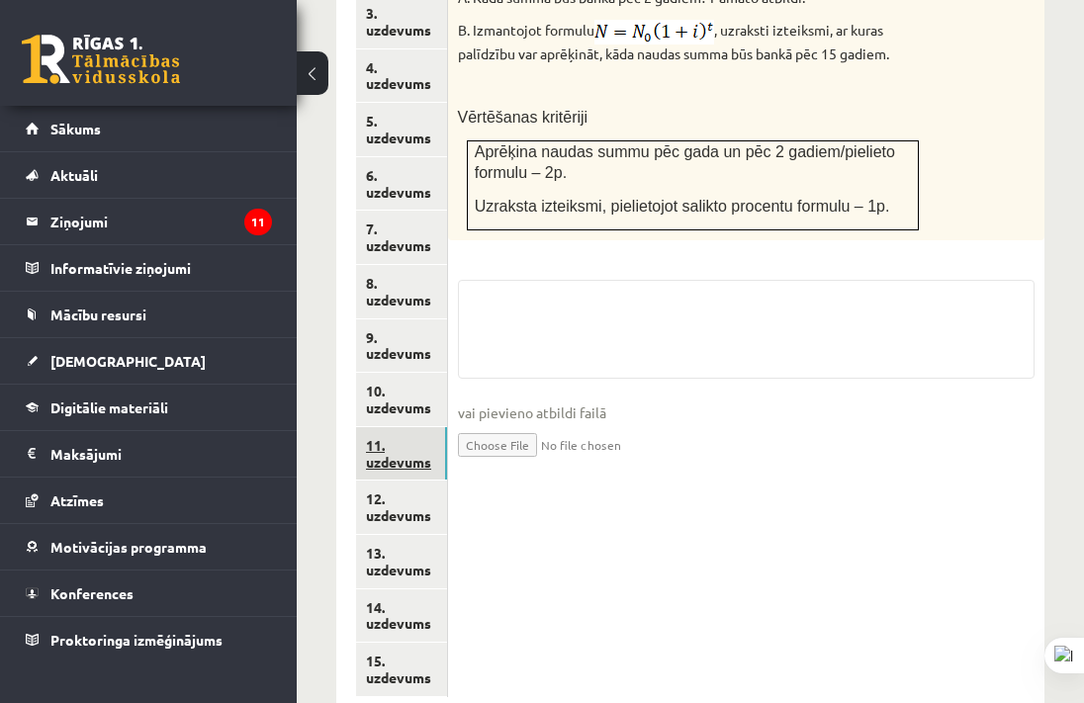
click at [417, 427] on link "11. uzdevums" at bounding box center [401, 453] width 91 height 53
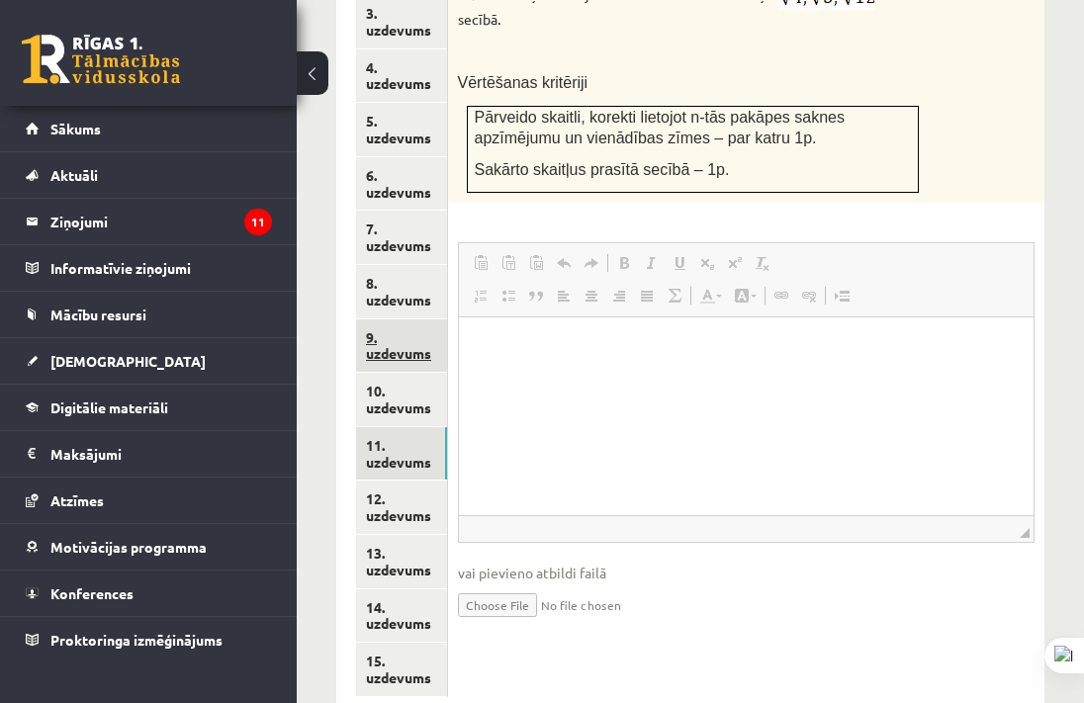
scroll to position [0, 0]
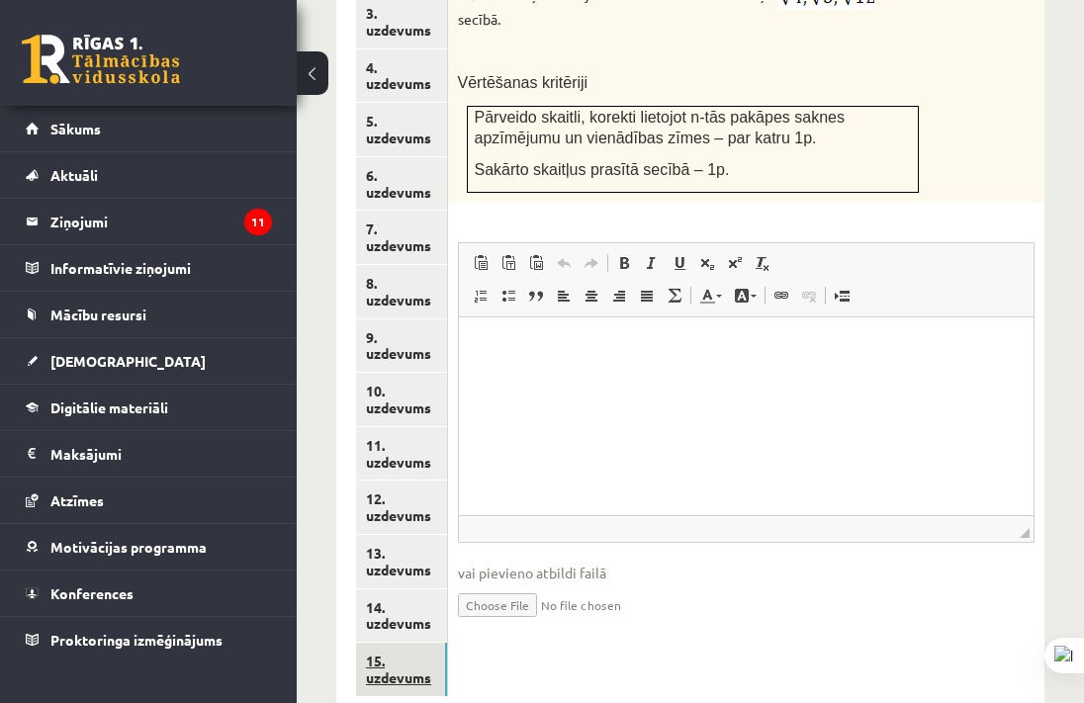
click at [395, 643] on link "15. uzdevums" at bounding box center [401, 669] width 91 height 53
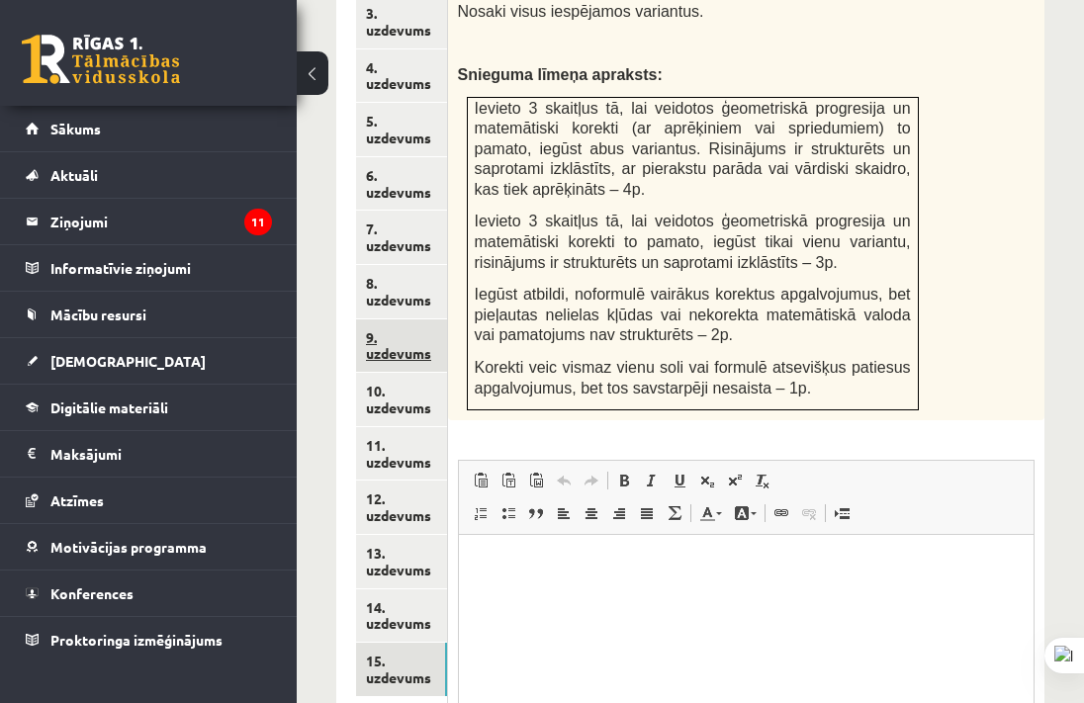
click at [392, 319] on link "9. uzdevums" at bounding box center [401, 345] width 91 height 53
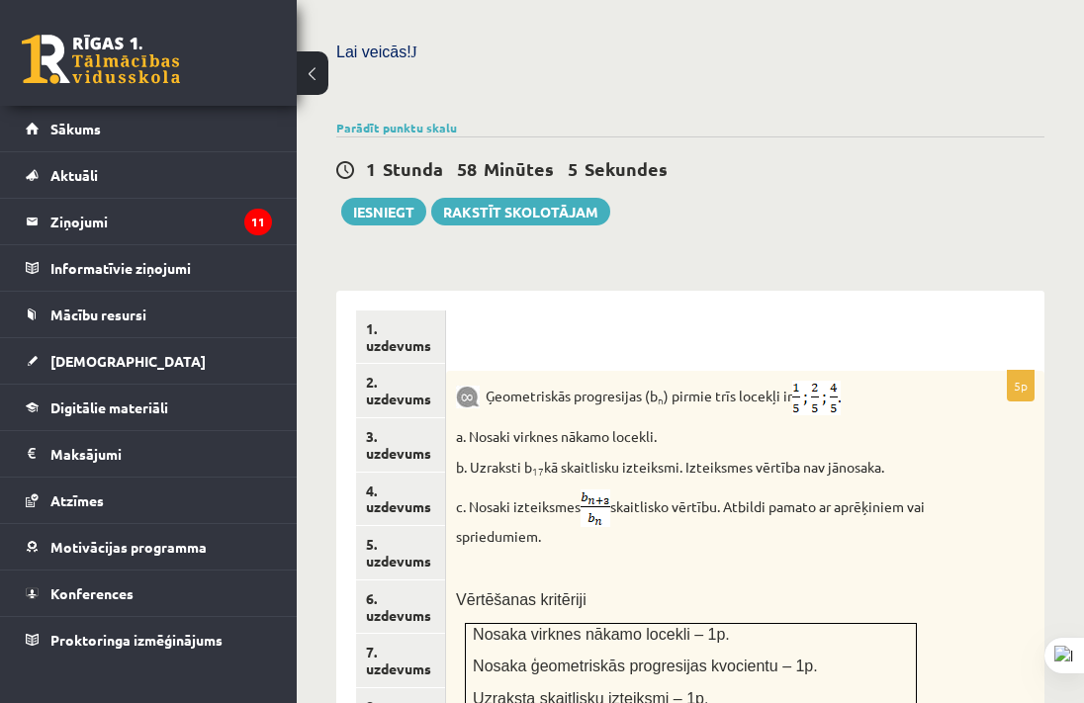
scroll to position [676, 0]
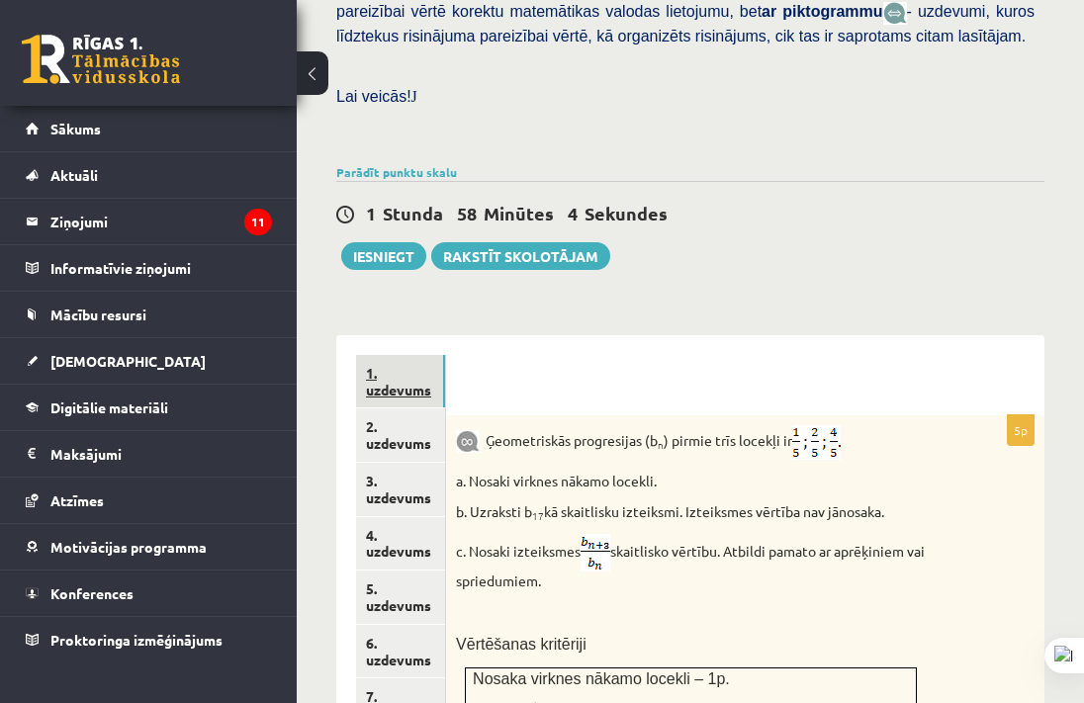
click at [374, 355] on link "1. uzdevums" at bounding box center [400, 381] width 89 height 53
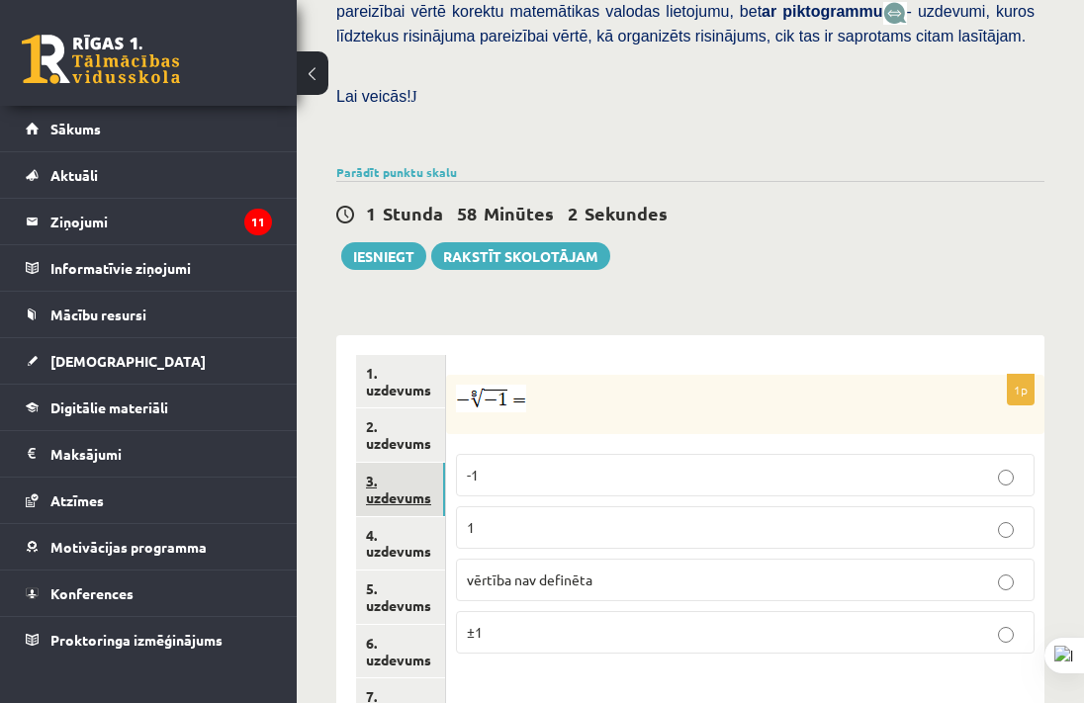
click at [357, 463] on link "3. uzdevums" at bounding box center [400, 489] width 89 height 53
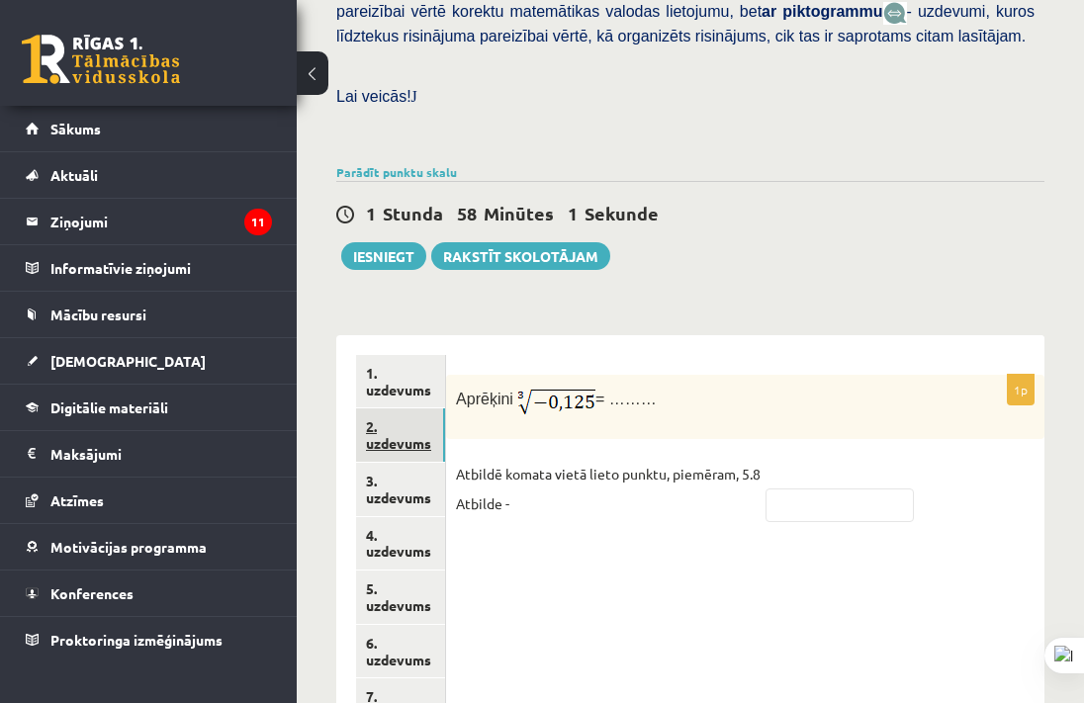
click at [432, 408] on link "2. uzdevums" at bounding box center [400, 434] width 89 height 53
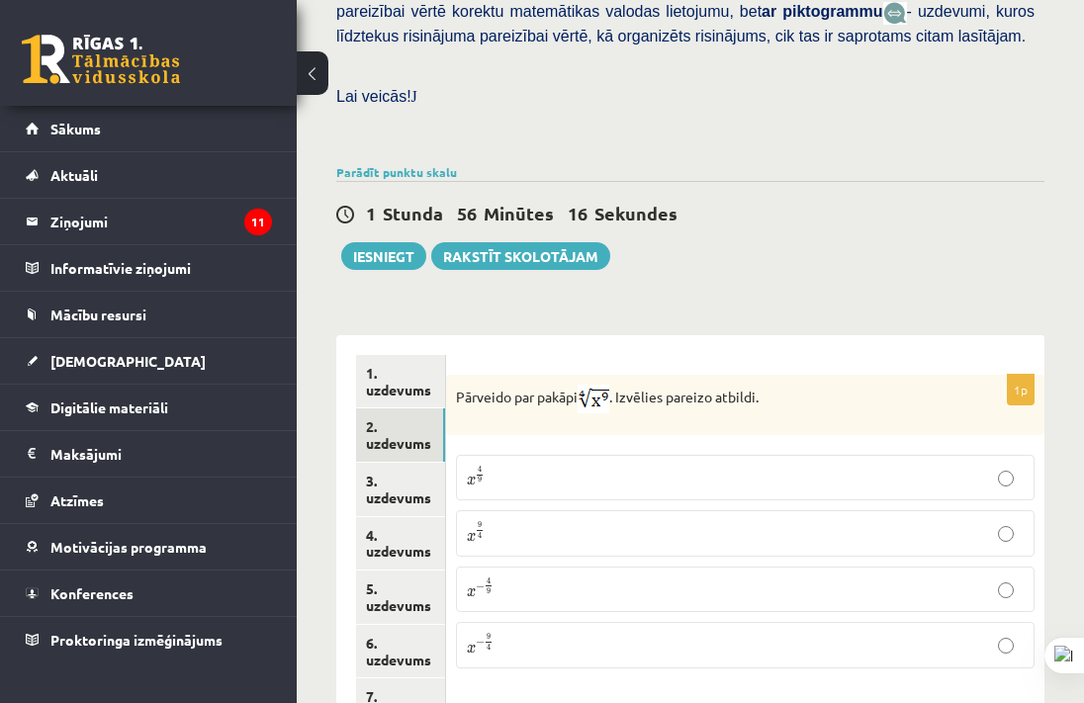
click at [644, 521] on p "x 9 4 x 9 4" at bounding box center [745, 533] width 557 height 24
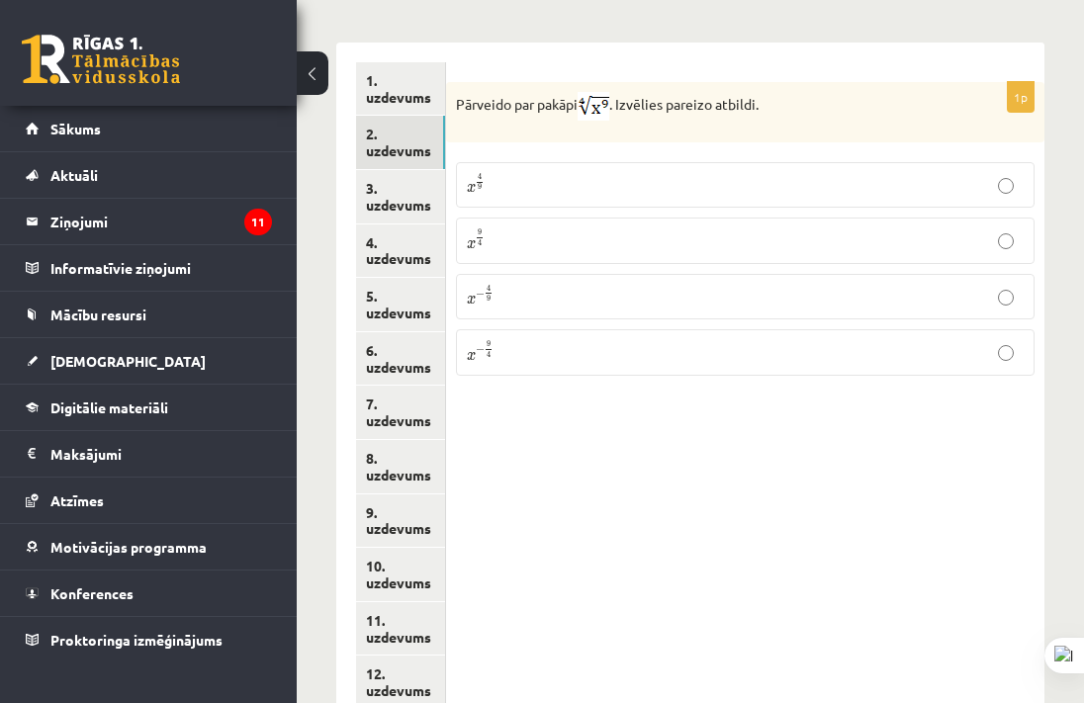
scroll to position [1022, 0]
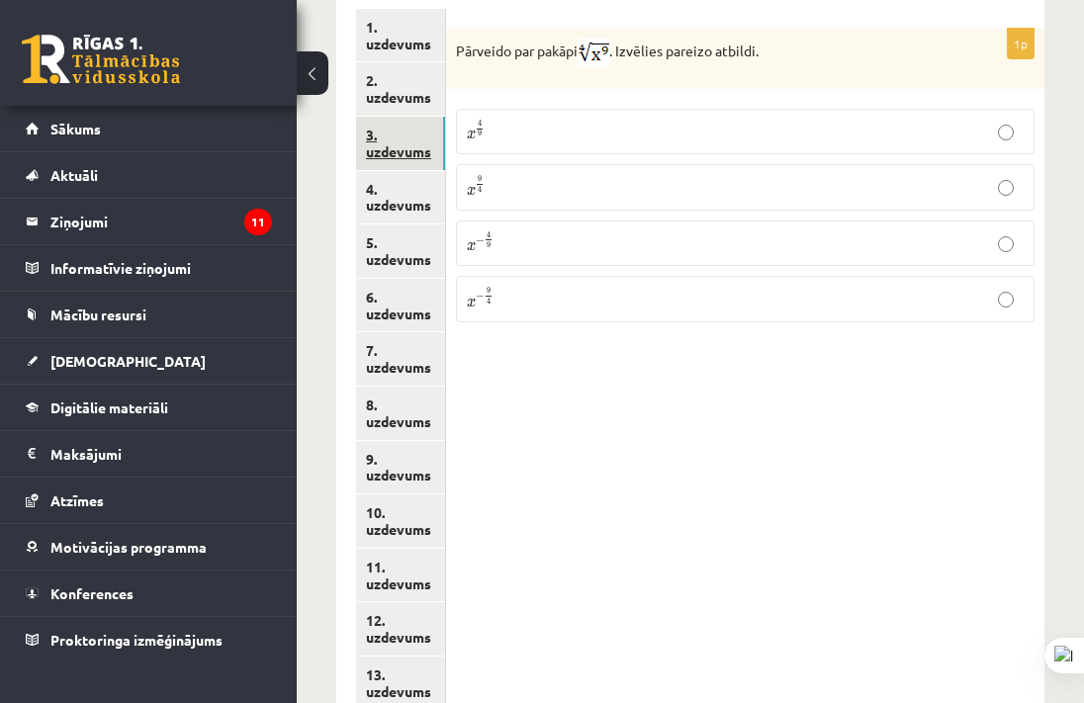
click at [423, 117] on link "3. uzdevums" at bounding box center [400, 143] width 89 height 53
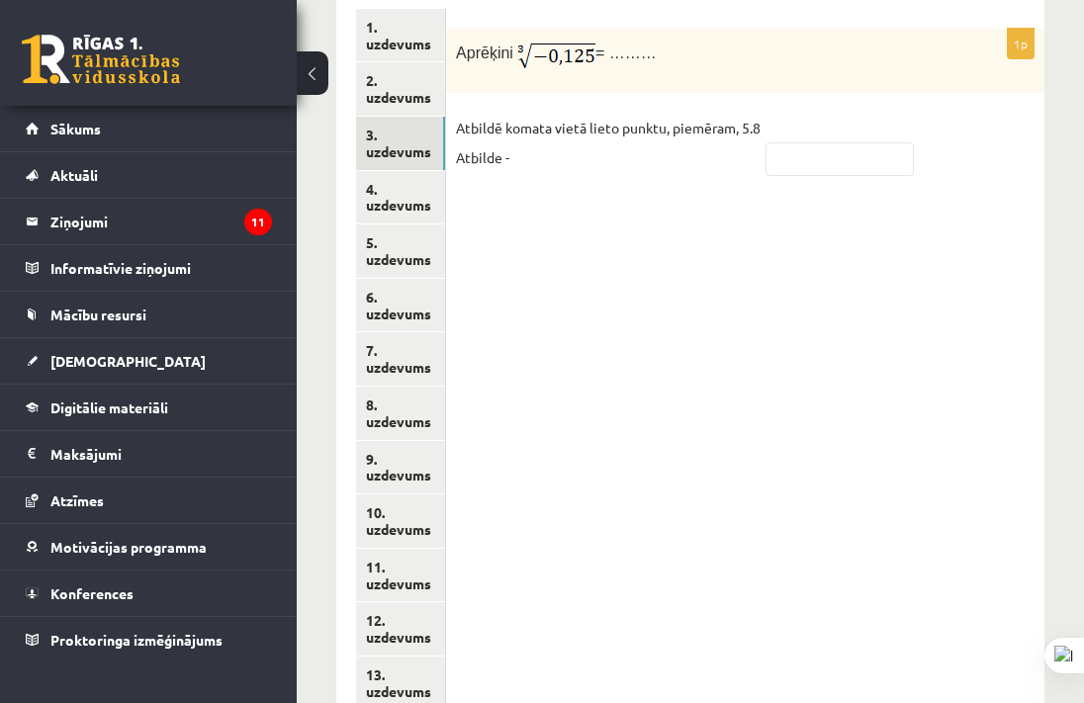
scroll to position [882, 0]
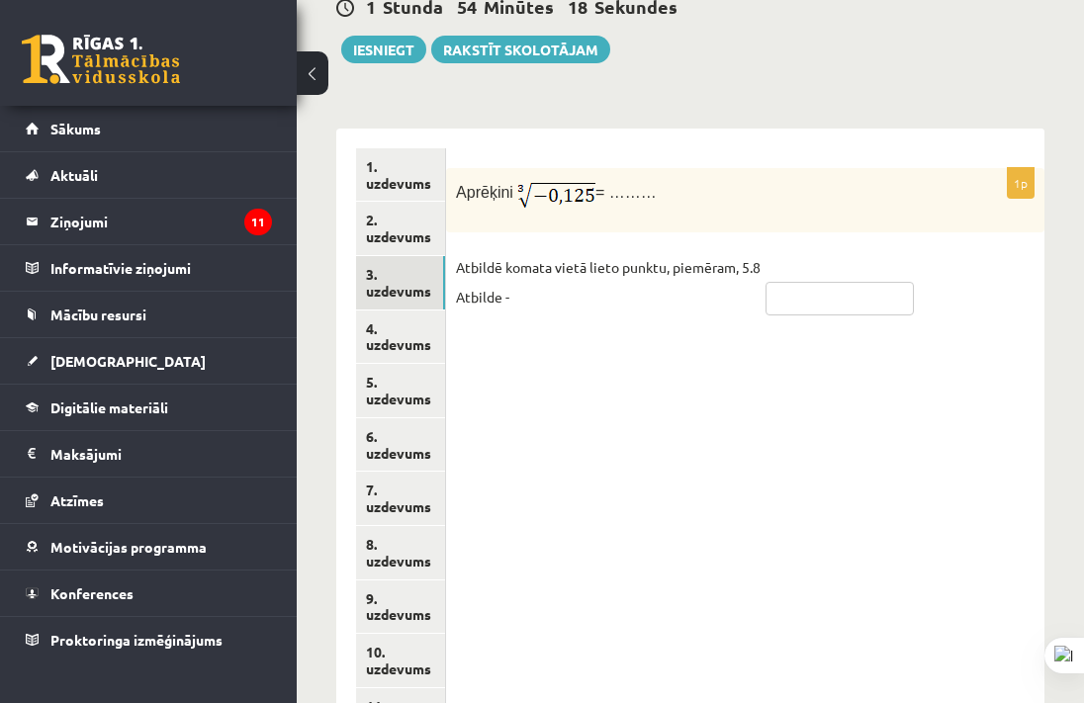
click at [824, 282] on input "text" at bounding box center [840, 299] width 148 height 34
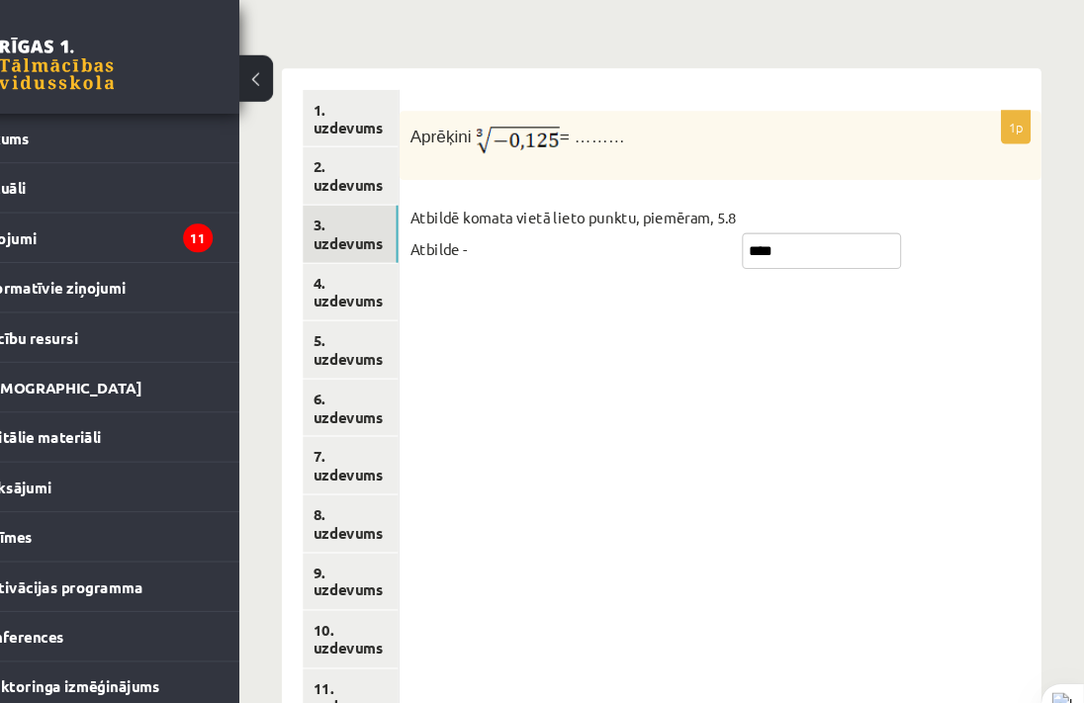
scroll to position [945, 0]
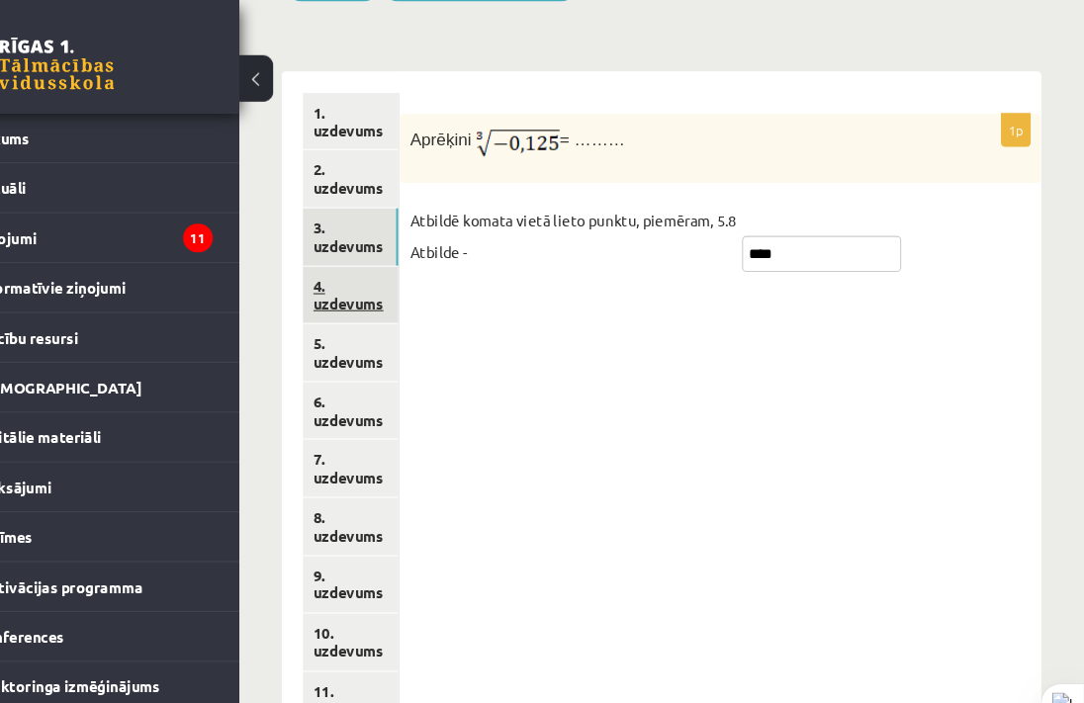
type input "****"
click at [392, 248] on link "4. uzdevums" at bounding box center [400, 274] width 89 height 53
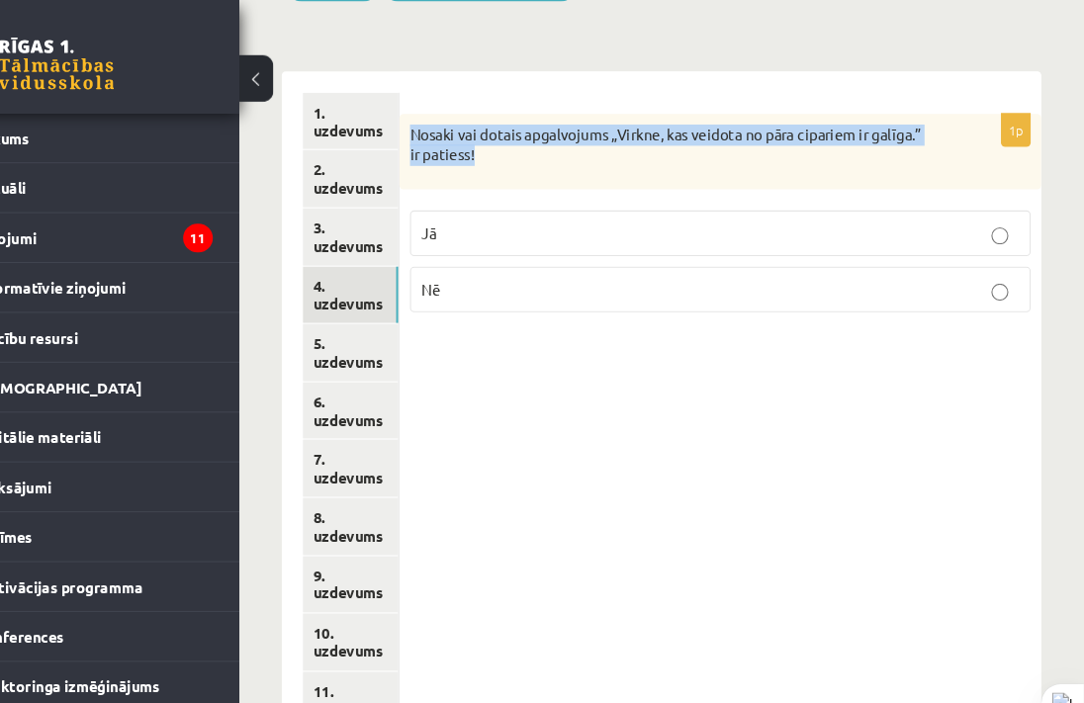
drag, startPoint x: 596, startPoint y: 110, endPoint x: 454, endPoint y: 57, distance: 151.8
click at [454, 66] on div "1p Nosaki vai dotais apgalvojums „Virkne, kas veidota no pāra cipariem ir galīg…" at bounding box center [745, 491] width 598 height 850
copy p "Nosaki vai dotais apgalvojums „Virkne, kas veidota no pāra cipariem ir galīga.”…"
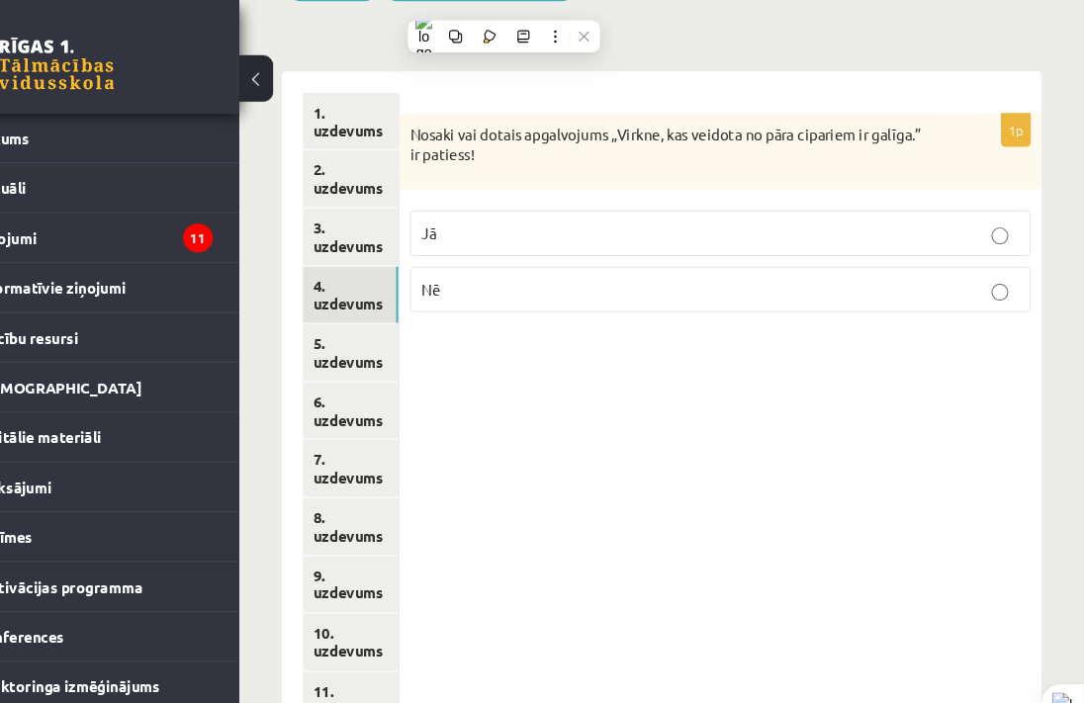
click at [911, 259] on p "Nē" at bounding box center [745, 269] width 557 height 21
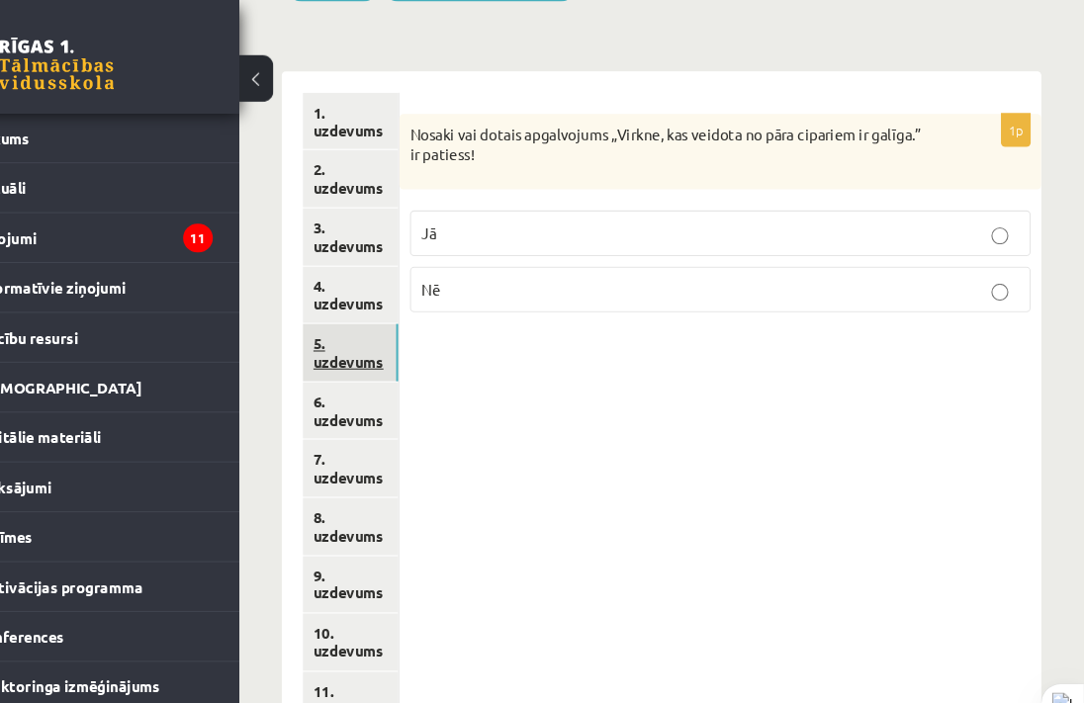
click at [405, 302] on link "5. uzdevums" at bounding box center [400, 328] width 89 height 53
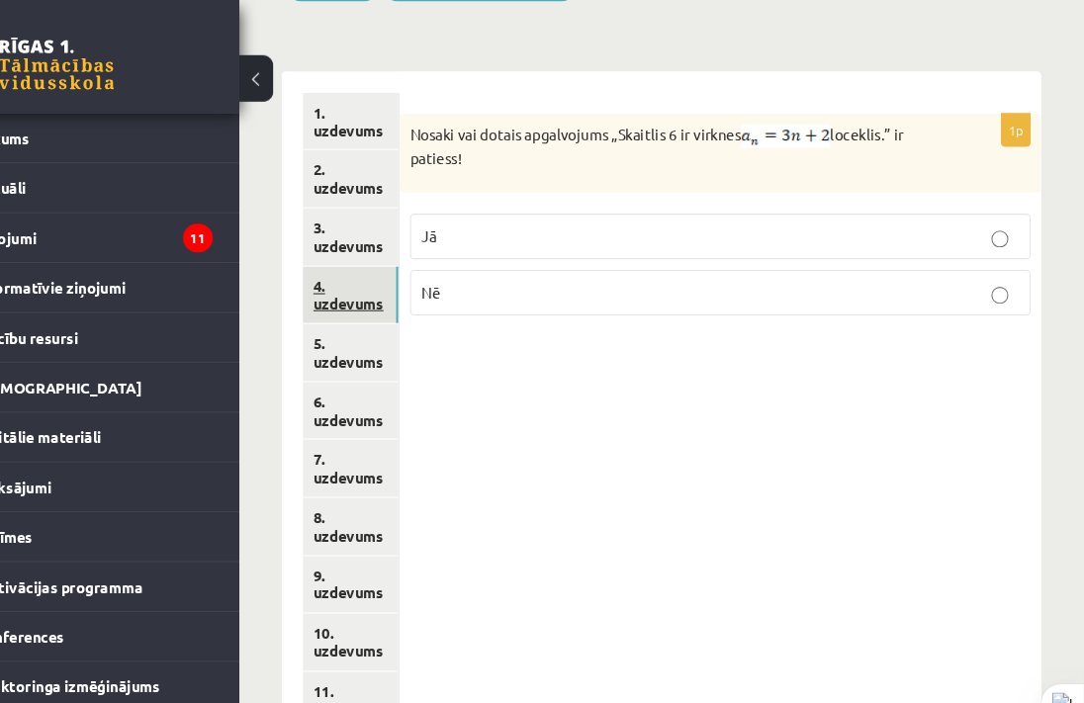
click at [409, 248] on link "4. uzdevums" at bounding box center [400, 274] width 89 height 53
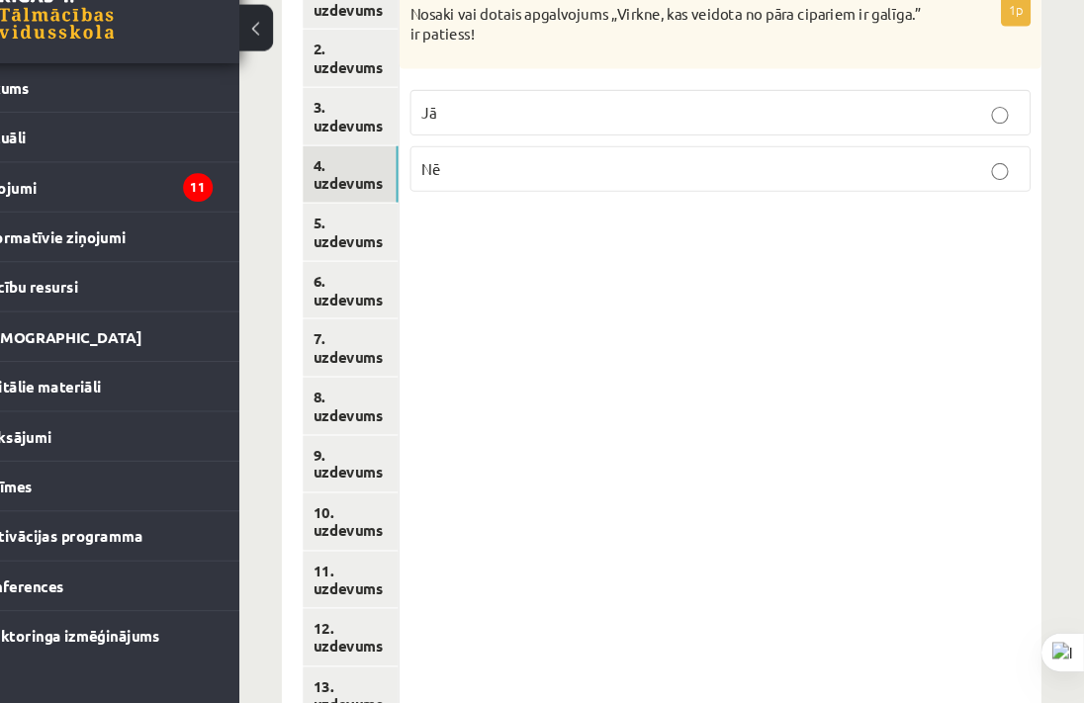
scroll to position [1024, 0]
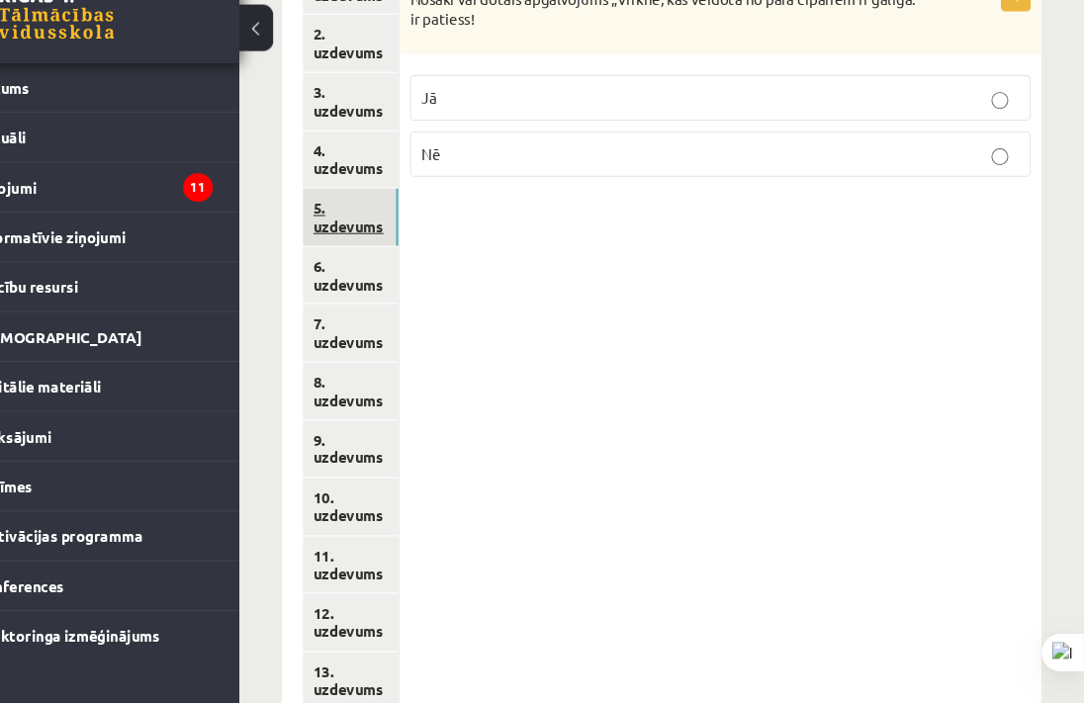
click at [433, 223] on link "5. uzdevums" at bounding box center [400, 249] width 89 height 53
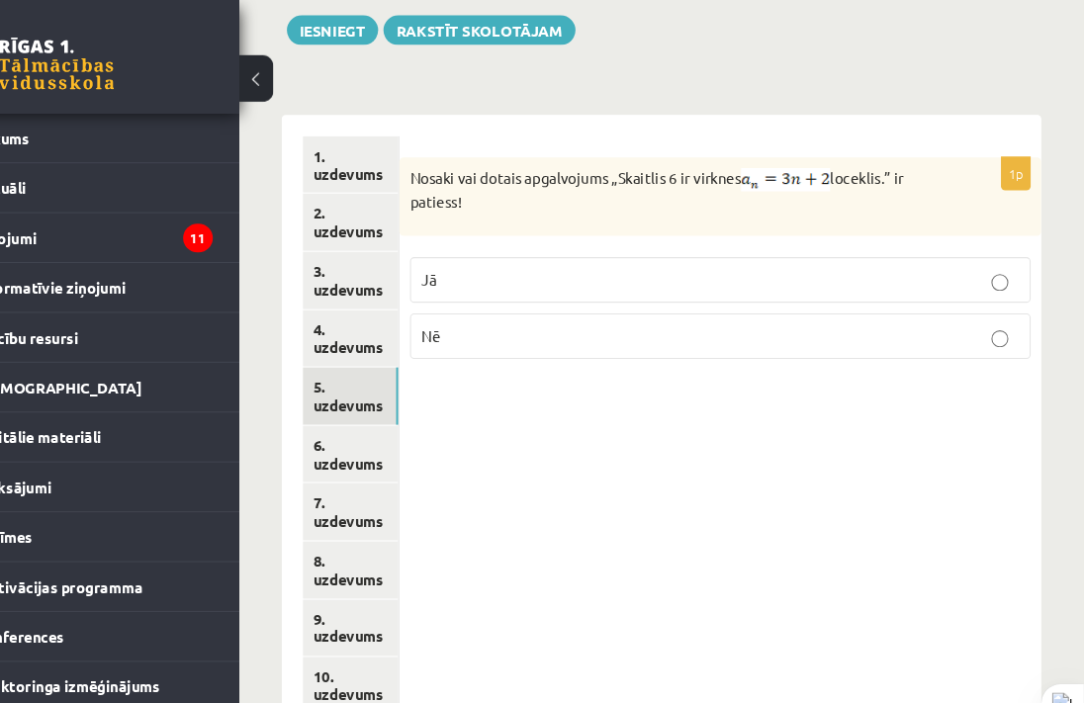
scroll to position [873, 0]
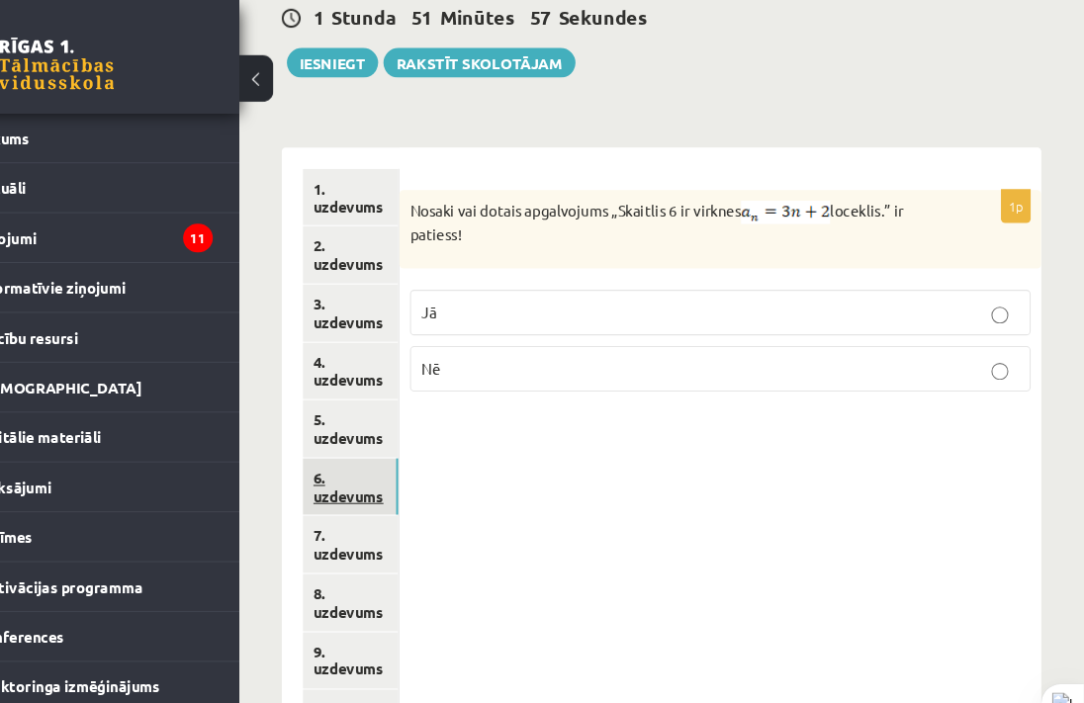
click at [397, 427] on link "6. uzdevums" at bounding box center [400, 453] width 89 height 53
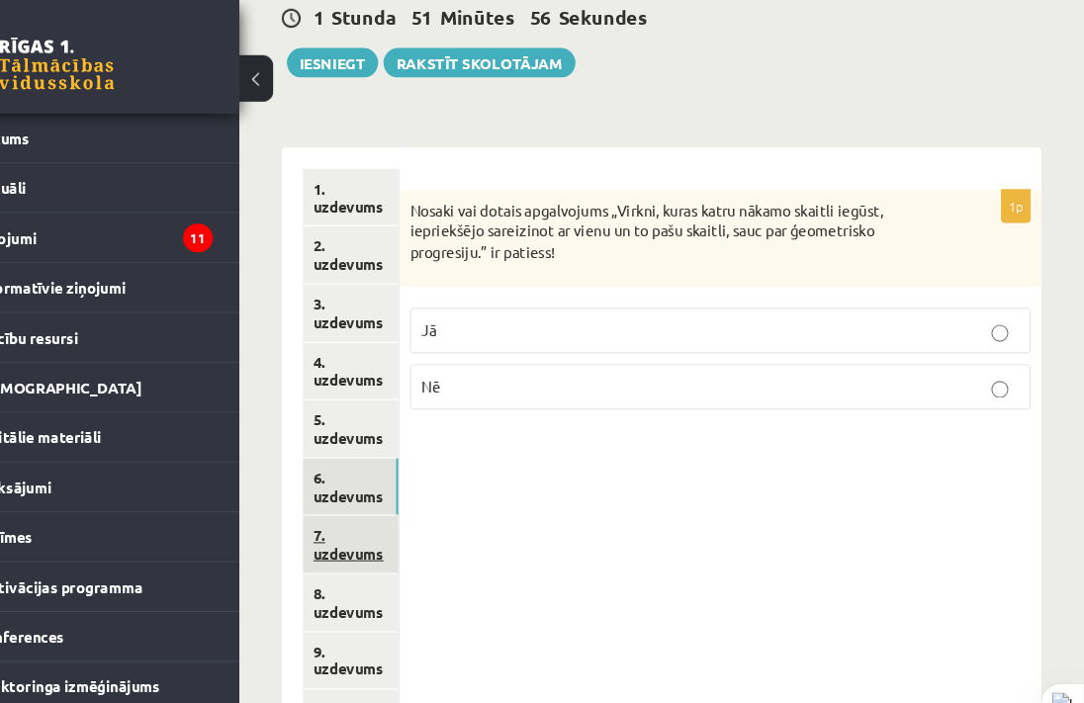
click at [381, 481] on link "7. uzdevums" at bounding box center [400, 507] width 89 height 53
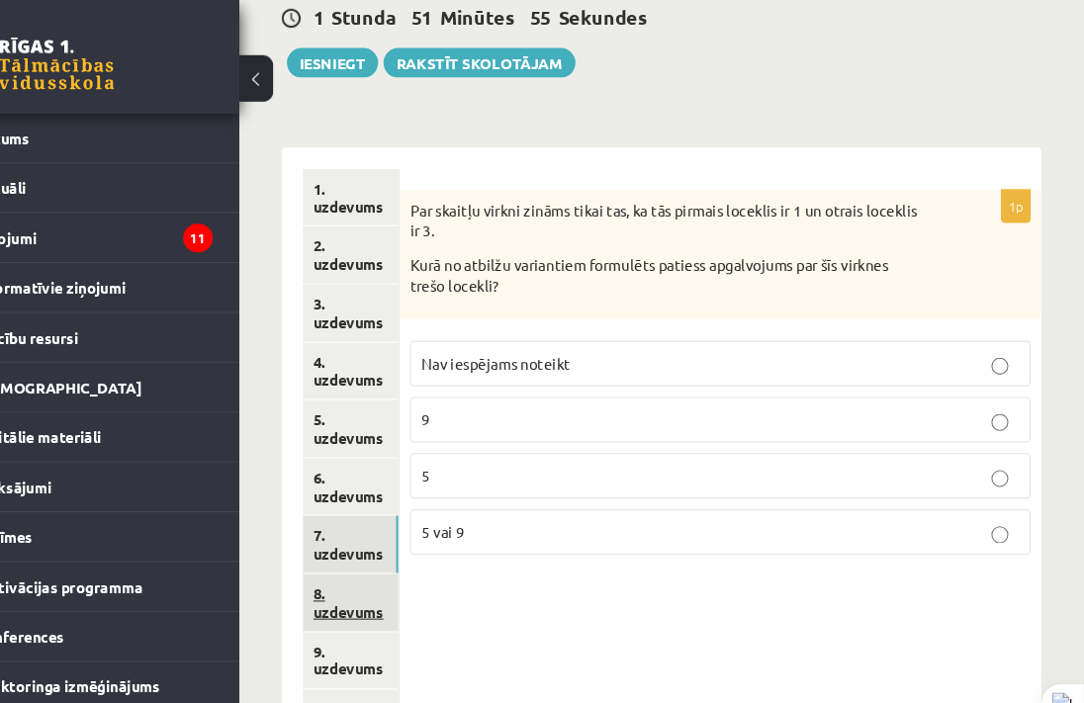
click at [380, 535] on link "8. uzdevums" at bounding box center [400, 561] width 89 height 53
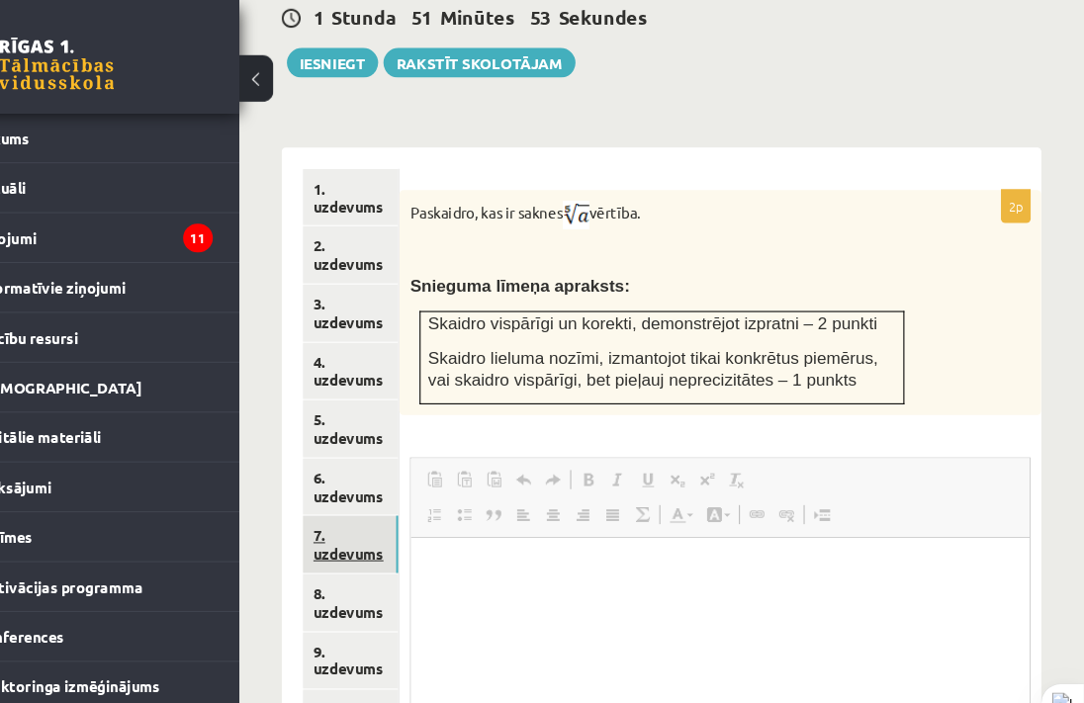
click at [397, 481] on link "7. uzdevums" at bounding box center [400, 507] width 89 height 53
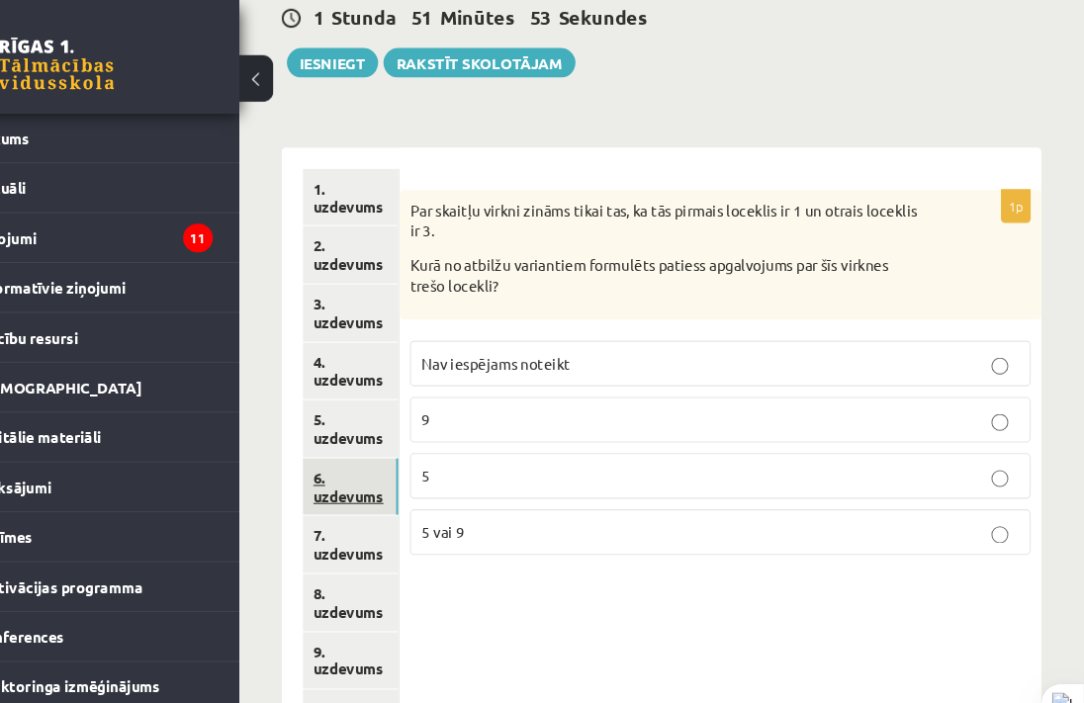
click at [405, 427] on link "6. uzdevums" at bounding box center [400, 453] width 89 height 53
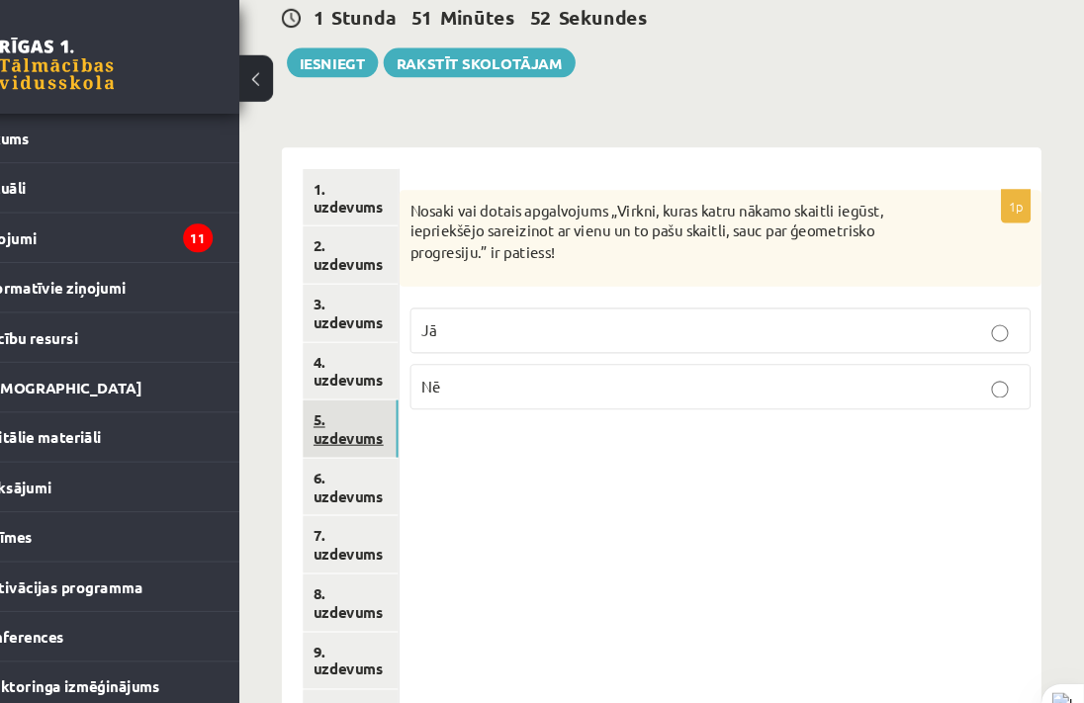
click at [423, 373] on link "5. uzdevums" at bounding box center [400, 399] width 89 height 53
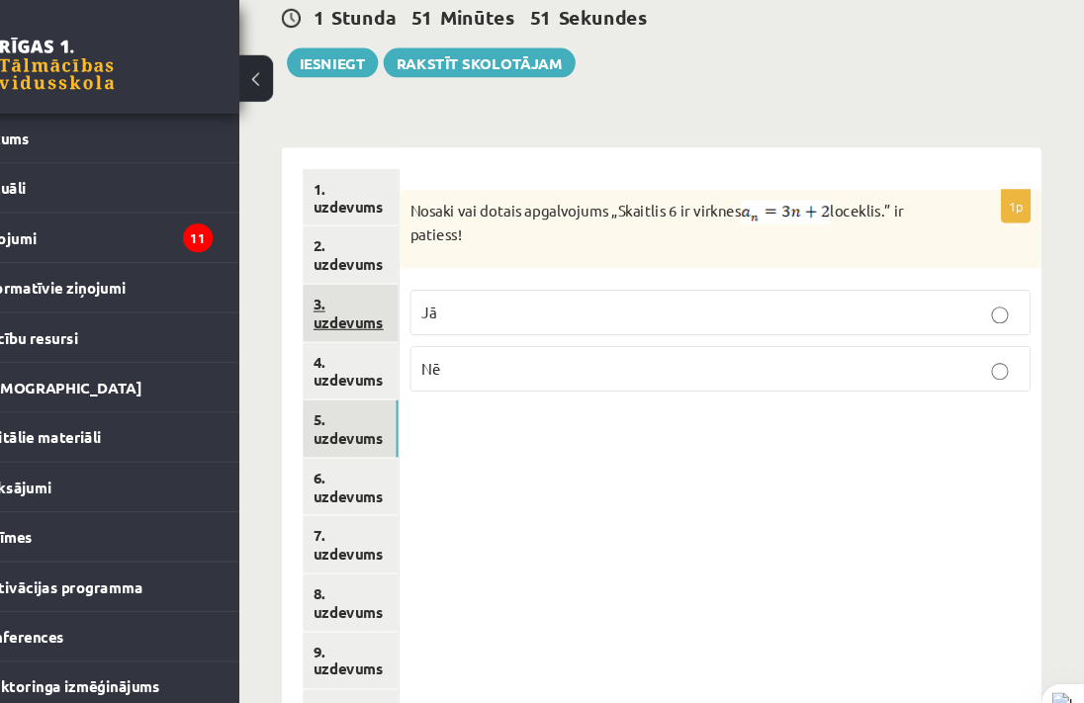
click at [418, 270] on link "3. uzdevums" at bounding box center [400, 291] width 89 height 53
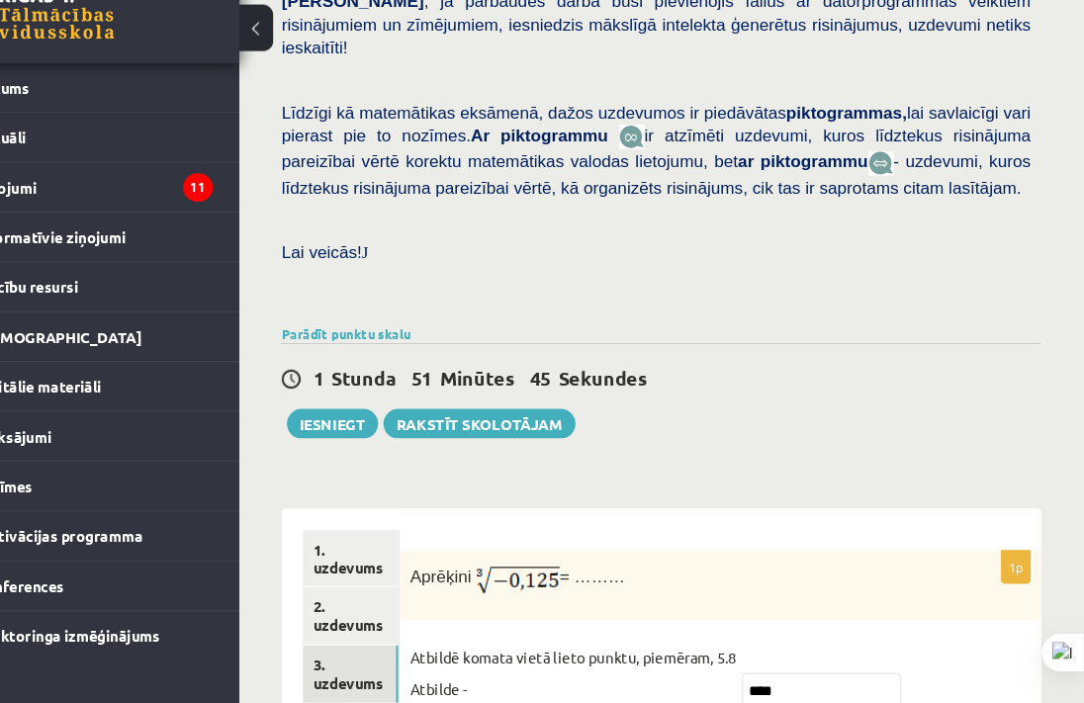
scroll to position [501, 0]
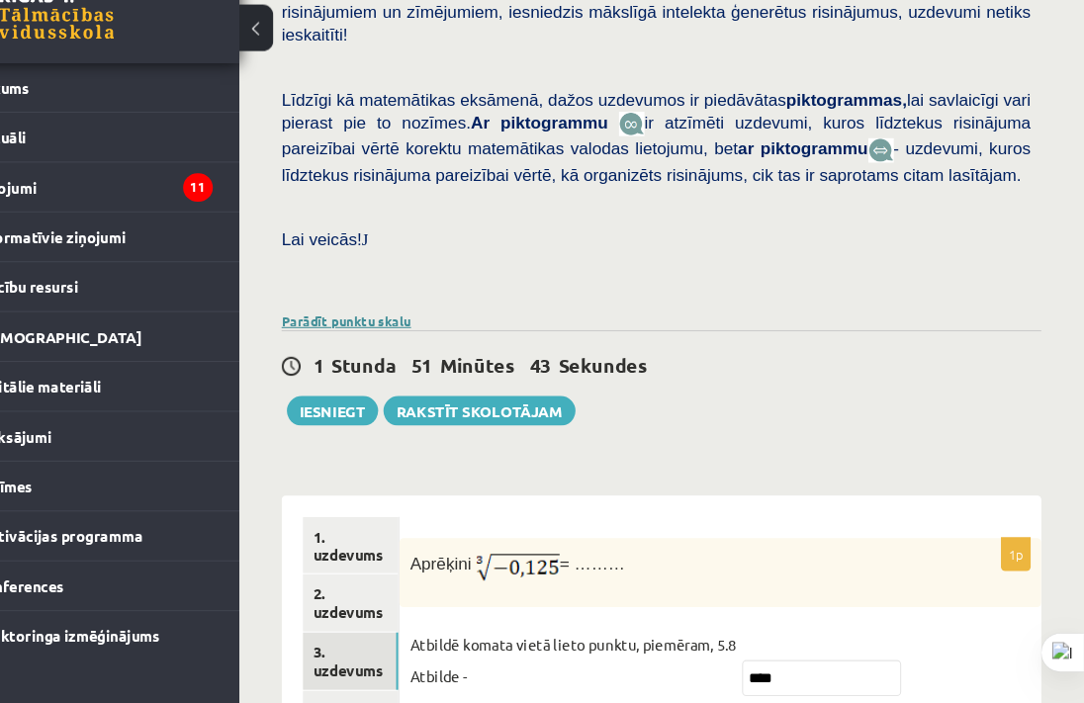
click at [411, 338] on link "Parādīt punktu skalu" at bounding box center [396, 346] width 121 height 16
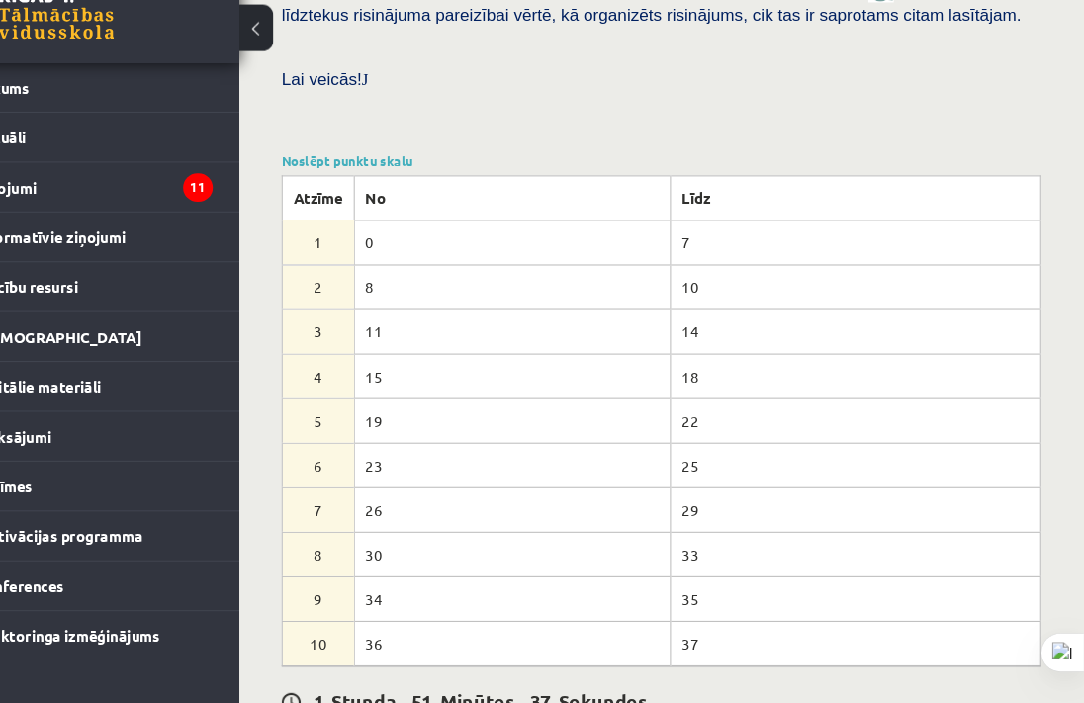
scroll to position [660, 0]
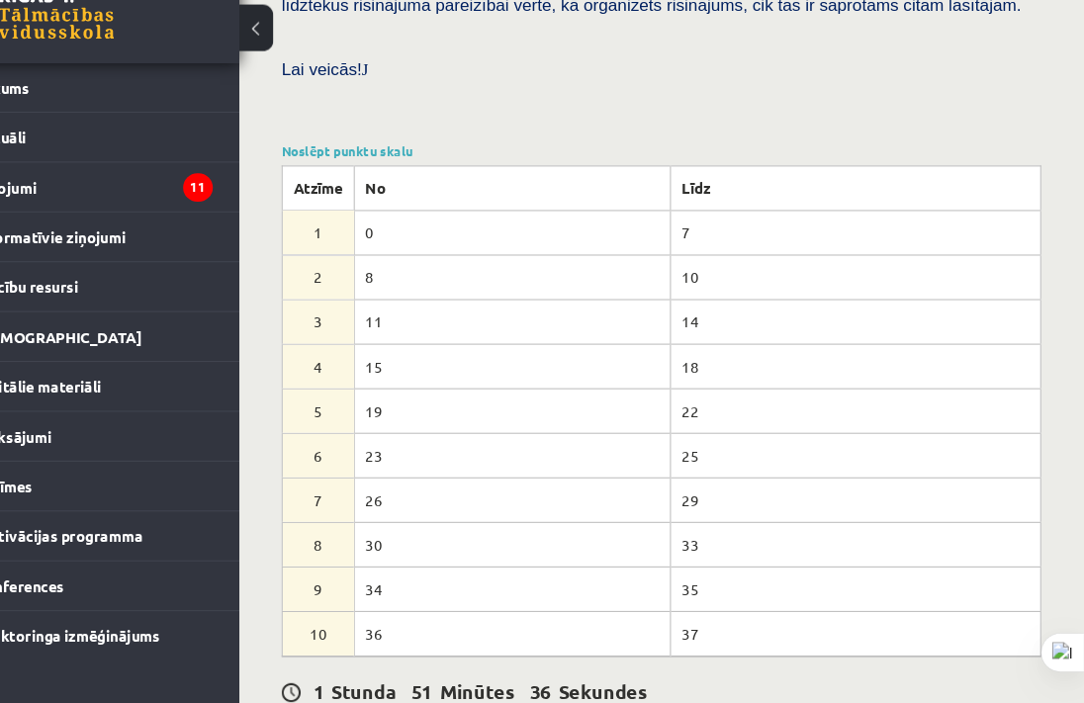
click at [1080, 384] on div "Matemātika JK 12.a2 klase 1. ieskaite , [PERSON_NAME] (12.a2 JK klase) [PERSON_…" at bounding box center [690, 559] width 787 height 2287
click at [1075, 380] on div "Matemātika JK 12.a2 klase 1. ieskaite , [PERSON_NAME] (12.a2 JK klase) [PERSON_…" at bounding box center [690, 559] width 787 height 2287
click at [416, 180] on link "Noslēpt punktu skalu" at bounding box center [397, 188] width 123 height 16
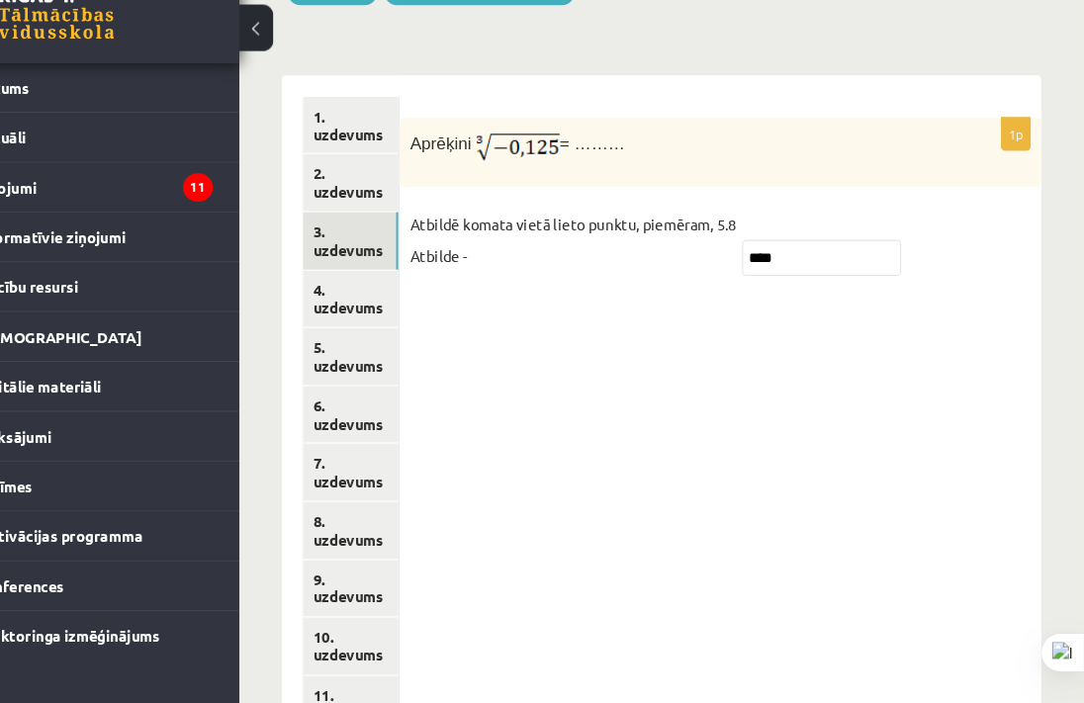
scroll to position [909, 0]
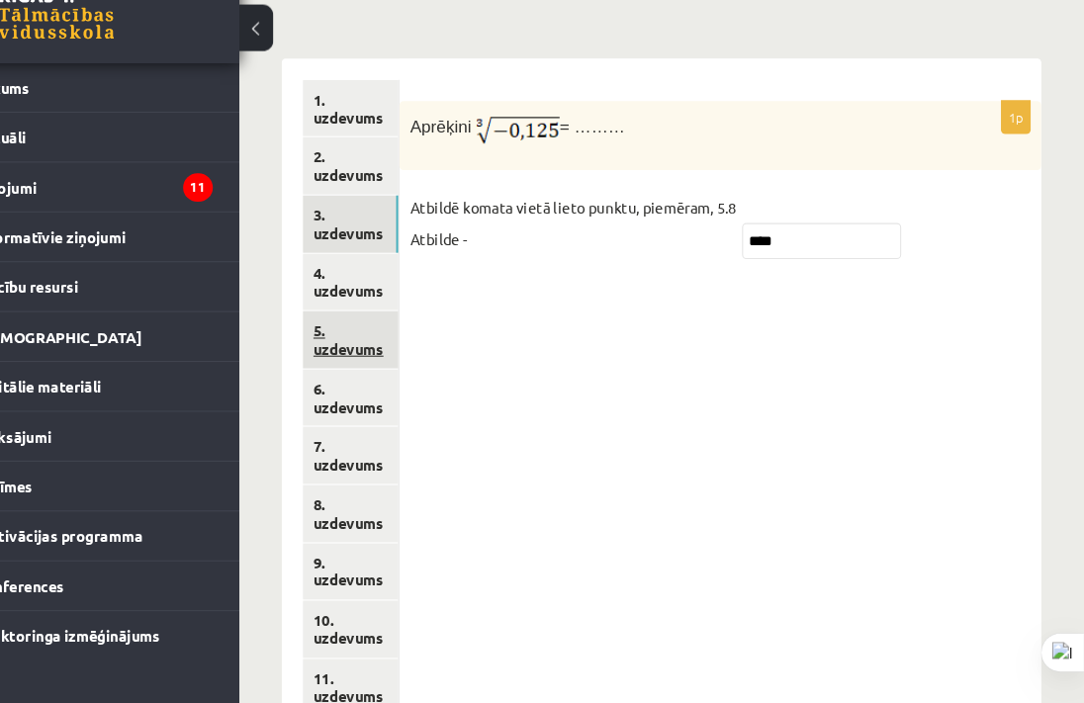
click at [413, 337] on link "5. uzdevums" at bounding box center [400, 363] width 89 height 53
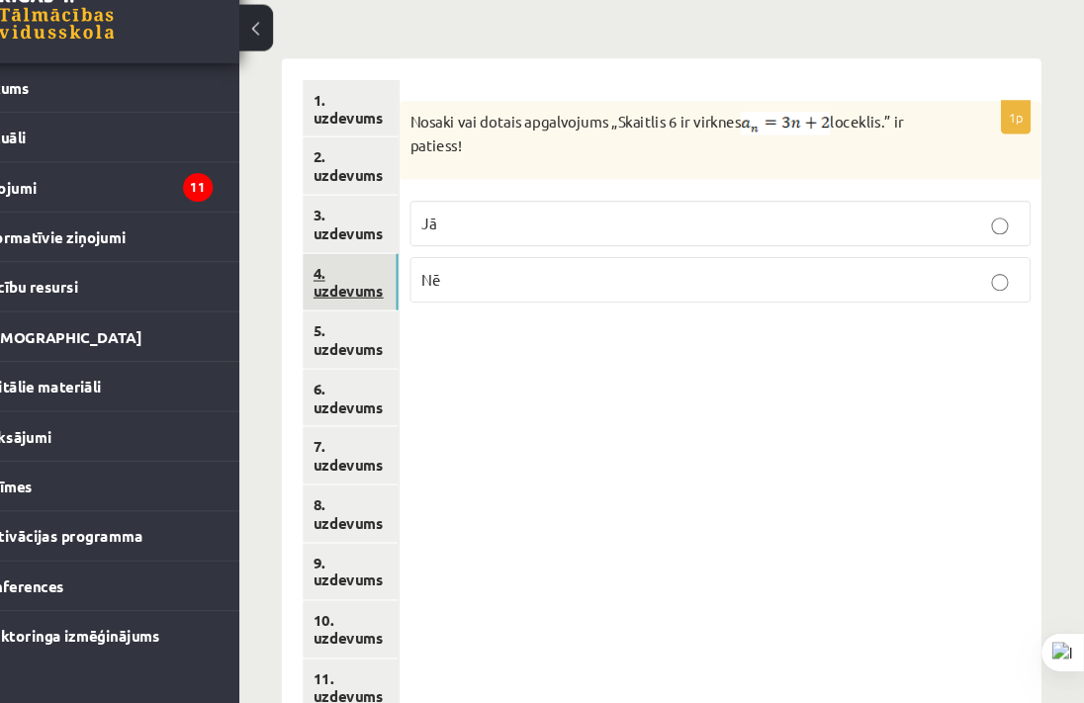
click at [414, 284] on link "4. uzdevums" at bounding box center [400, 310] width 89 height 53
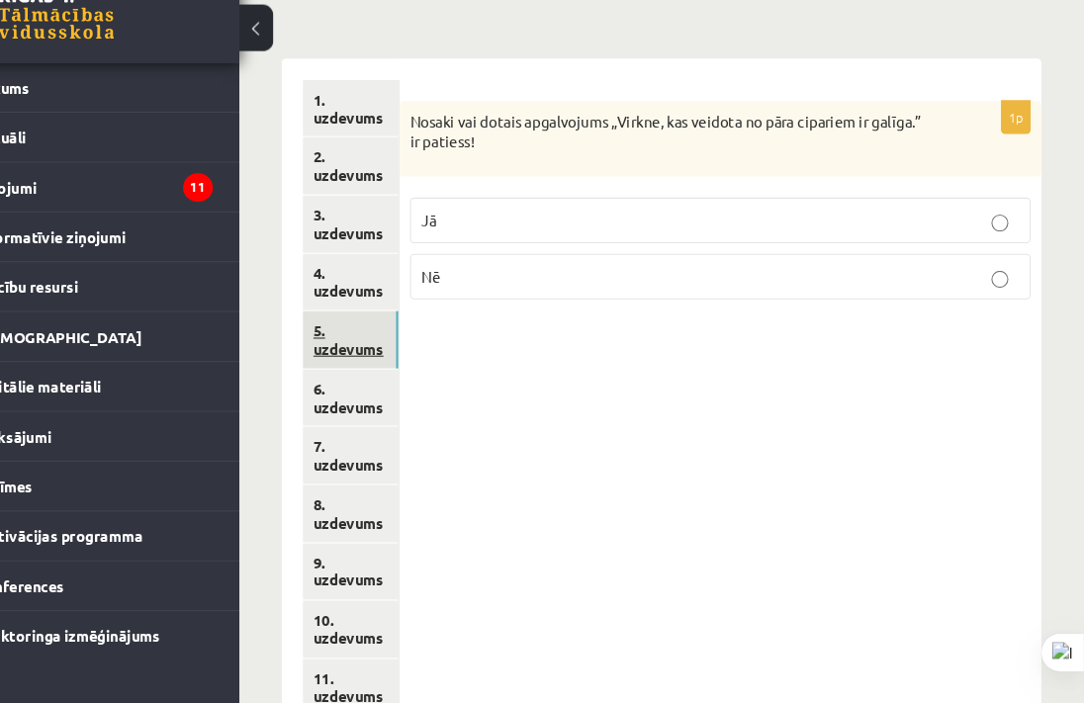
click at [398, 337] on link "5. uzdevums" at bounding box center [400, 363] width 89 height 53
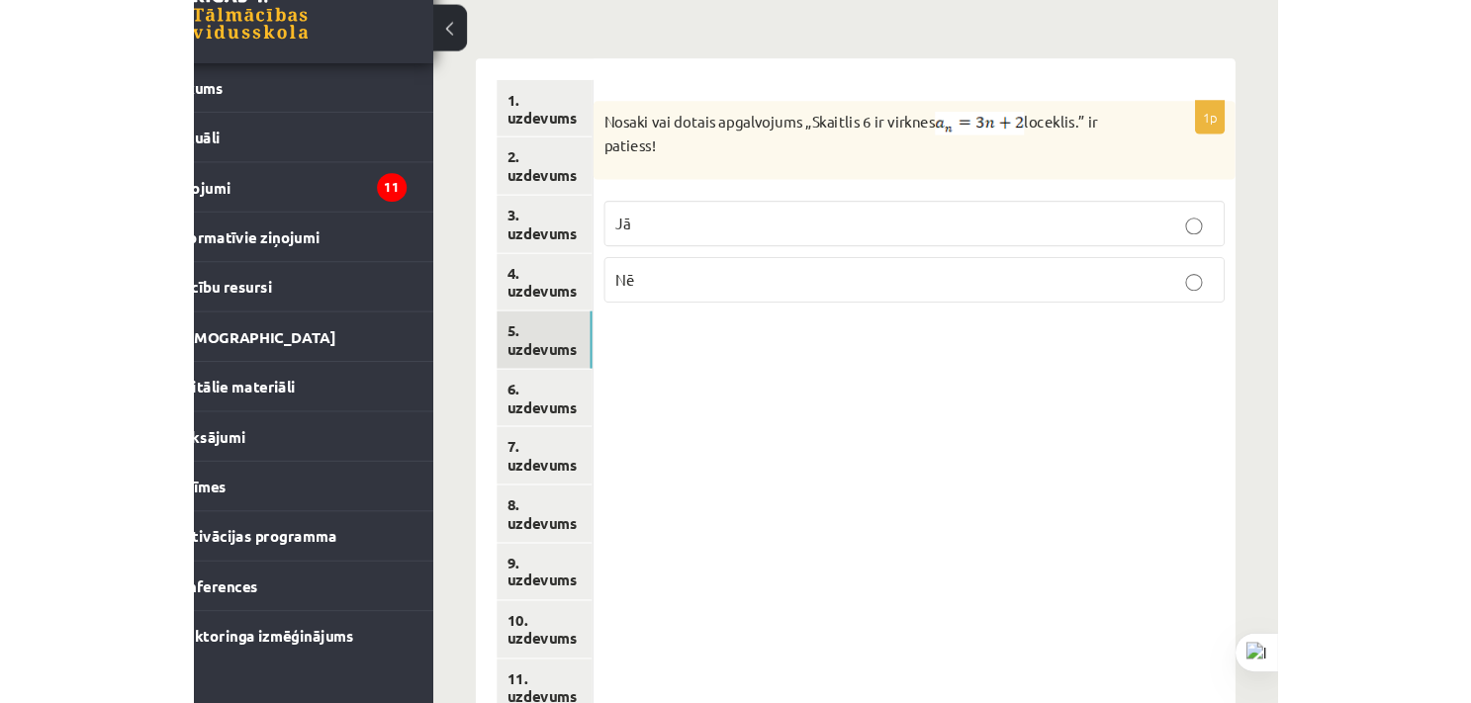
scroll to position [795, 0]
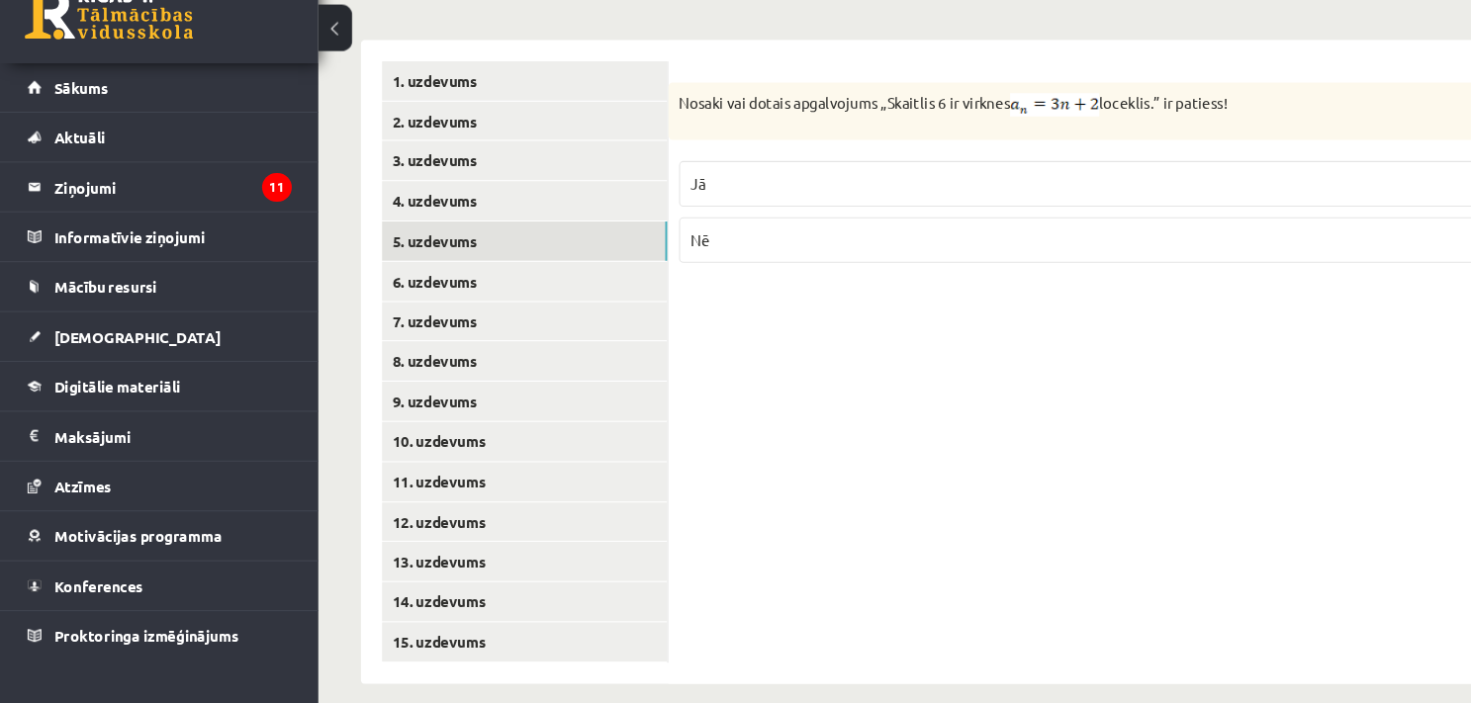
click at [1083, 125] on div "Nosaki vai dotais apgalvojums „Skaitlis 6 ir virknes loceklis.” ir patiess!" at bounding box center [1027, 151] width 808 height 53
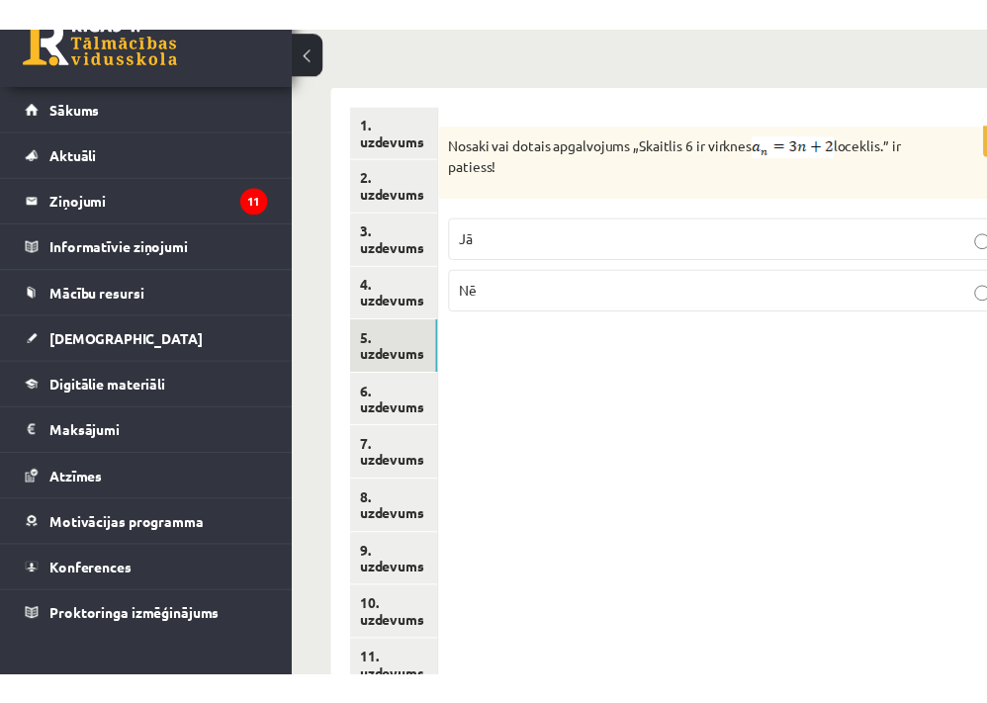
scroll to position [969, 0]
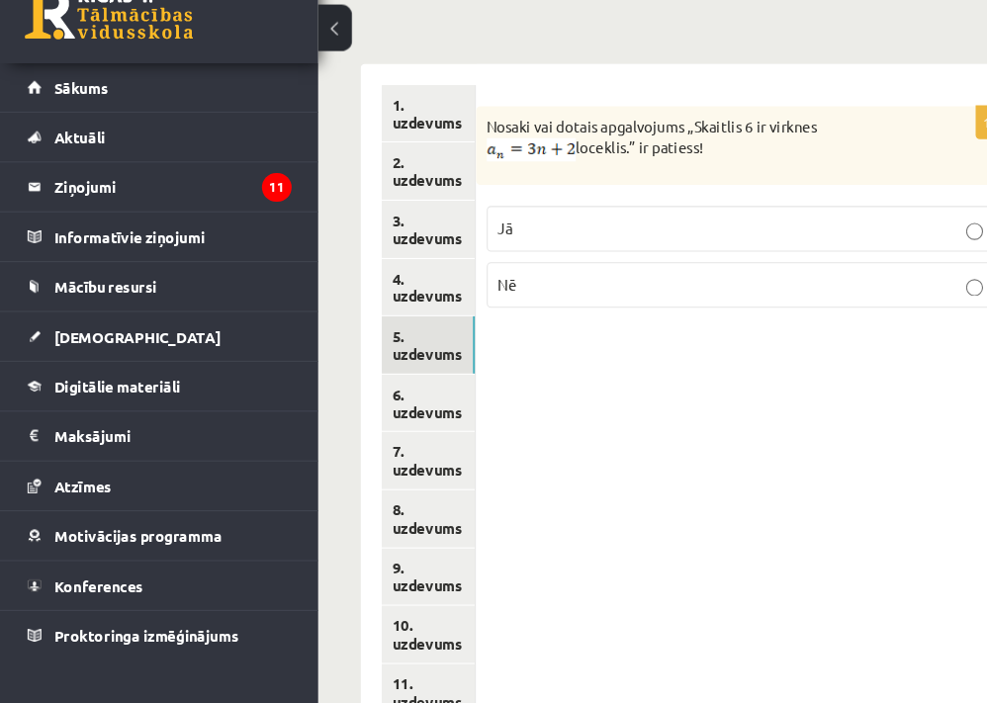
click at [305, 76] on button at bounding box center [313, 73] width 32 height 44
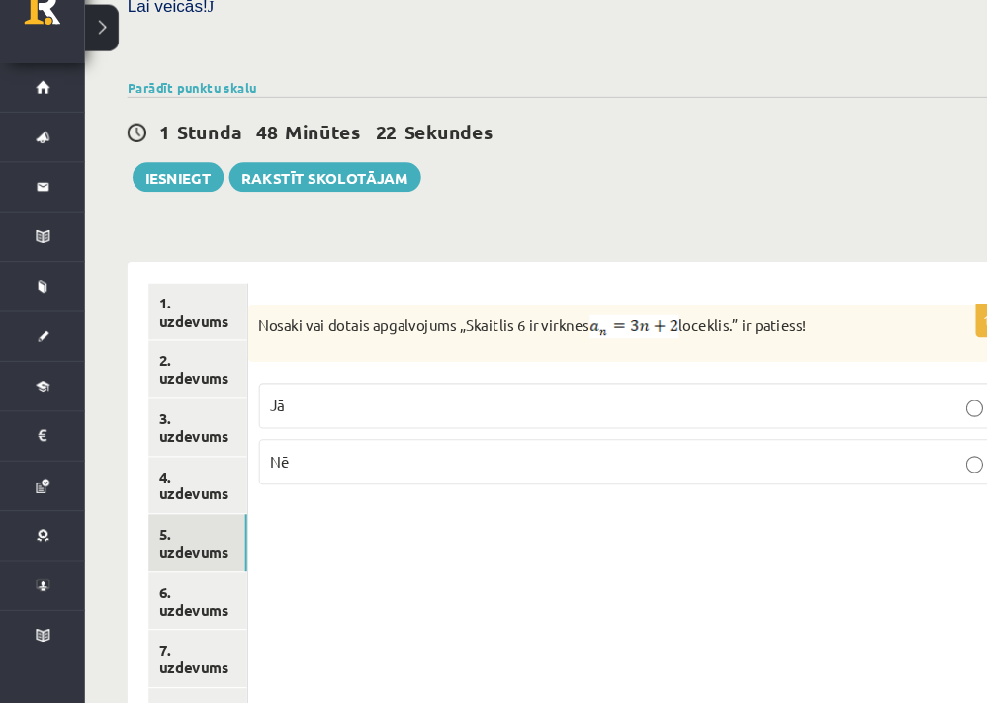
scroll to position [666, 0]
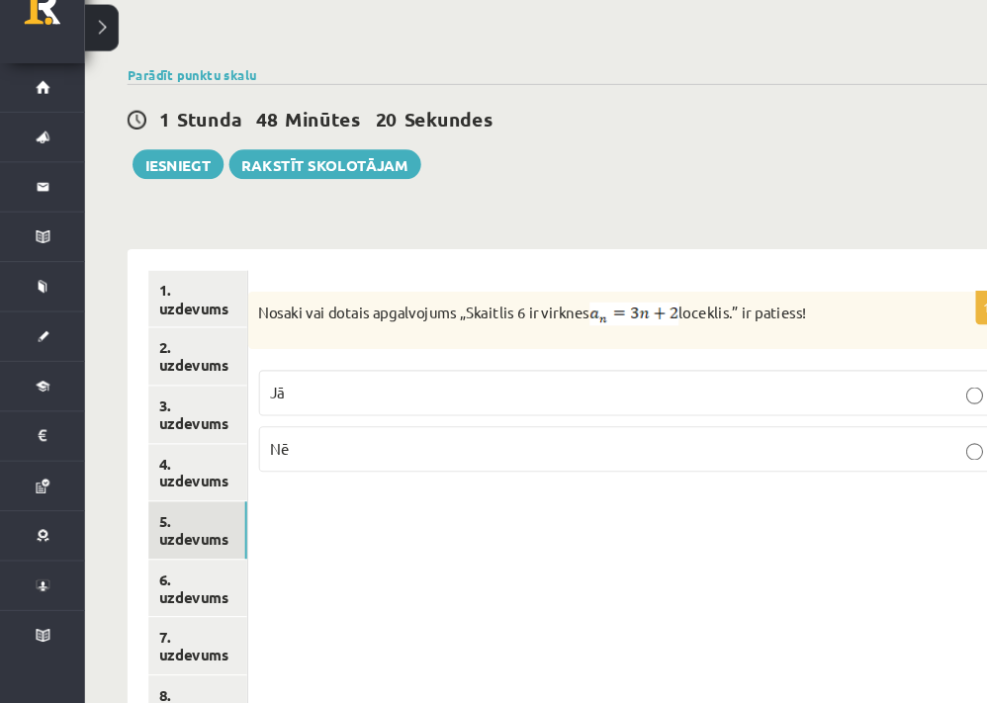
drag, startPoint x: 779, startPoint y: 316, endPoint x: 231, endPoint y: 318, distance: 547.9
click at [231, 319] on div "Nosaki vai dotais apgalvojums „Skaitlis 6 ir virknes loceklis.” ir patiess!" at bounding box center [589, 345] width 717 height 53
copy p "Nosaki vai dotais apgalvojums „Skaitlis 6 ir virknes loceklis.” ir patiess!"
click at [610, 329] on img at bounding box center [591, 340] width 83 height 22
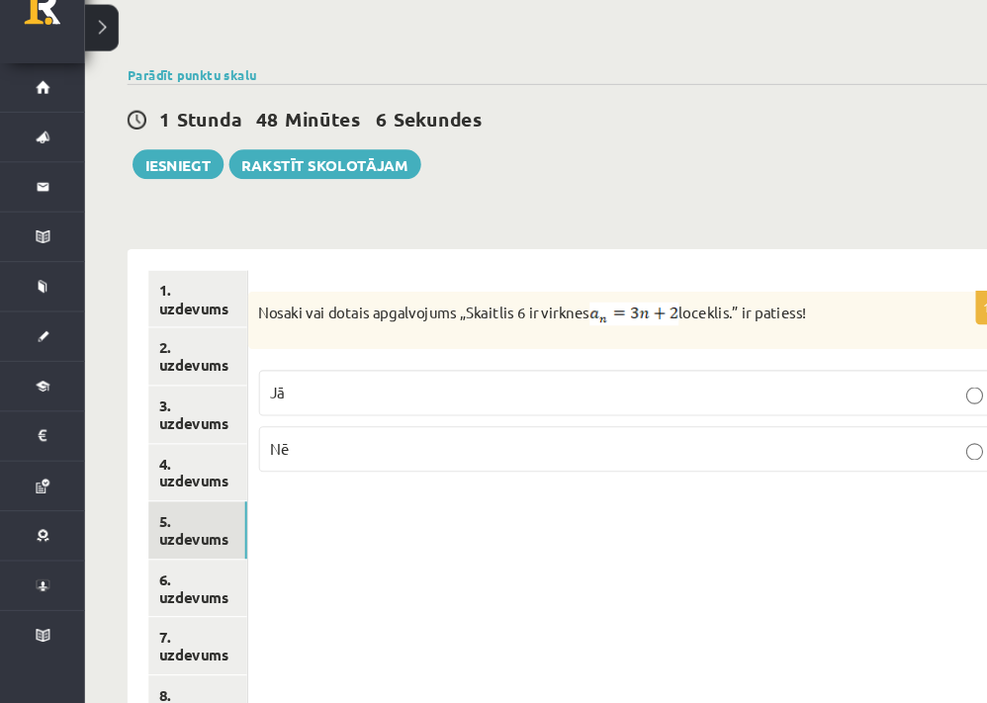
click at [837, 338] on div "Nosaki vai dotais apgalvojums „Skaitlis 6 ir virknes loceklis.” ir patiess!" at bounding box center [589, 345] width 717 height 53
click at [620, 329] on img at bounding box center [591, 340] width 83 height 22
click at [702, 456] on p "Nē" at bounding box center [590, 466] width 676 height 21
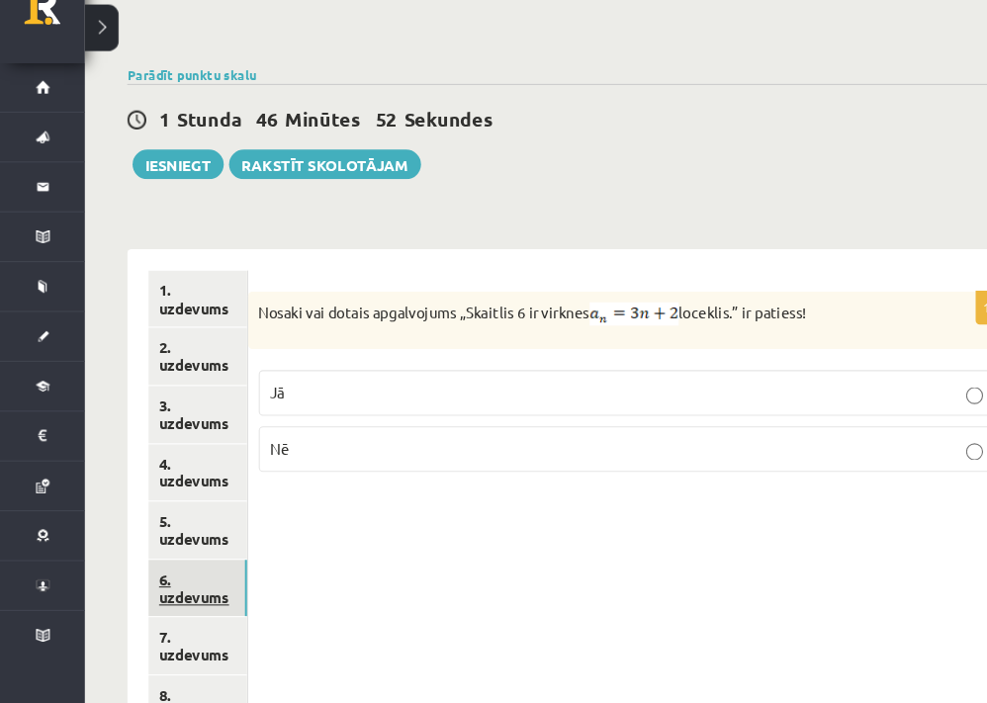
click at [177, 570] on link "6. uzdevums" at bounding box center [184, 596] width 92 height 53
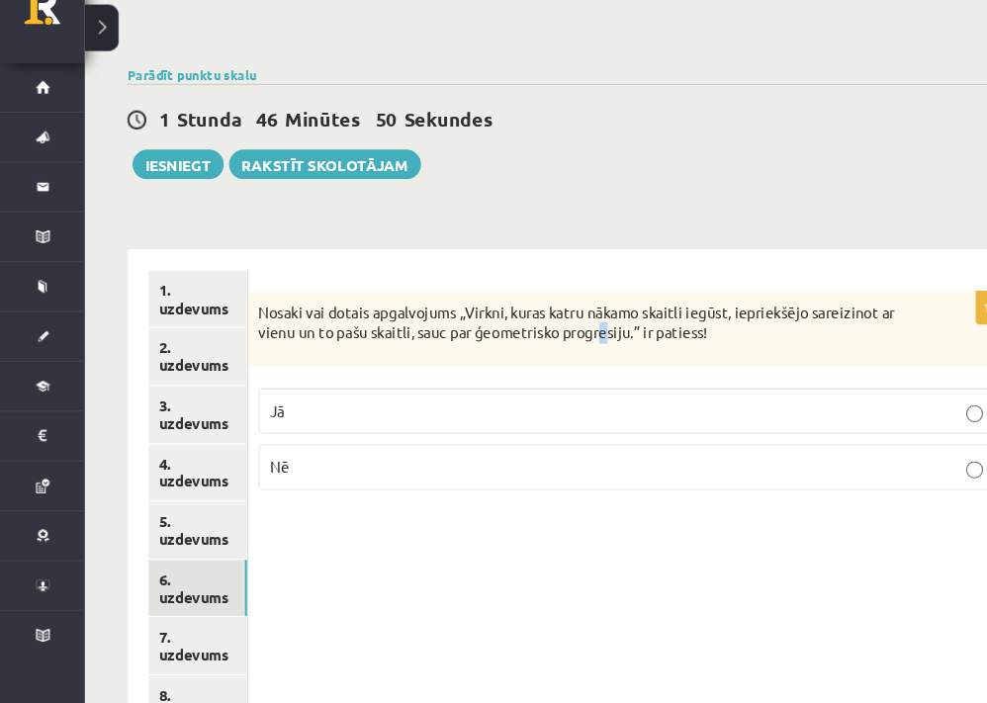
click at [583, 337] on p "Nosaki vai dotais apgalvojums „Virkni, kuras katru nākamo skaitli iegūst, iepri…" at bounding box center [540, 348] width 598 height 39
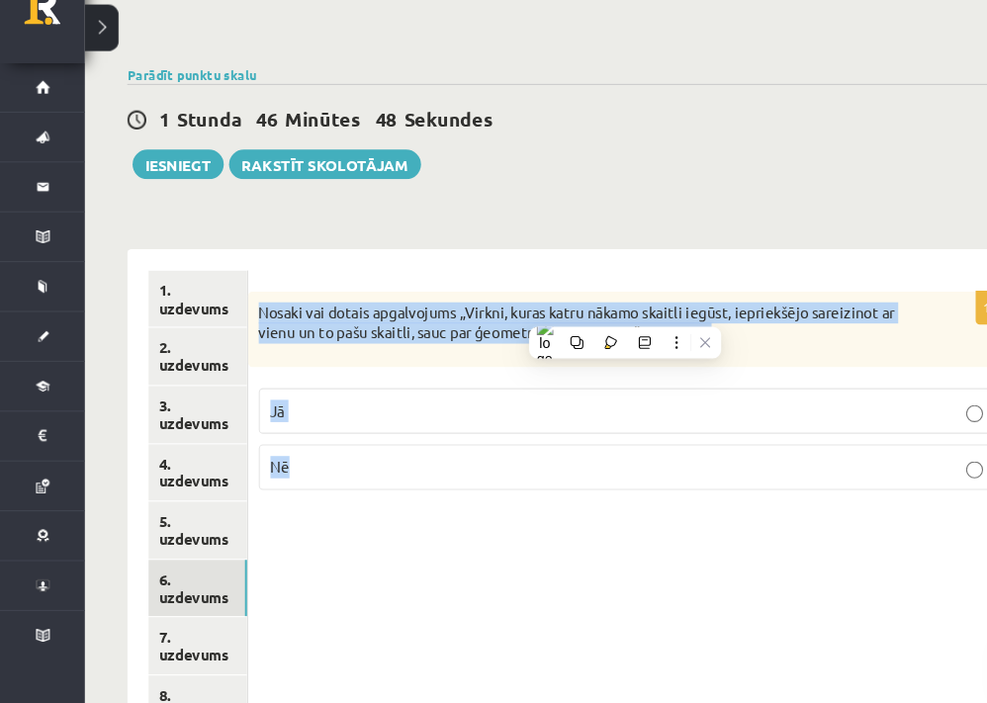
drag, startPoint x: 583, startPoint y: 337, endPoint x: 234, endPoint y: 301, distance: 350.1
click at [234, 319] on div "1p Nosaki vai dotais apgalvojums „Virkni, kuras katru nākamo skaitli iegūst, ie…" at bounding box center [589, 419] width 717 height 201
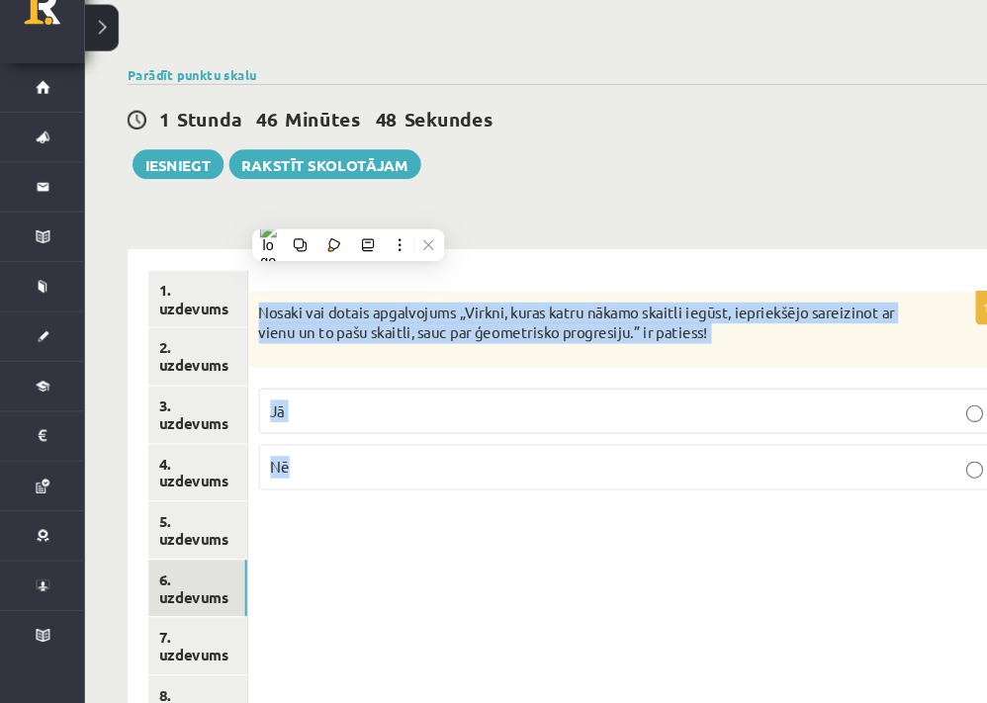
copy div "Nosaki vai dotais apgalvojums „Virkni, kuras katru nākamo skaitli iegūst, iepri…"
click at [552, 420] on p "Jā" at bounding box center [590, 430] width 676 height 21
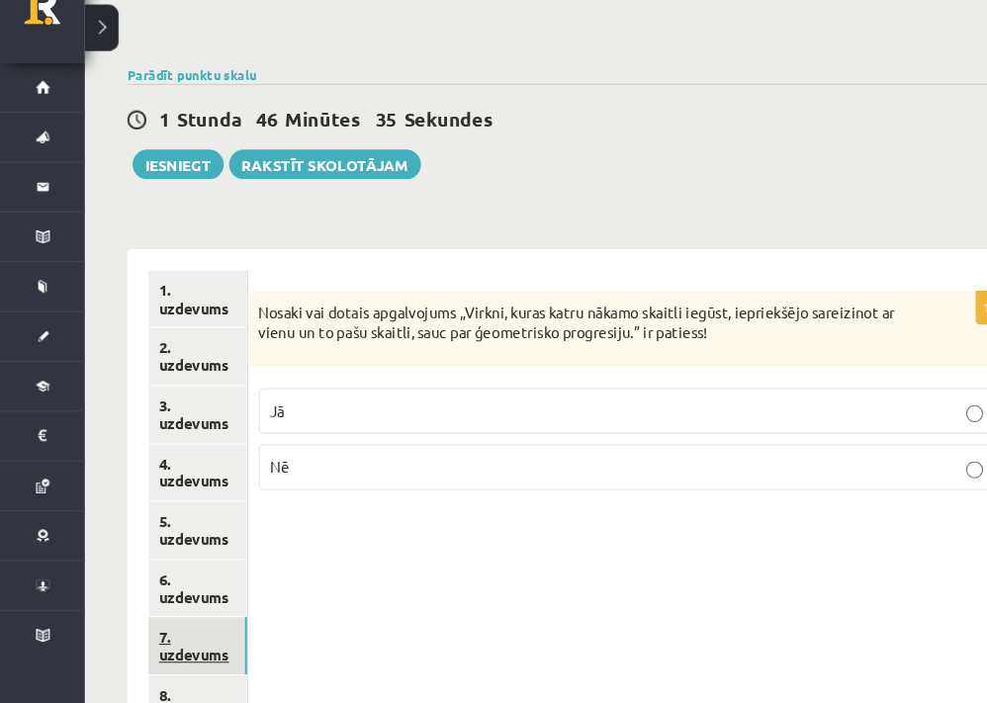
click at [194, 645] on link "7. uzdevums" at bounding box center [184, 649] width 92 height 53
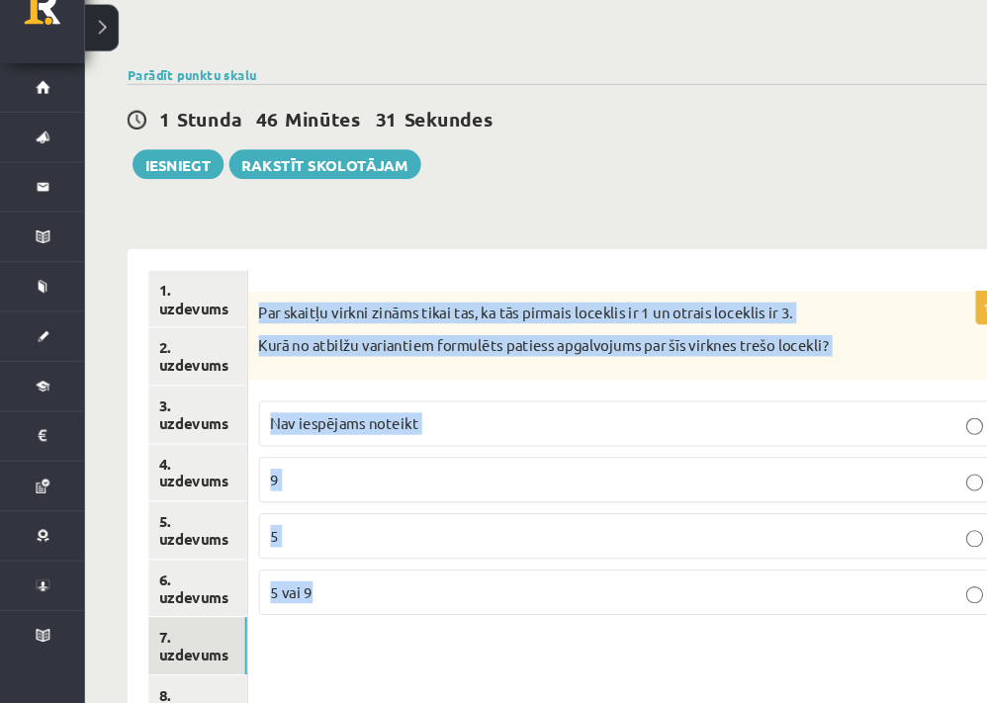
drag, startPoint x: 390, startPoint y: 585, endPoint x: 241, endPoint y: 314, distance: 309.0
click at [241, 319] on div "1p Par skaitļu virkni zināms tikai tas, ka tās pirmais loceklis ir 1 un otrais …" at bounding box center [589, 477] width 717 height 317
copy div "Par skaitļu virkni zināms tikai tas, ka tās pirmais loceklis ir 1 un otrais loc…"
click at [424, 647] on div "1p Par skaitļu virkni zināms tikai tas, ka tās pirmais loceklis ir 1 un otrais …" at bounding box center [589, 705] width 717 height 850
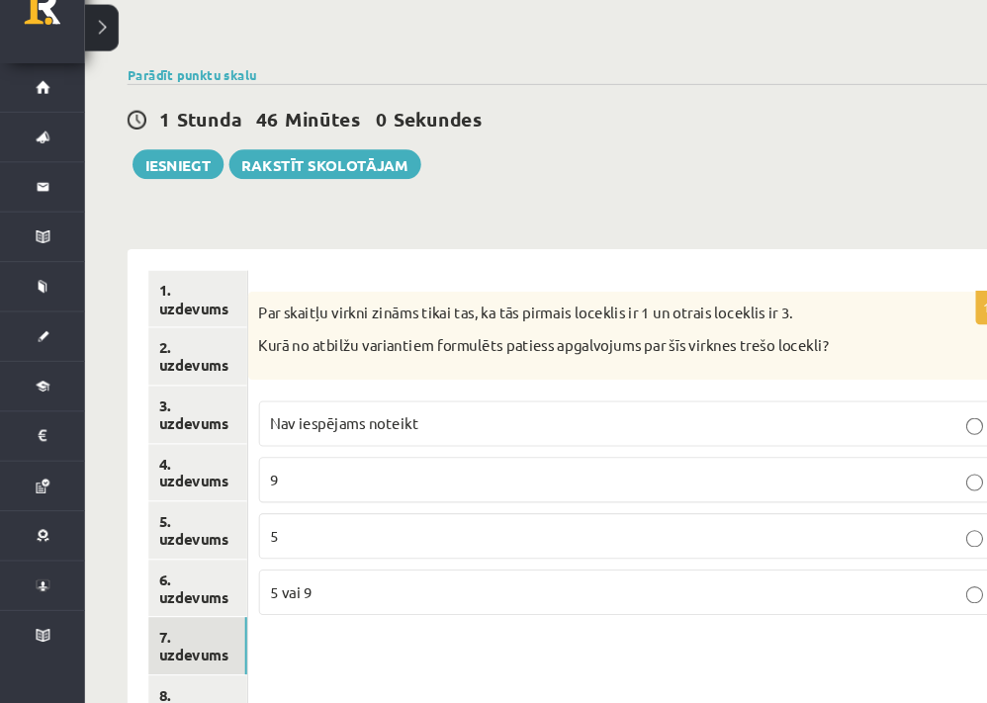
click at [336, 433] on span "Nav iespējams noteikt" at bounding box center [321, 442] width 138 height 18
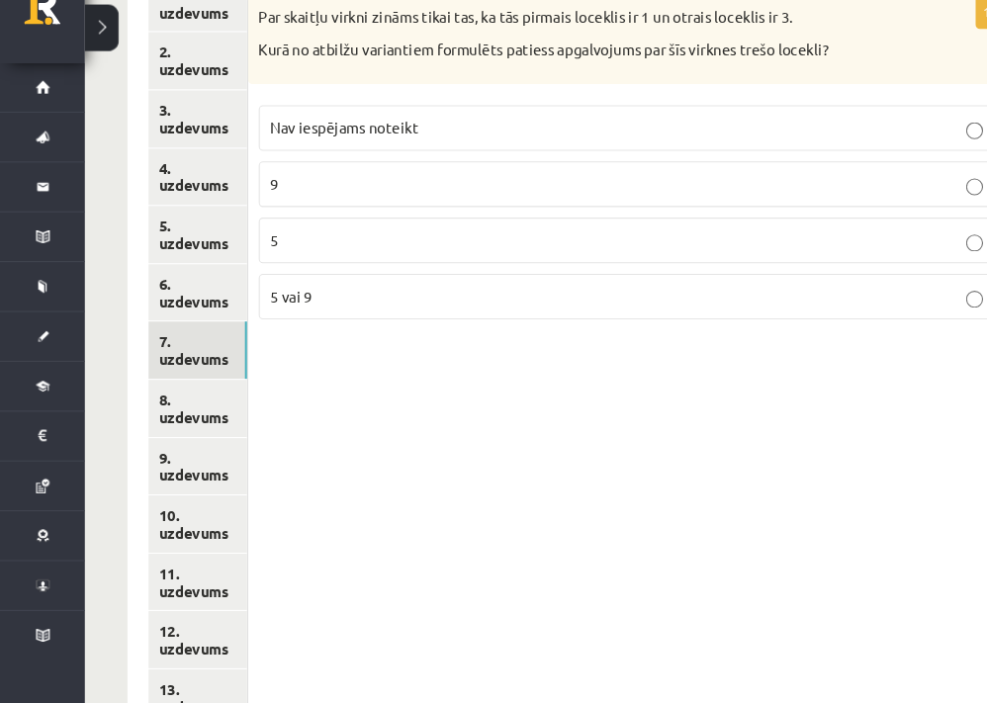
scroll to position [952, 0]
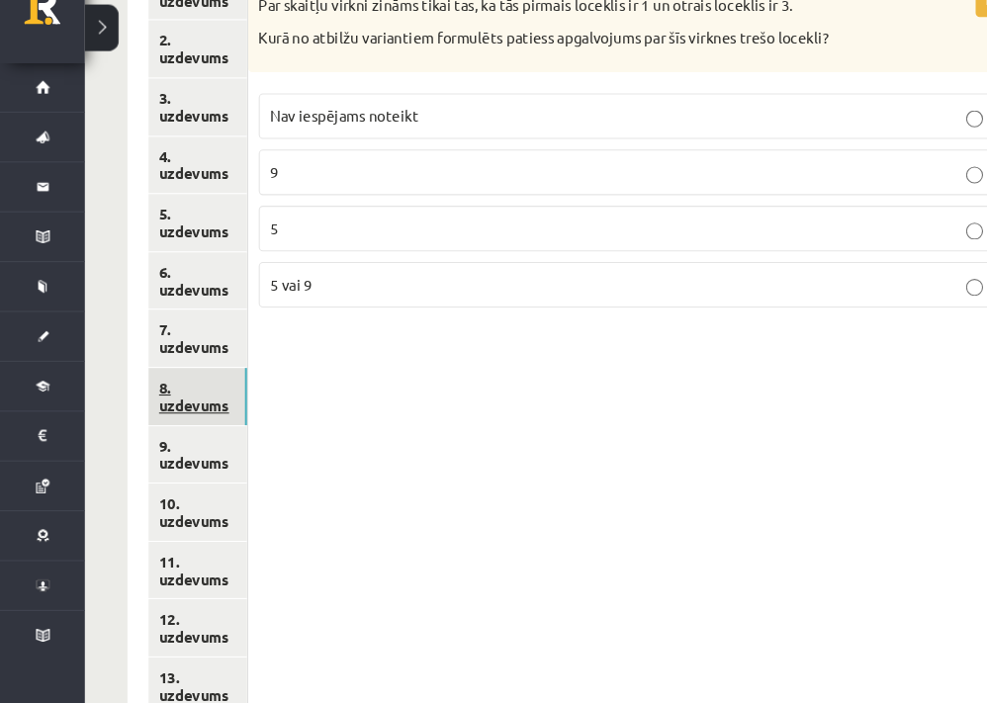
click at [196, 409] on link "8. uzdevums" at bounding box center [184, 417] width 92 height 53
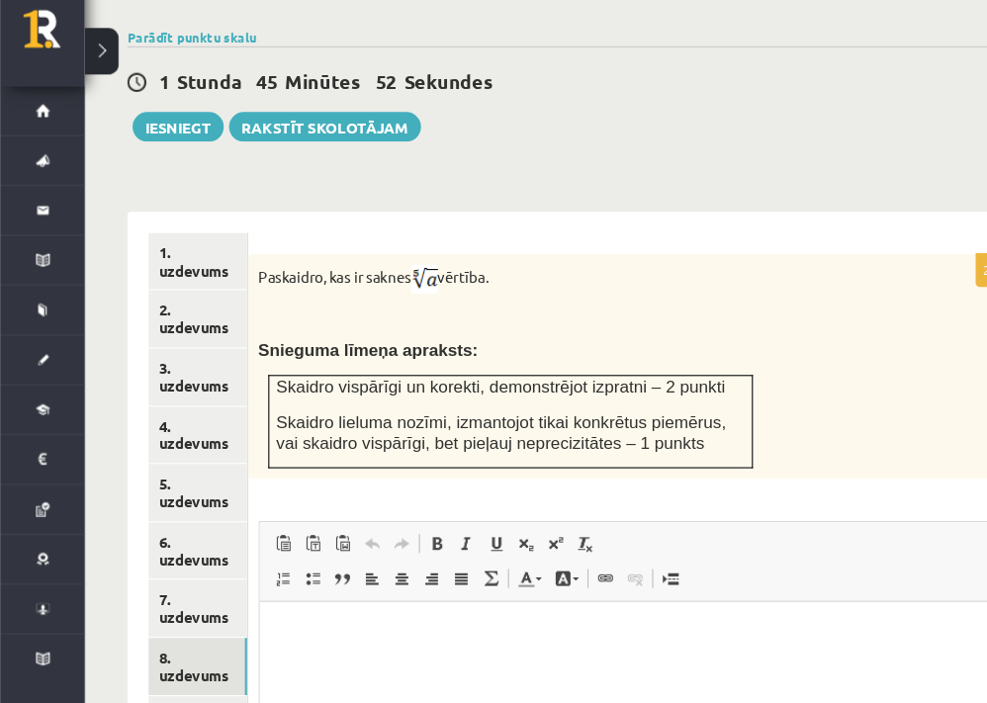
scroll to position [723, 0]
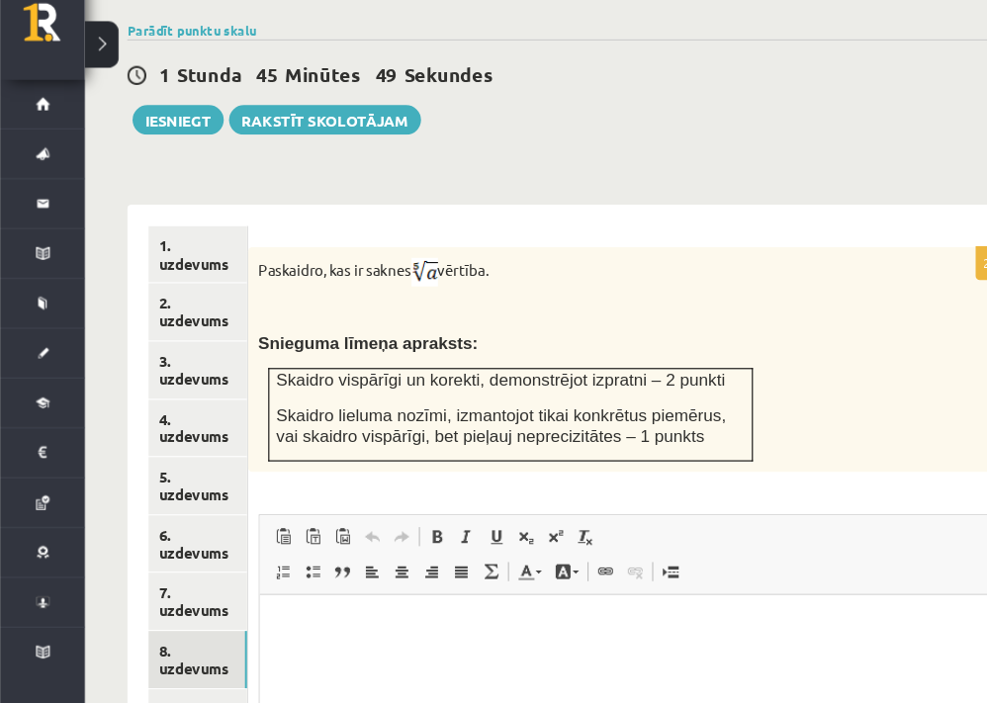
drag, startPoint x: 241, startPoint y: 262, endPoint x: 524, endPoint y: 257, distance: 282.9
click at [524, 272] on p "Paskaidro, kas ir saknes vērtība." at bounding box center [540, 285] width 598 height 27
copy p "Paskaidro, kas ir saknes vērtība."
click at [699, 342] on div "Paskaidro, kas ir saknes vērtība. Snieguma līmeņa apraksts: Skaidro vispārīgi u…" at bounding box center [589, 367] width 717 height 210
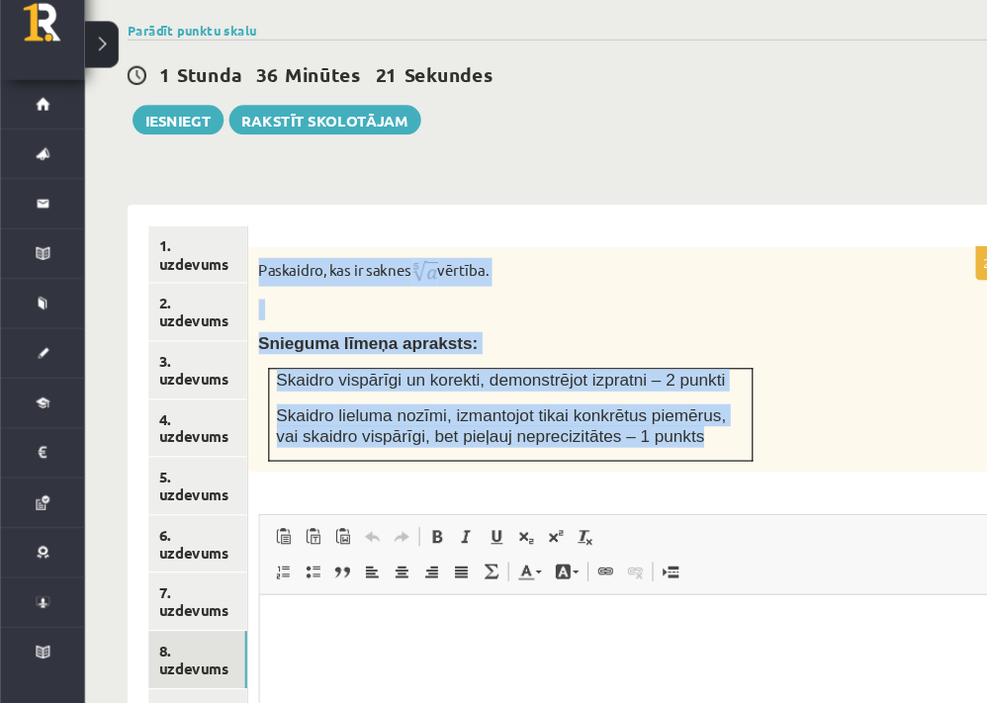
drag, startPoint x: 641, startPoint y: 431, endPoint x: 245, endPoint y: 271, distance: 426.8
click at [245, 271] on div "Paskaidro, kas ir saknes vērtība. Snieguma līmeņa apraksts: Skaidro vispārīgi u…" at bounding box center [589, 367] width 717 height 210
copy div "Paskaidro, kas ir saknes vērtība. Snieguma līmeņa apraksts: Skaidro vispārīgi u…"
click at [568, 146] on div "Matemātika JK 12.a2 klase 1. ieskaite , [PERSON_NAME] (12.a2 JK klase) [PERSON_…" at bounding box center [533, 232] width 908 height 1759
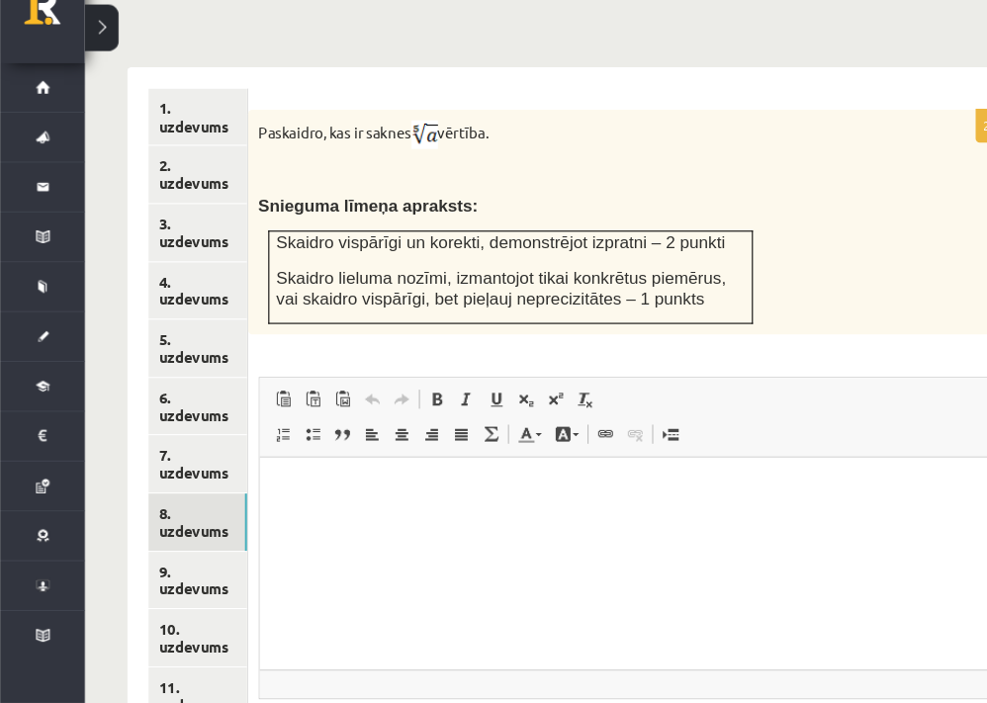
scroll to position [836, 0]
click at [739, 497] on html at bounding box center [606, 487] width 695 height 60
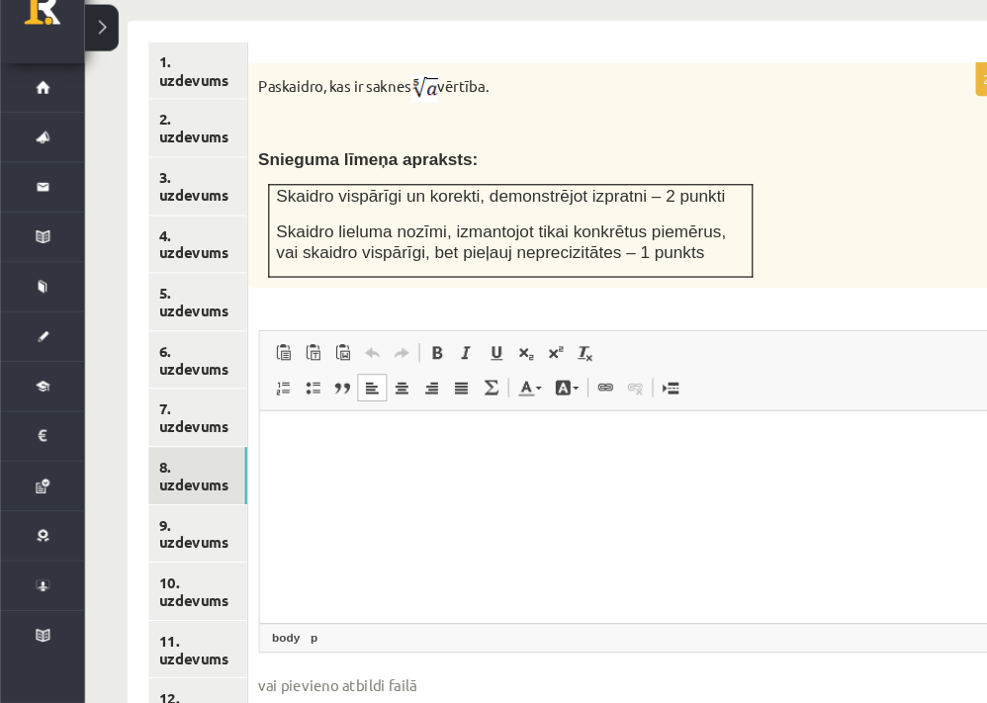
scroll to position [900, 0]
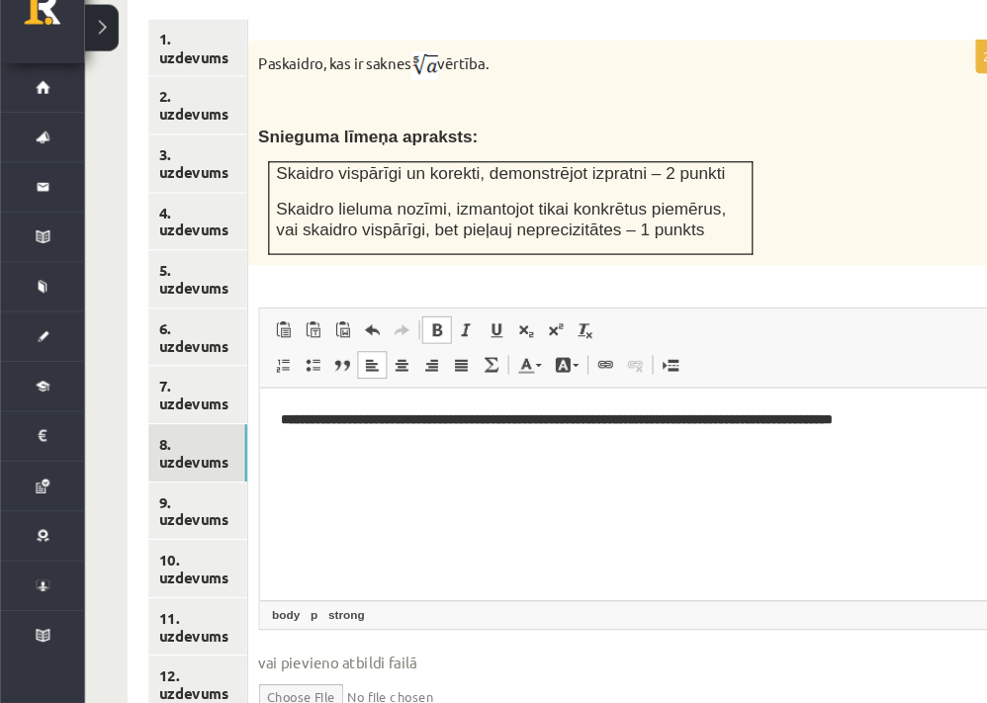
click at [461, 418] on strong "**********" at bounding box center [536, 416] width 514 height 13
click at [455, 417] on strong "**********" at bounding box center [533, 416] width 509 height 13
click at [494, 448] on html "**********" at bounding box center [606, 418] width 695 height 60
click at [454, 423] on strong "**********" at bounding box center [533, 416] width 509 height 13
click at [456, 418] on strong "**********" at bounding box center [533, 416] width 509 height 13
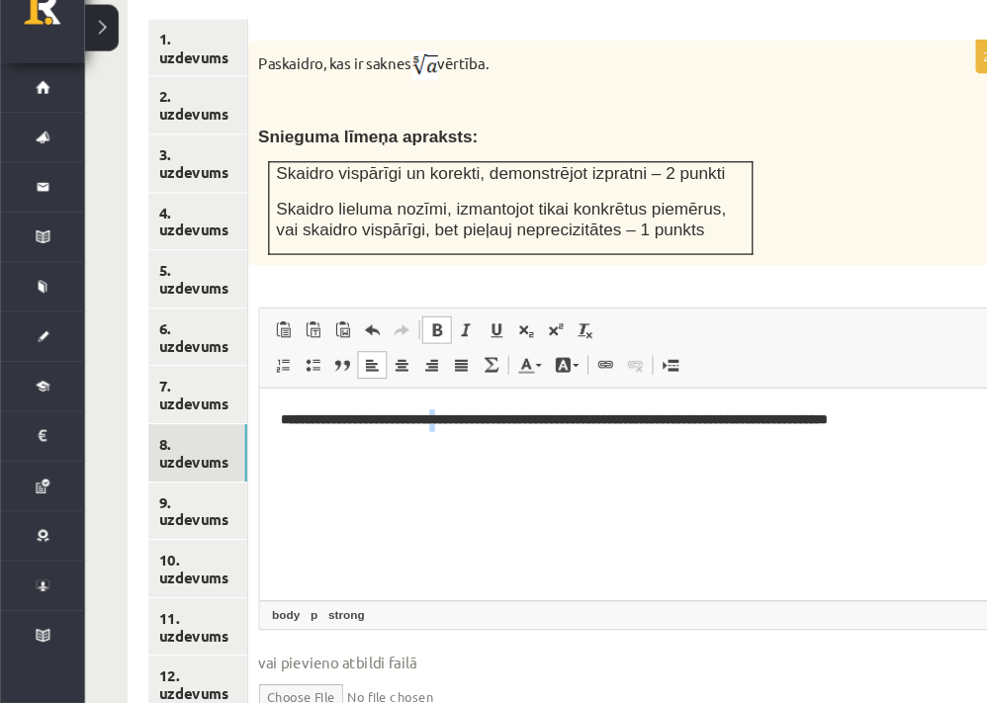
click at [456, 418] on strong "**********" at bounding box center [533, 416] width 509 height 13
click at [437, 347] on span at bounding box center [435, 355] width 16 height 16
click at [449, 414] on strong "**********" at bounding box center [551, 416] width 544 height 13
click at [453, 434] on html "**********" at bounding box center [606, 418] width 695 height 60
click at [428, 347] on span at bounding box center [435, 355] width 16 height 16
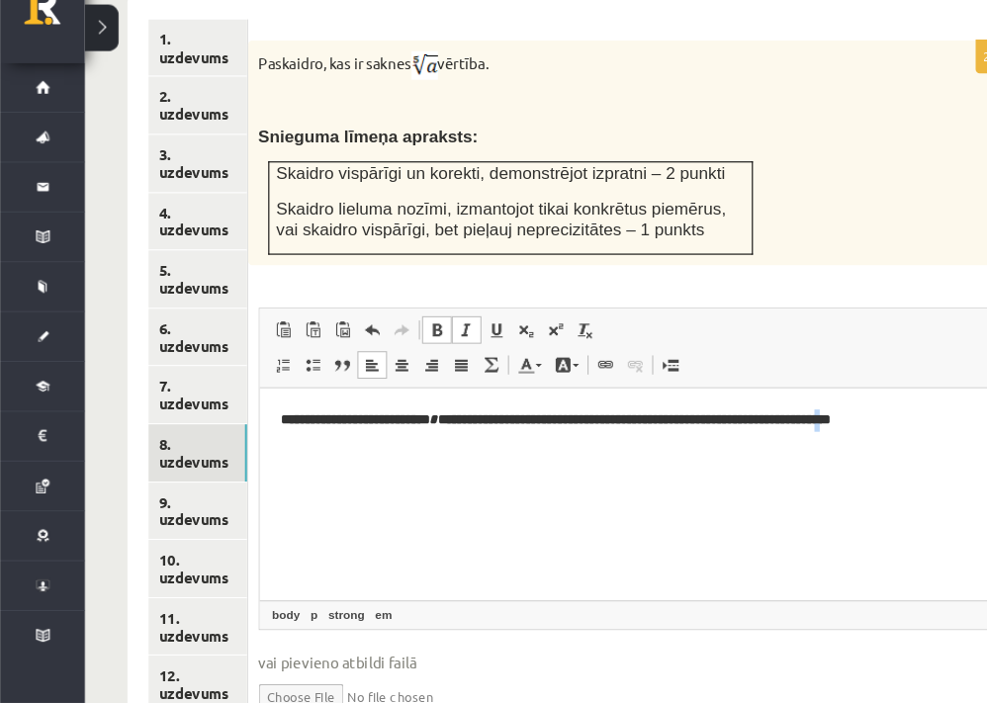
click at [791, 414] on strong "**********" at bounding box center [535, 416] width 512 height 13
click at [431, 347] on span at bounding box center [435, 355] width 16 height 16
click at [794, 417] on strong "**********" at bounding box center [536, 416] width 515 height 13
click at [454, 415] on strong "**********" at bounding box center [535, 416] width 513 height 13
drag, startPoint x: 271, startPoint y: 418, endPoint x: 448, endPoint y: 414, distance: 177.1
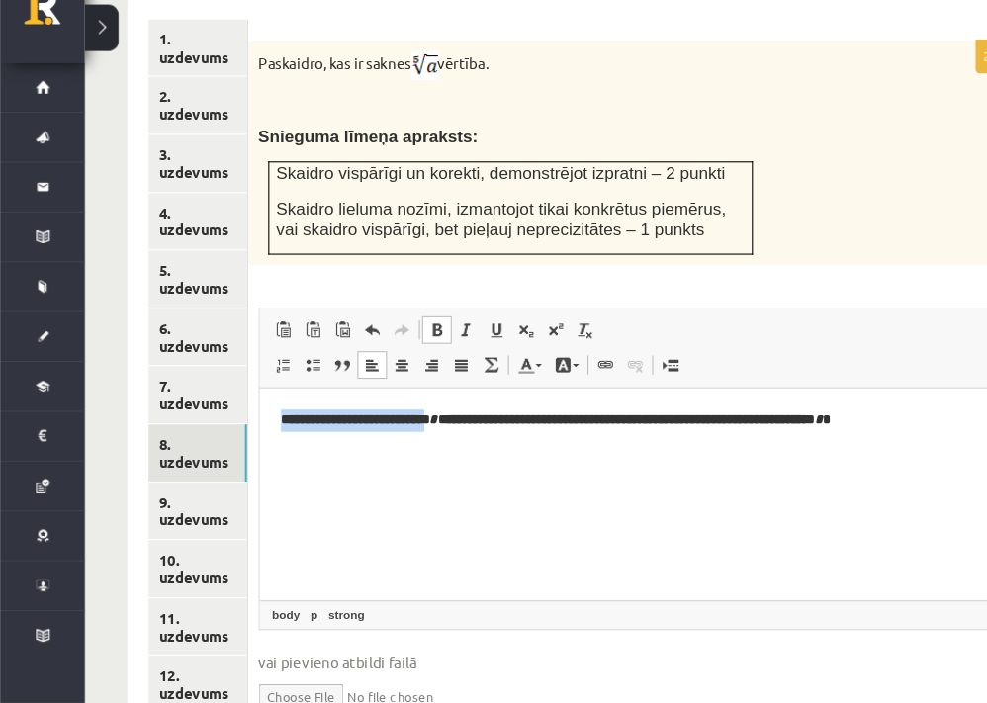
click at [448, 414] on html "**********" at bounding box center [606, 418] width 695 height 60
click at [414, 347] on span at bounding box center [408, 355] width 16 height 16
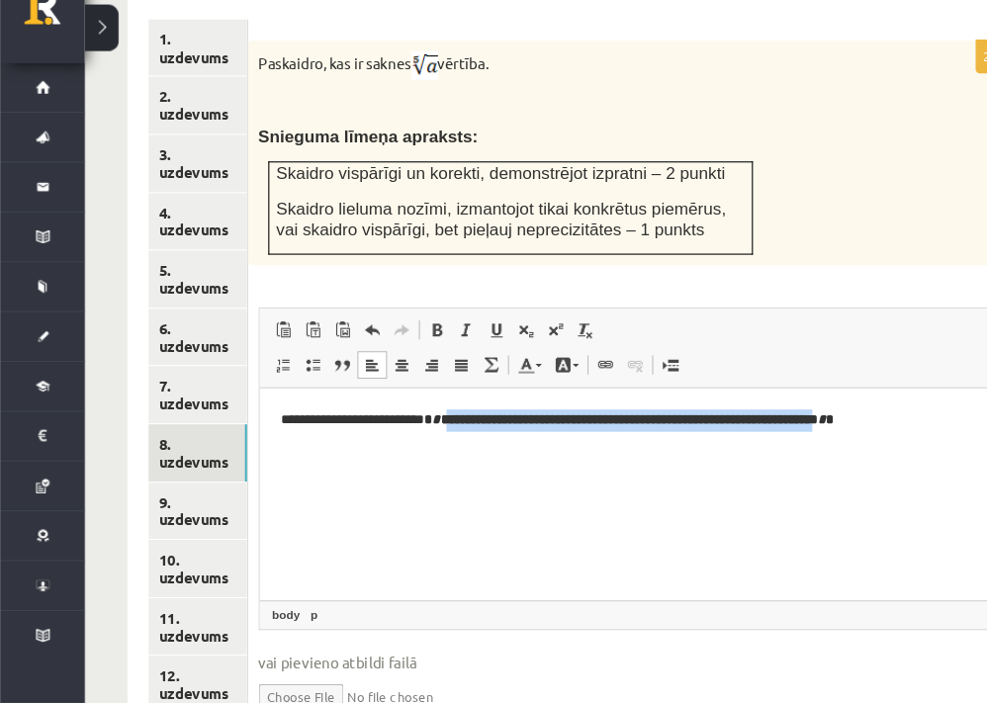
drag, startPoint x: 452, startPoint y: 415, endPoint x: 838, endPoint y: 409, distance: 385.8
click at [795, 410] on strong "**********" at bounding box center [603, 416] width 383 height 13
click at [414, 342] on link "Bold Keyboard shortcut Ctrl+B" at bounding box center [408, 355] width 28 height 26
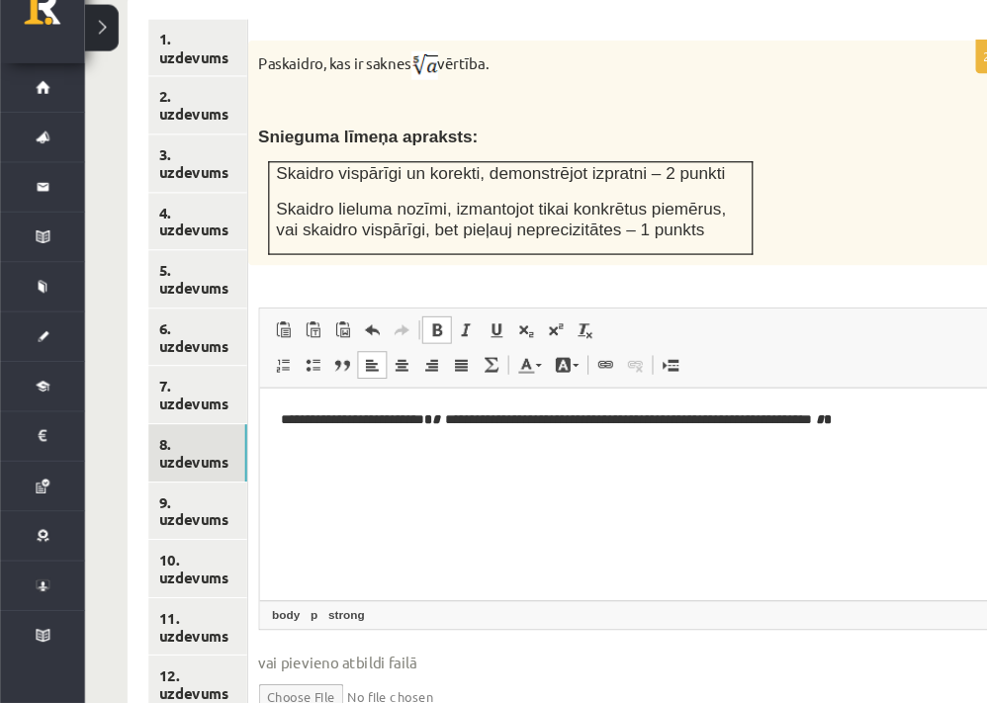
click at [443, 448] on html "**********" at bounding box center [606, 418] width 695 height 60
click at [364, 448] on html "**********" at bounding box center [606, 418] width 695 height 60
click at [84, 554] on div "Matemātika JK 12.a2 klase 1. ieskaite , [PERSON_NAME] (12.a2 JK klase) [PERSON_…" at bounding box center [533, 55] width 908 height 1759
click at [256, 676] on input "file" at bounding box center [589, 696] width 697 height 41
type input "**********"
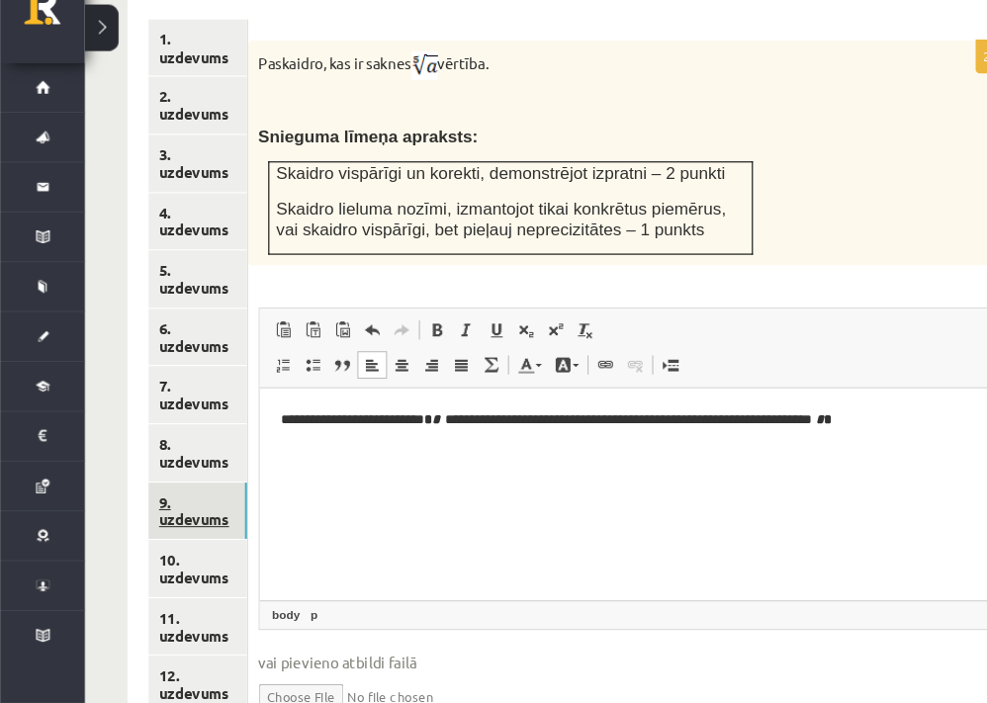
click at [174, 497] on link "9. uzdevums" at bounding box center [184, 523] width 92 height 53
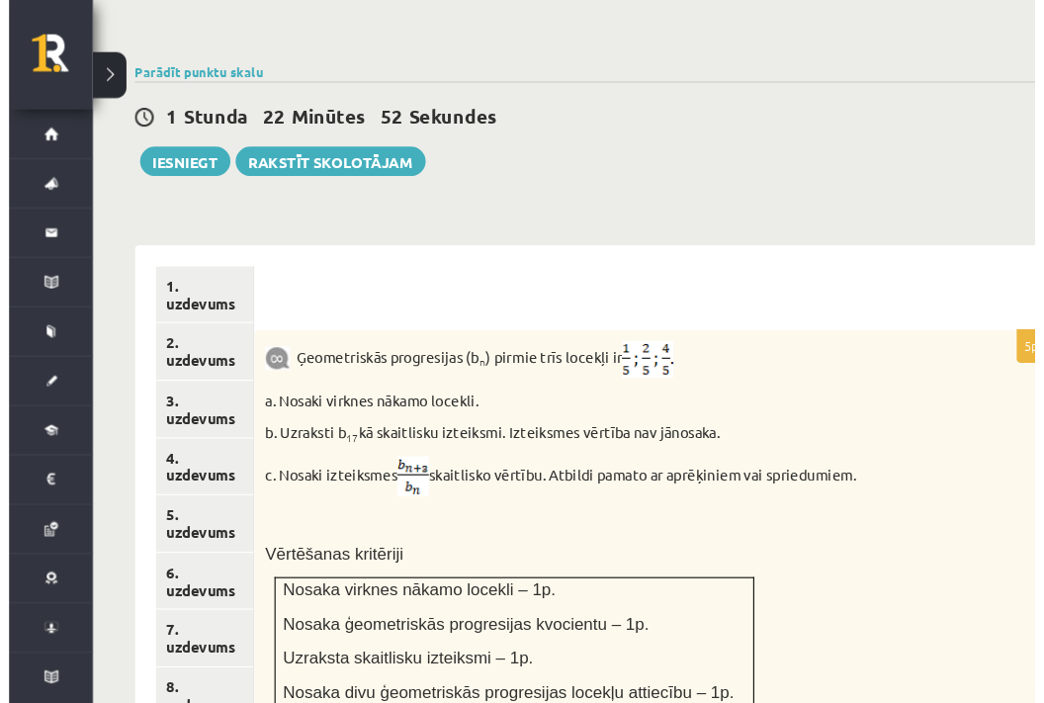
scroll to position [689, 0]
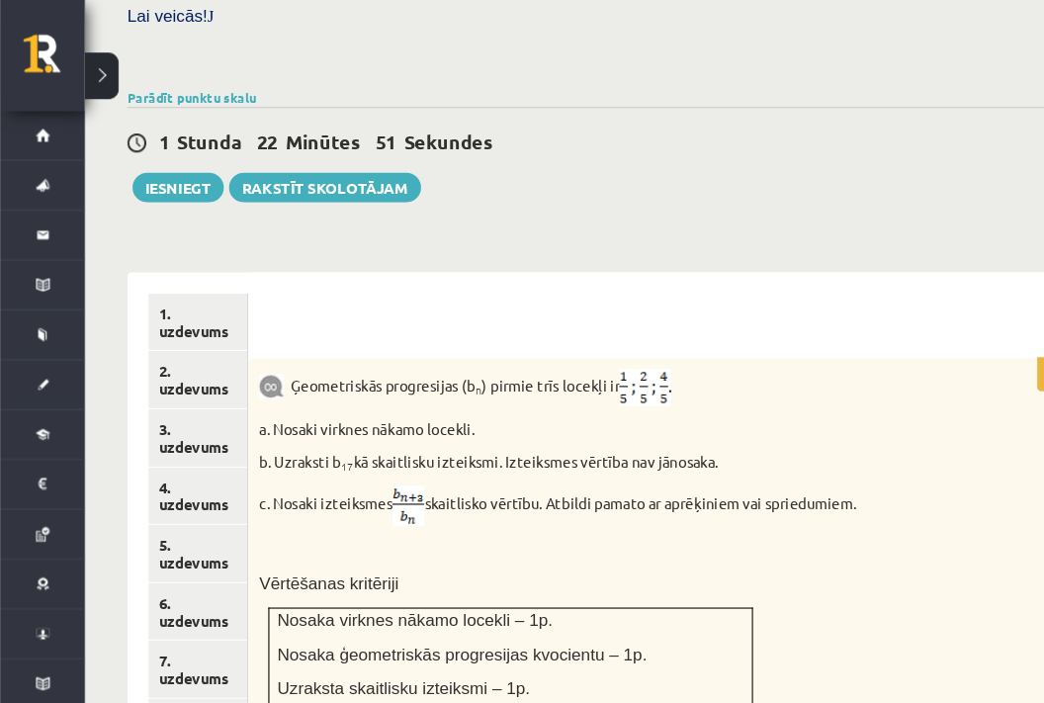
click at [913, 336] on div "Ģeometriskās progresijas (b n ) pirmie trīs locekļi ir a. Nosaki virknes nākamo…" at bounding box center [617, 549] width 773 height 426
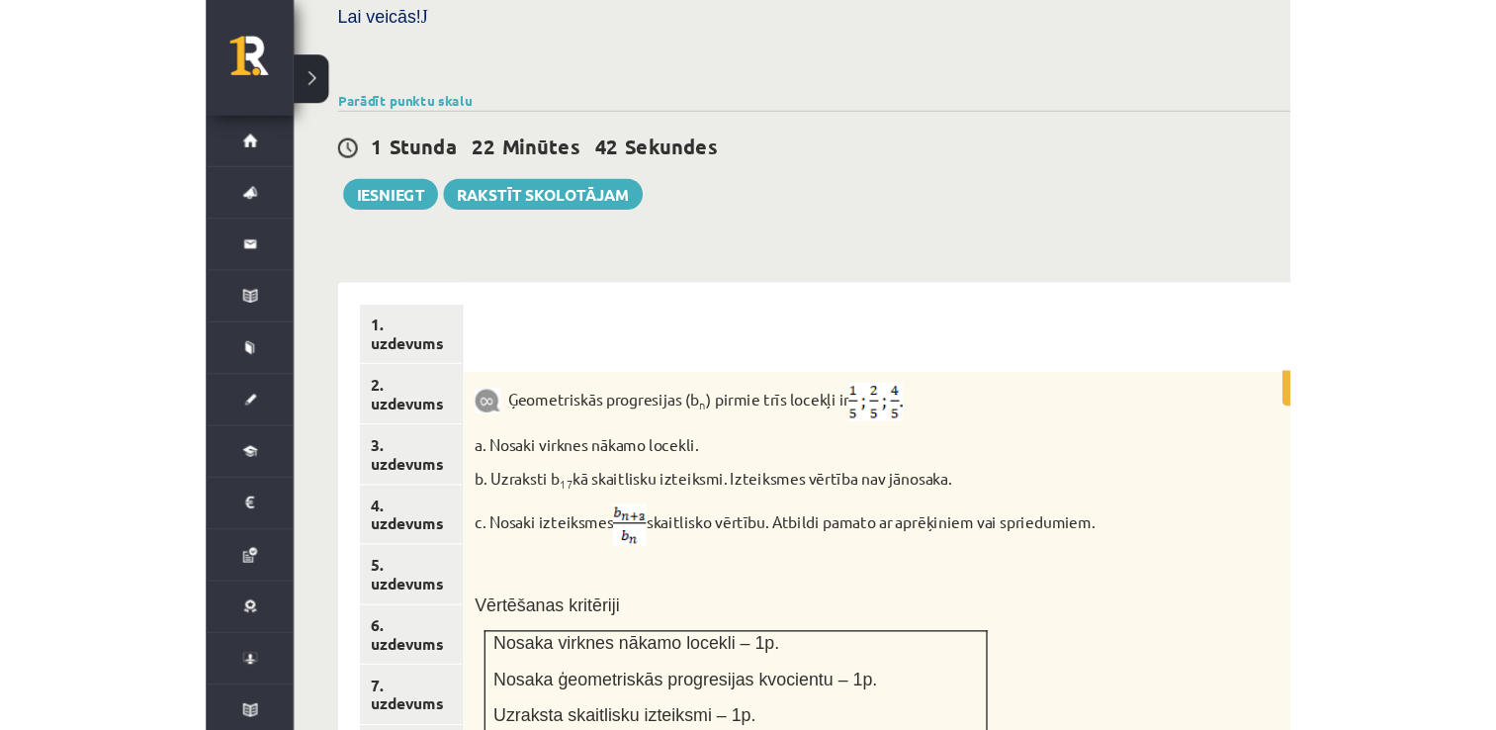
scroll to position [602, 0]
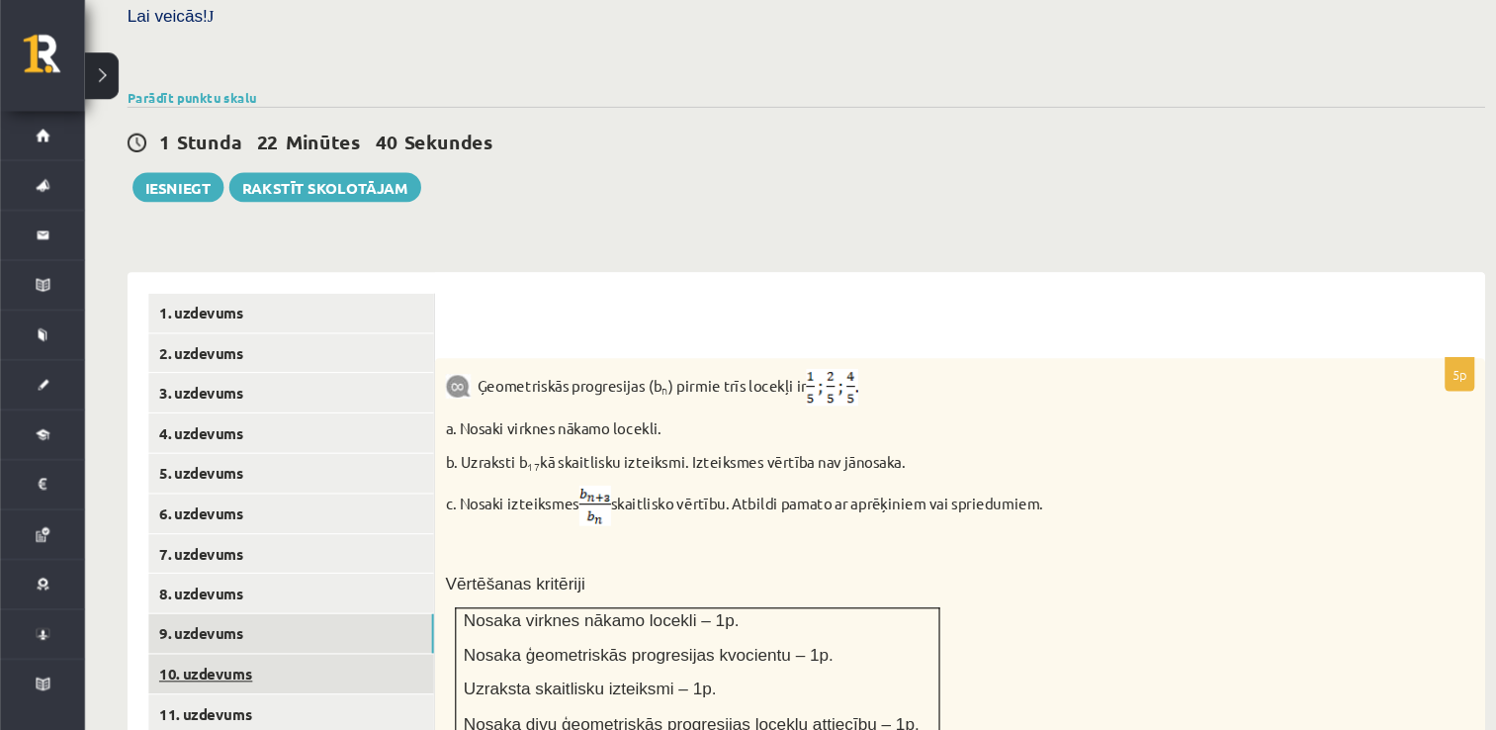
click at [238, 612] on link "10. uzdevums" at bounding box center [271, 630] width 266 height 37
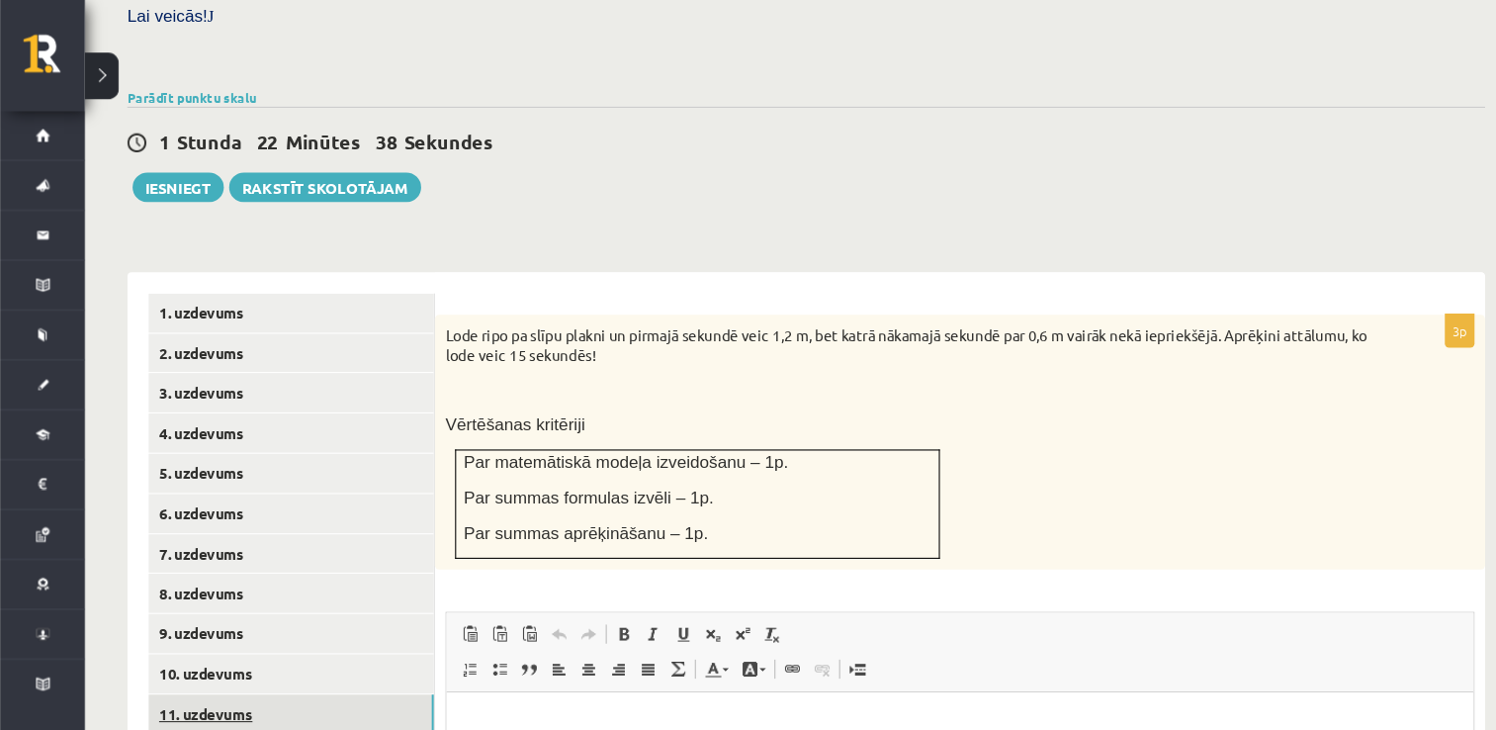
click at [252, 650] on link "11. uzdevums" at bounding box center [271, 668] width 266 height 37
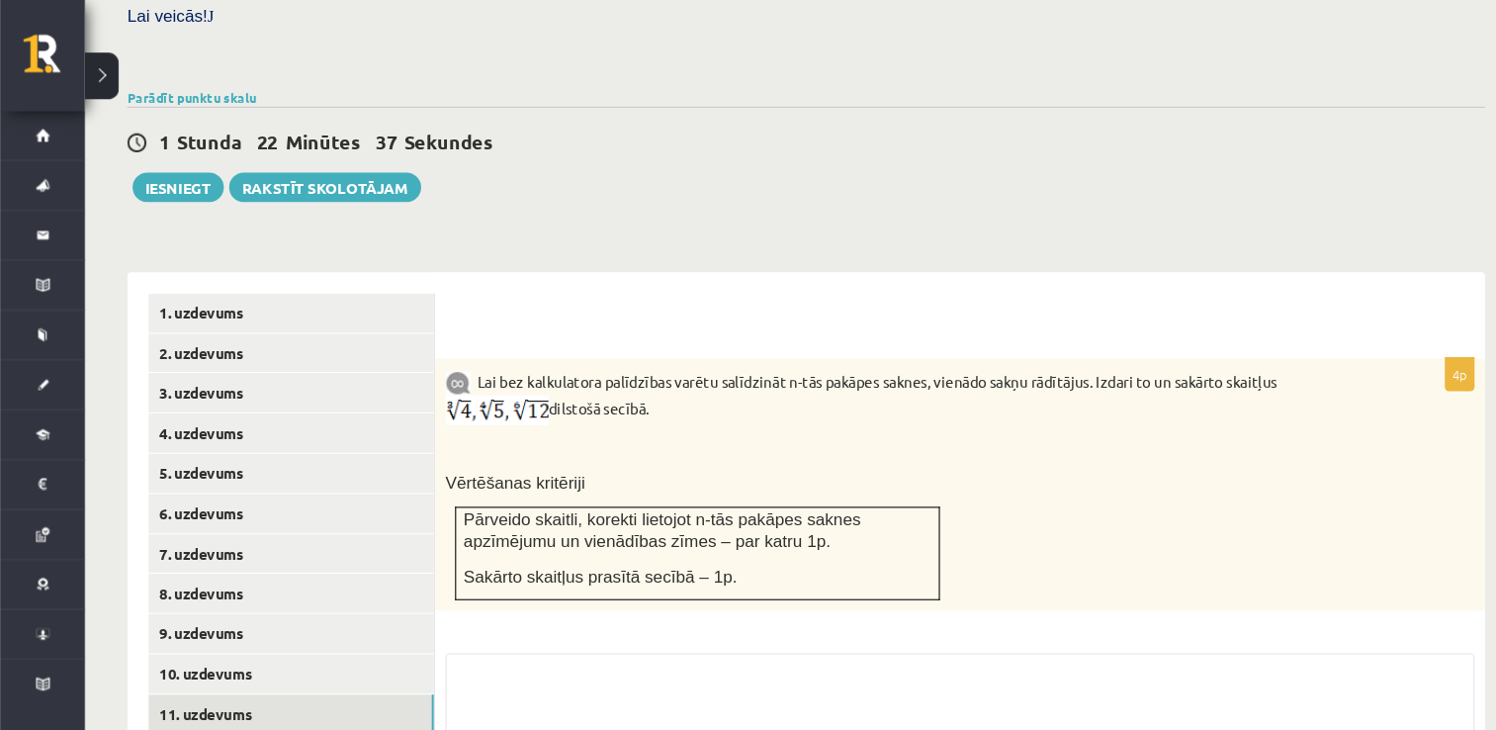
click at [253, 687] on link "12. uzdevums" at bounding box center [271, 705] width 266 height 37
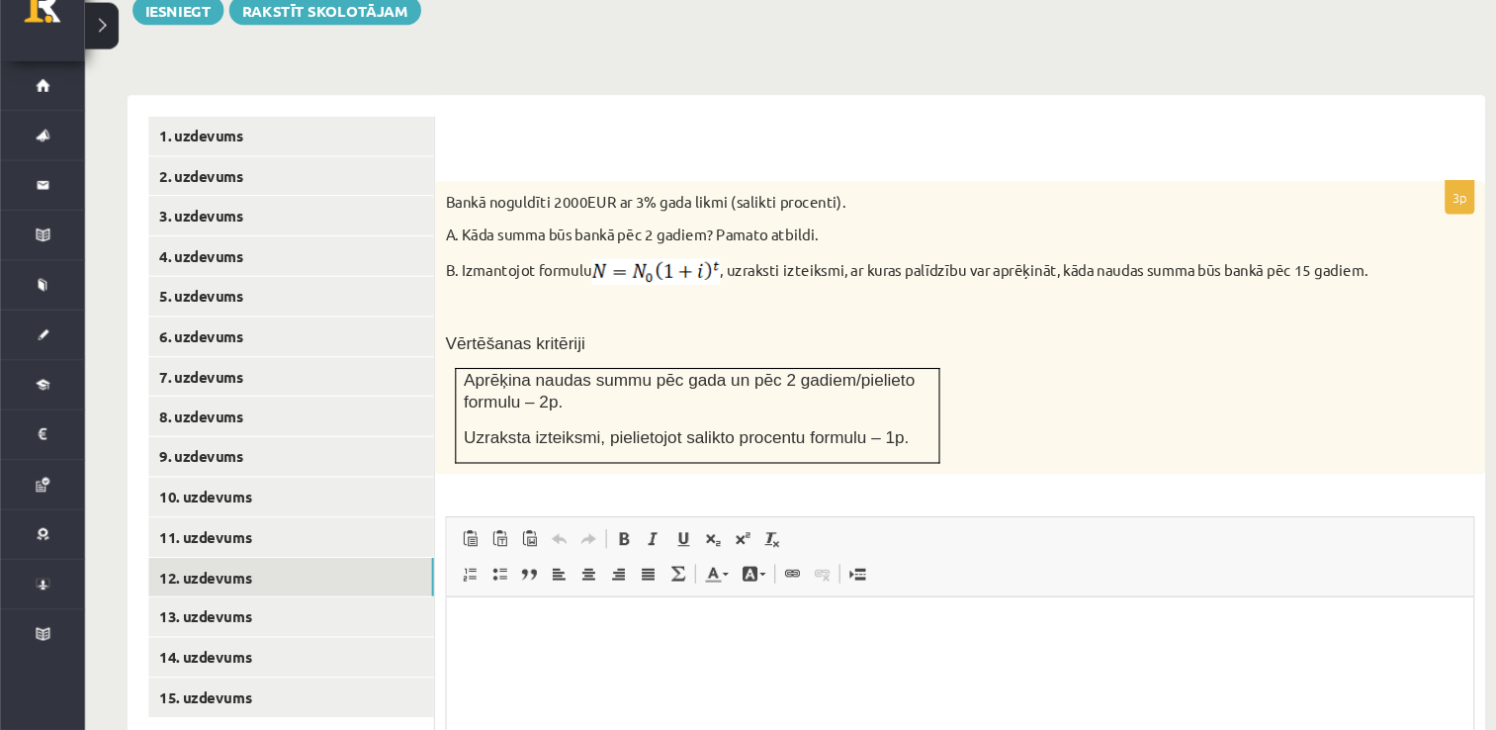
scroll to position [772, 0]
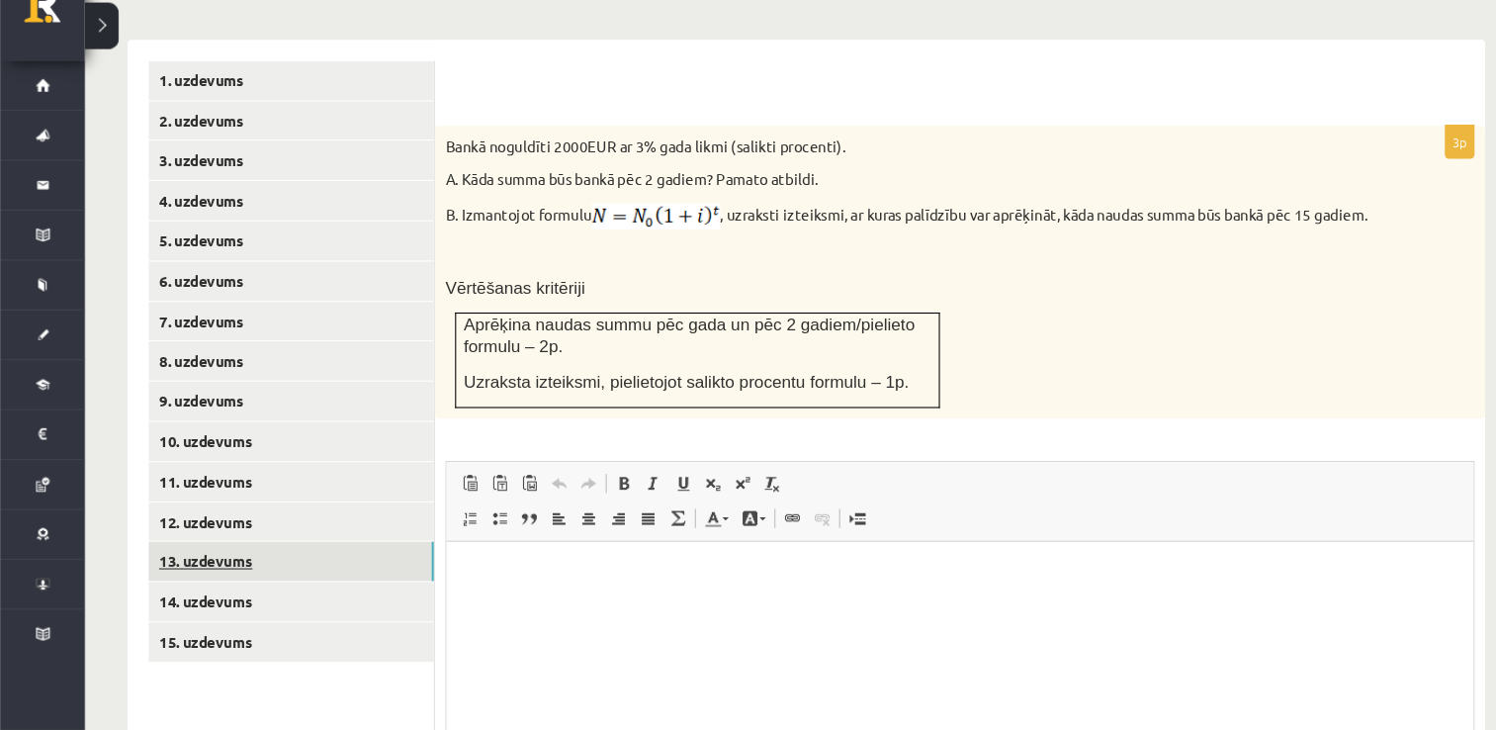
click at [344, 554] on link "13. uzdevums" at bounding box center [271, 572] width 266 height 37
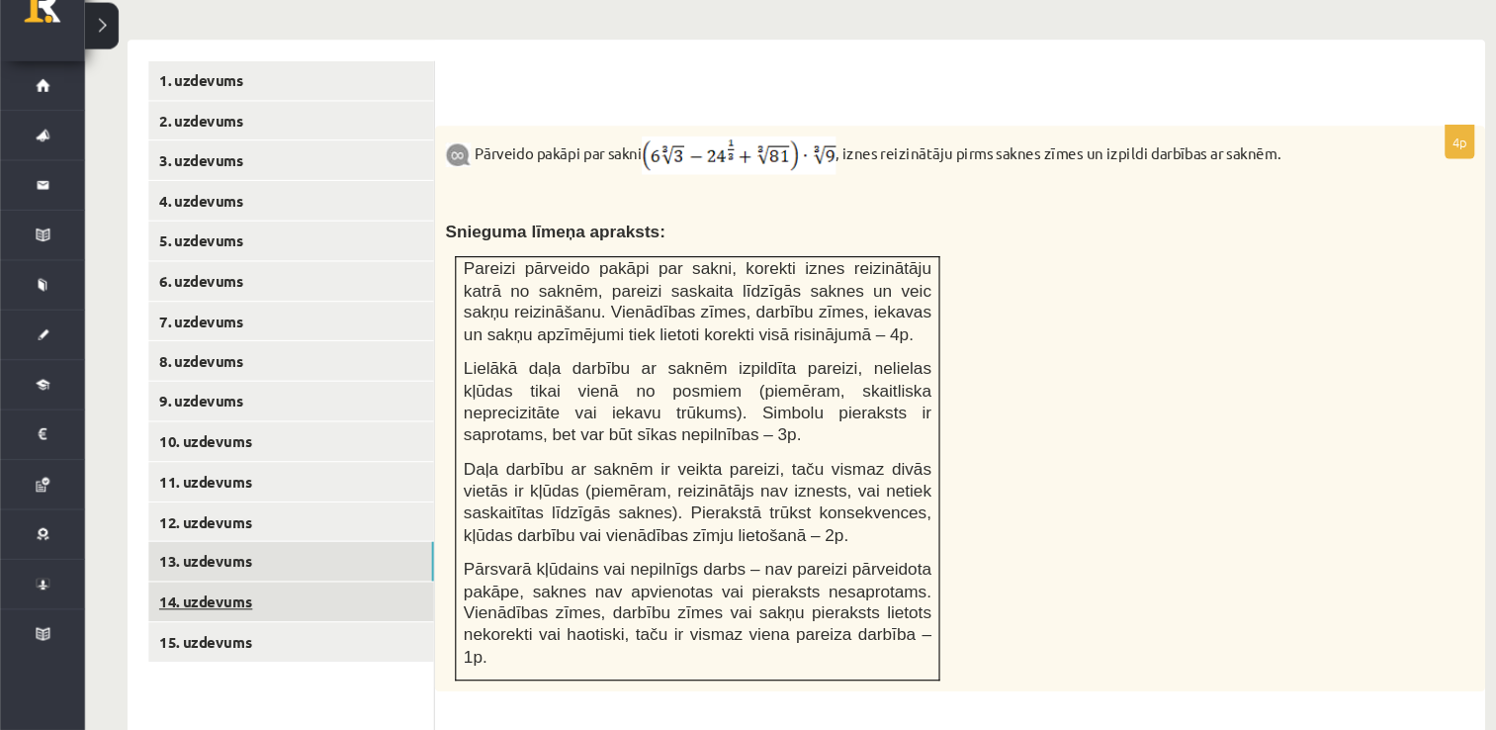
click at [303, 591] on link "14. uzdevums" at bounding box center [271, 609] width 266 height 37
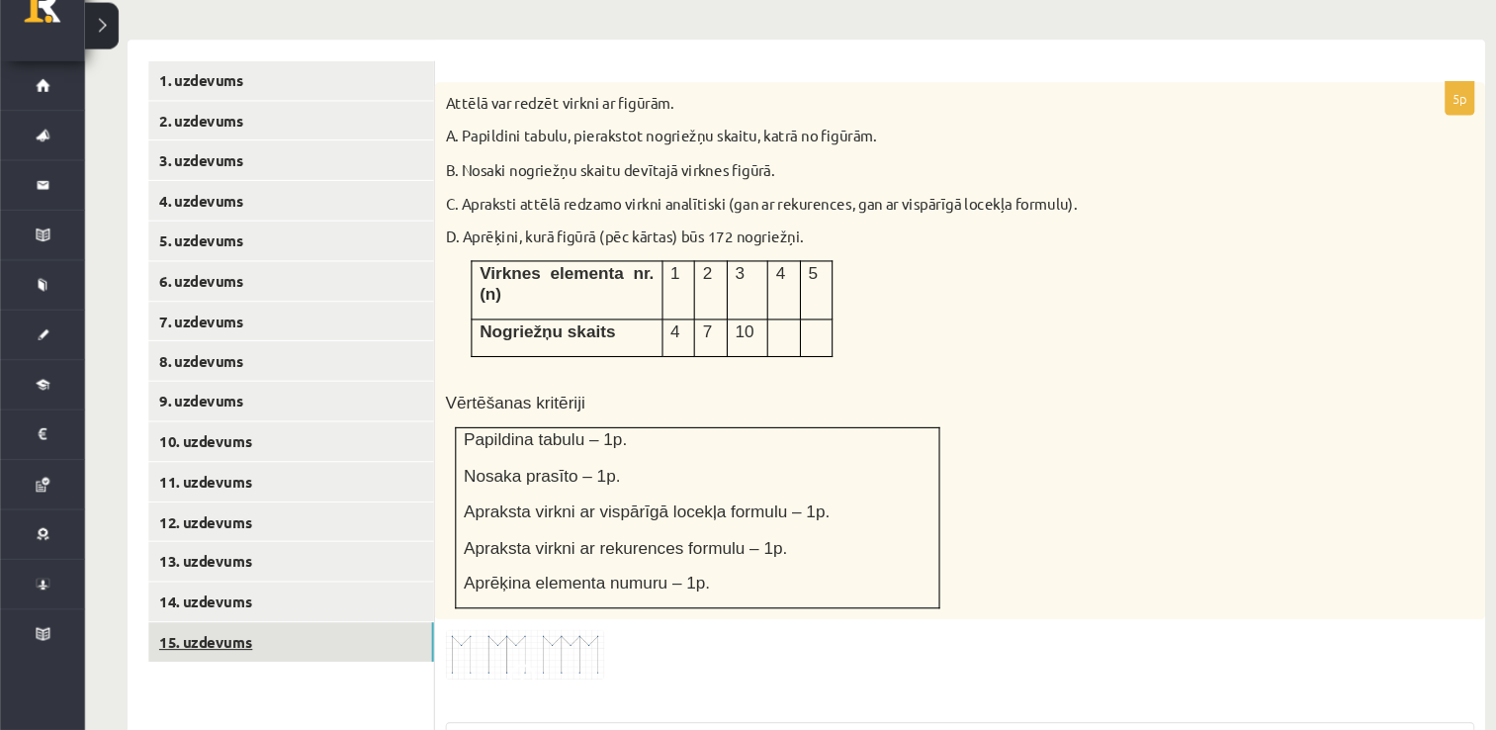
click at [246, 629] on link "15. uzdevums" at bounding box center [271, 647] width 266 height 37
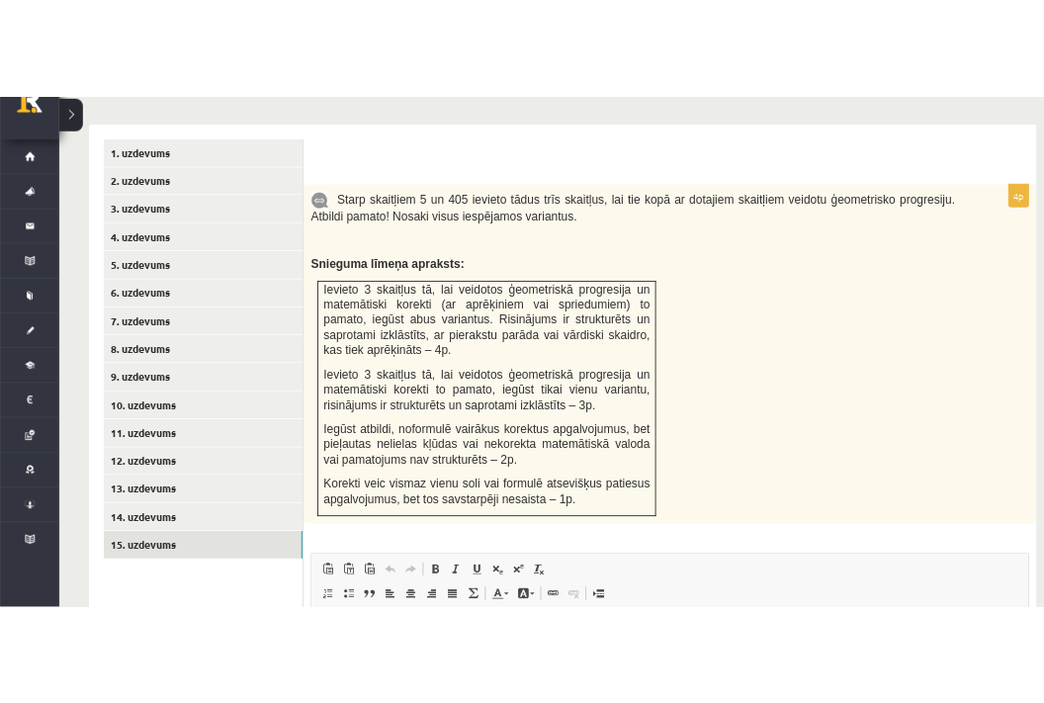
scroll to position [775, 0]
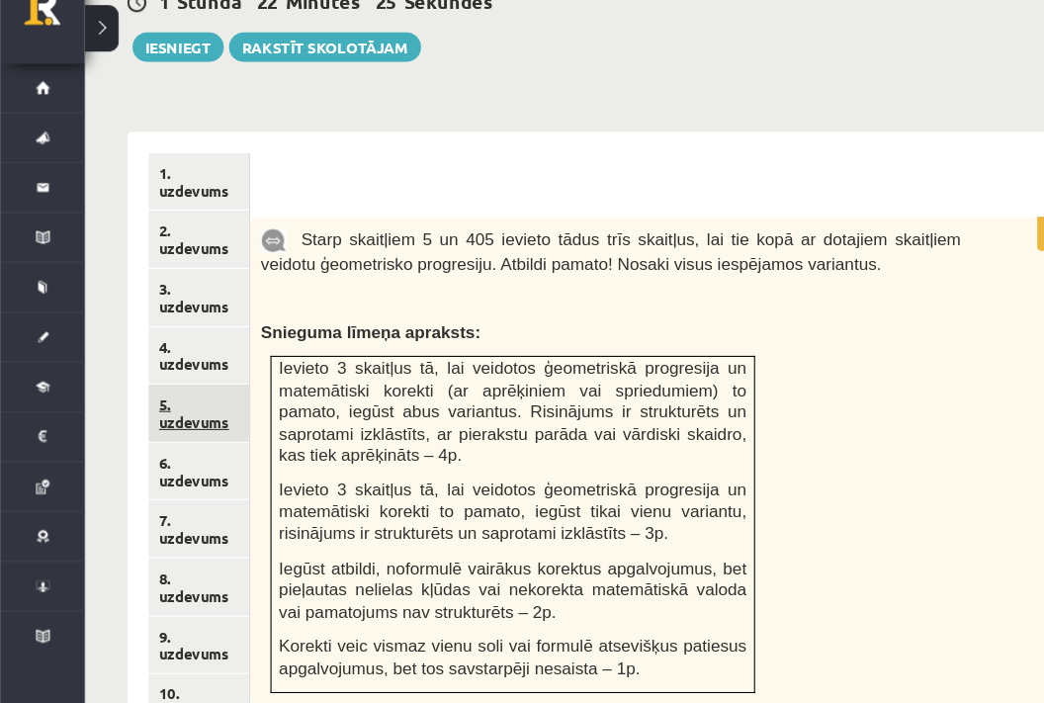
click at [209, 406] on link "5. uzdevums" at bounding box center [185, 432] width 94 height 53
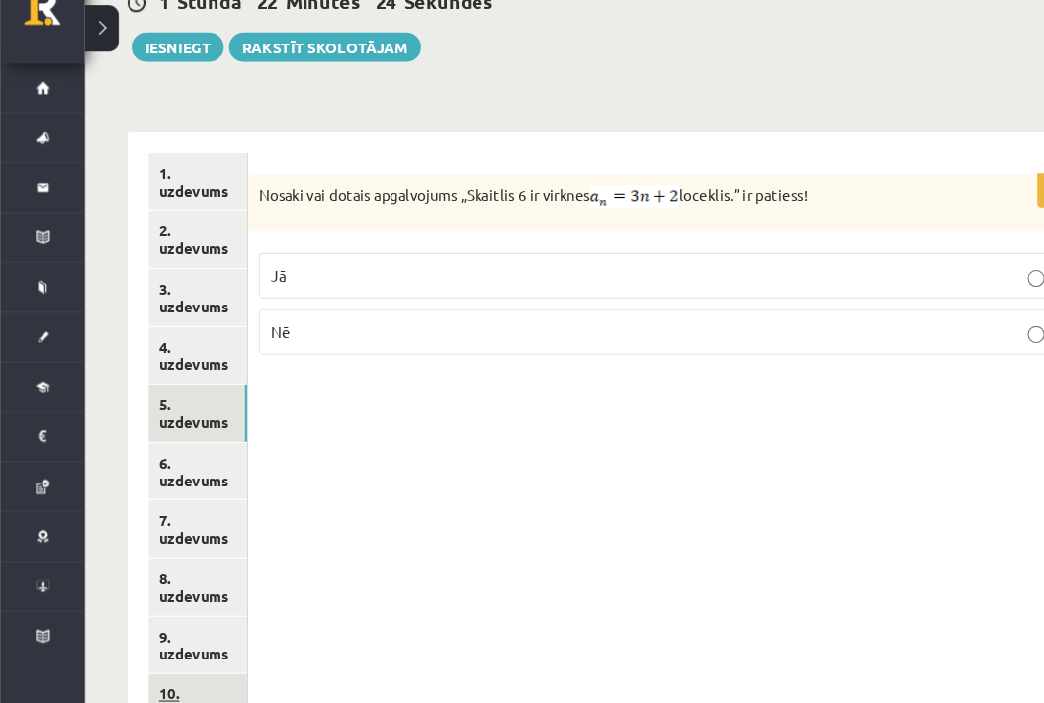
click at [184, 676] on link "10. uzdevums" at bounding box center [184, 702] width 92 height 53
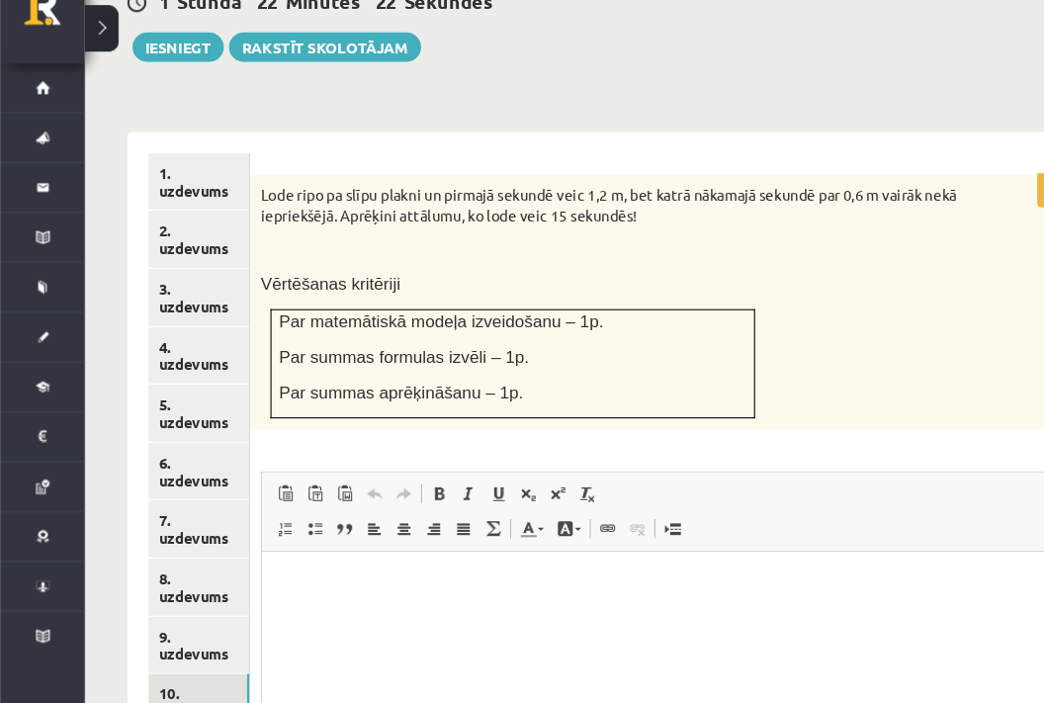
scroll to position [895, 0]
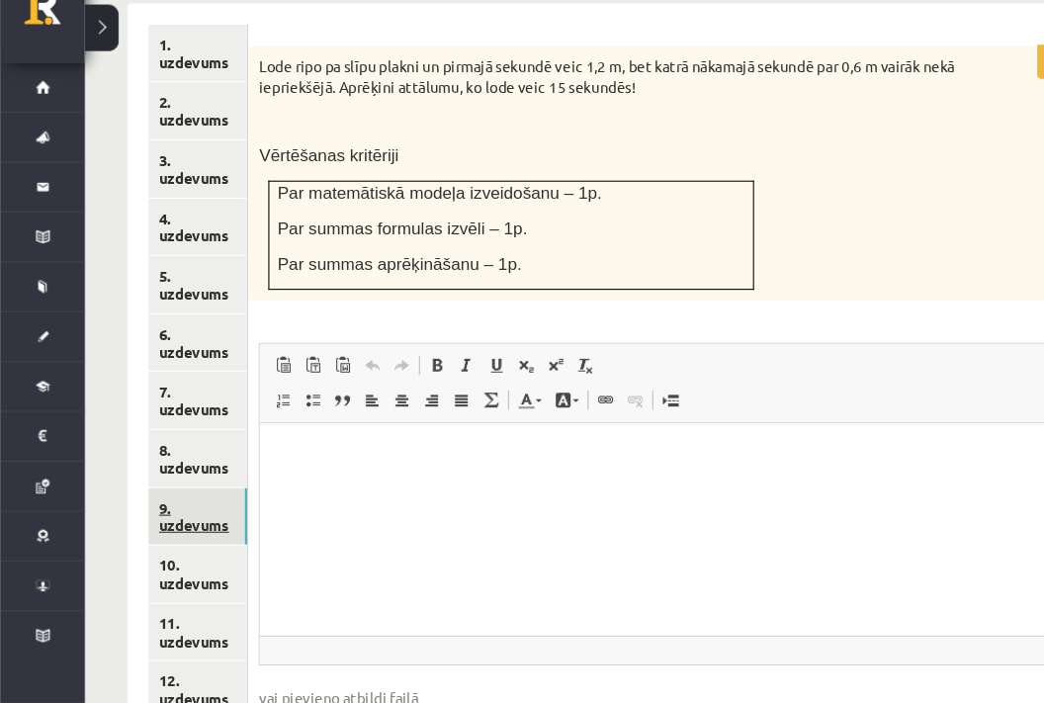
click at [214, 502] on link "9. uzdevums" at bounding box center [184, 528] width 92 height 53
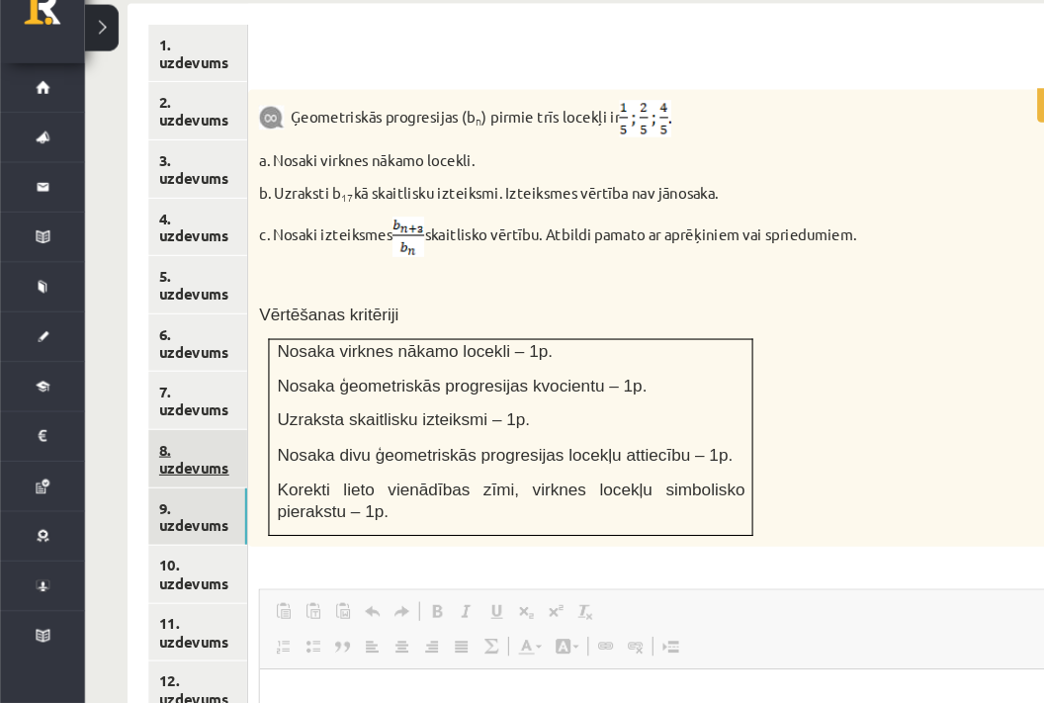
scroll to position [0, 0]
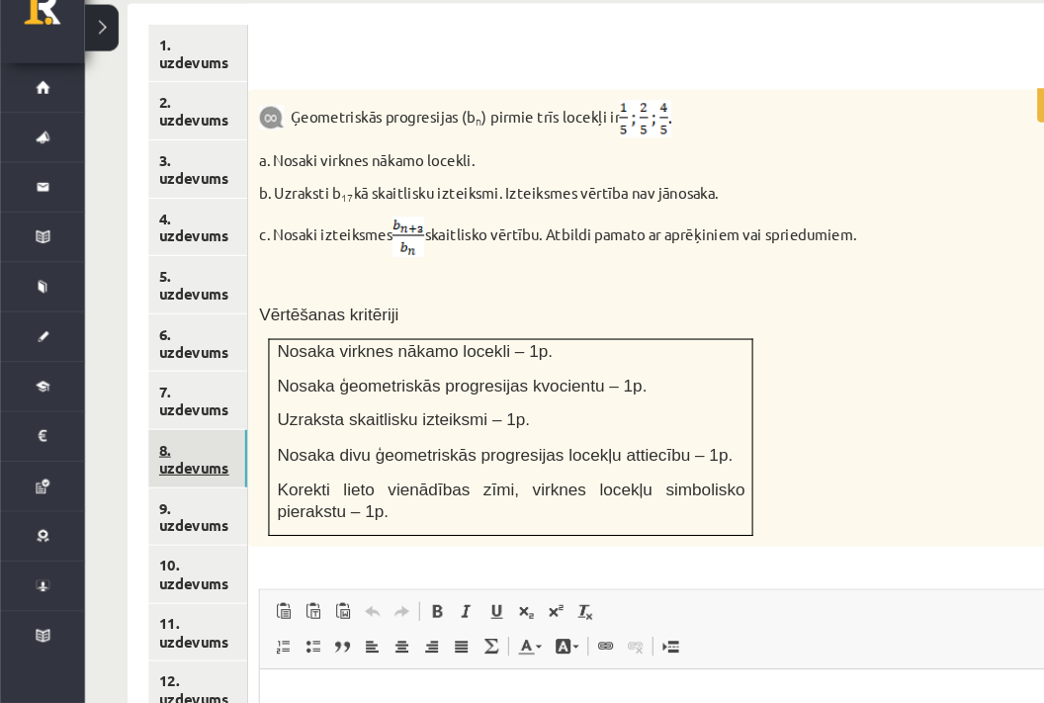
click at [171, 448] on link "8. uzdevums" at bounding box center [184, 474] width 92 height 53
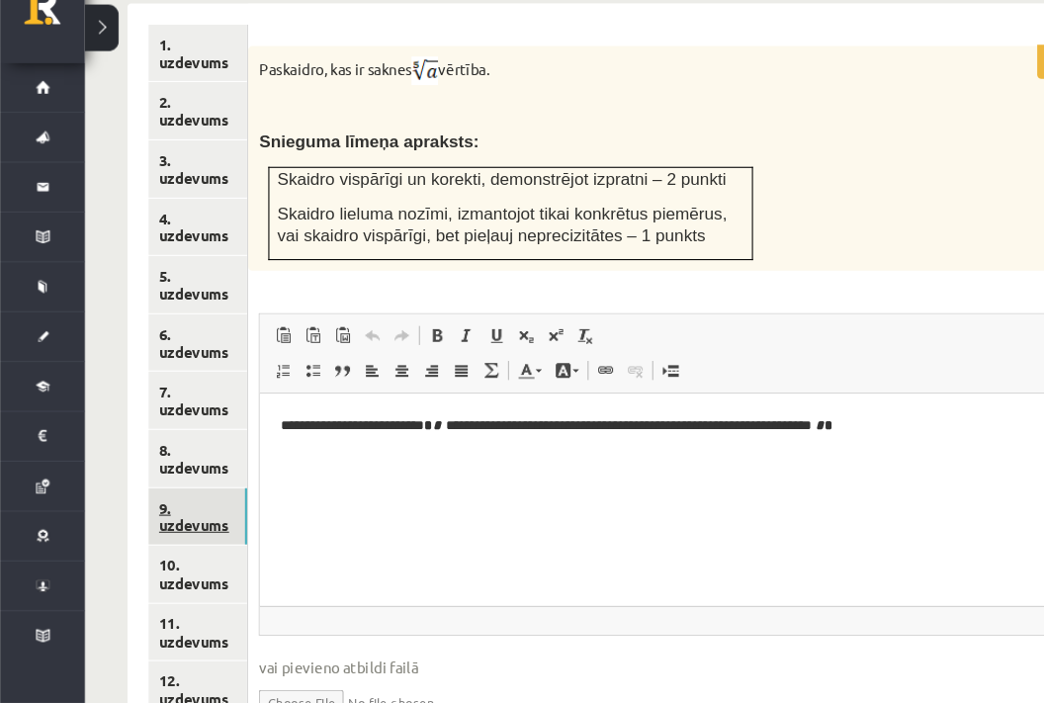
click at [160, 502] on link "9. uzdevums" at bounding box center [184, 528] width 92 height 53
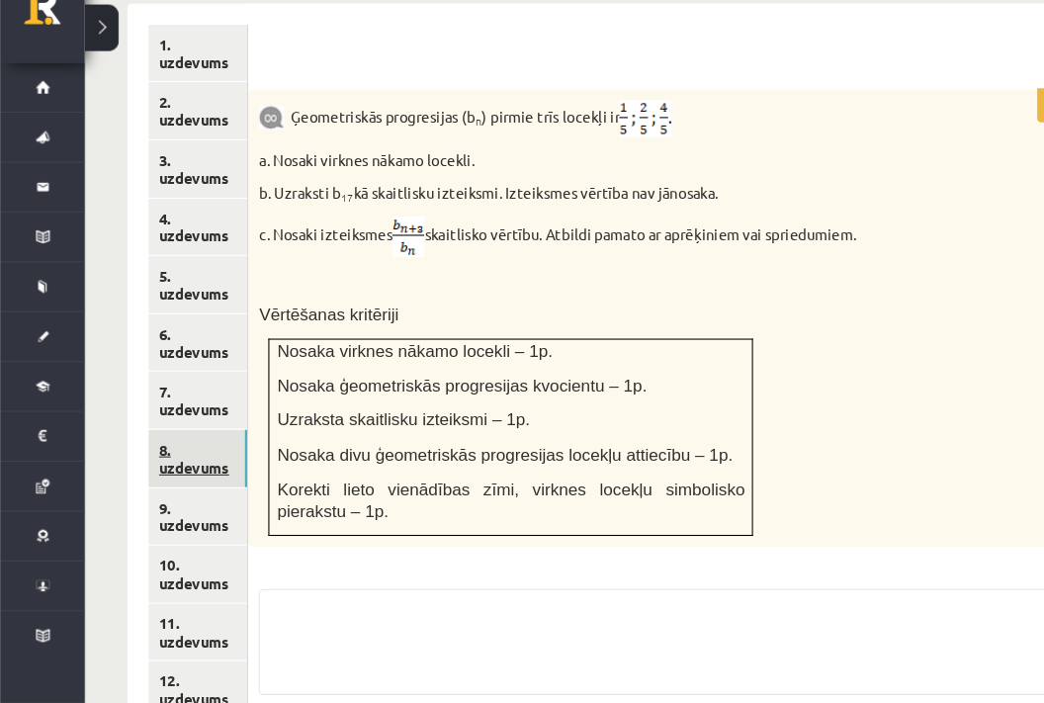
click at [195, 448] on link "8. uzdevums" at bounding box center [184, 474] width 92 height 53
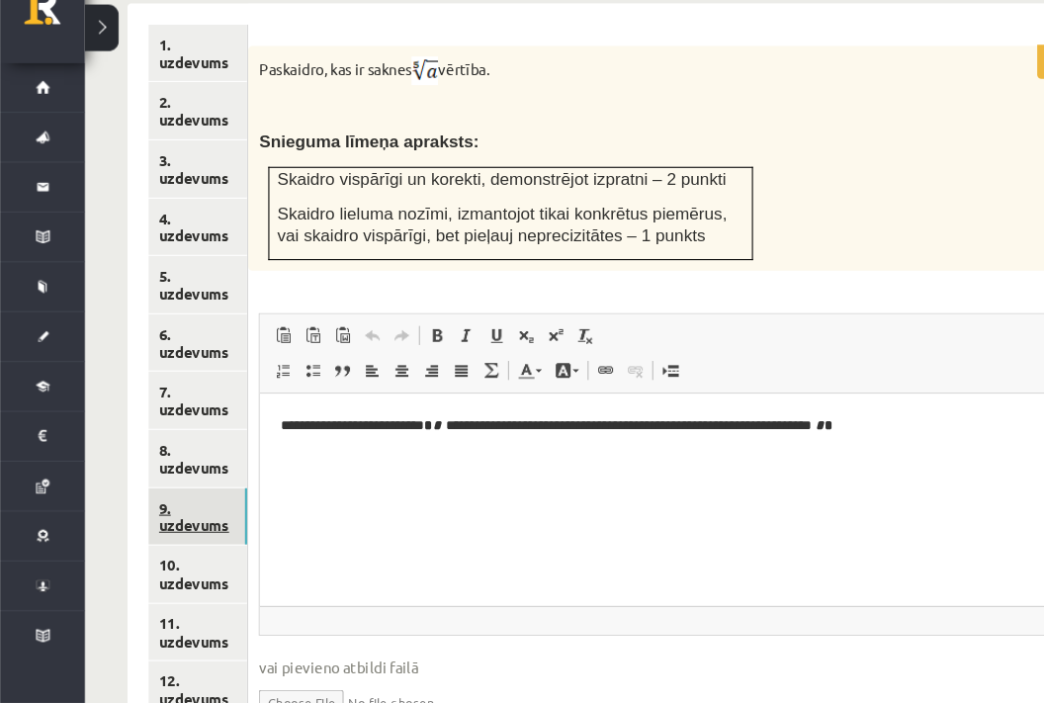
click at [185, 502] on link "9. uzdevums" at bounding box center [184, 528] width 92 height 53
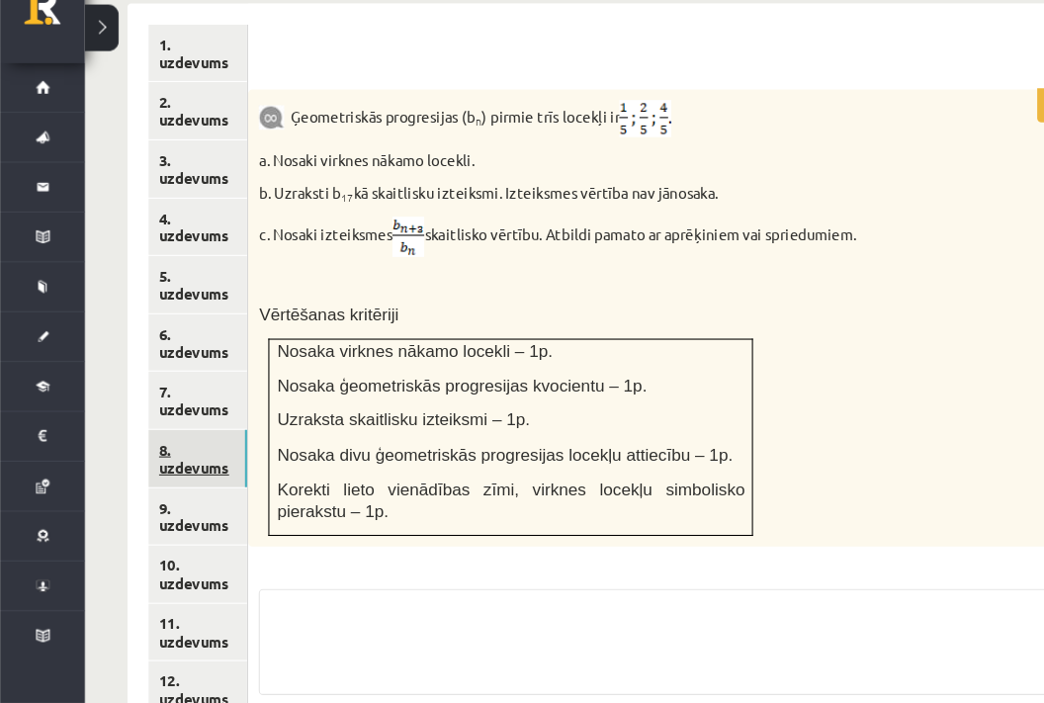
click at [208, 448] on link "8. uzdevums" at bounding box center [184, 474] width 92 height 53
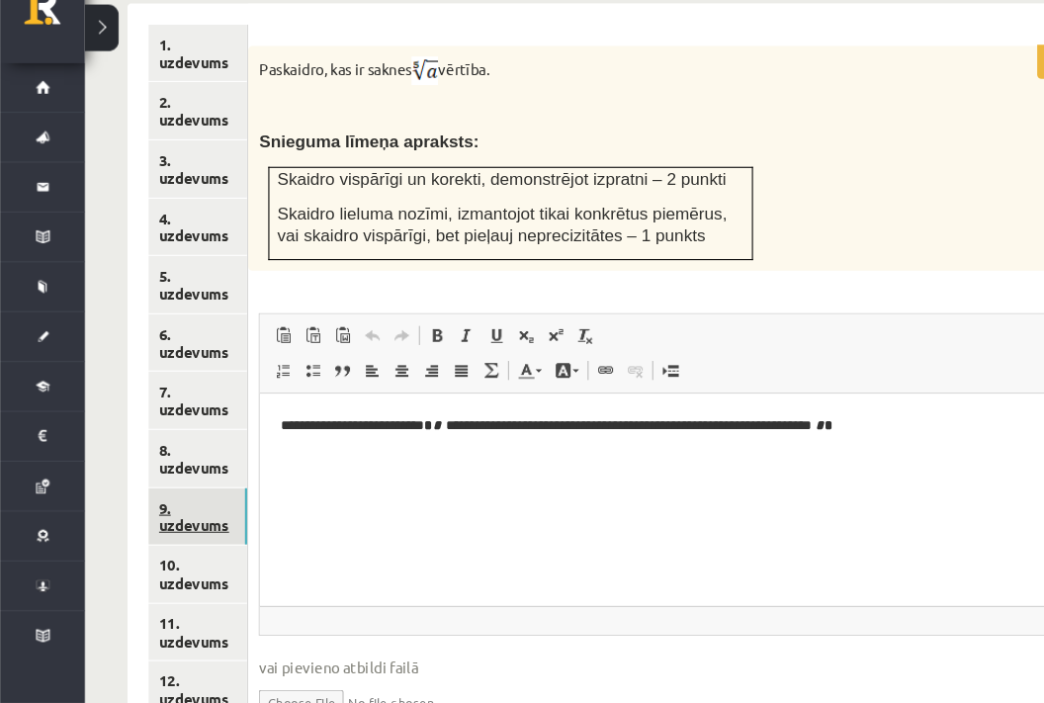
click at [192, 502] on link "9. uzdevums" at bounding box center [184, 528] width 92 height 53
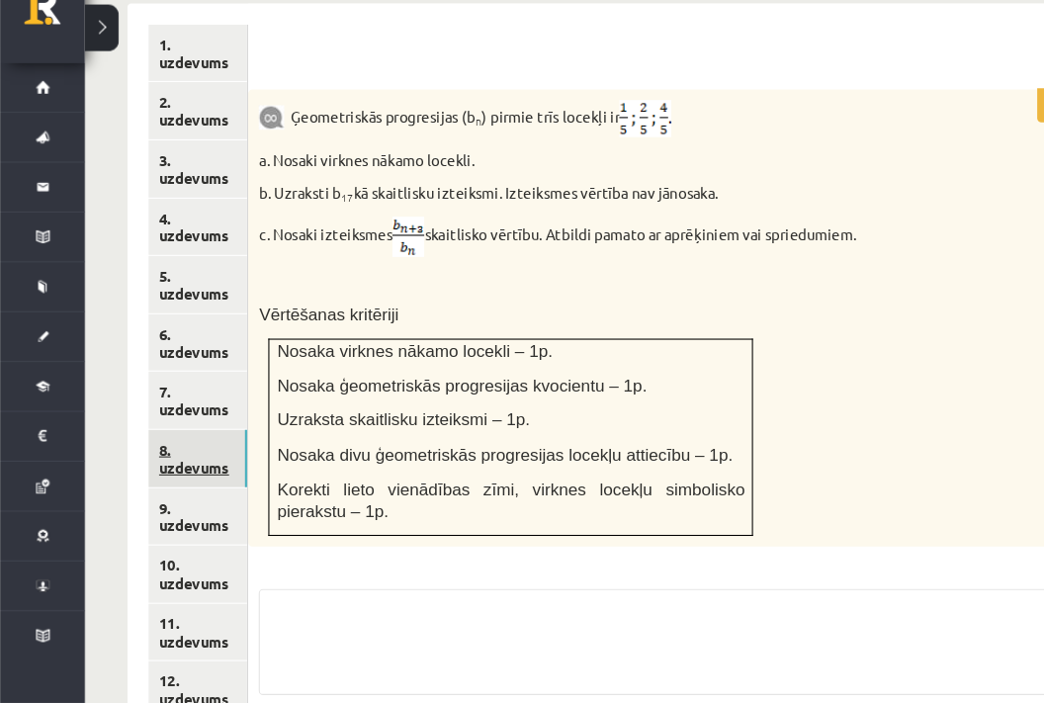
click at [201, 448] on link "8. uzdevums" at bounding box center [184, 474] width 92 height 53
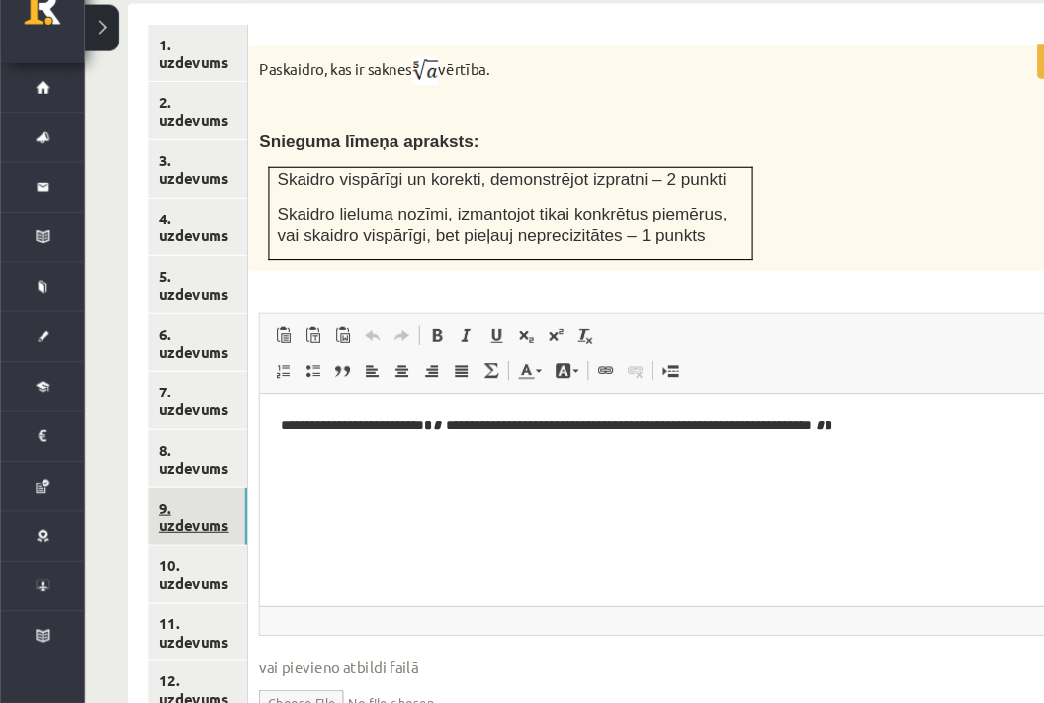
click at [184, 502] on link "9. uzdevums" at bounding box center [184, 528] width 92 height 53
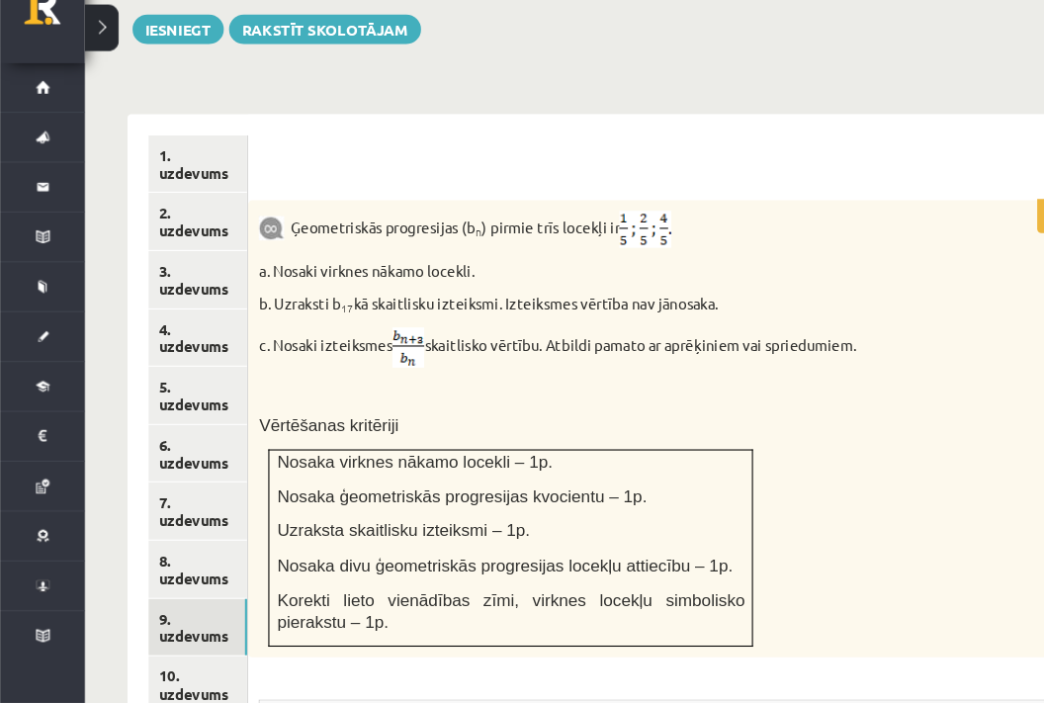
scroll to position [800, 0]
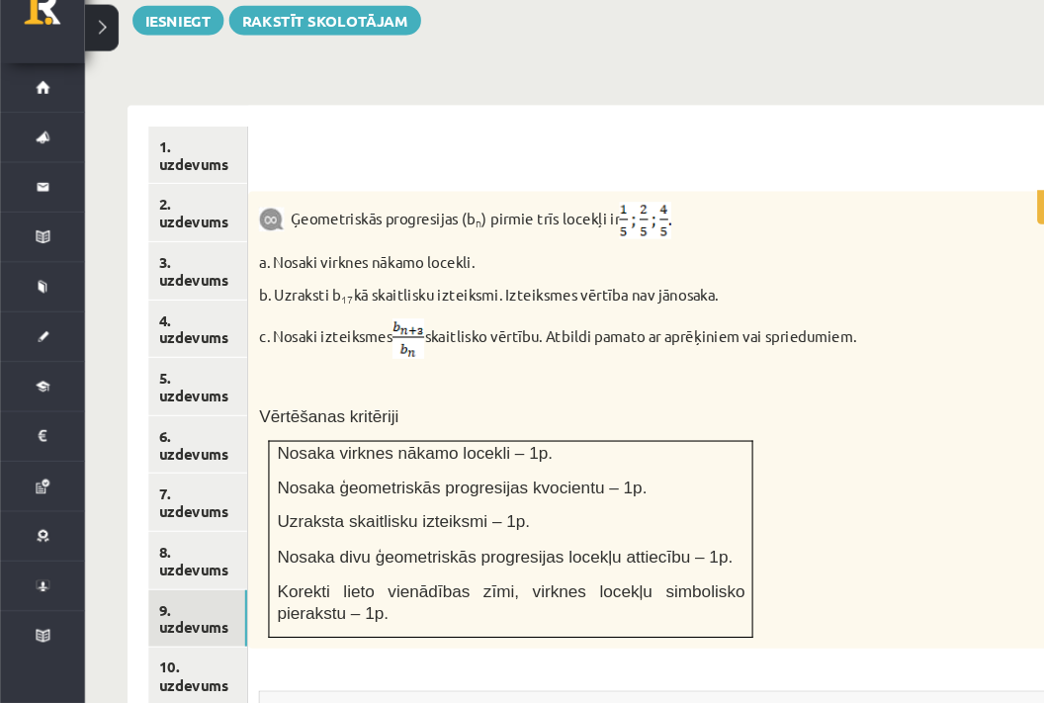
click at [391, 344] on img at bounding box center [381, 363] width 30 height 38
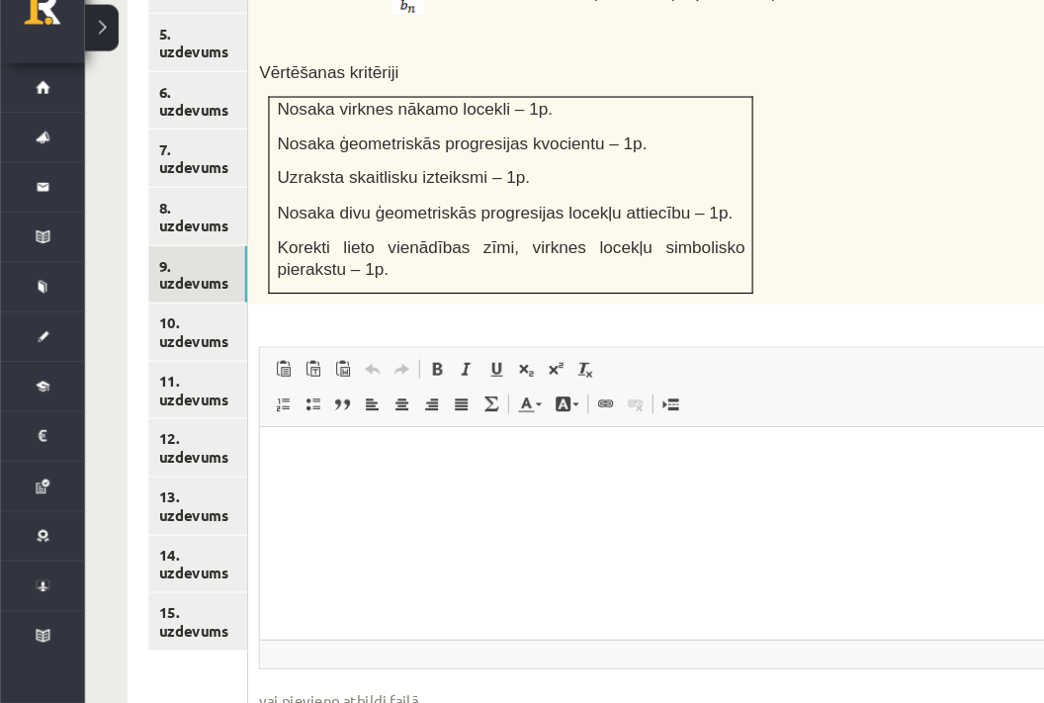
scroll to position [1213, 0]
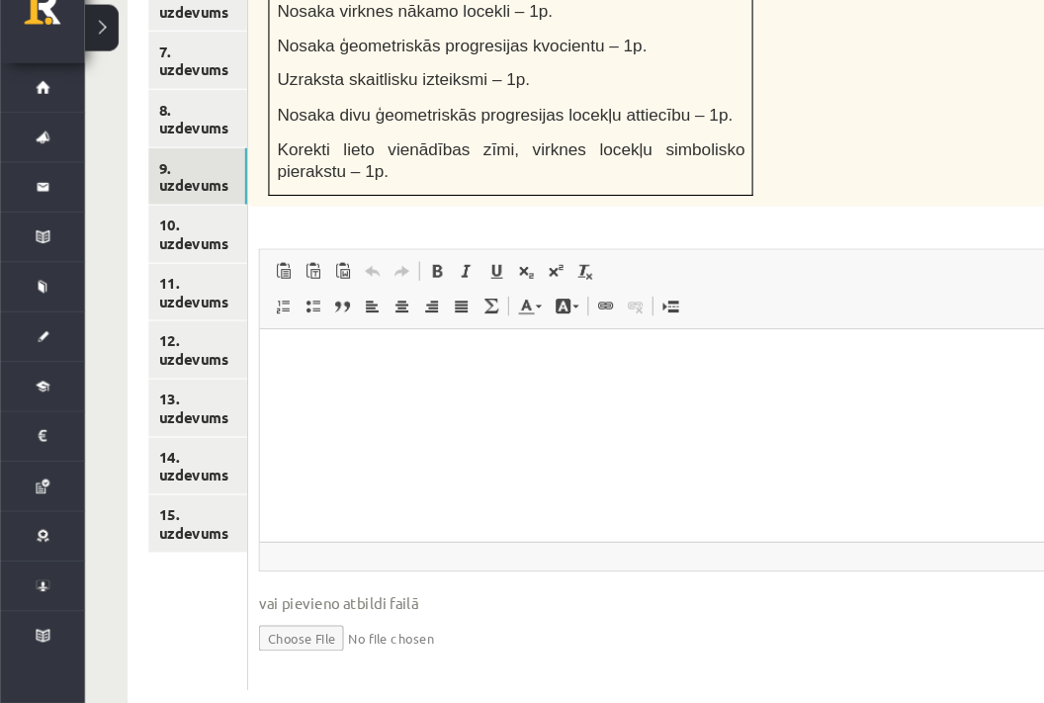
click at [285, 620] on input "file" at bounding box center [618, 640] width 754 height 41
type input "**********"
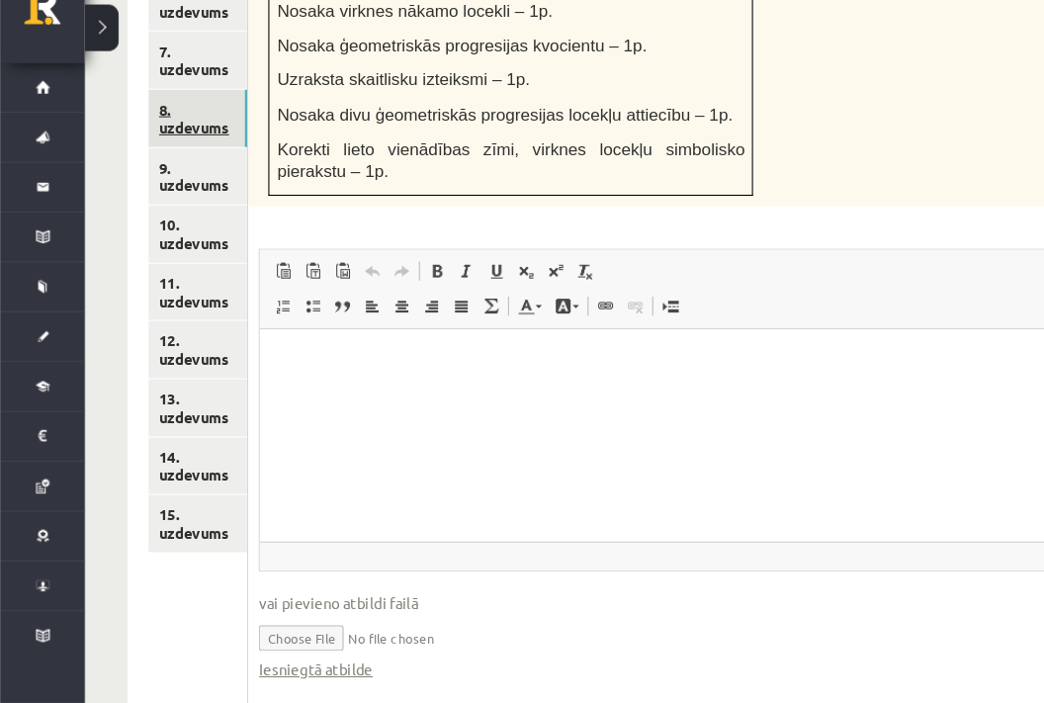
click at [197, 131] on link "8. uzdevums" at bounding box center [184, 157] width 92 height 53
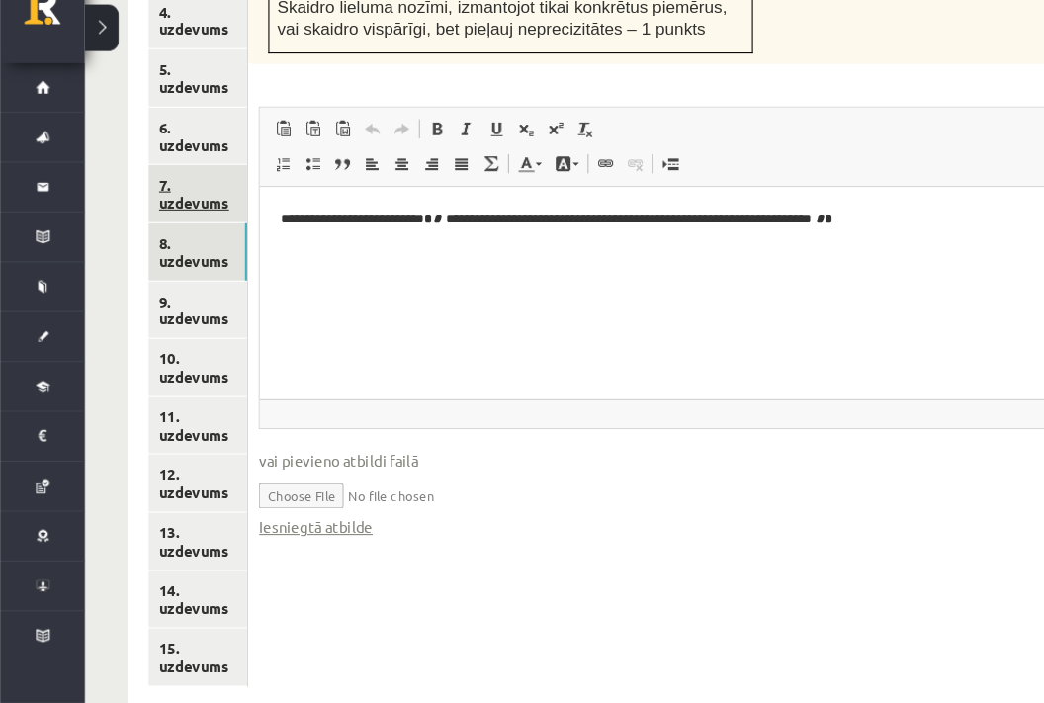
scroll to position [0, 0]
click at [283, 488] on input "file" at bounding box center [618, 508] width 754 height 41
click at [302, 528] on link "Iesniegtā atbilde" at bounding box center [294, 538] width 106 height 21
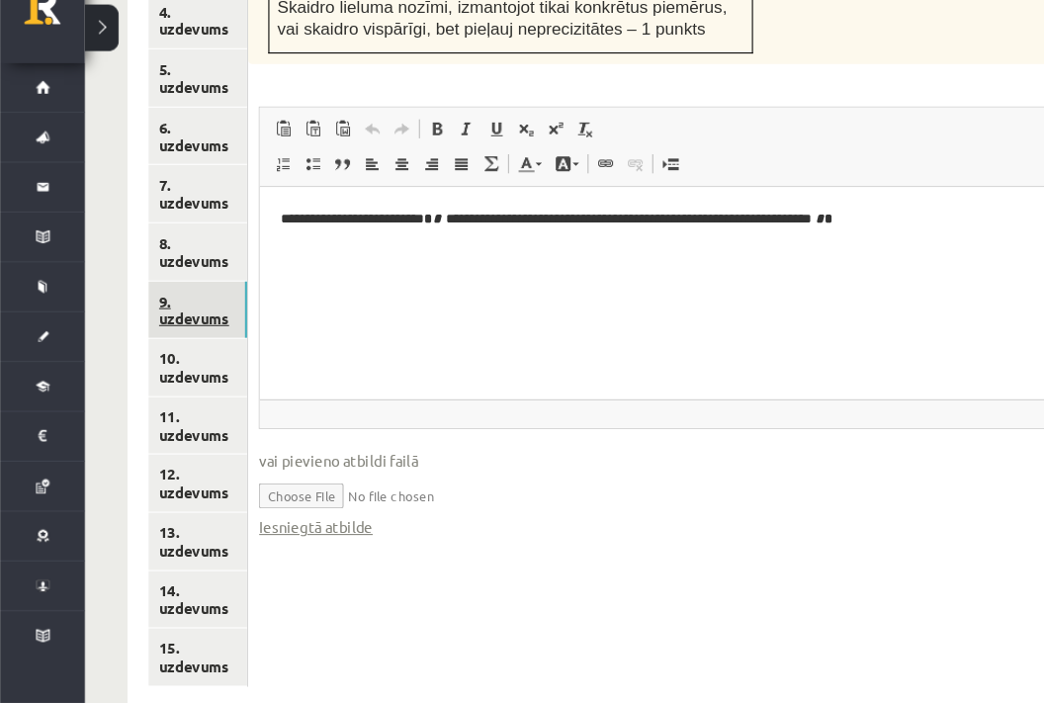
click at [143, 310] on link "9. uzdevums" at bounding box center [184, 336] width 92 height 53
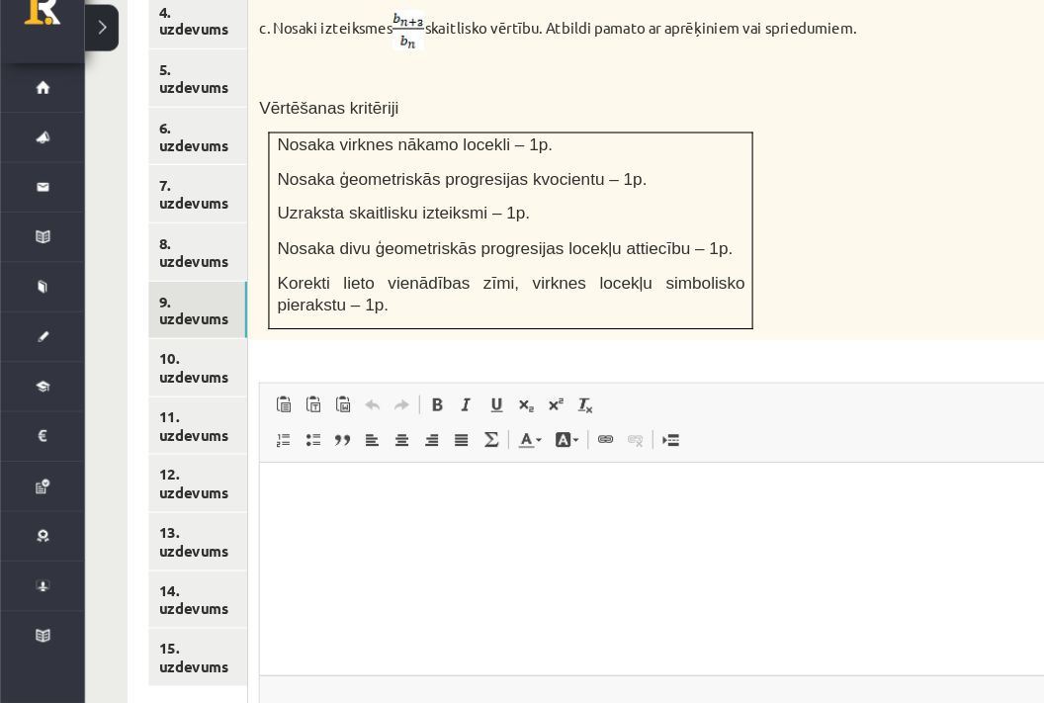
scroll to position [1212, 0]
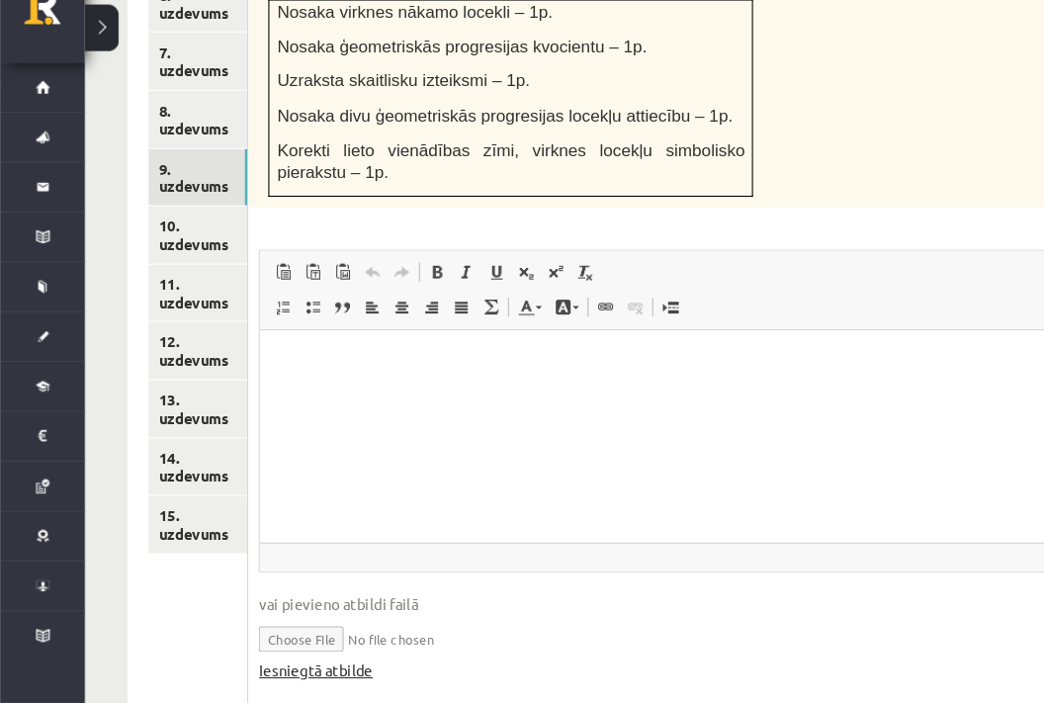
click at [269, 662] on link "Iesniegtā atbilde" at bounding box center [294, 672] width 106 height 21
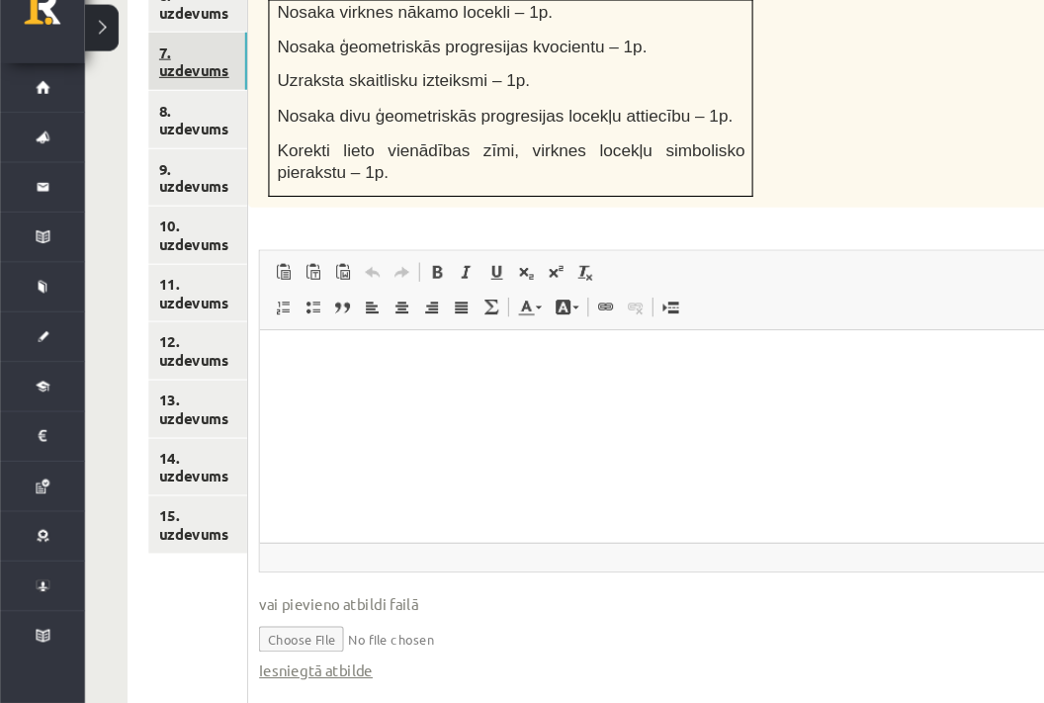
click at [181, 77] on link "7. uzdevums" at bounding box center [184, 103] width 92 height 53
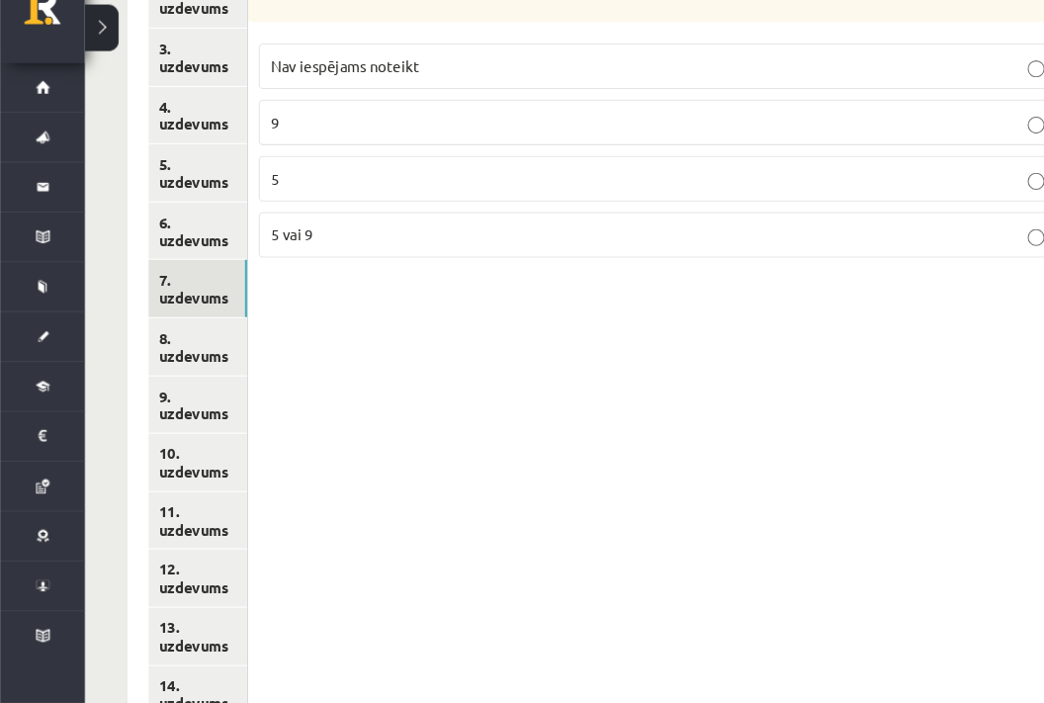
scroll to position [1017, 0]
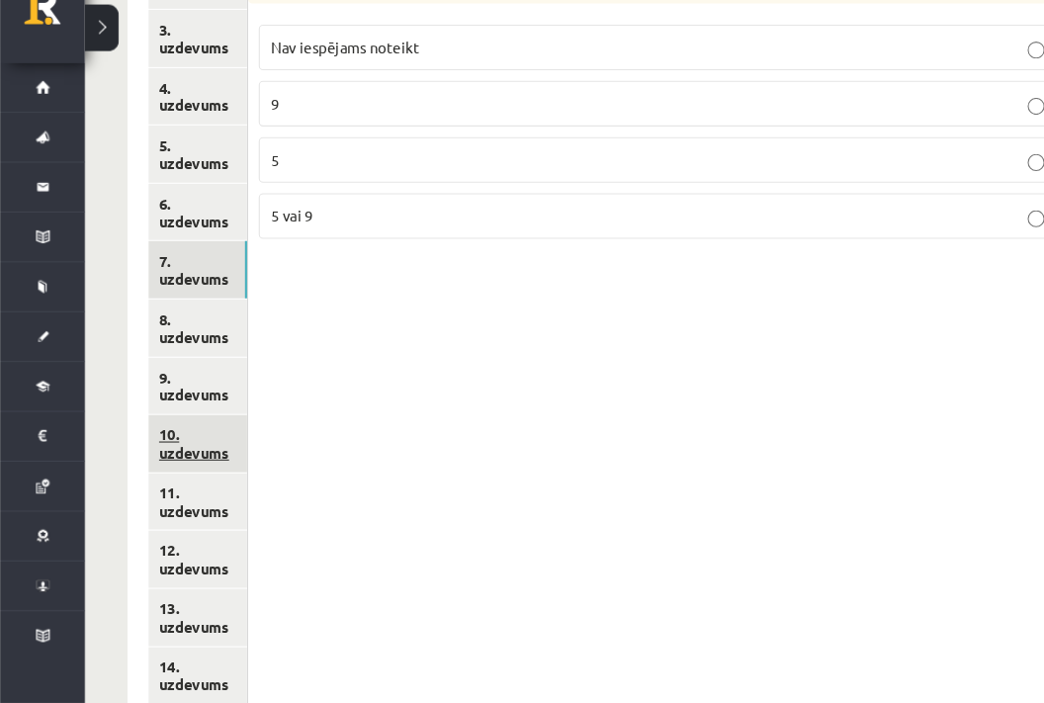
click at [188, 434] on link "10. uzdevums" at bounding box center [184, 460] width 92 height 53
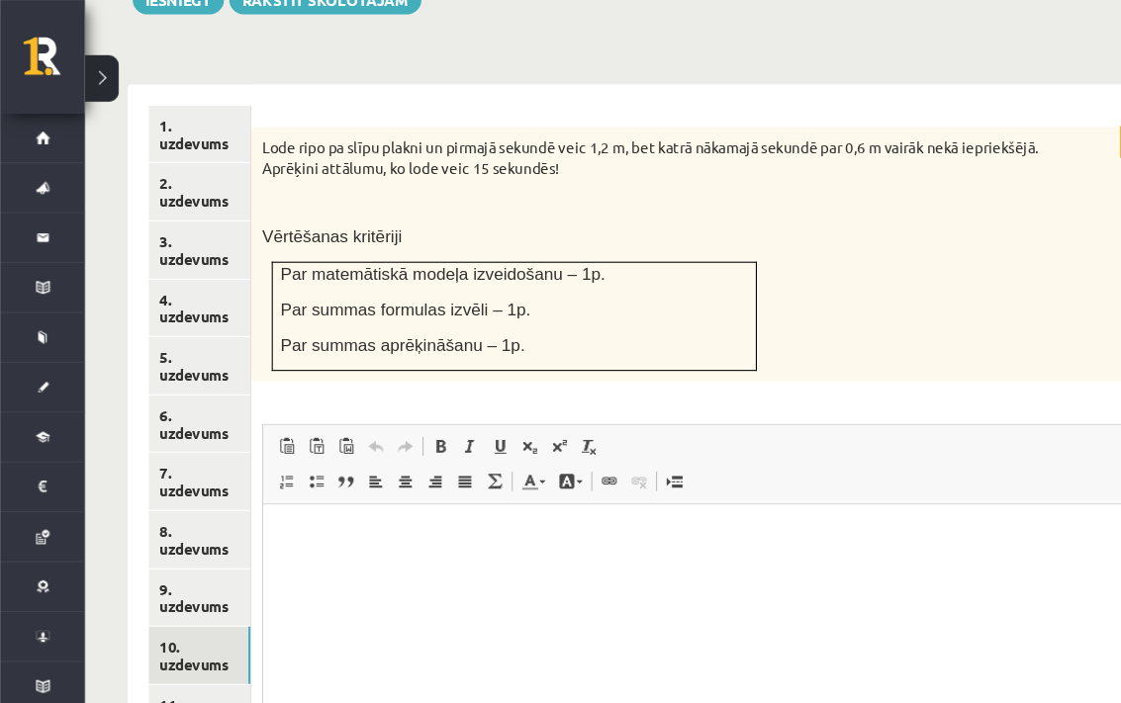
scroll to position [817, 0]
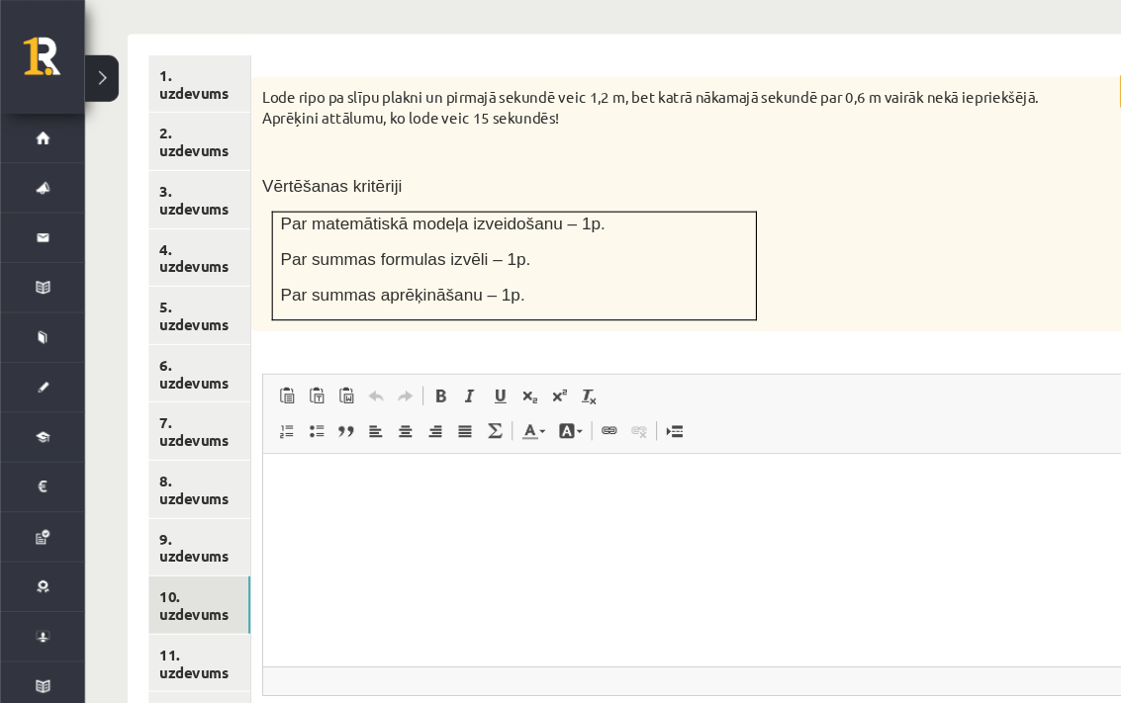
scroll to position [862, 0]
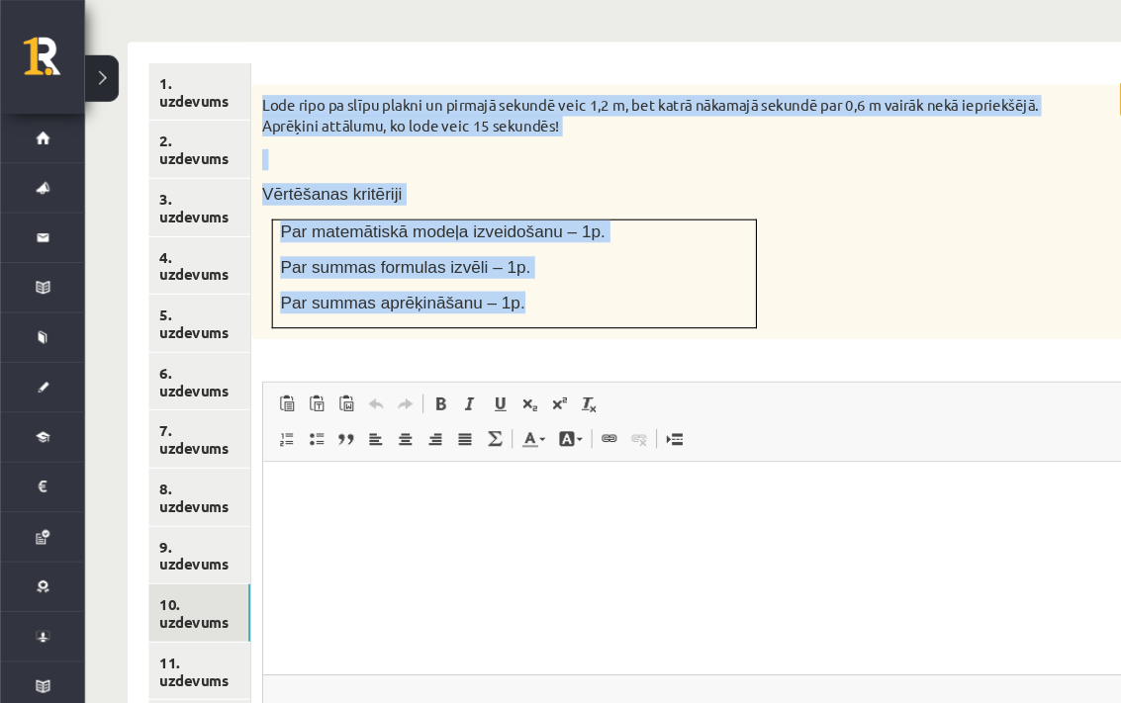
drag, startPoint x: 473, startPoint y: 267, endPoint x: 244, endPoint y: 78, distance: 296.5
click at [244, 79] on div "Lode ripo pa slīpu plakni un pirmajā sekundē veic 1,2 m, bet katrā nākamajā sek…" at bounding box center [657, 197] width 847 height 237
copy div "Lode ripo pa slīpu plakni un pirmajā sekundē veic 1,2 m, bet katrā nākamajā sek…"
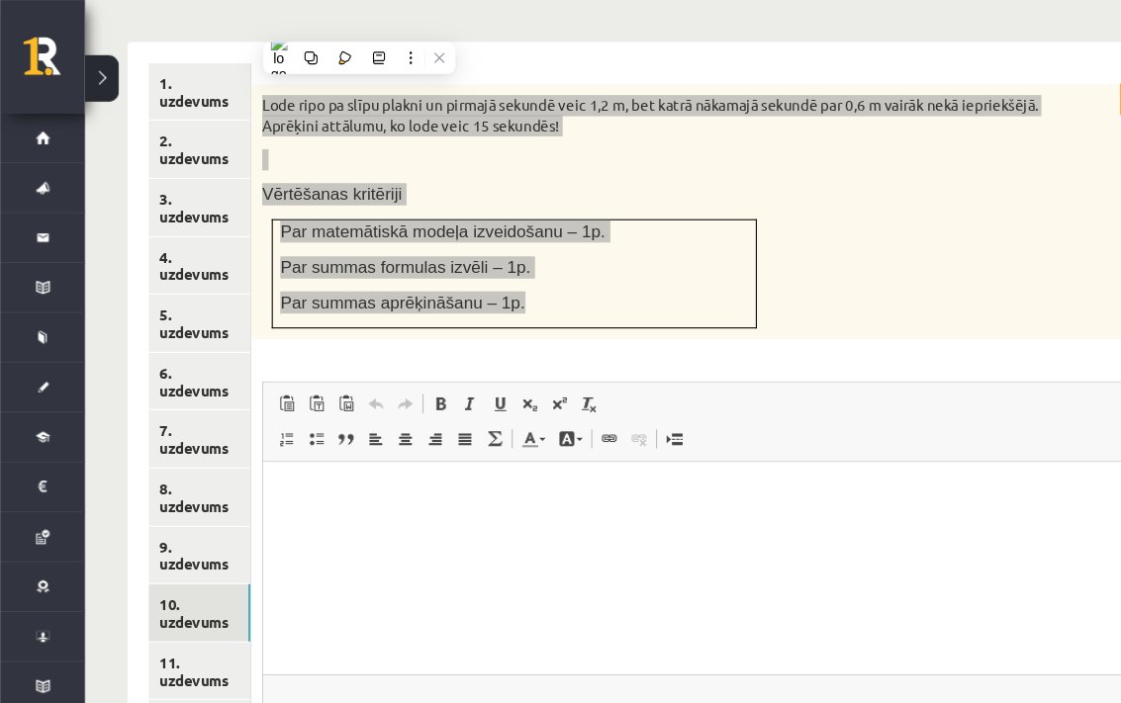
click at [590, 523] on html at bounding box center [675, 493] width 825 height 60
click at [471, 523] on html at bounding box center [675, 493] width 825 height 60
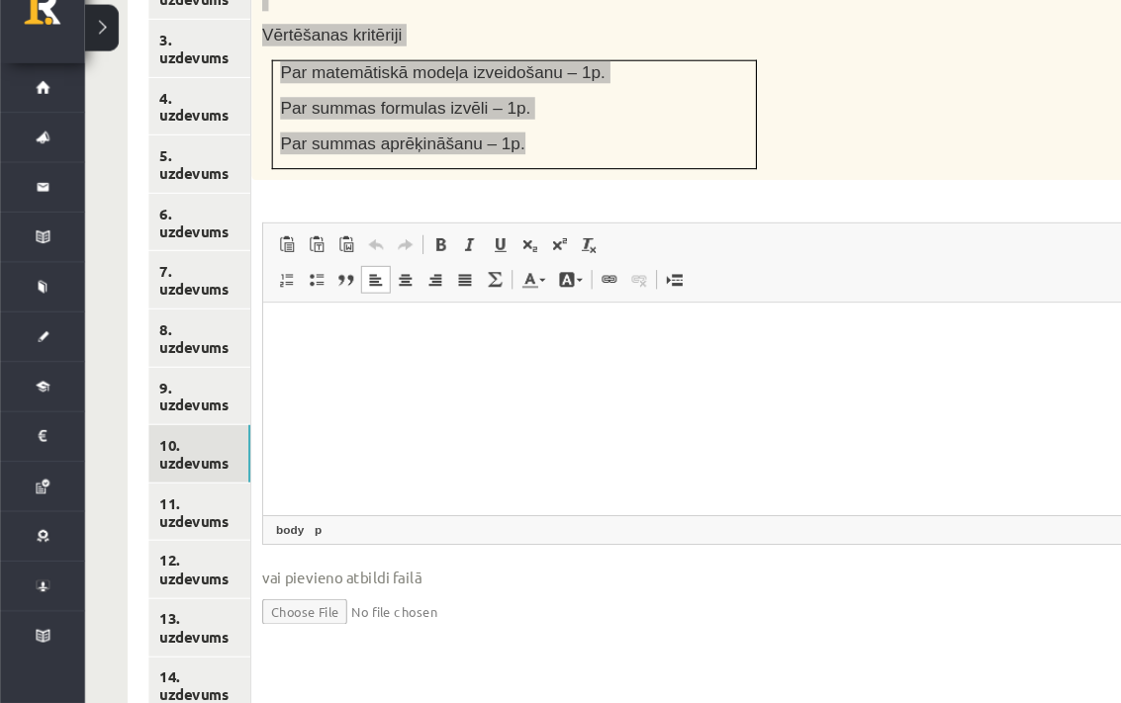
scroll to position [1000, 0]
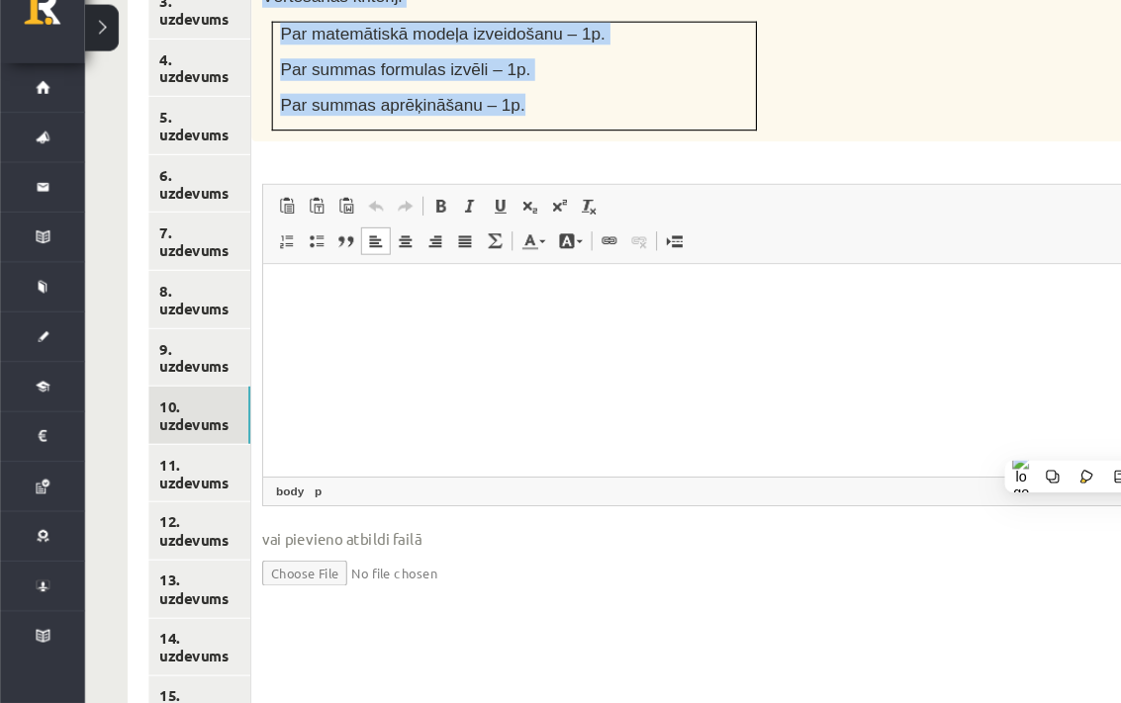
click at [293, 560] on input "file" at bounding box center [657, 580] width 827 height 41
type input "**********"
drag, startPoint x: 383, startPoint y: 559, endPoint x: 330, endPoint y: 589, distance: 60.7
click at [330, 589] on fieldset "Rich Text Editor, wiswyg-editor-user-answer-47433759582940 Editor toolbars Past…" at bounding box center [657, 430] width 827 height 422
click at [330, 600] on link "Iesniegtā atbilde" at bounding box center [297, 610] width 106 height 21
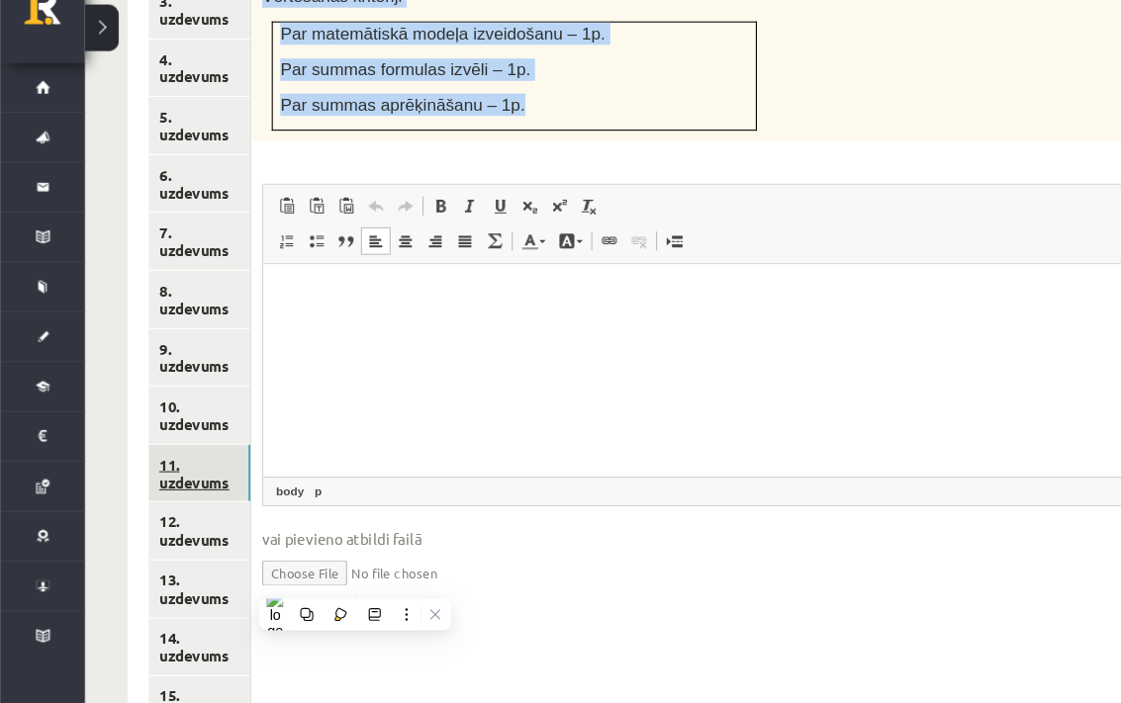
click at [171, 462] on link "11. uzdevums" at bounding box center [185, 488] width 95 height 53
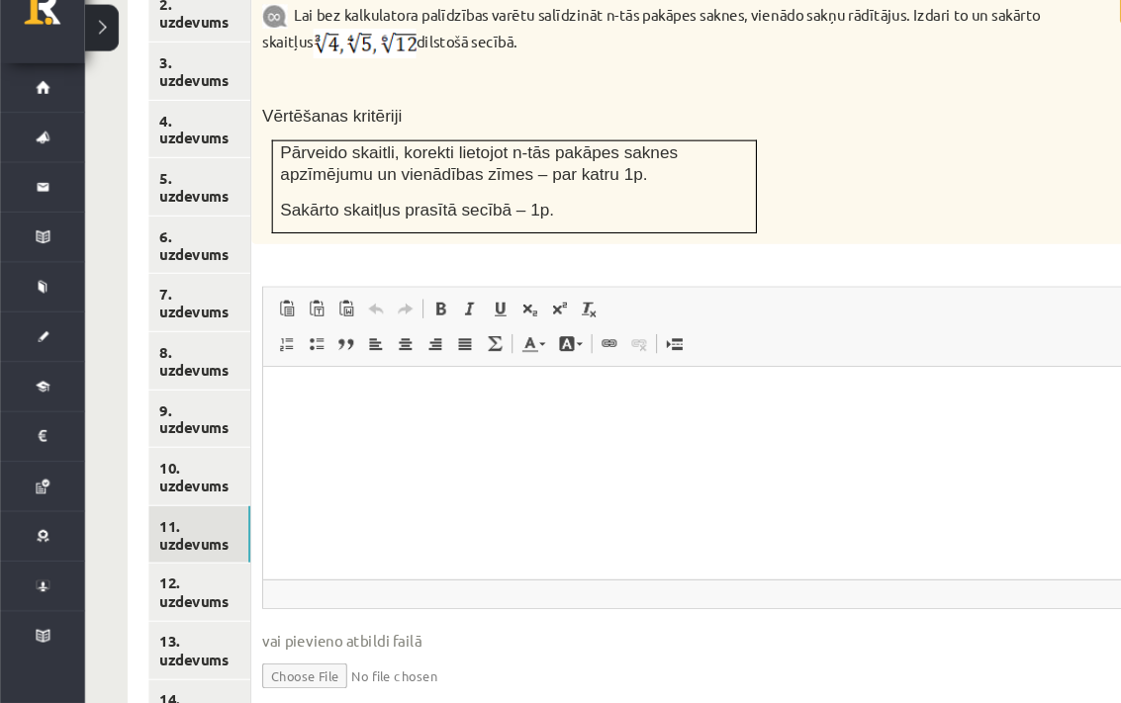
scroll to position [947, 0]
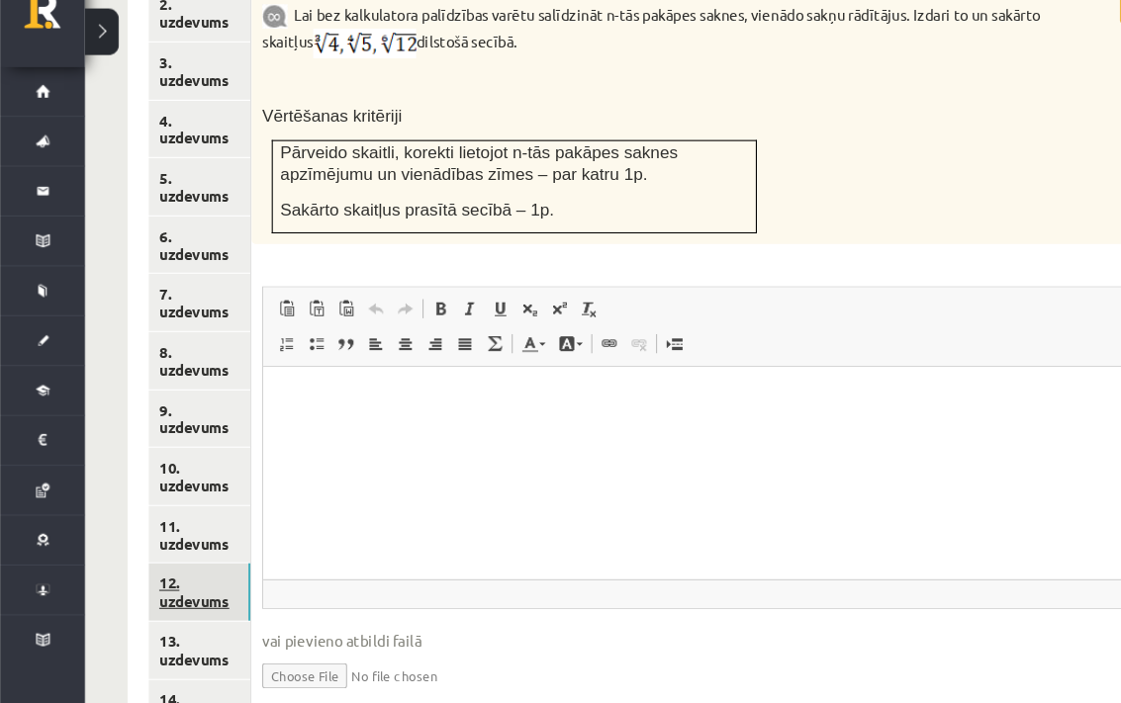
click at [204, 582] on link "12. uzdevums" at bounding box center [185, 595] width 95 height 53
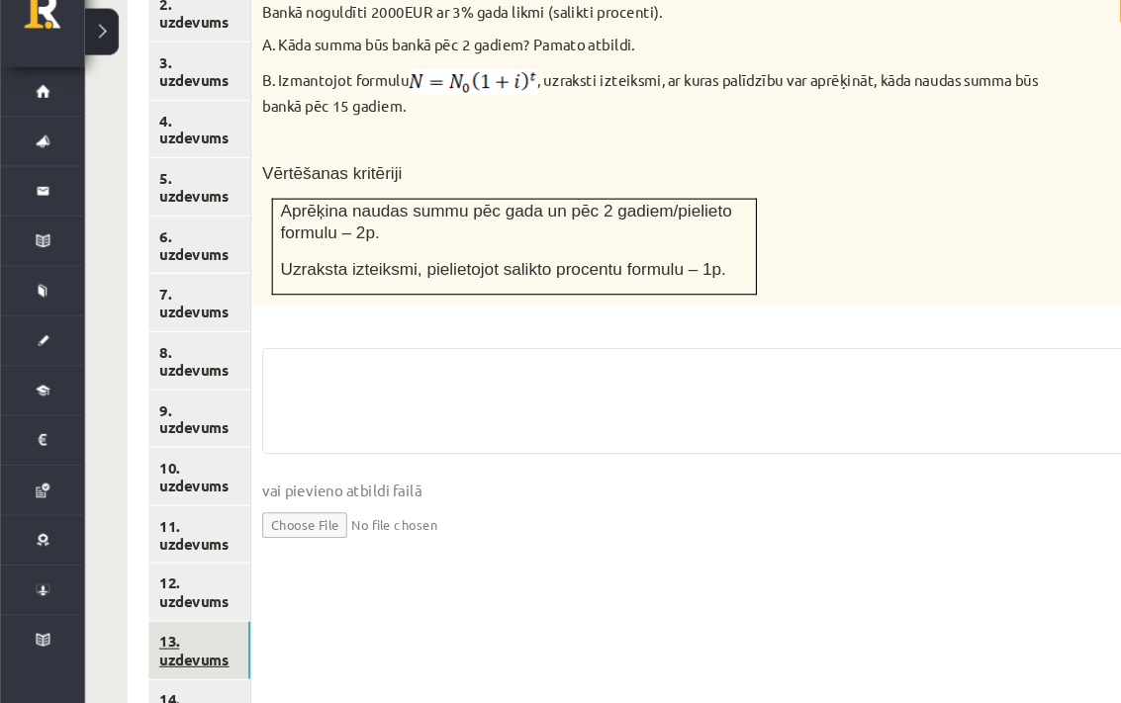
click at [180, 639] on link "13. uzdevums" at bounding box center [185, 649] width 95 height 53
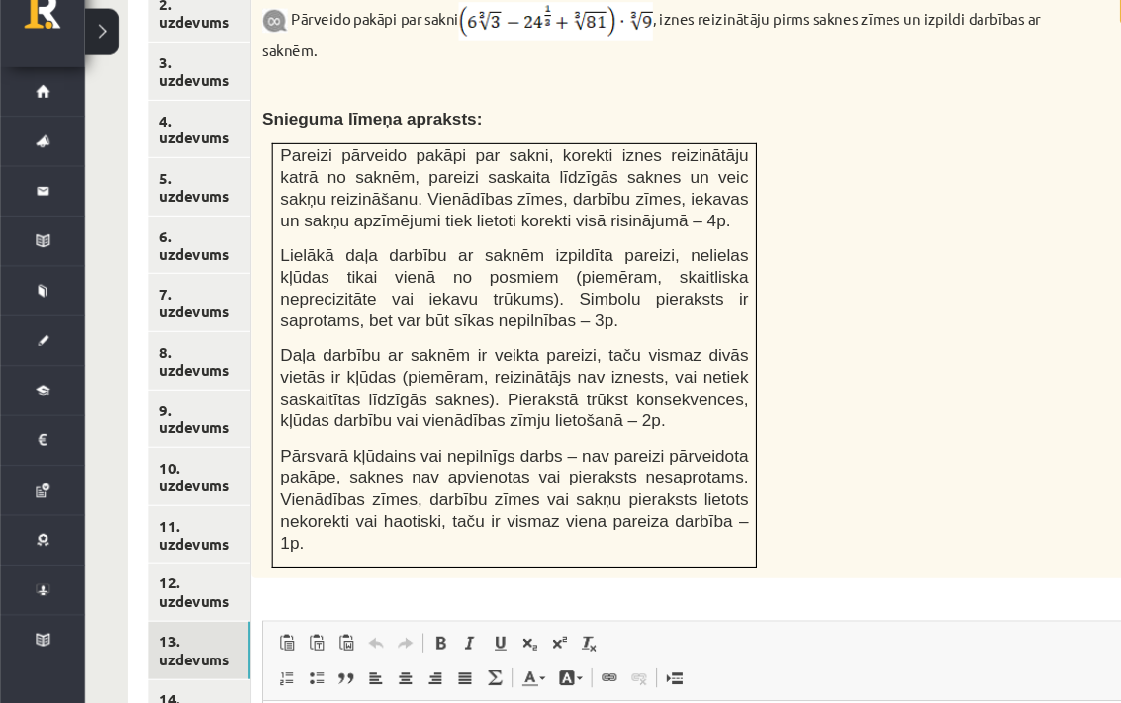
scroll to position [0, 0]
click at [189, 689] on link "14. uzdevums" at bounding box center [185, 704] width 95 height 53
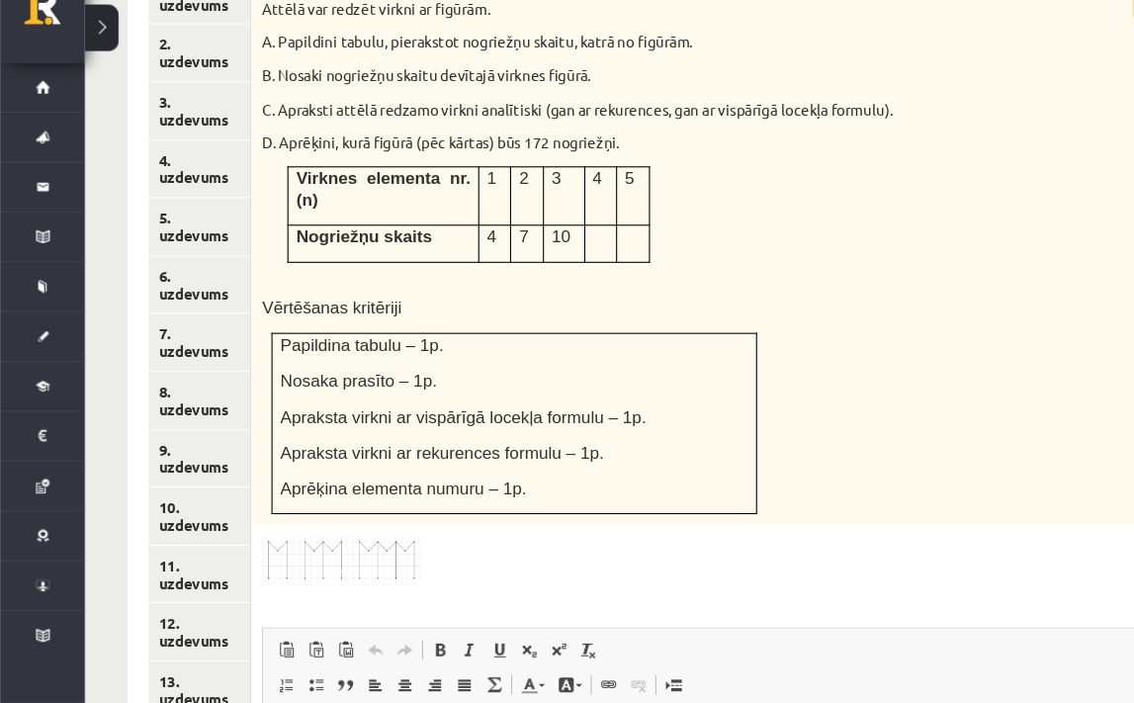
scroll to position [908, 0]
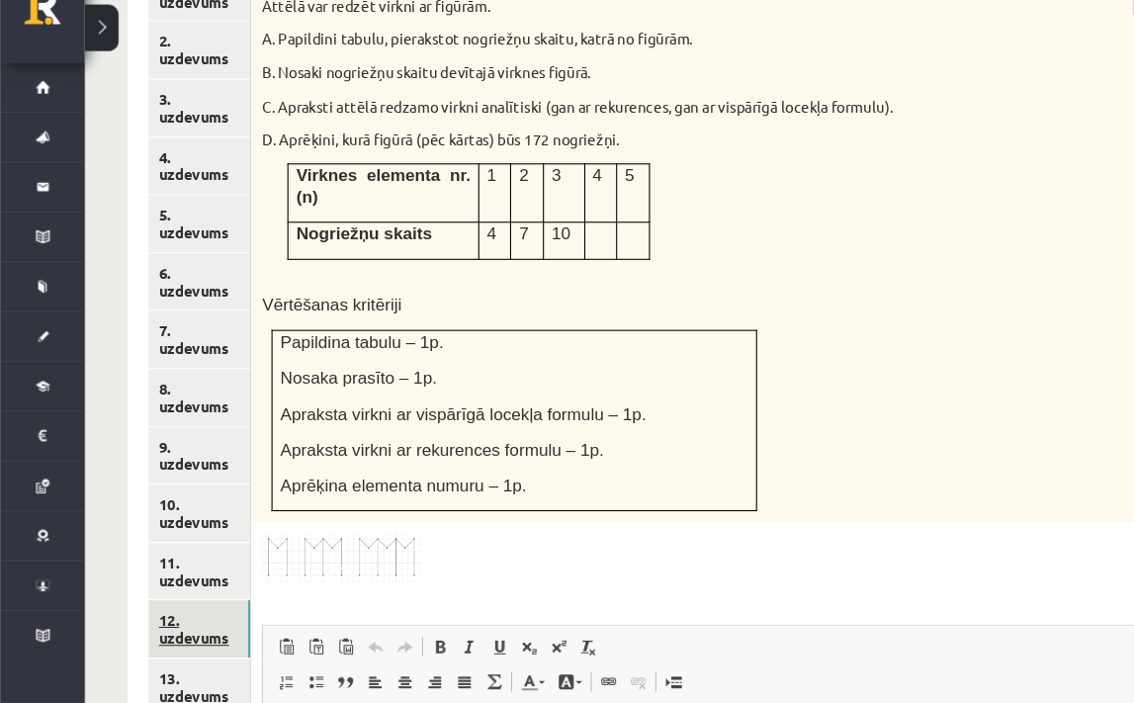
click at [200, 611] on link "12. uzdevums" at bounding box center [185, 633] width 95 height 53
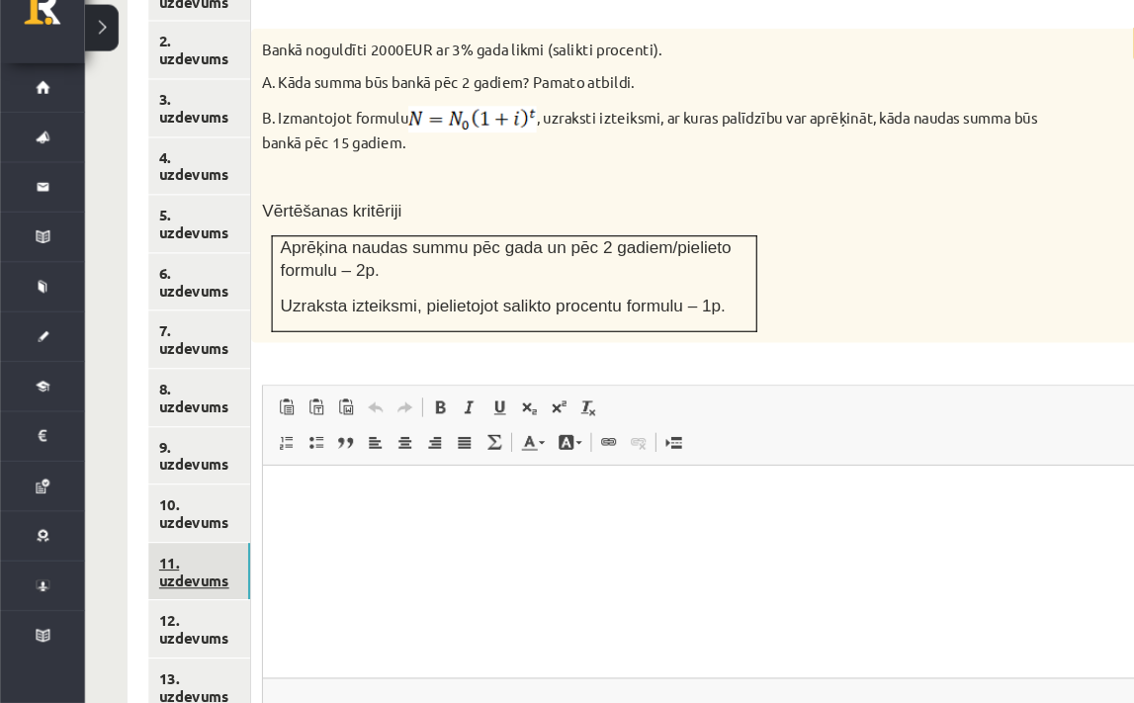
click at [188, 582] on link "11. uzdevums" at bounding box center [185, 580] width 95 height 53
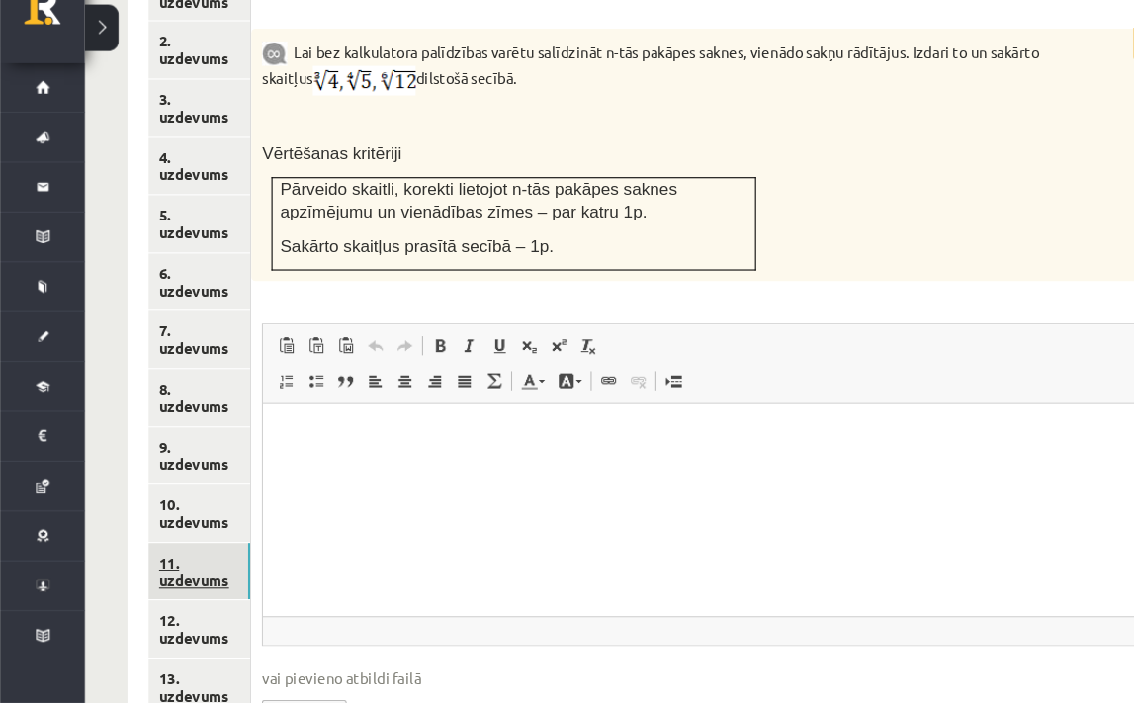
scroll to position [0, 0]
click at [189, 607] on link "12. uzdevums" at bounding box center [185, 633] width 95 height 53
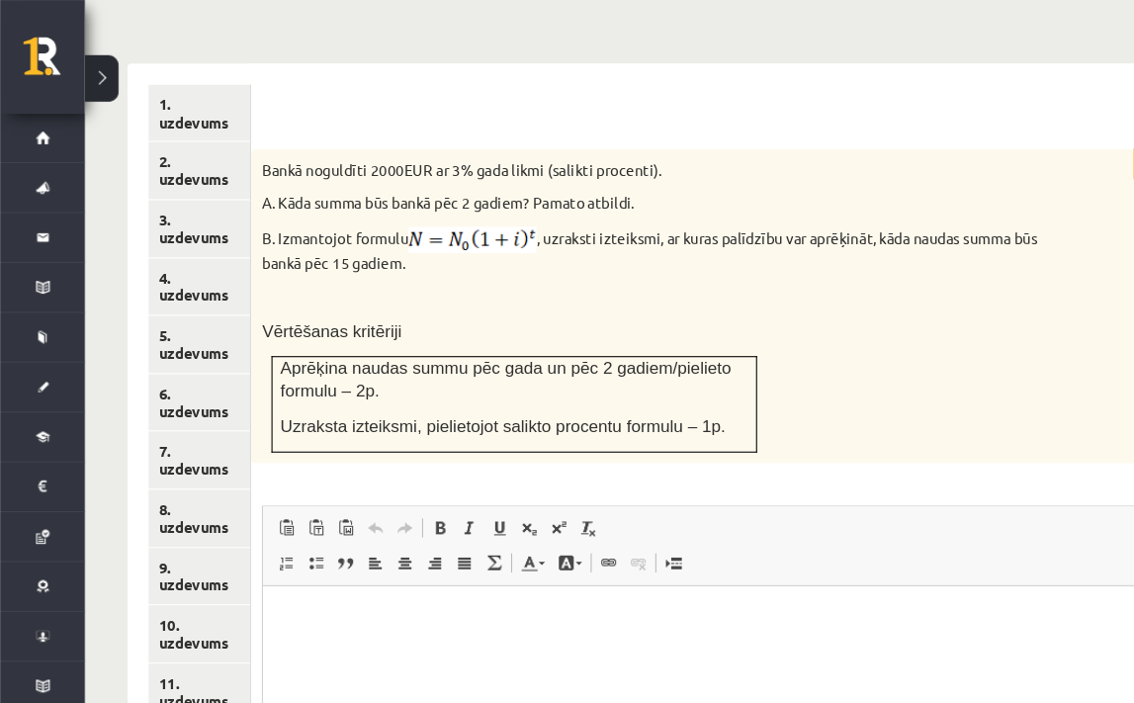
scroll to position [840, 0]
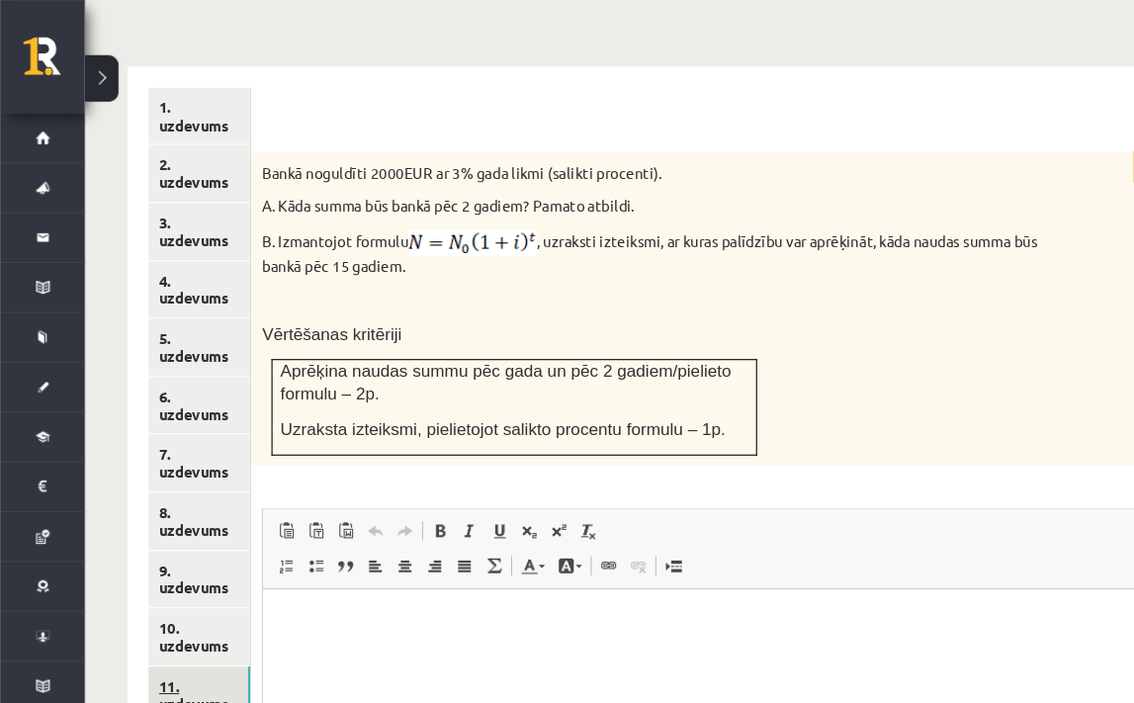
click at [211, 622] on link "11. uzdevums" at bounding box center [185, 648] width 95 height 53
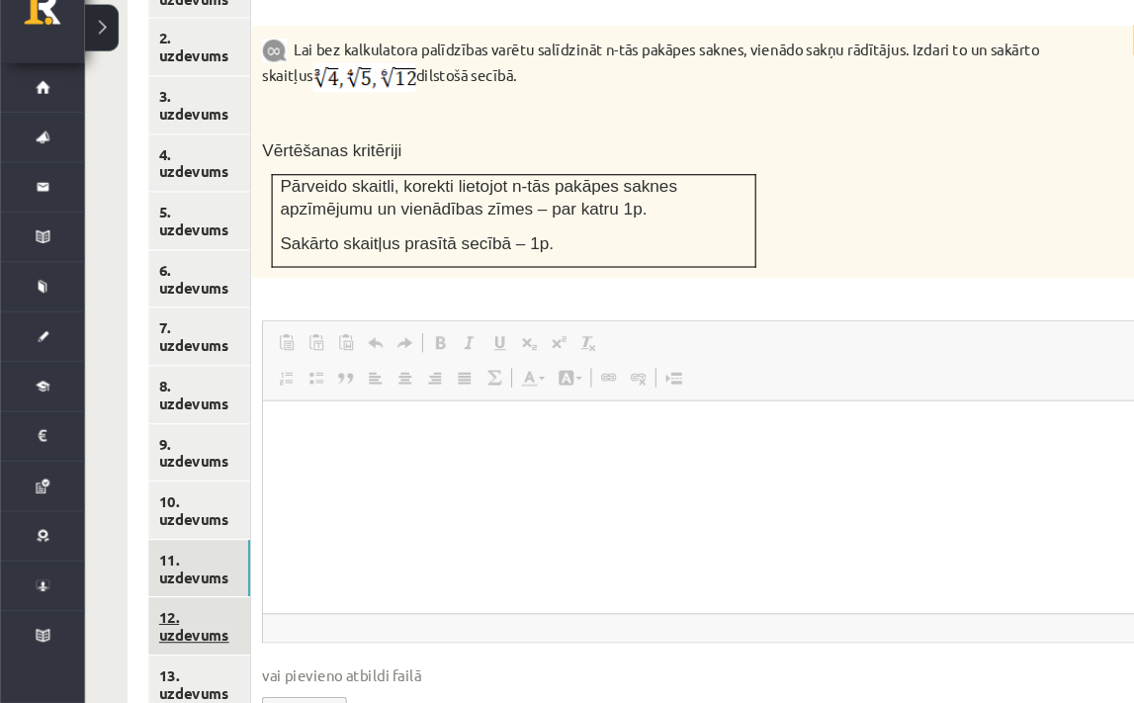
scroll to position [0, 0]
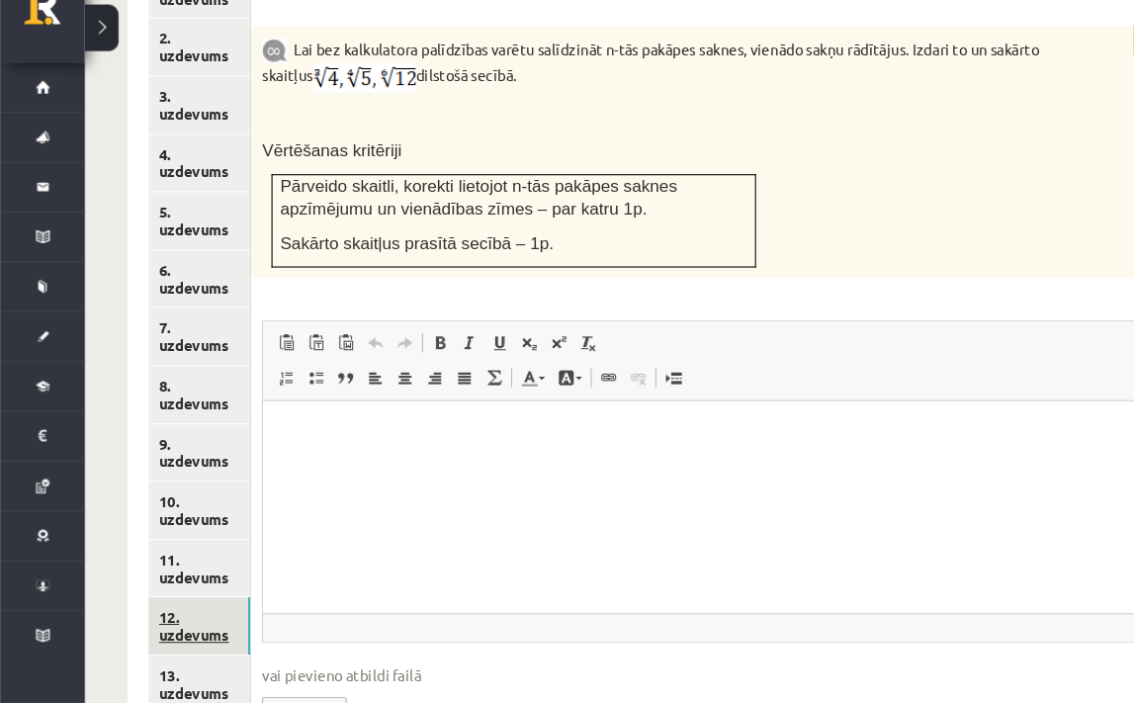
click at [189, 604] on link "12. uzdevums" at bounding box center [185, 630] width 95 height 53
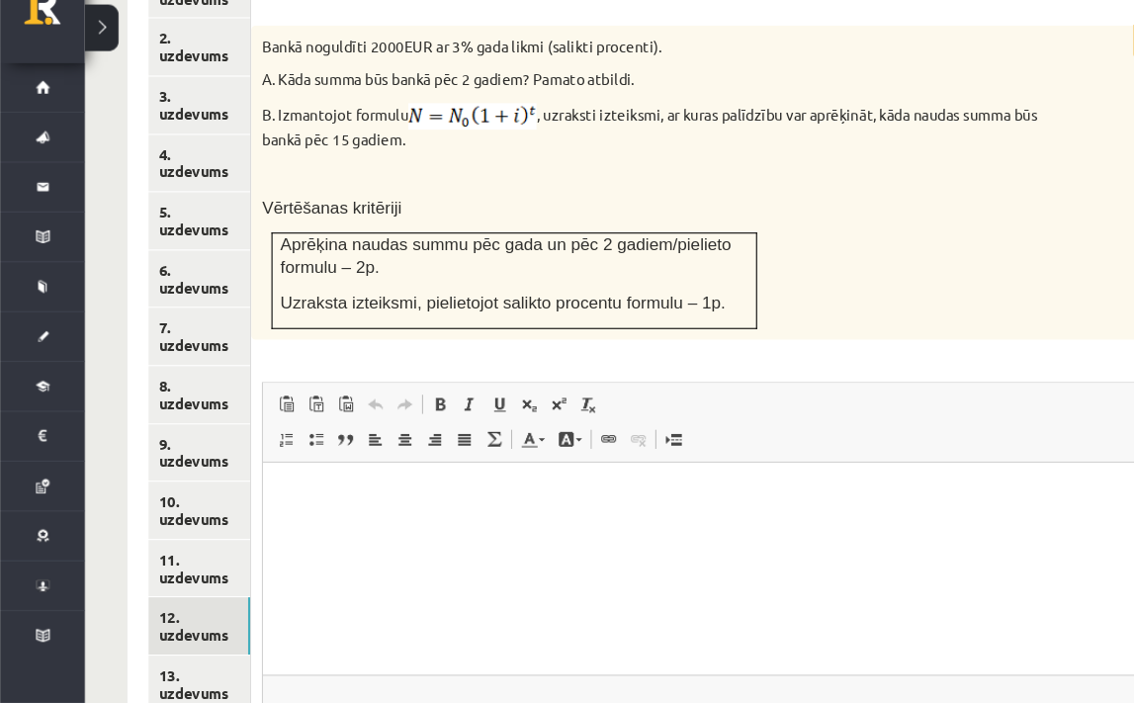
scroll to position [1065, 0]
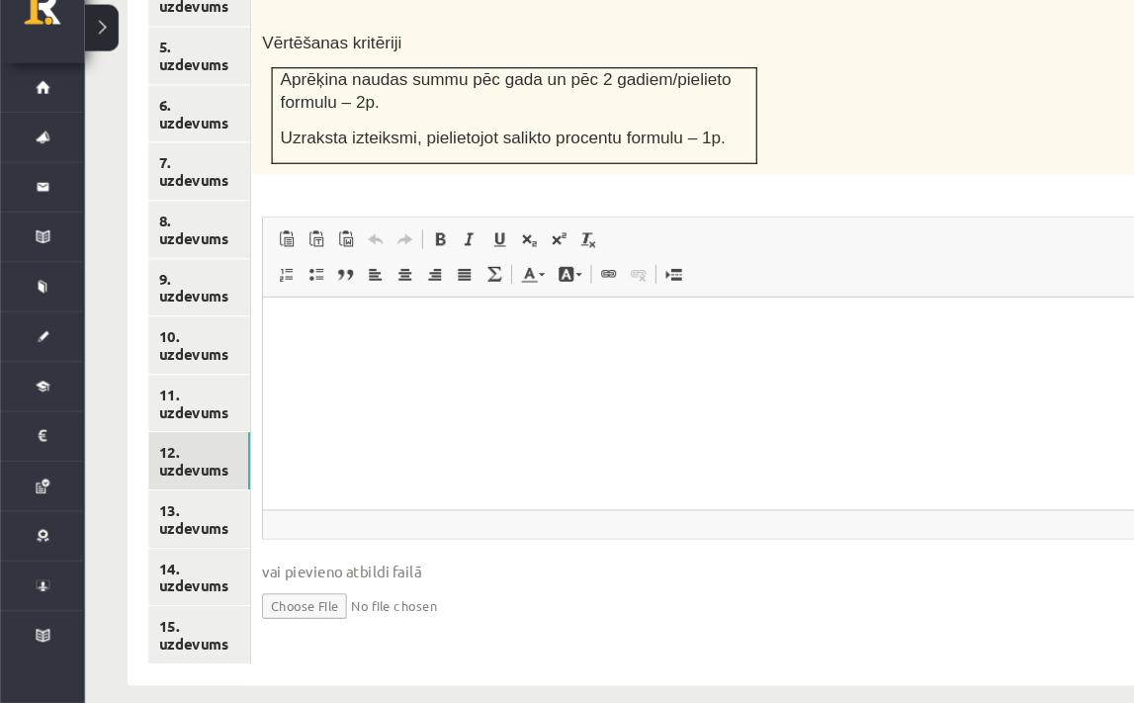
click at [299, 590] on input "file" at bounding box center [664, 610] width 841 height 41
type input "**********"
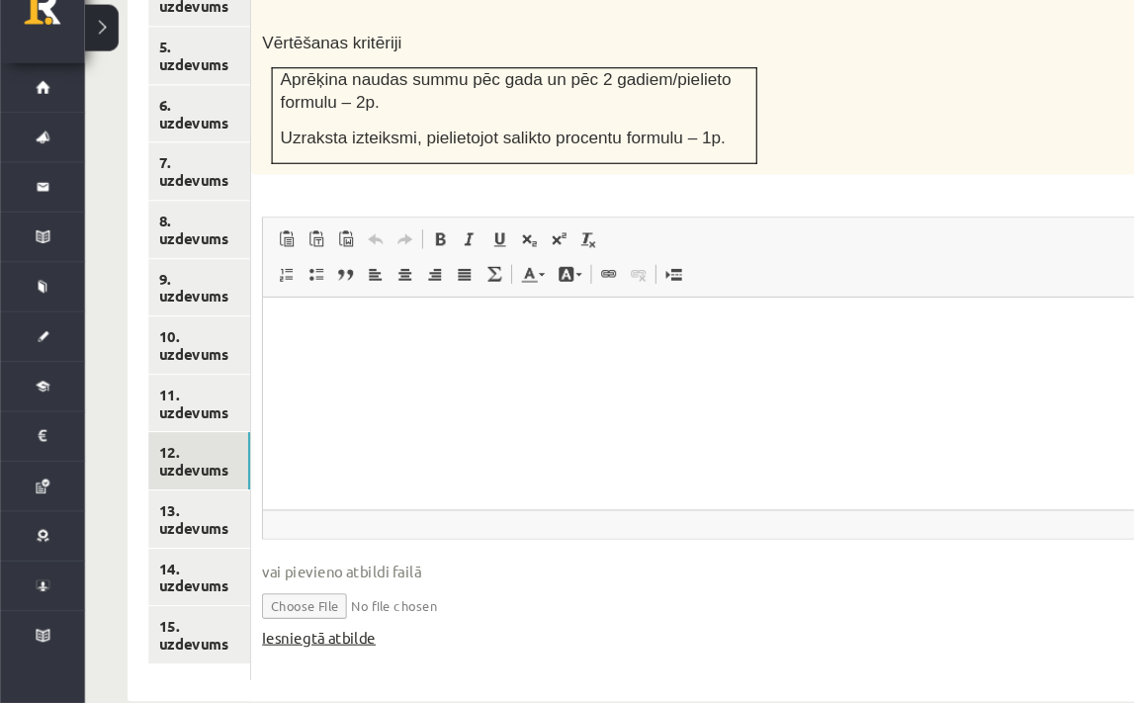
click at [272, 631] on link "Iesniegtā atbilde" at bounding box center [297, 641] width 106 height 21
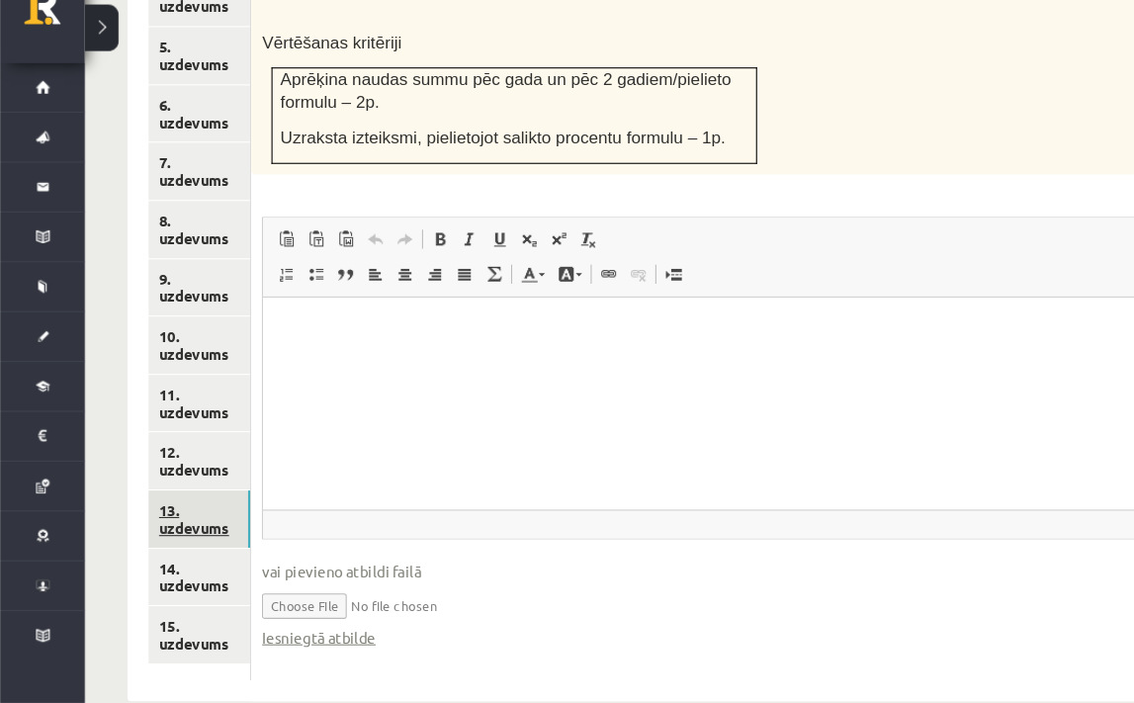
click at [199, 504] on link "13. uzdevums" at bounding box center [185, 530] width 95 height 53
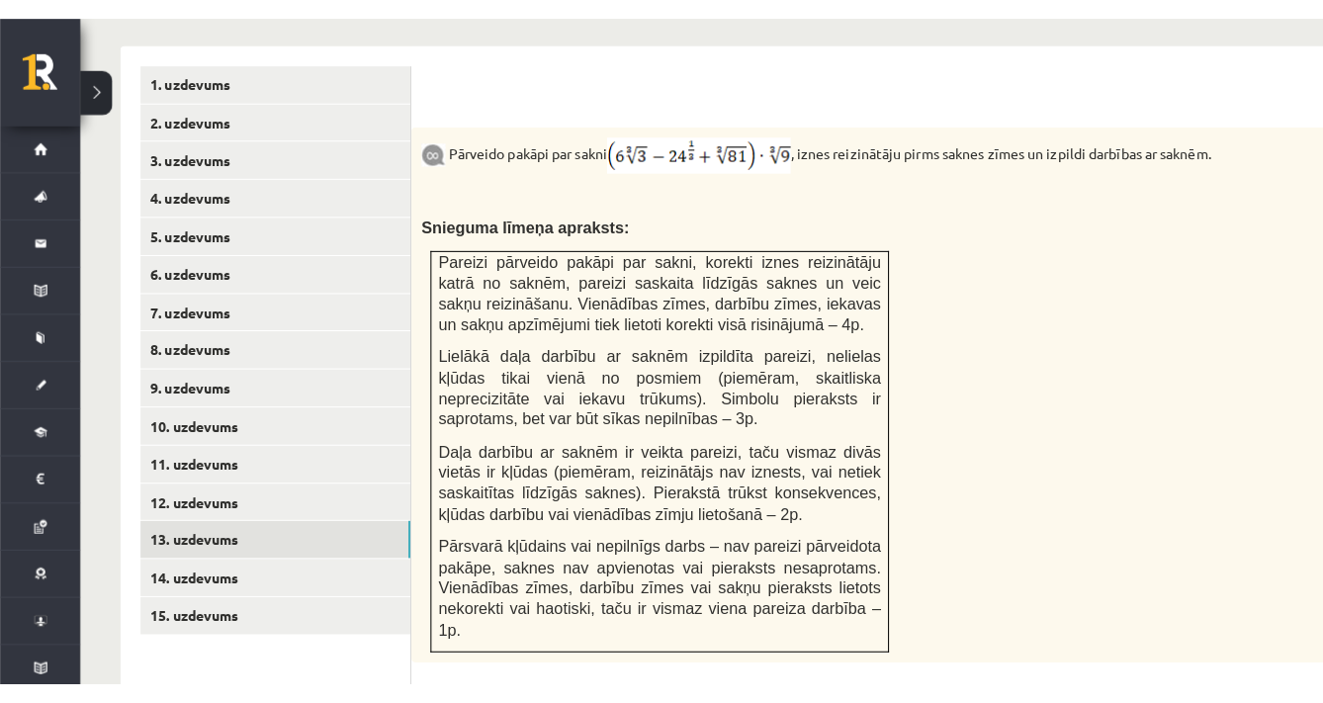
scroll to position [854, 0]
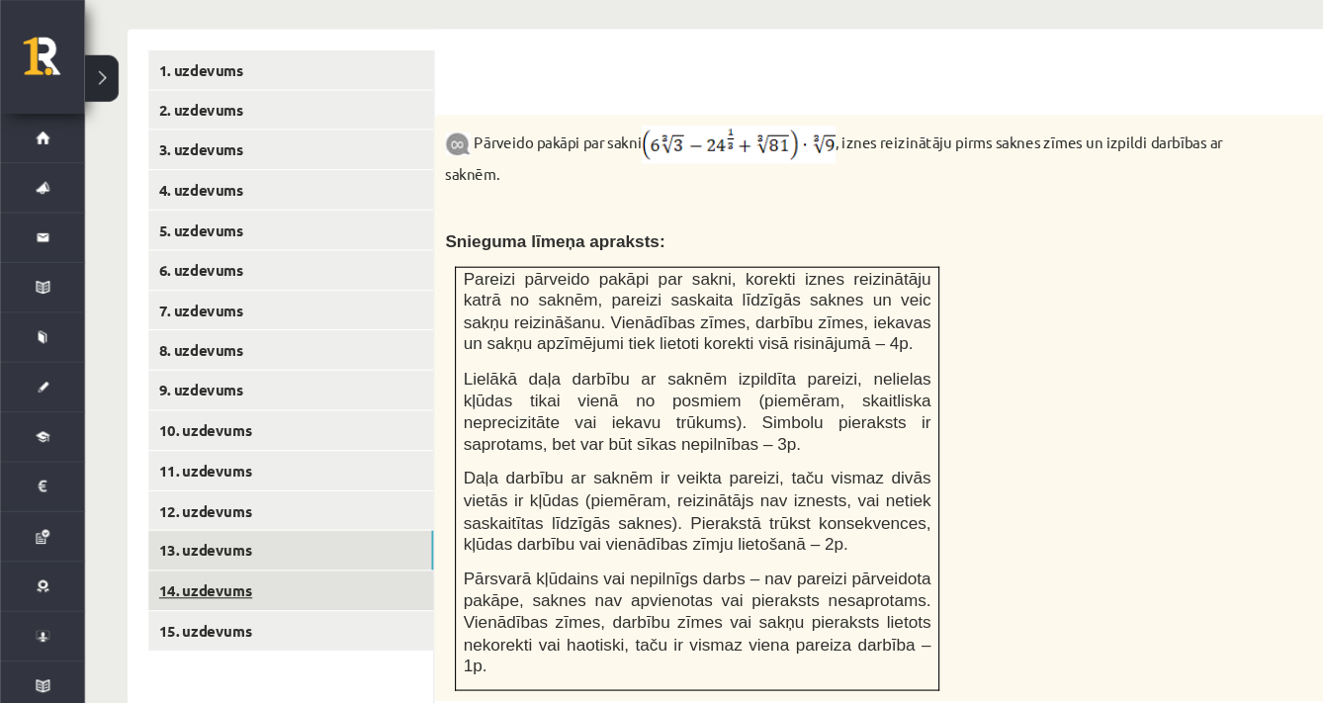
click at [310, 532] on link "14. uzdevums" at bounding box center [271, 550] width 266 height 37
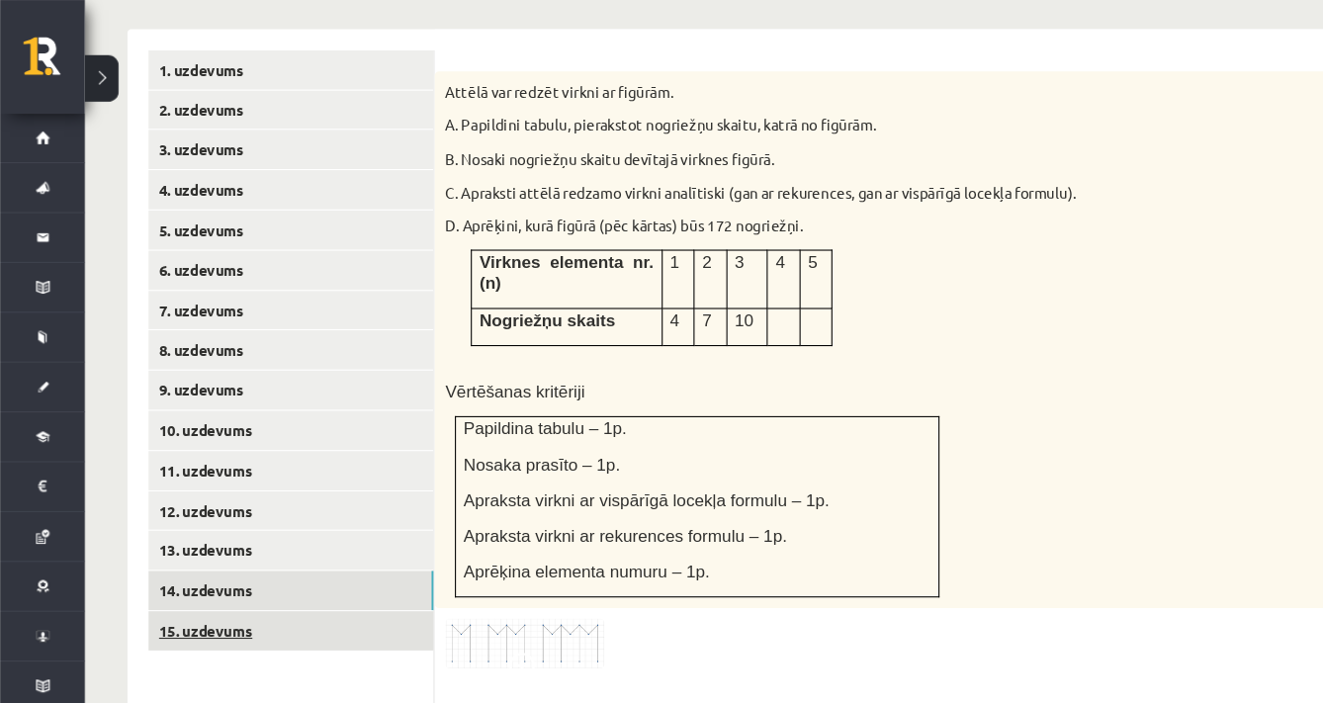
scroll to position [0, 0]
click at [272, 570] on link "15. uzdevums" at bounding box center [271, 588] width 266 height 37
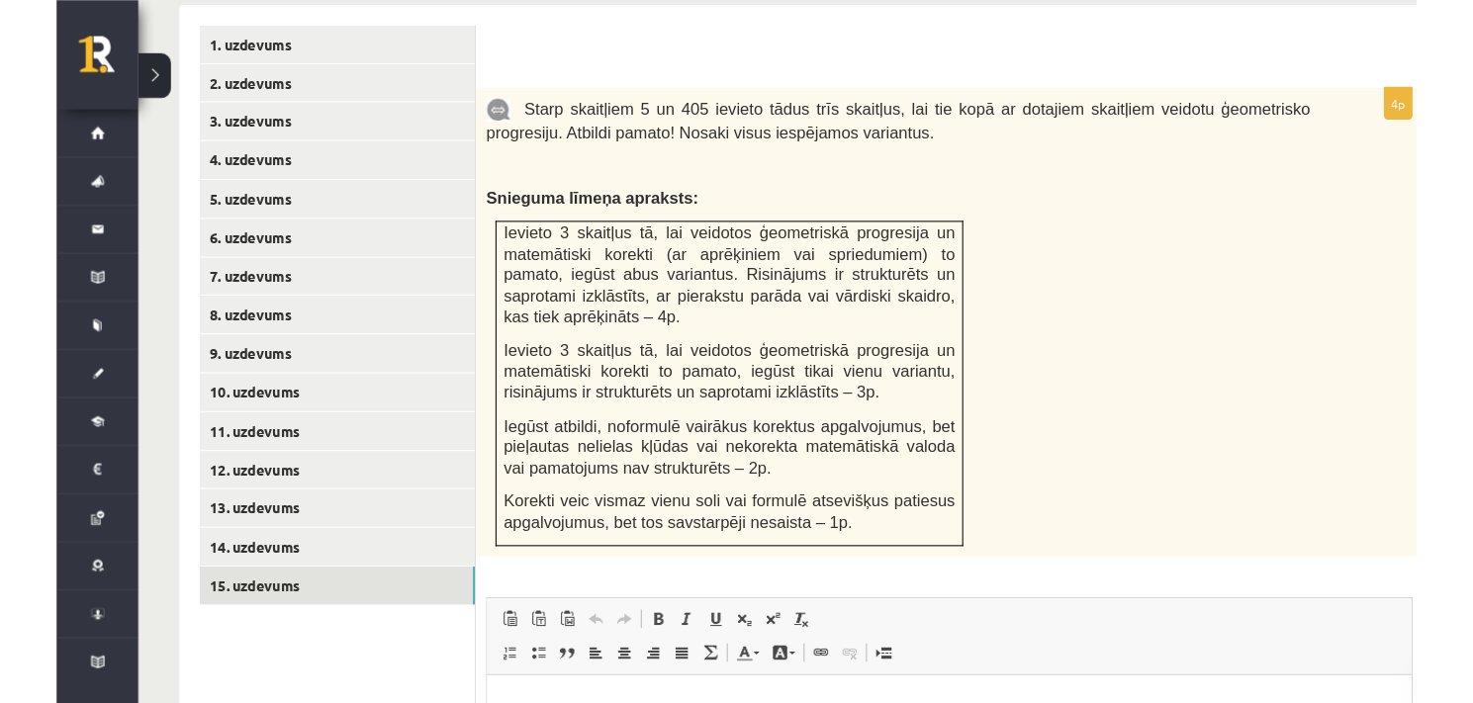
scroll to position [832, 0]
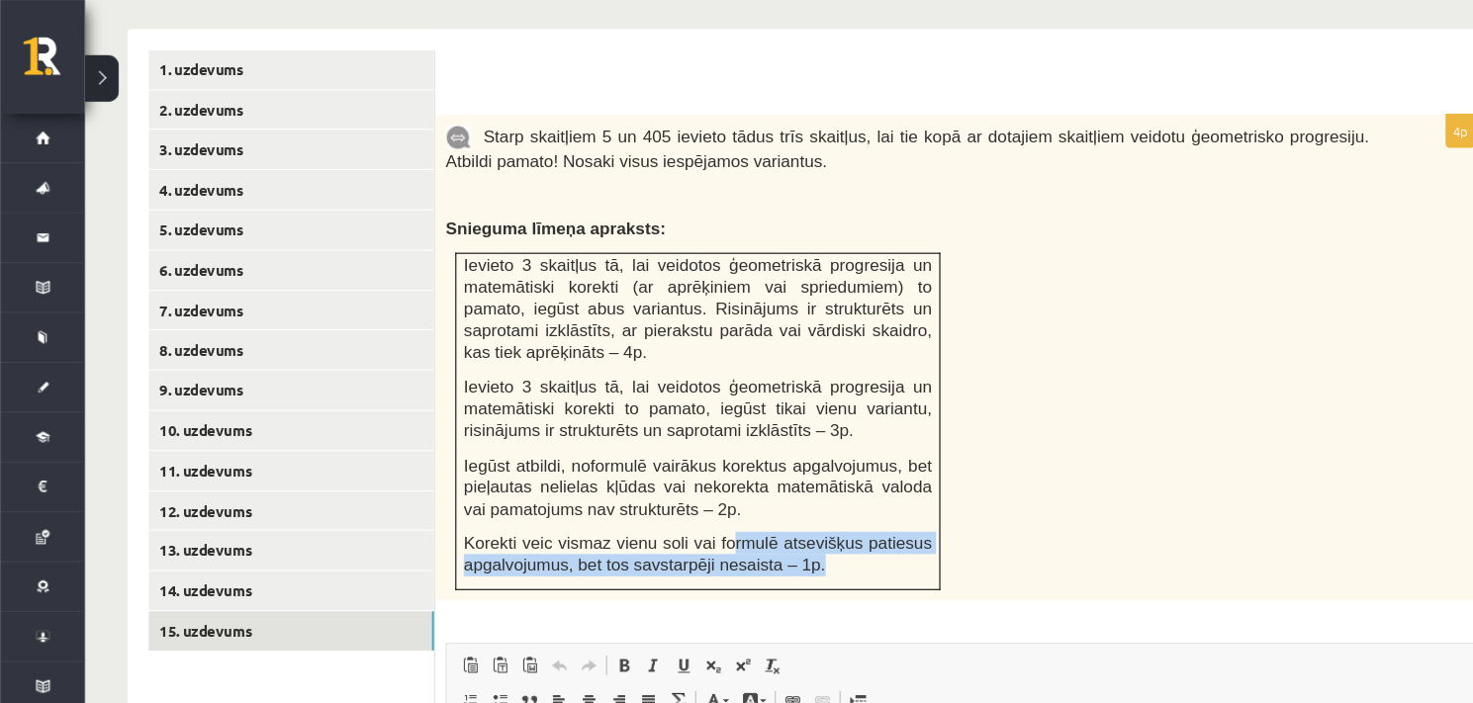
drag, startPoint x: 783, startPoint y: 497, endPoint x: 685, endPoint y: 465, distance: 102.9
click at [685, 465] on td "Ievieto 3 skaitļus tā, lai veidotos ģeometriskā progresija un matemātiski korek…" at bounding box center [650, 392] width 451 height 314
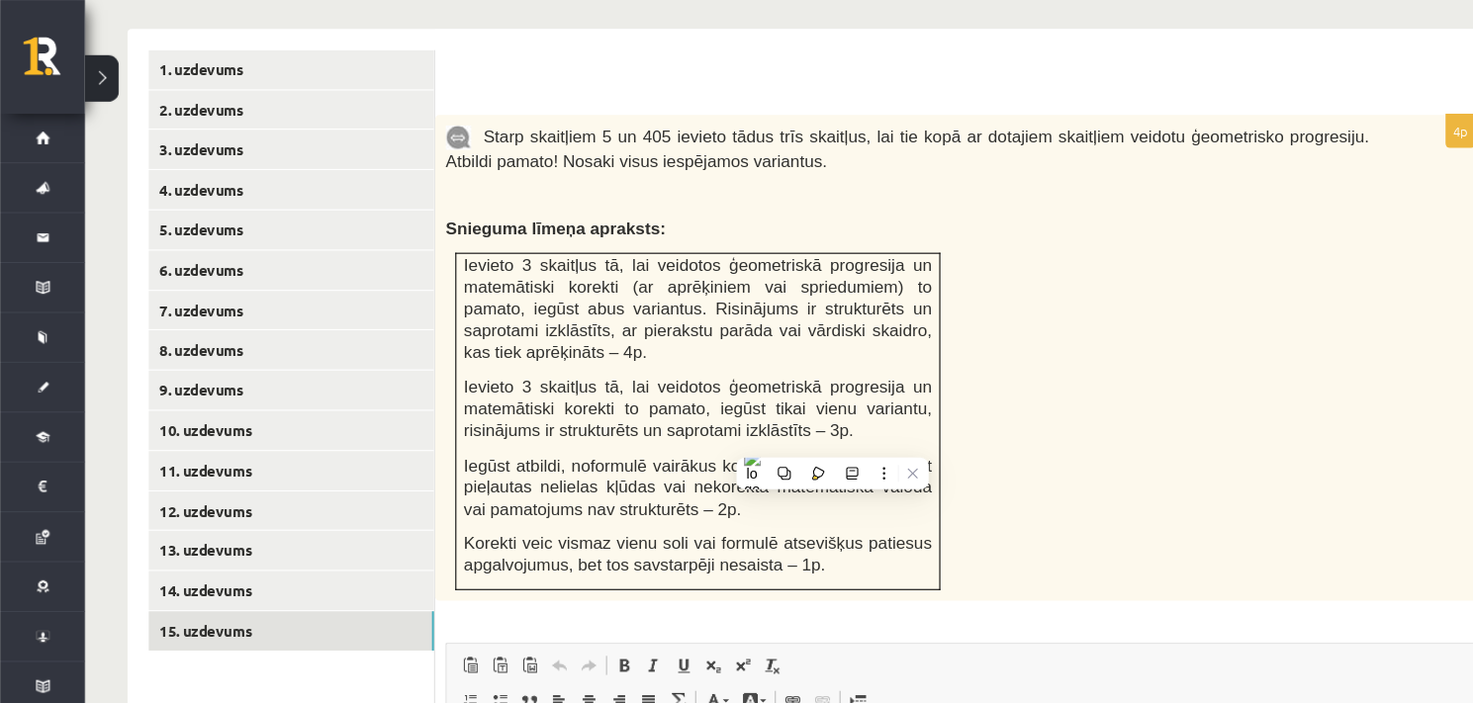
click at [569, 425] on span "Iegūst atbildi, noformulē vairākus korektus apgalvojumus, bet pieļautas neliela…" at bounding box center [650, 453] width 436 height 57
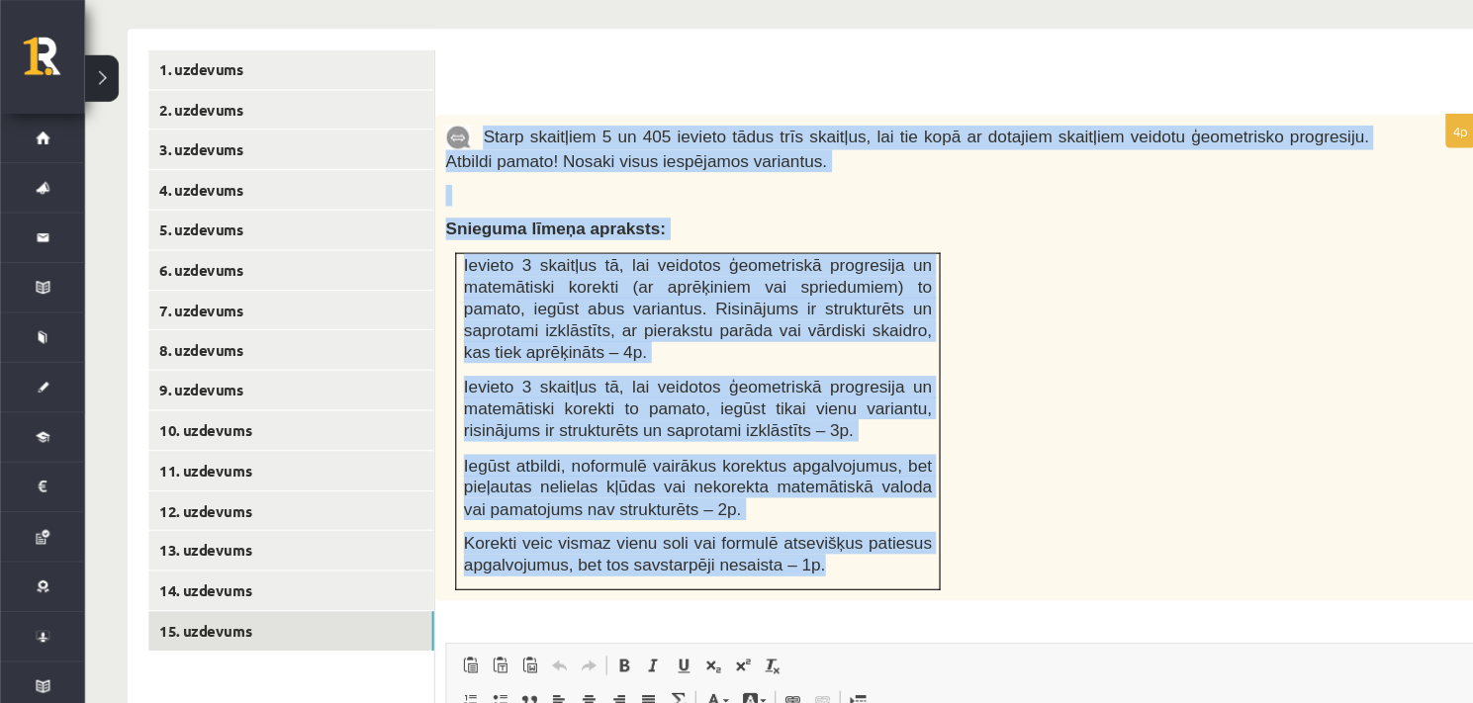
drag, startPoint x: 763, startPoint y: 482, endPoint x: 452, endPoint y: 91, distance: 499.1
click at [452, 107] on div "Starp skaitļiem 5 un 405 ievieto tādus trīs skaitļus, lai tie kopā ar dotajiem …" at bounding box center [895, 333] width 979 height 453
copy div "Starp skaitļiem 5 un 405 ievieto tādus trīs skaitļus, lai tie kopā ar dotajiem …"
click at [574, 266] on span "Ievieto 3 skaitļus tā, lai veidotos ģeometriskā progresija un matemātiski korek…" at bounding box center [650, 287] width 436 height 98
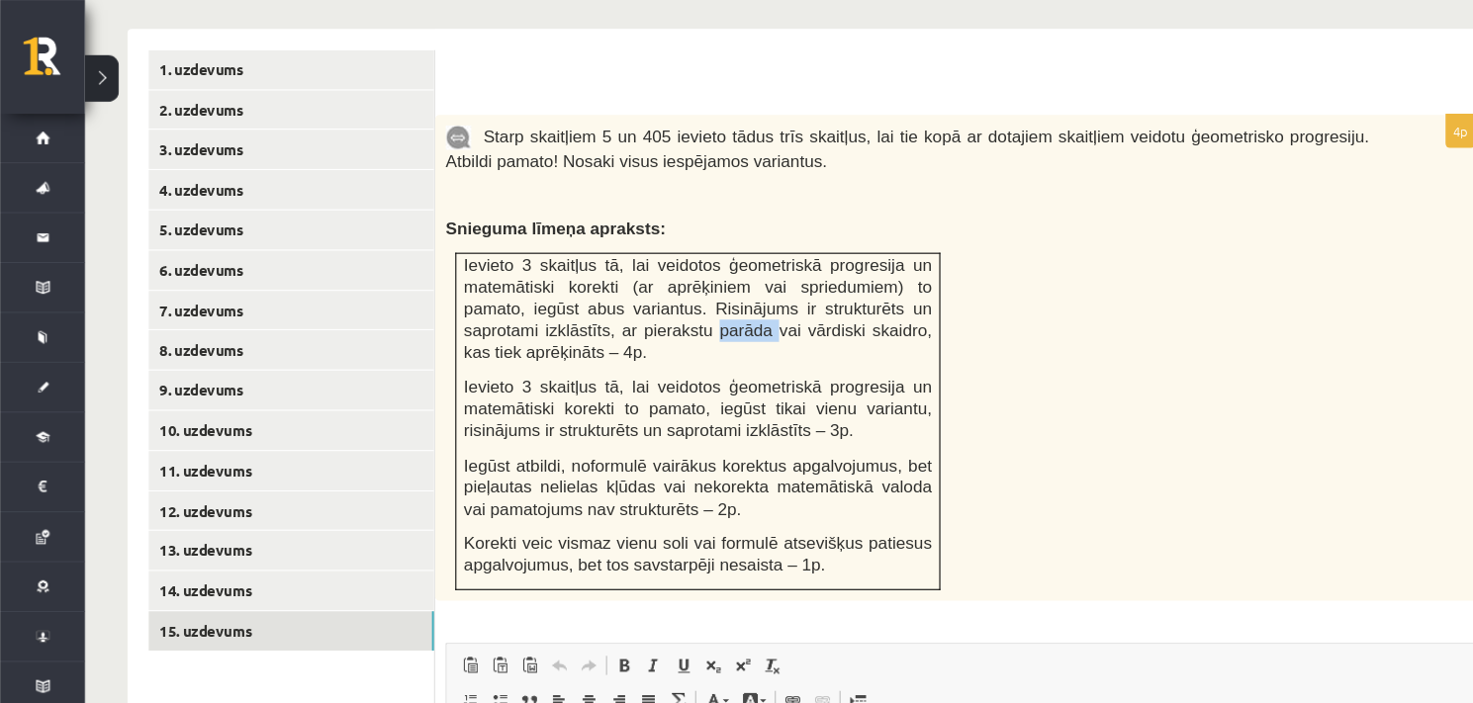
click at [574, 266] on span "Ievieto 3 skaitļus tā, lai veidotos ģeometriskā progresija un matemātiski korek…" at bounding box center [650, 287] width 436 height 98
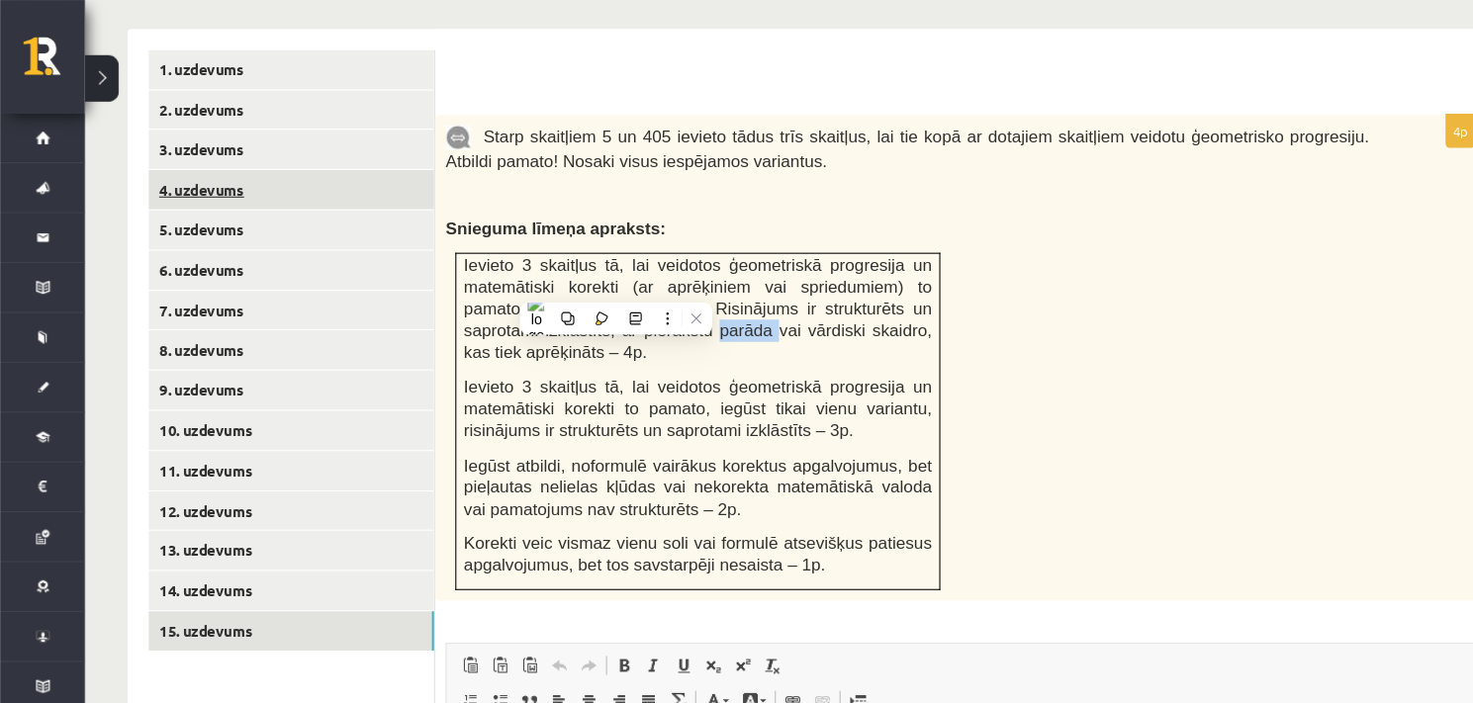
drag, startPoint x: 574, startPoint y: 266, endPoint x: 383, endPoint y: 118, distance: 241.8
click at [383, 118] on div "**********" at bounding box center [752, 529] width 1266 height 1004
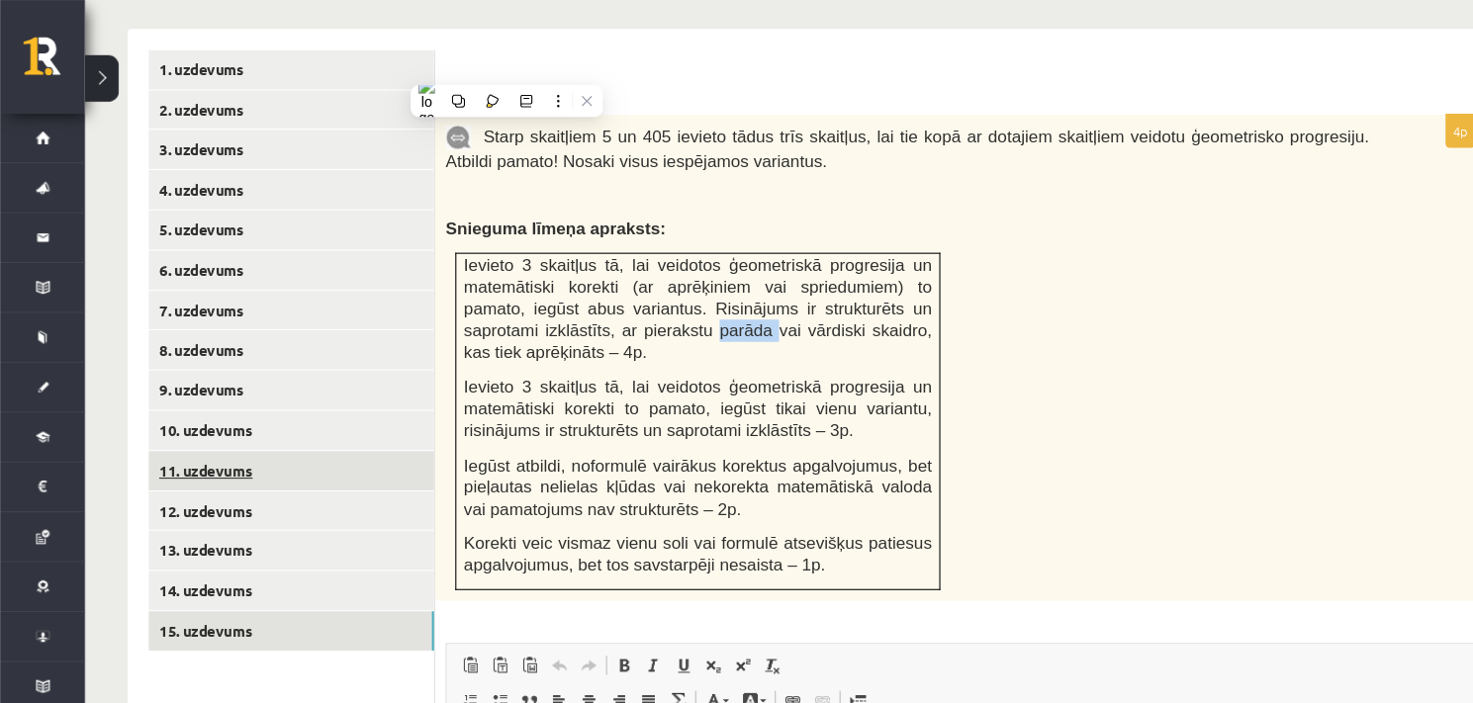
click at [200, 420] on link "11. uzdevums" at bounding box center [271, 438] width 266 height 37
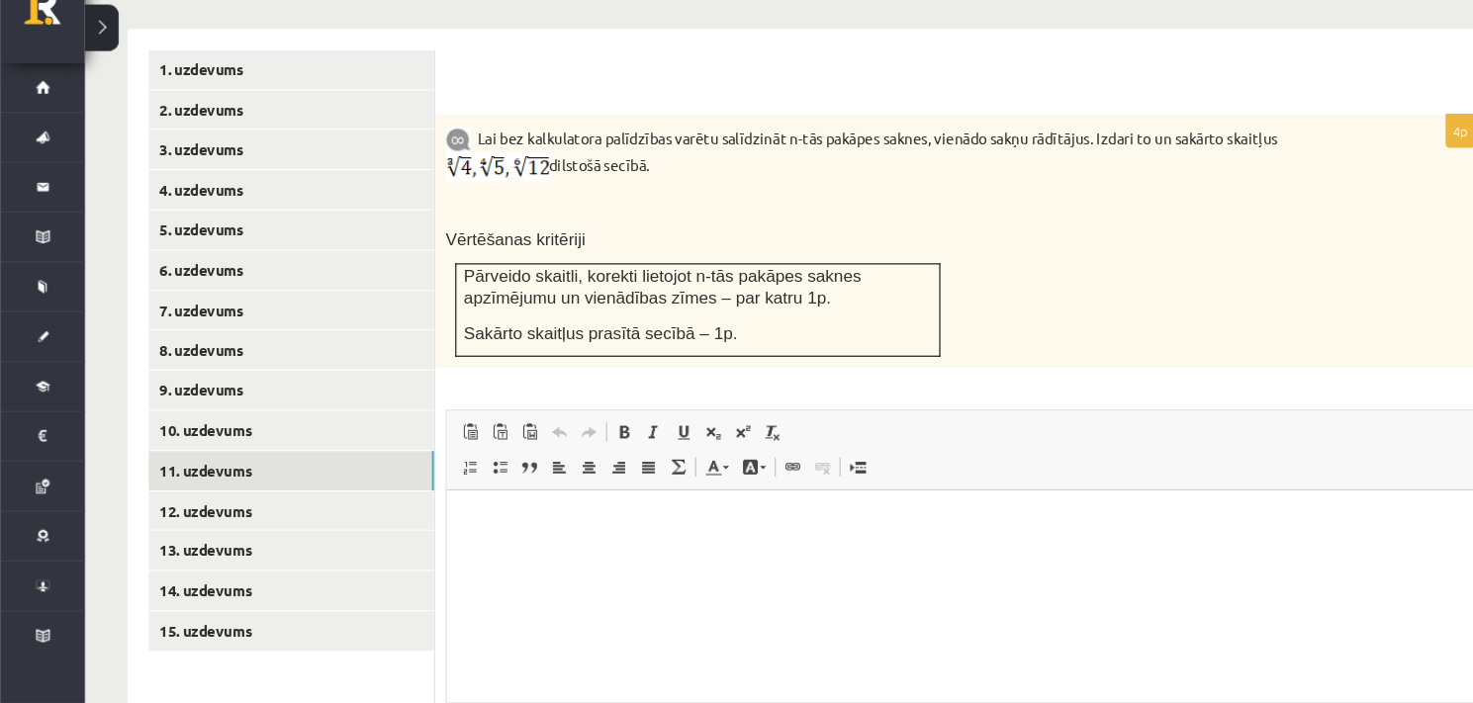
scroll to position [0, 0]
click at [690, 470] on link "Background Color" at bounding box center [702, 483] width 35 height 26
click at [944, 524] on p "Editor, wiswyg-editor-user-answer-47434078179020" at bounding box center [925, 520] width 918 height 21
click at [802, 296] on span "Pārveido skaitli, korekti lietojot n-tās pakāpes saknes apzīmējumu un vienādība…" at bounding box center [617, 315] width 370 height 38
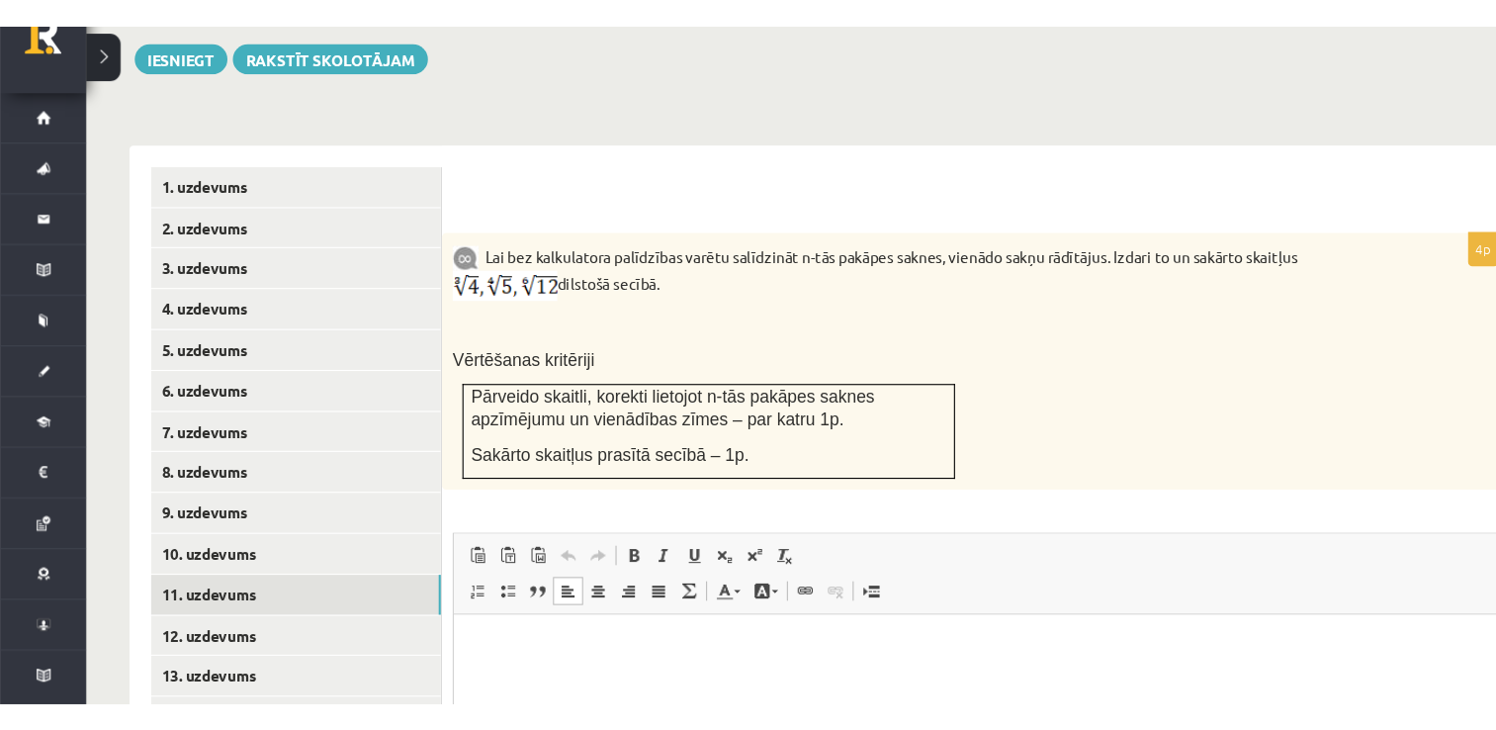
scroll to position [704, 0]
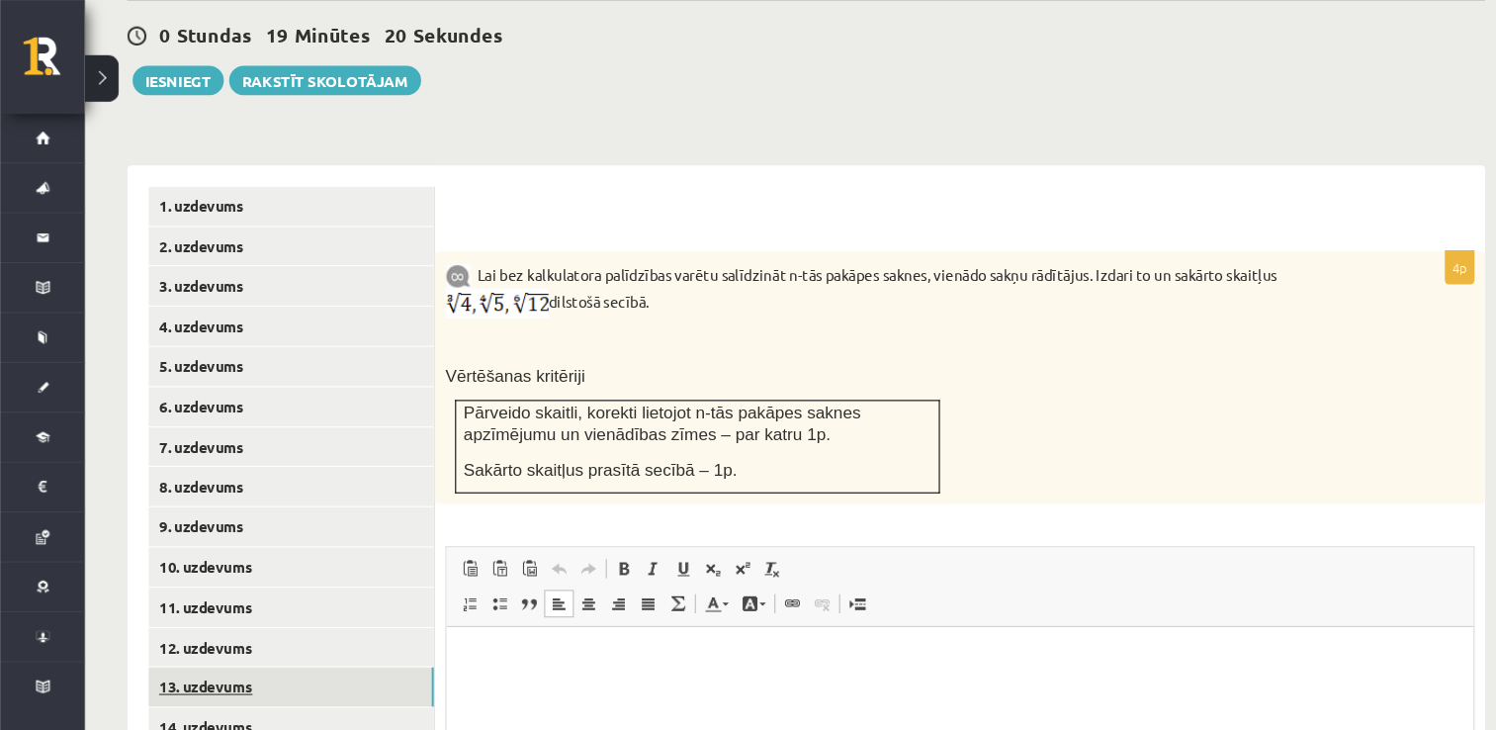
click at [266, 622] on link "13. uzdevums" at bounding box center [271, 640] width 266 height 37
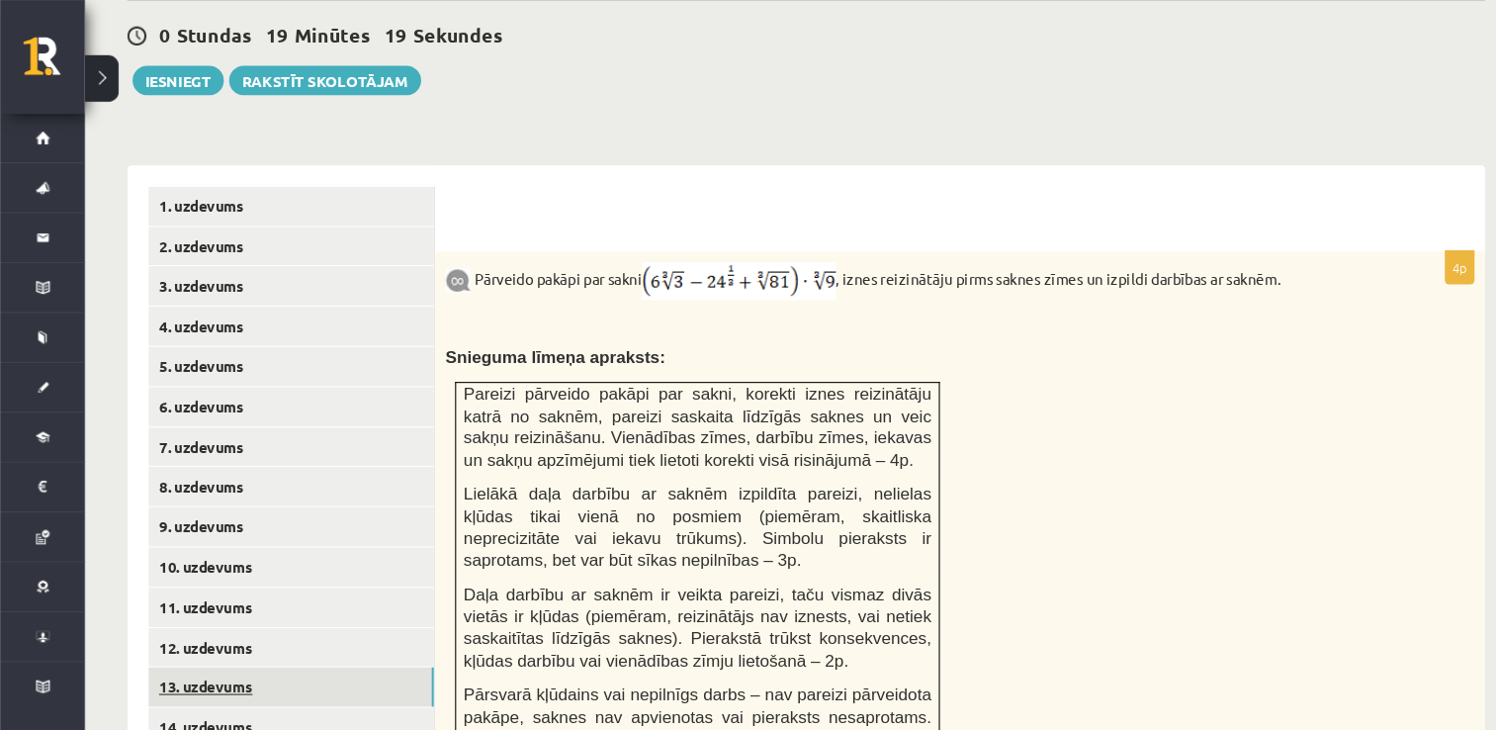
scroll to position [0, 0]
click at [266, 622] on link "13. uzdevums" at bounding box center [271, 640] width 266 height 37
click at [222, 660] on link "14. uzdevums" at bounding box center [271, 678] width 266 height 37
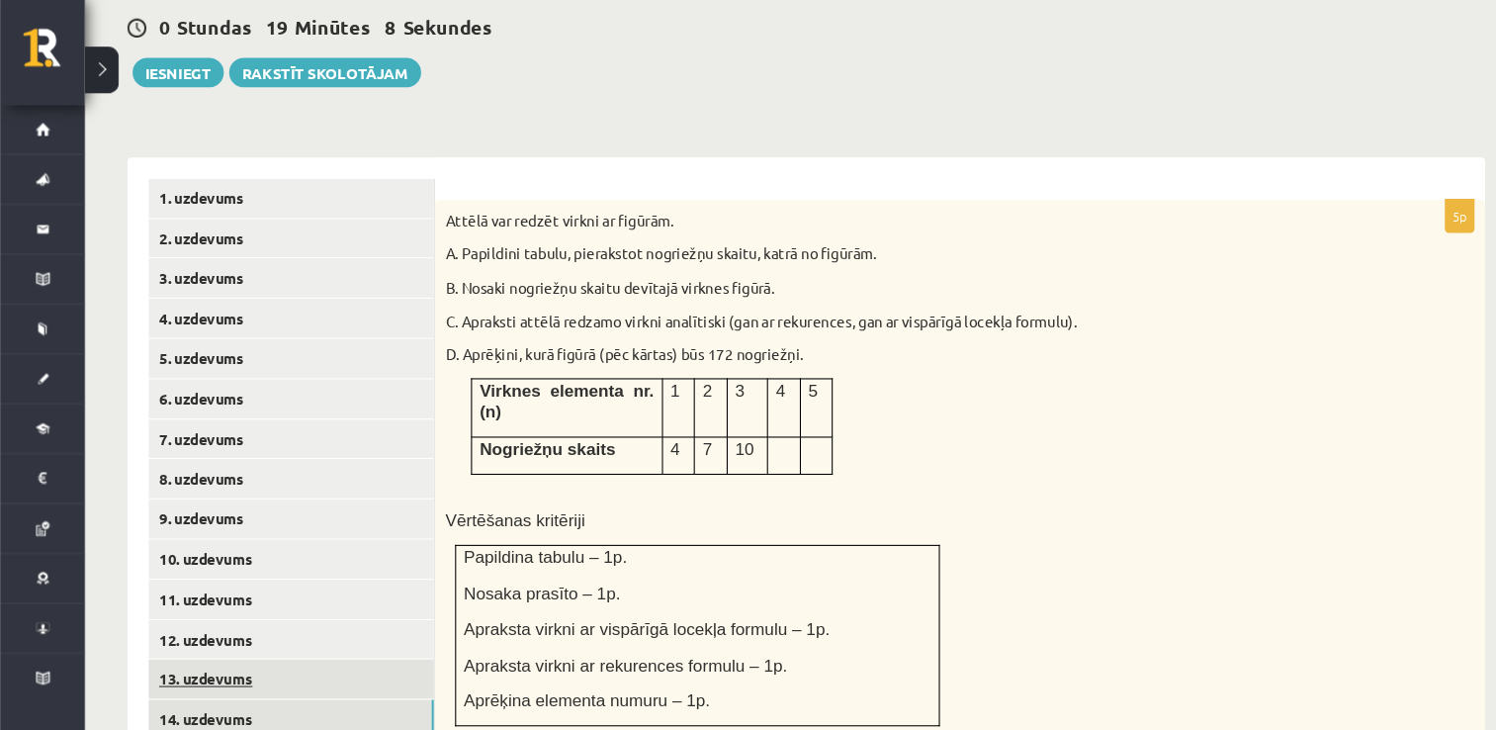
click at [250, 622] on link "13. uzdevums" at bounding box center [271, 640] width 266 height 37
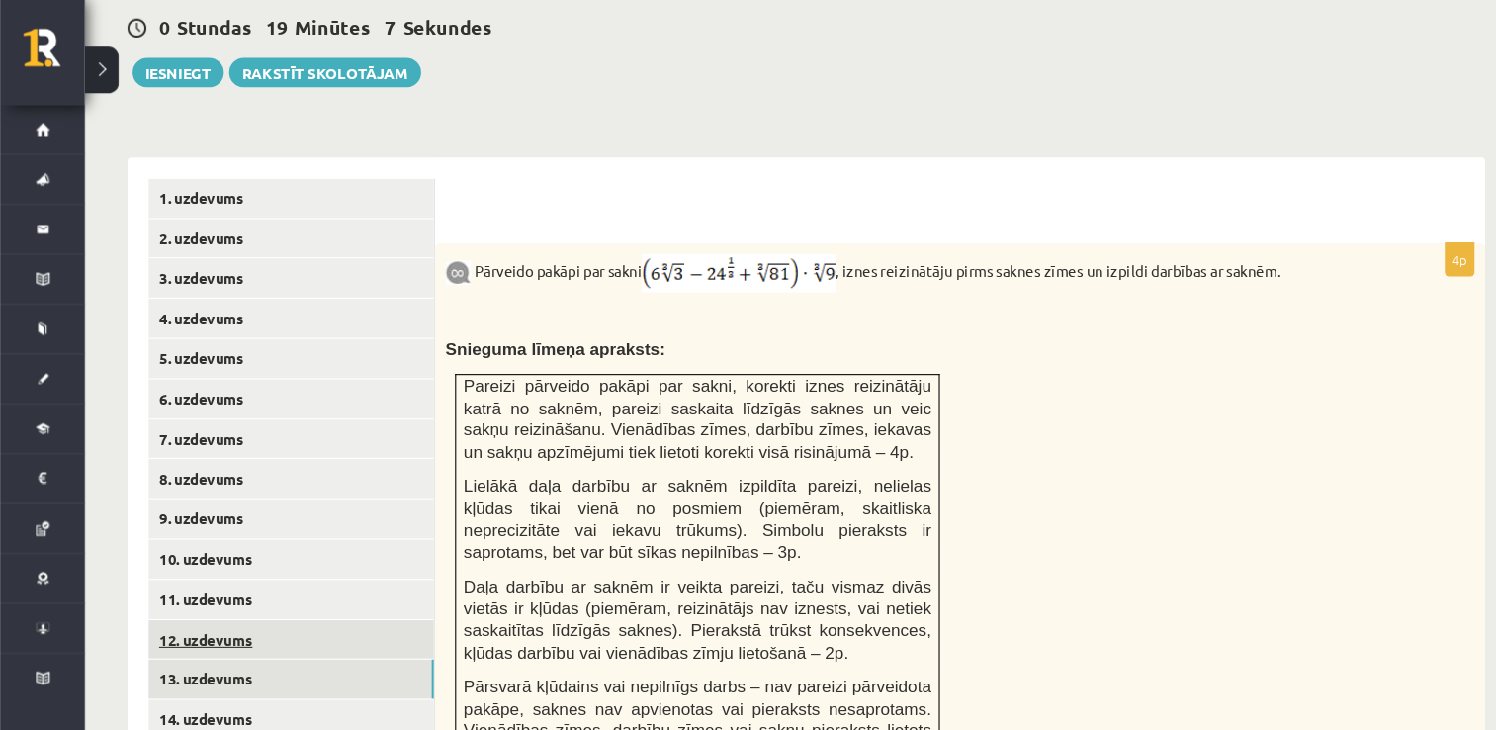
click at [261, 586] on link "12. uzdevums" at bounding box center [271, 604] width 266 height 37
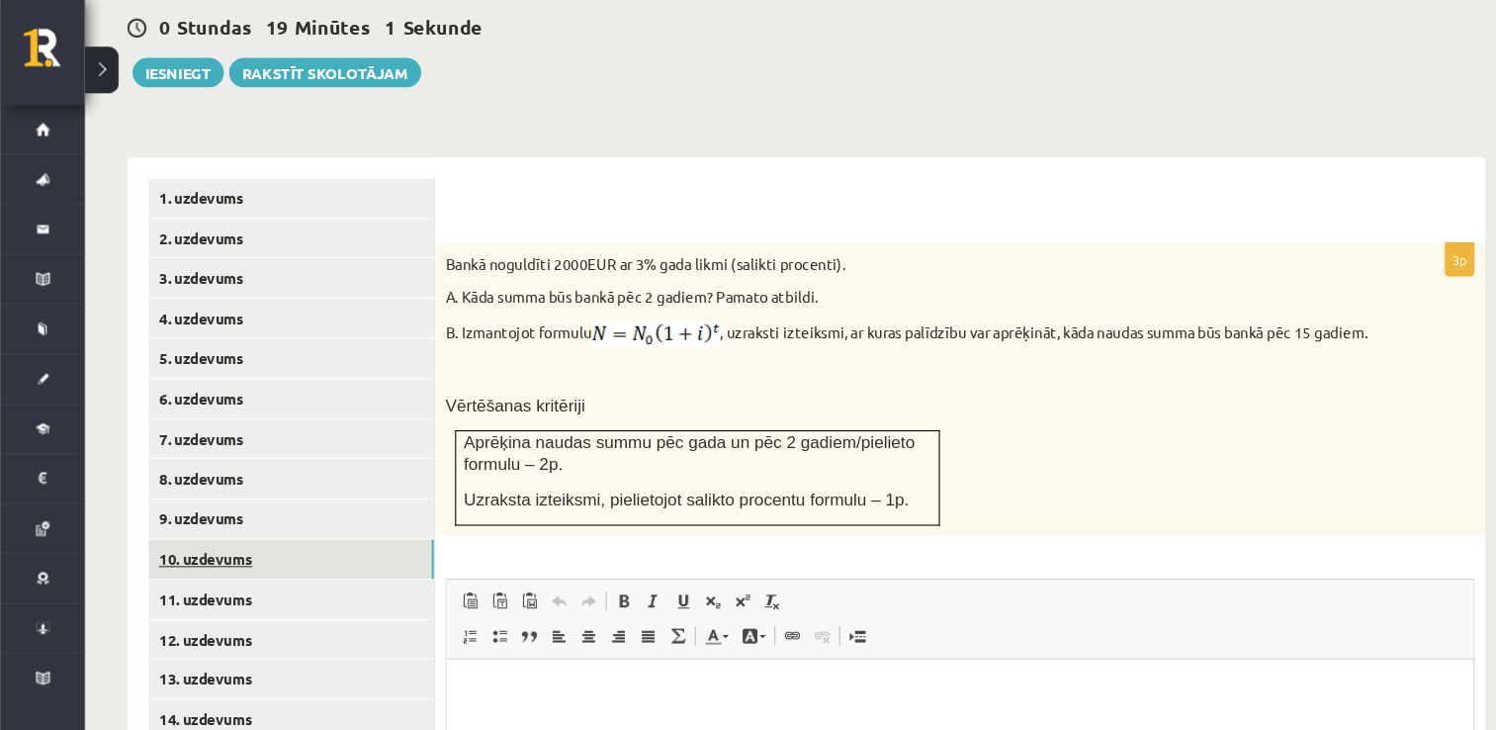
click at [240, 510] on link "10. uzdevums" at bounding box center [271, 528] width 266 height 37
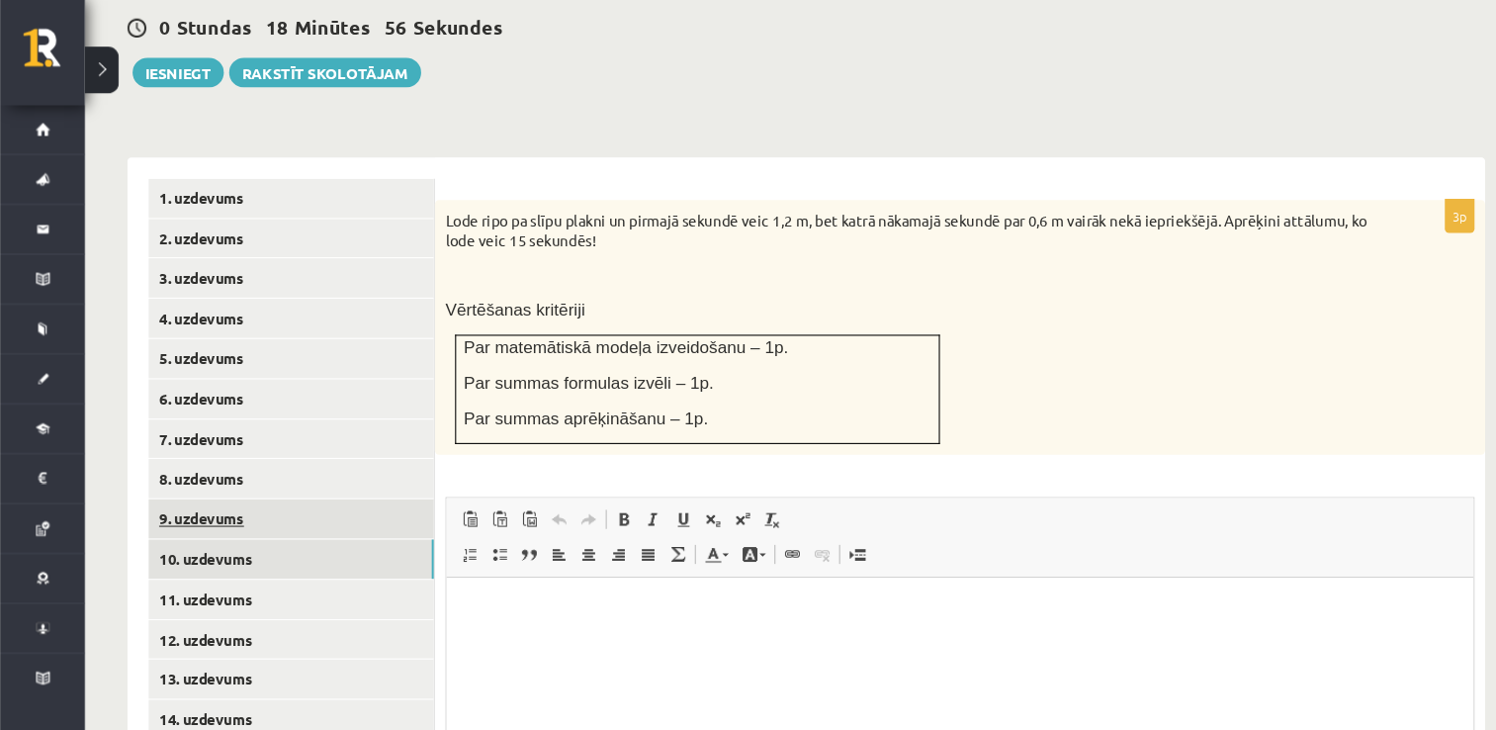
click at [267, 473] on link "9. uzdevums" at bounding box center [271, 491] width 266 height 37
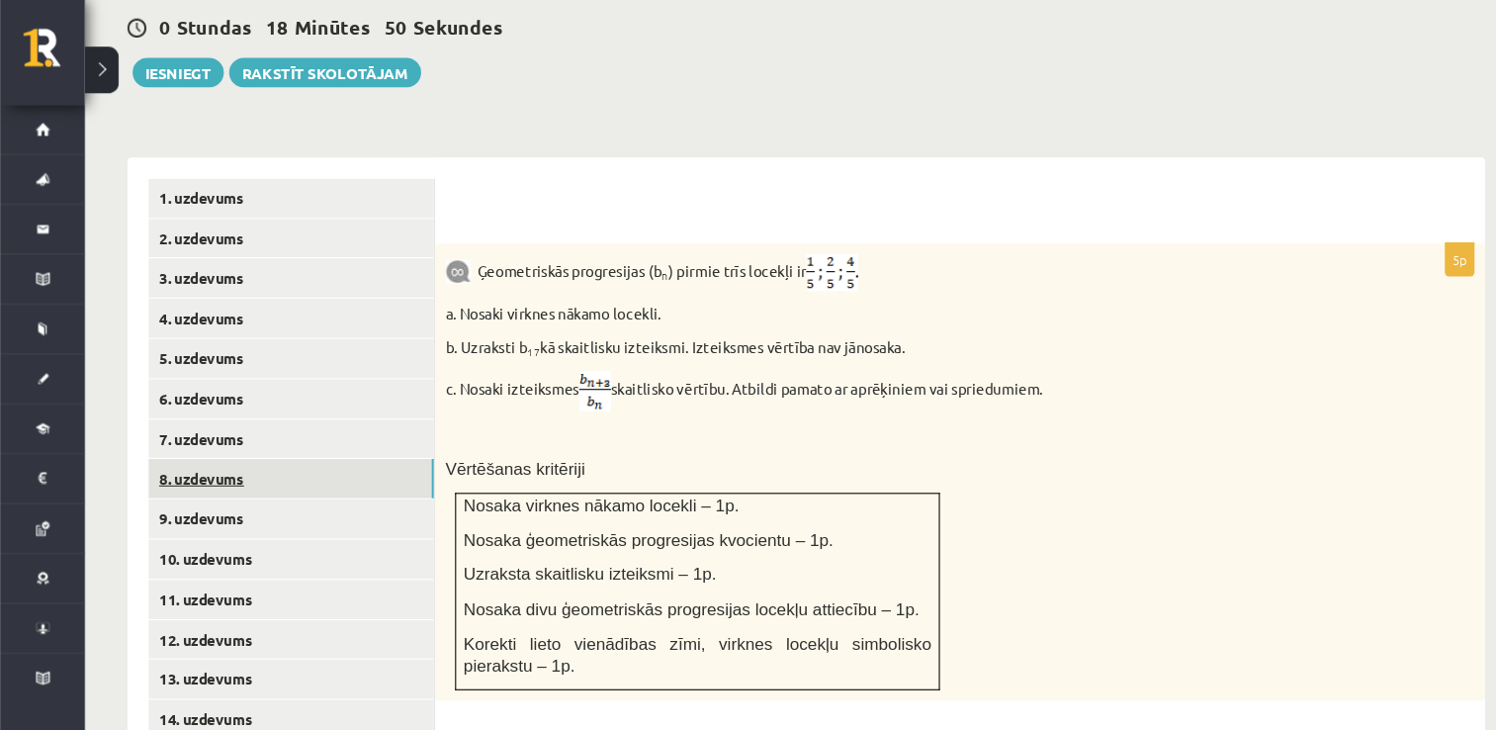
click at [287, 435] on link "8. uzdevums" at bounding box center [271, 453] width 266 height 37
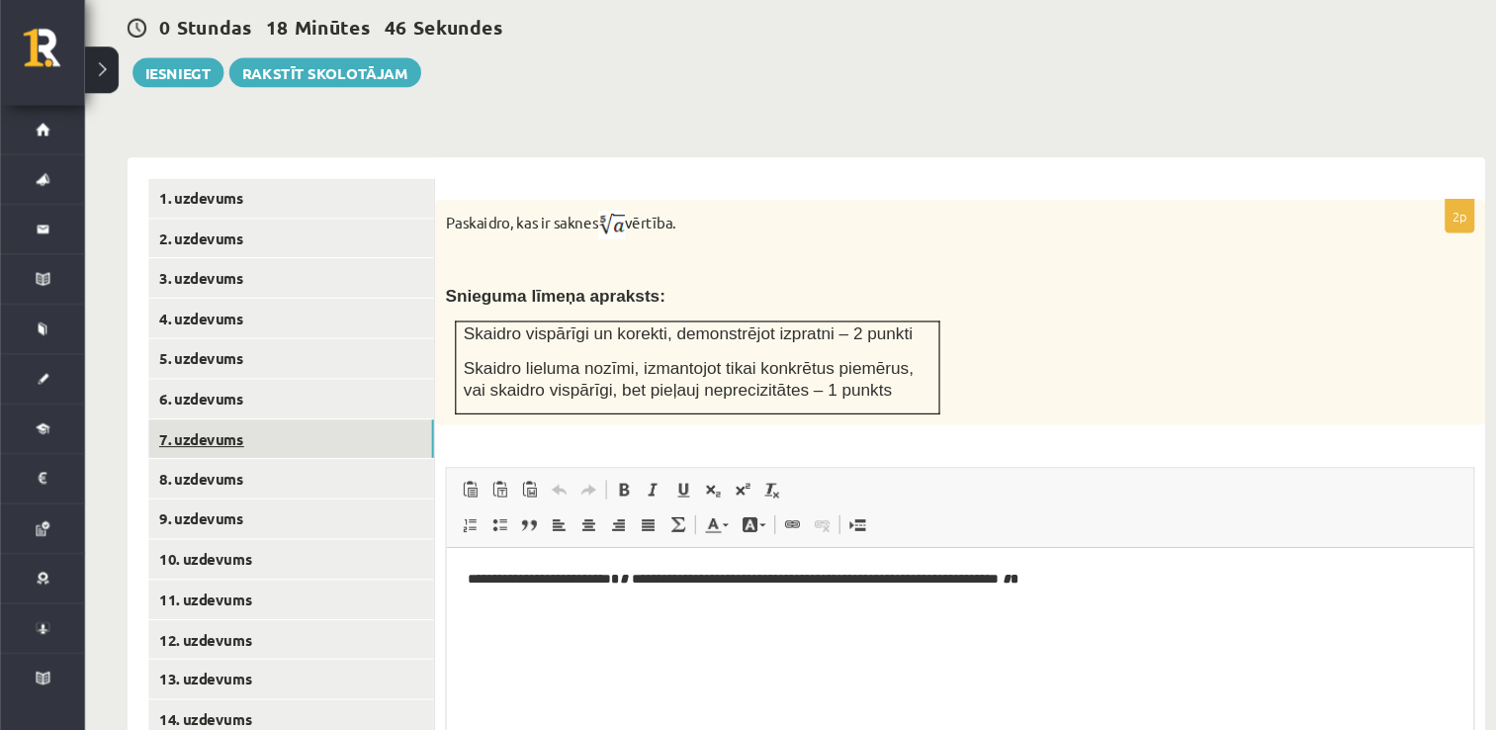
click at [295, 399] on link "7. uzdevums" at bounding box center [271, 417] width 266 height 37
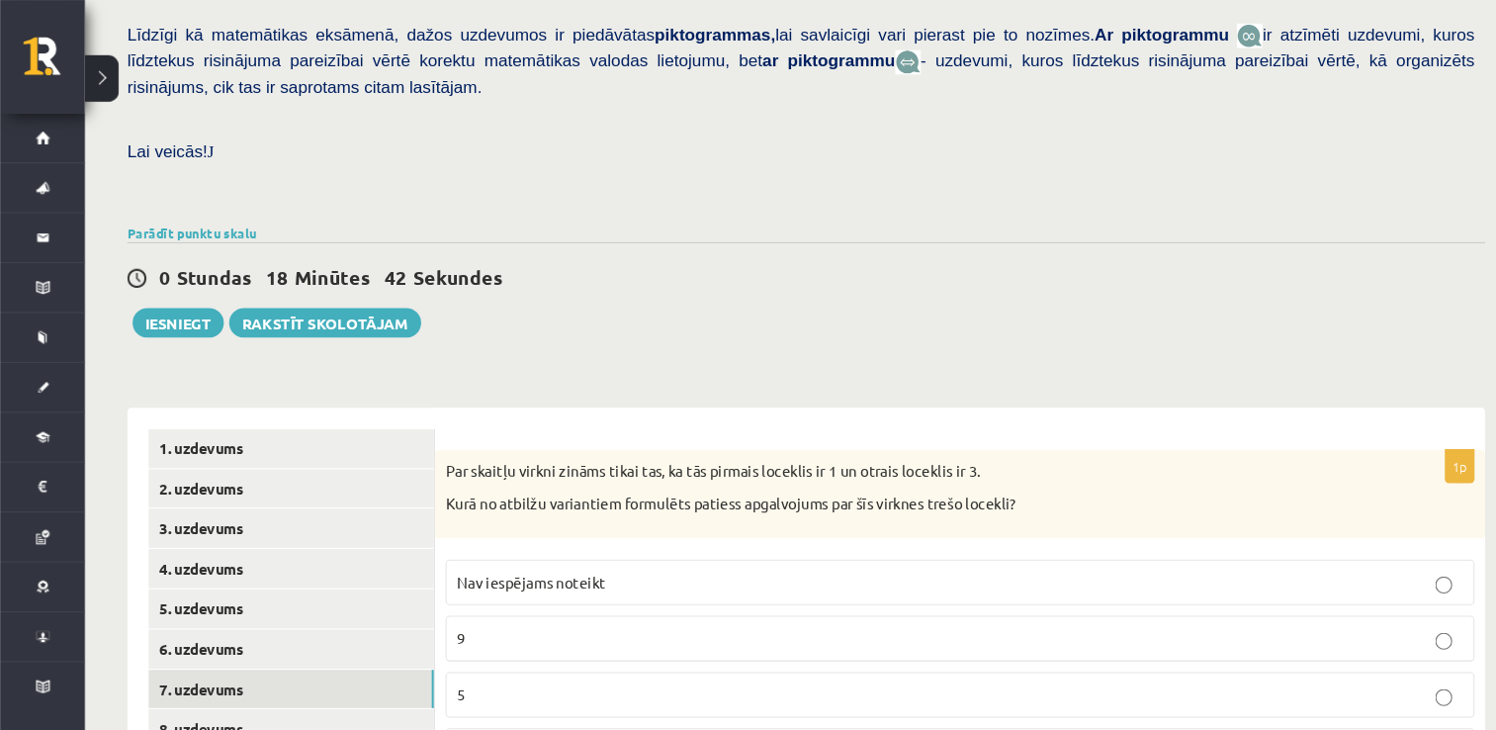
scroll to position [475, 0]
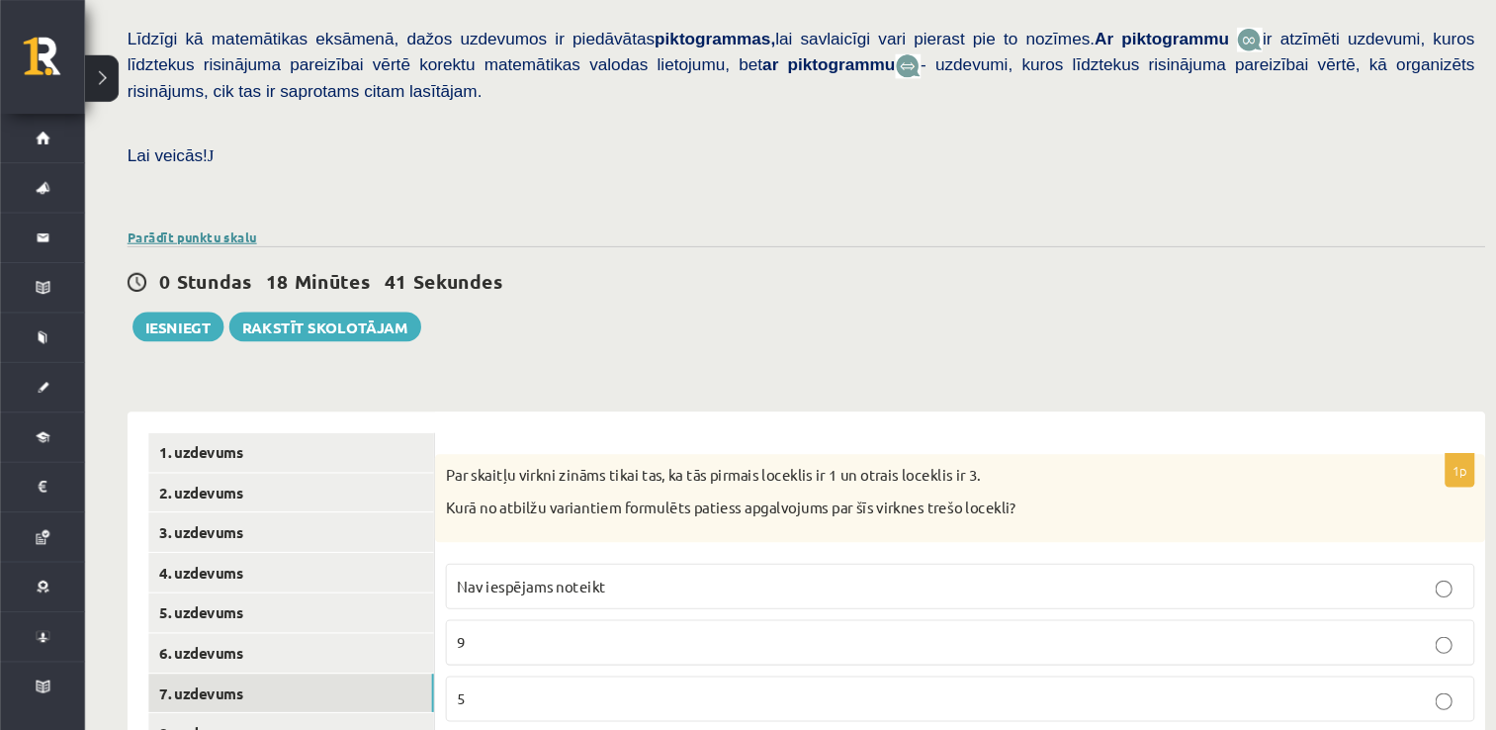
click at [161, 213] on link "Parādīt punktu skalu" at bounding box center [179, 221] width 121 height 16
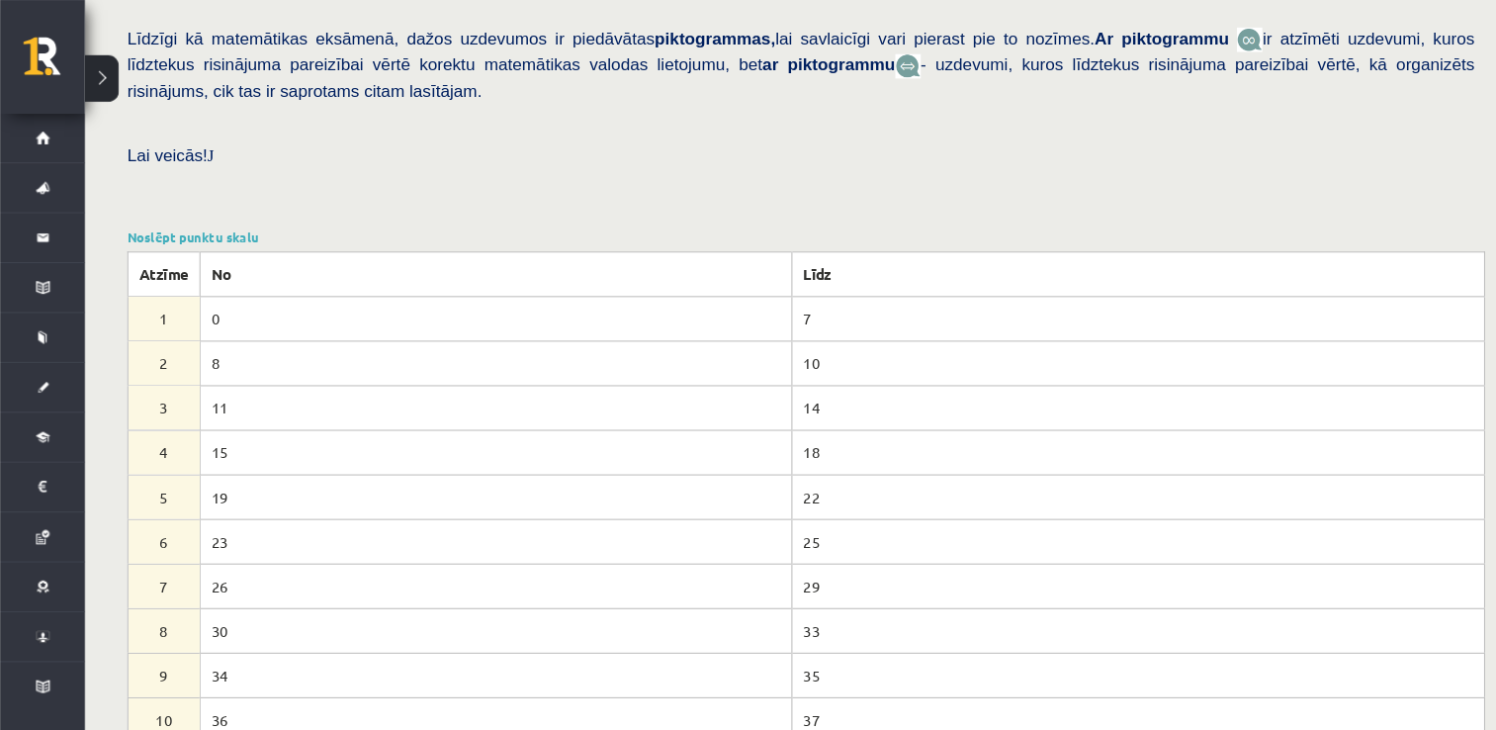
click at [161, 213] on link "Noslēpt punktu skalu" at bounding box center [180, 221] width 123 height 16
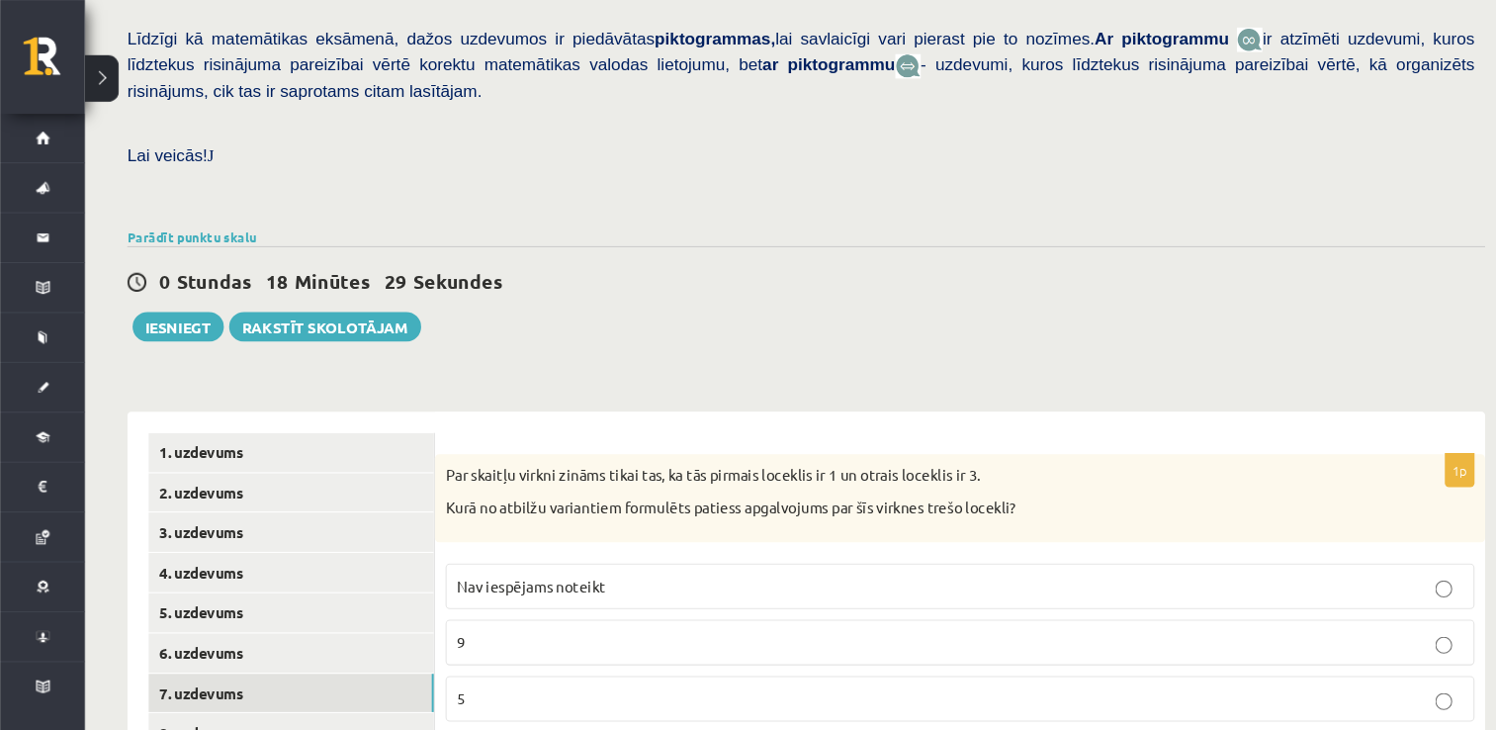
scroll to position [724, 0]
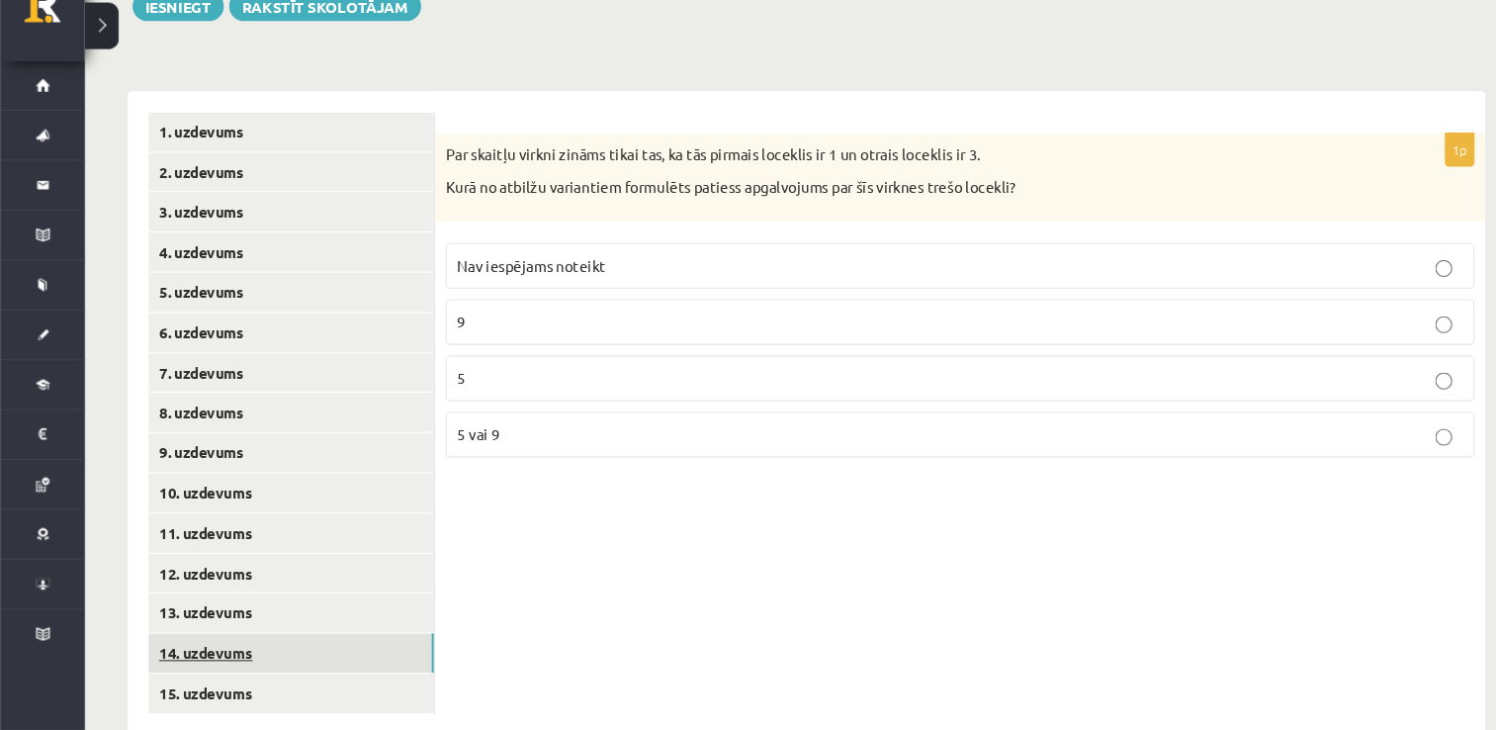
click at [195, 640] on link "14. uzdevums" at bounding box center [271, 658] width 266 height 37
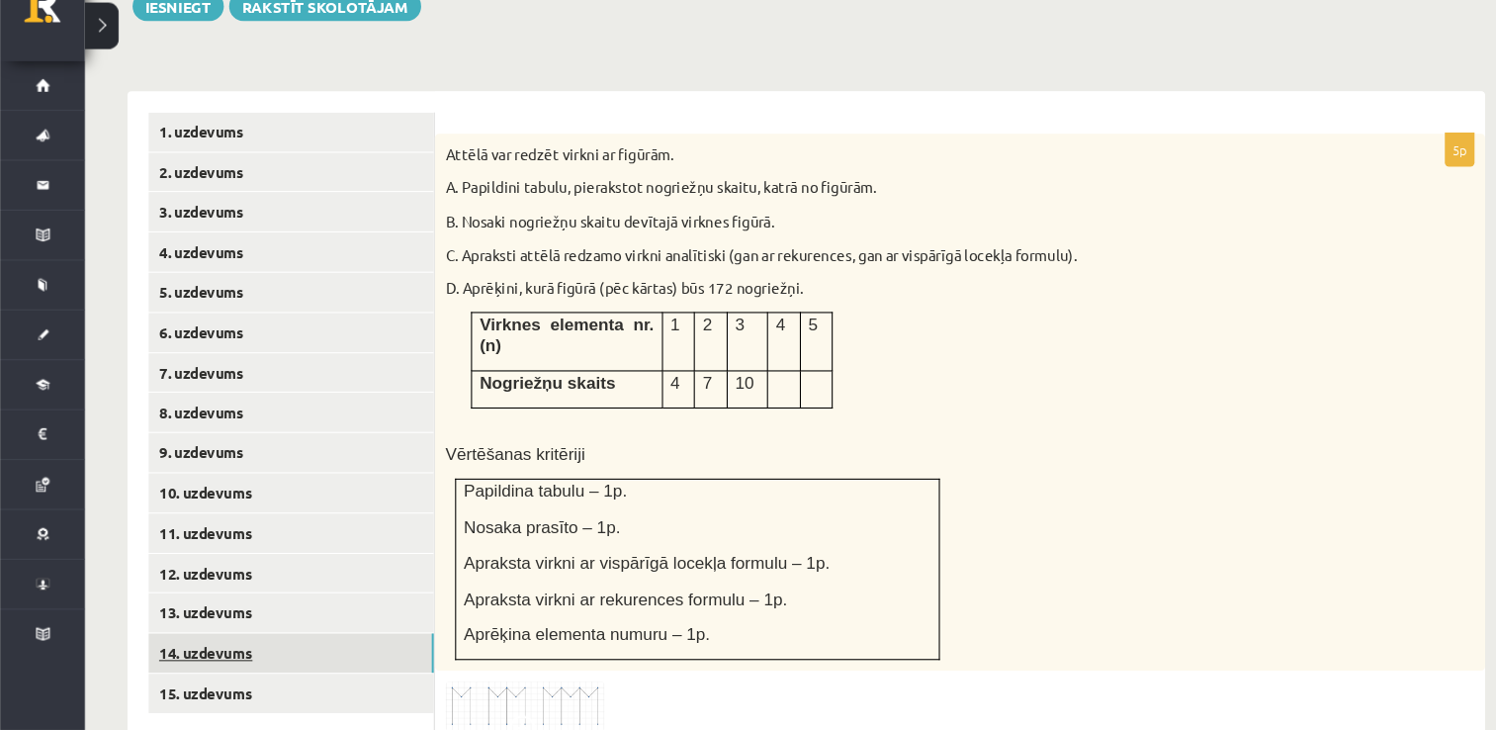
scroll to position [0, 0]
drag, startPoint x: 207, startPoint y: 670, endPoint x: 214, endPoint y: 649, distance: 21.9
click at [214, 649] on ul "1. uzdevums 2. uzdevums 3. uzdevums 4. uzdevums 5. uzdevums 6. uzdevums 7. uzde…" at bounding box center [271, 668] width 267 height 1028
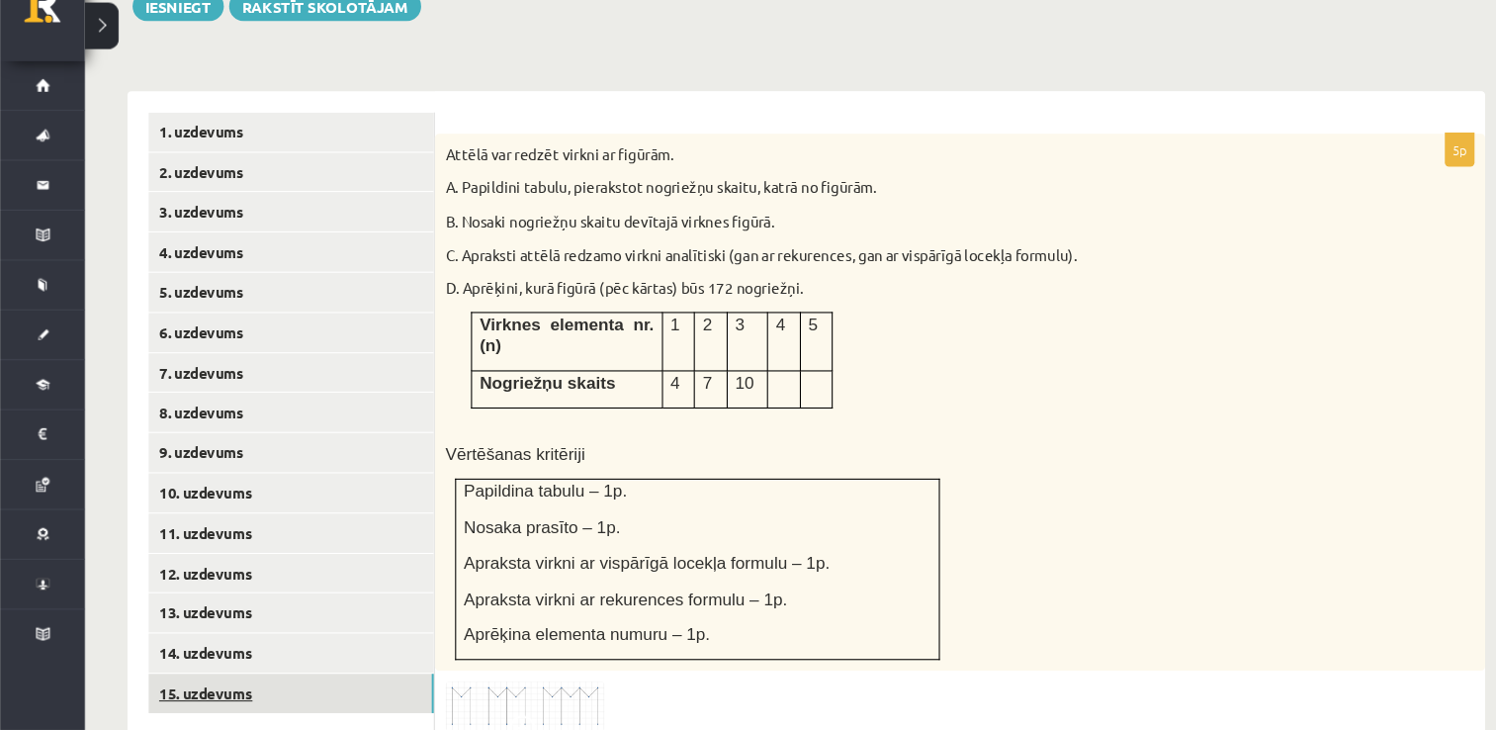
click at [214, 678] on link "15. uzdevums" at bounding box center [271, 696] width 266 height 37
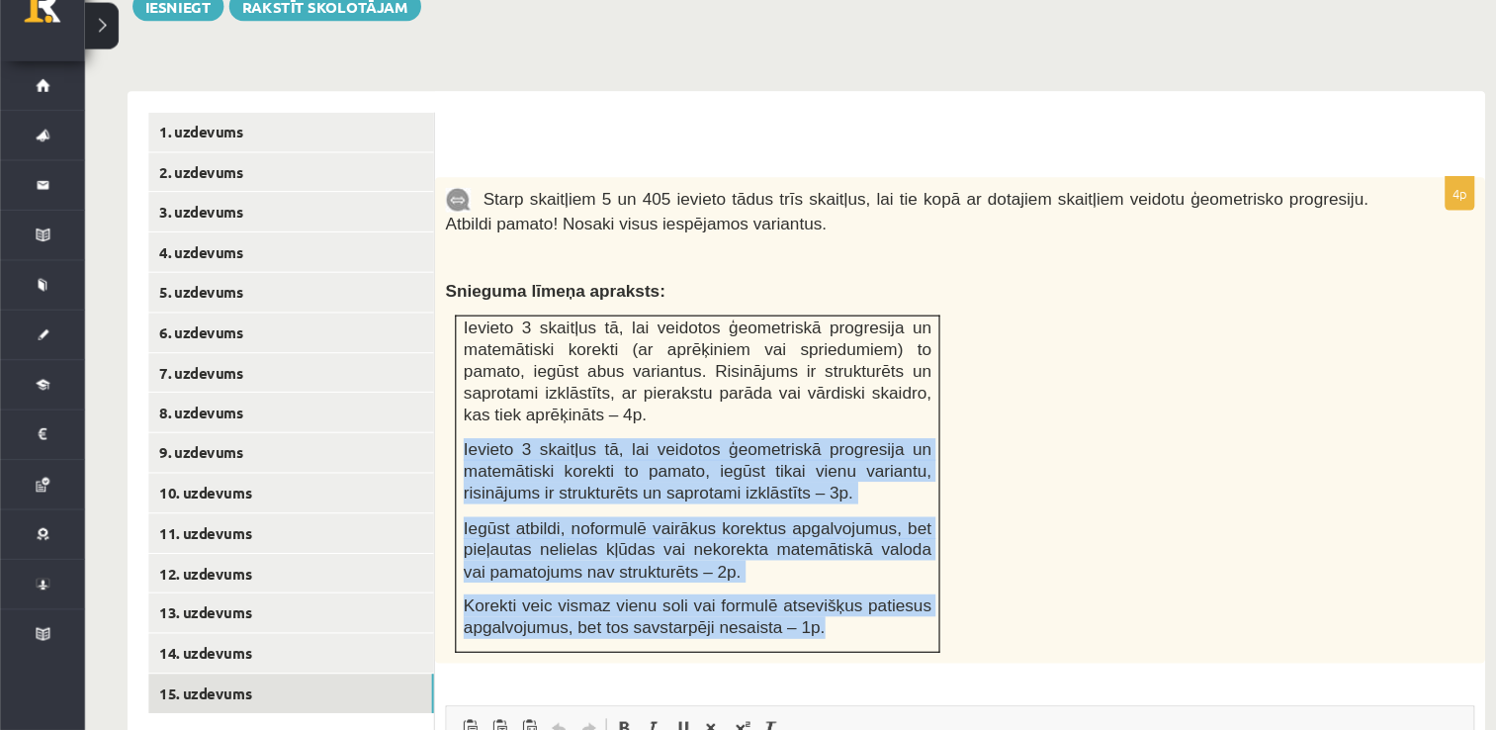
drag, startPoint x: 751, startPoint y: 594, endPoint x: 560, endPoint y: 332, distance: 324.2
click at [560, 343] on td "Ievieto 3 skaitļus tā, lai veidotos ģeometriskā progresija un matemātiski korek…" at bounding box center [650, 500] width 451 height 314
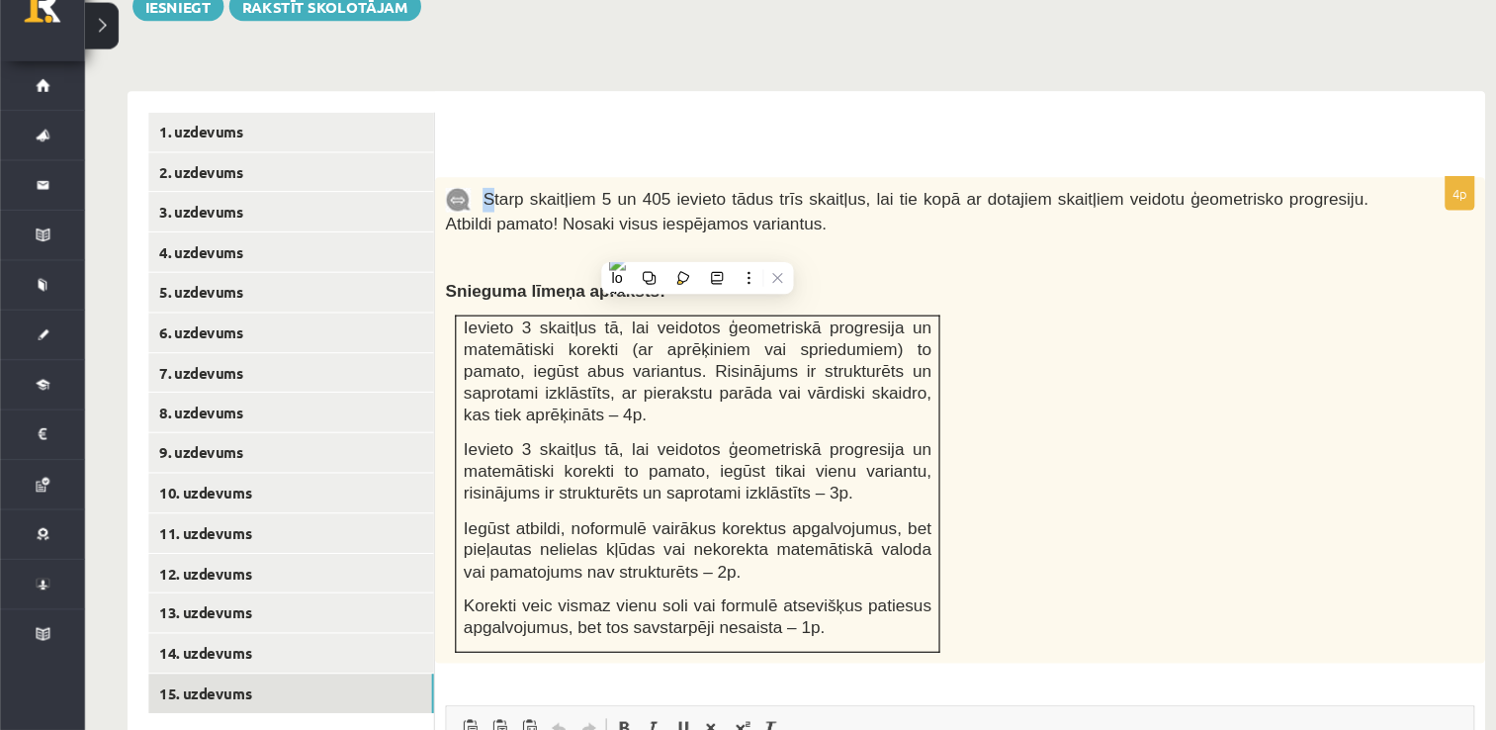
drag, startPoint x: 560, startPoint y: 332, endPoint x: 455, endPoint y: 194, distance: 173.7
click at [455, 226] on span "Starp skaitļiem 5 un 405 ievieto tādus trīs skaitļus, lai tie kopā ar dotajiem …" at bounding box center [845, 246] width 860 height 40
click at [703, 397] on p "Ievieto 3 skaitļus tā, lai veidotos ģeometriskā progresija un matemātiski korek…" at bounding box center [650, 395] width 436 height 102
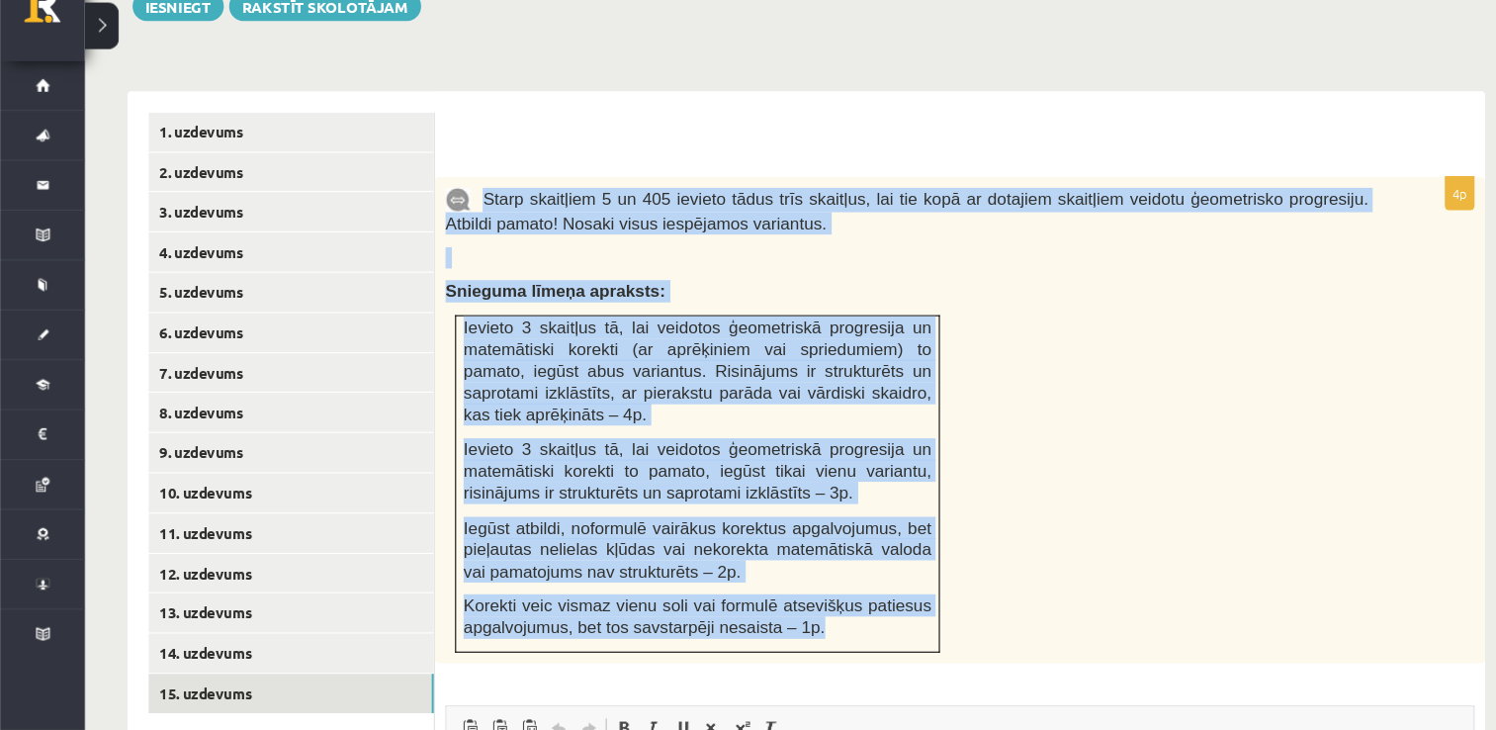
drag, startPoint x: 451, startPoint y: 182, endPoint x: 815, endPoint y: 594, distance: 550.1
click at [815, 594] on div "Starp skaitļiem 5 un 405 ievieto tādus trīs skaitļus, lai tie kopā ar dotajiem …" at bounding box center [895, 441] width 979 height 453
copy div "Starp skaitļiem 5 un 405 ievieto tādus trīs skaitļus, lai tie kopā ar dotajiem …"
click at [1012, 419] on div "Starp skaitļiem 5 un 405 ievieto tādus trīs skaitļus, lai tie kopā ar dotajiem …" at bounding box center [895, 441] width 979 height 453
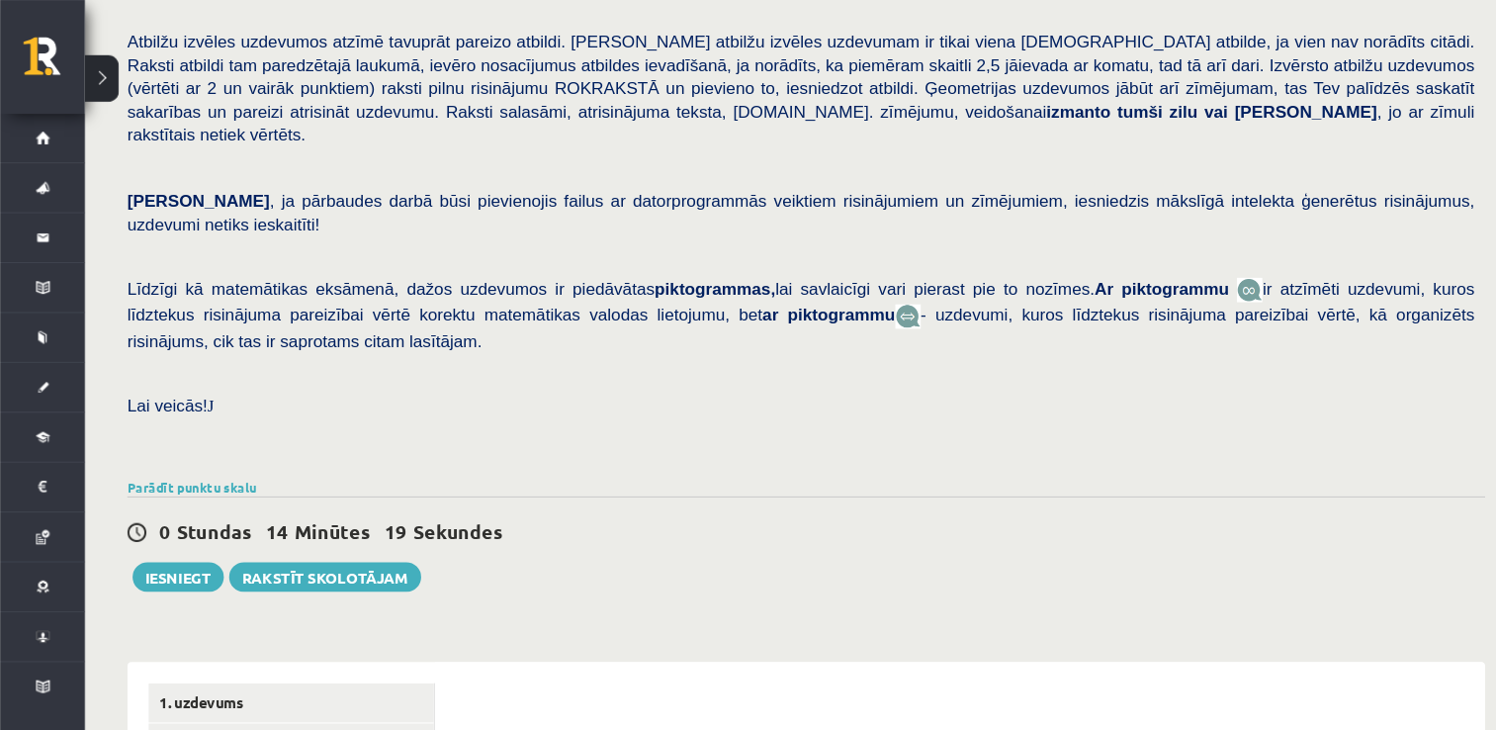
scroll to position [204, 0]
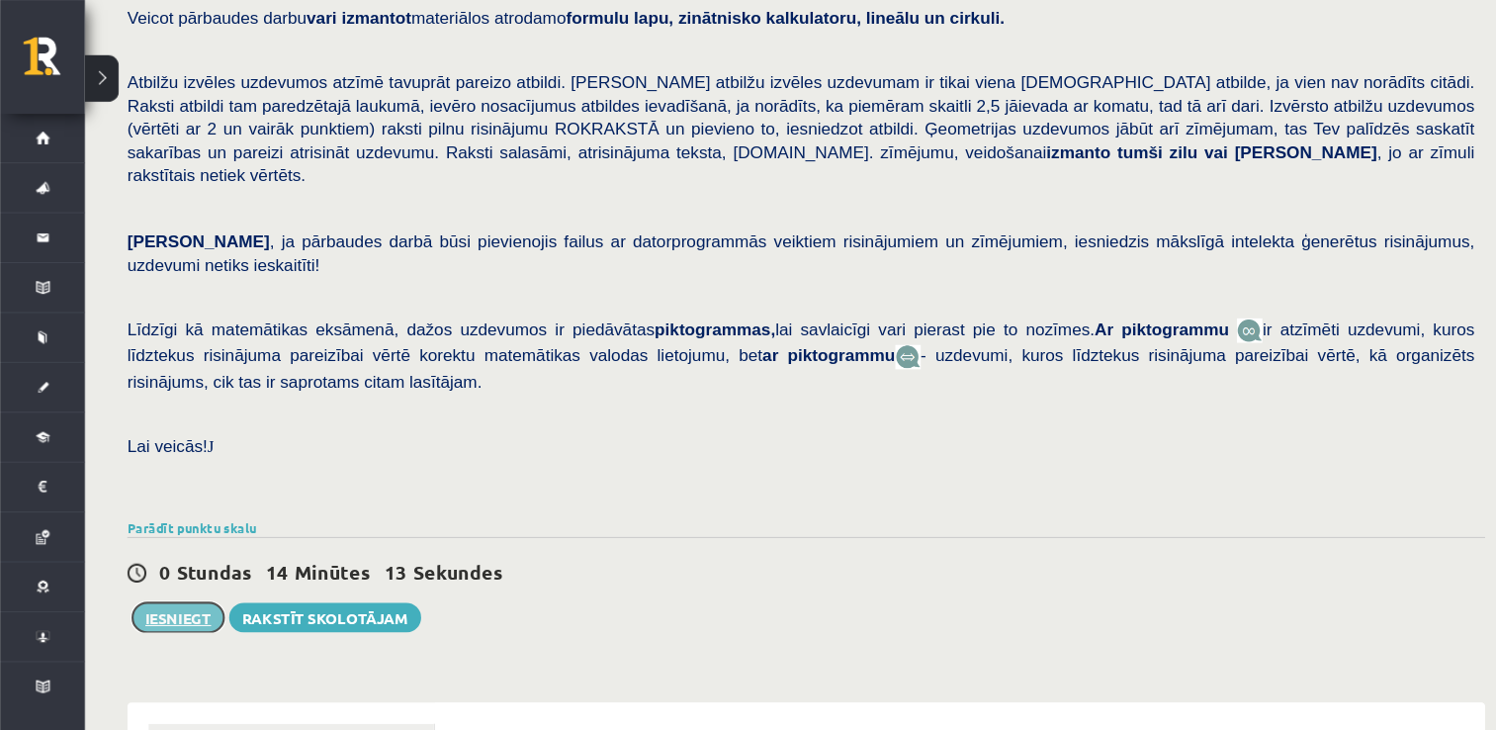
click at [168, 562] on button "Iesniegt" at bounding box center [166, 576] width 85 height 28
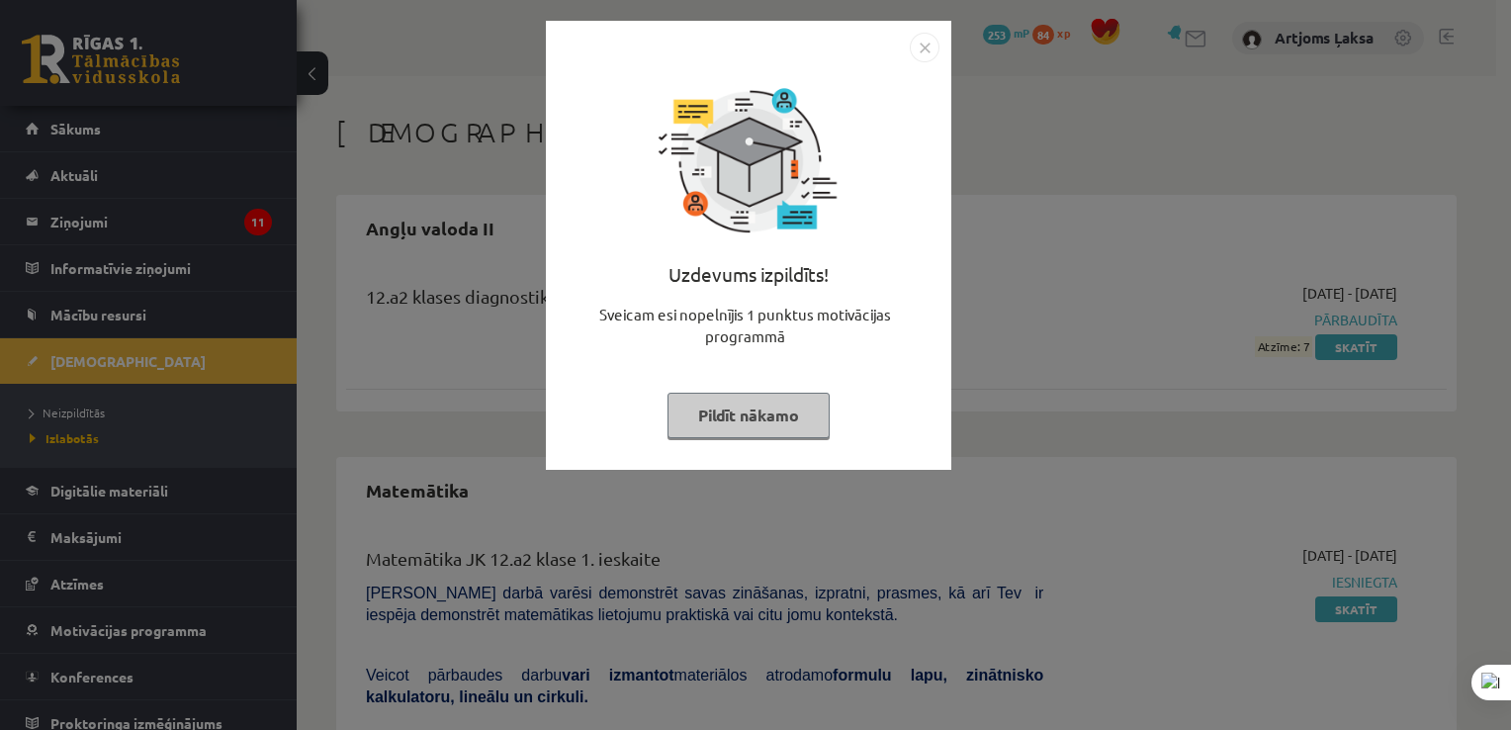
click at [918, 52] on img "Close" at bounding box center [925, 48] width 30 height 30
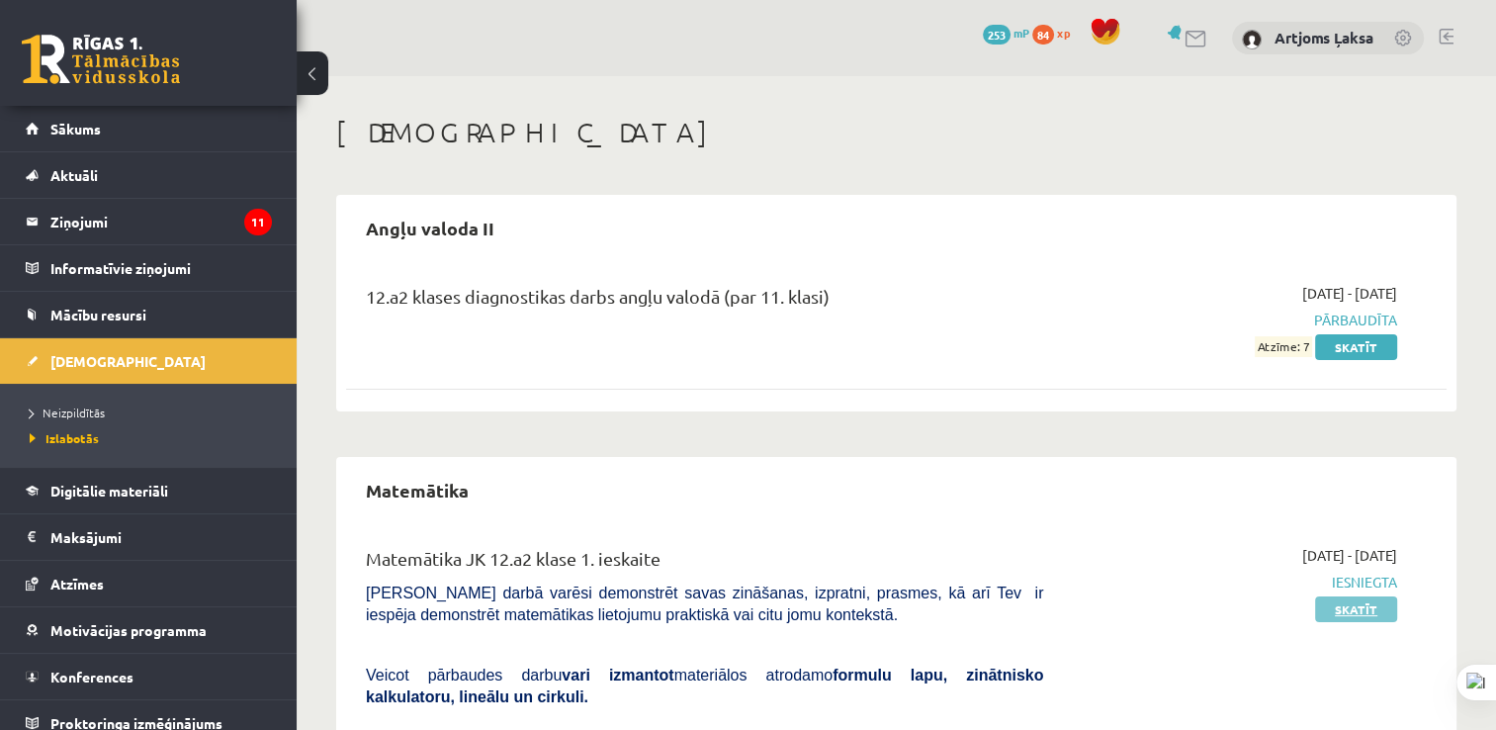
click at [1345, 615] on link "Skatīt" at bounding box center [1356, 609] width 82 height 26
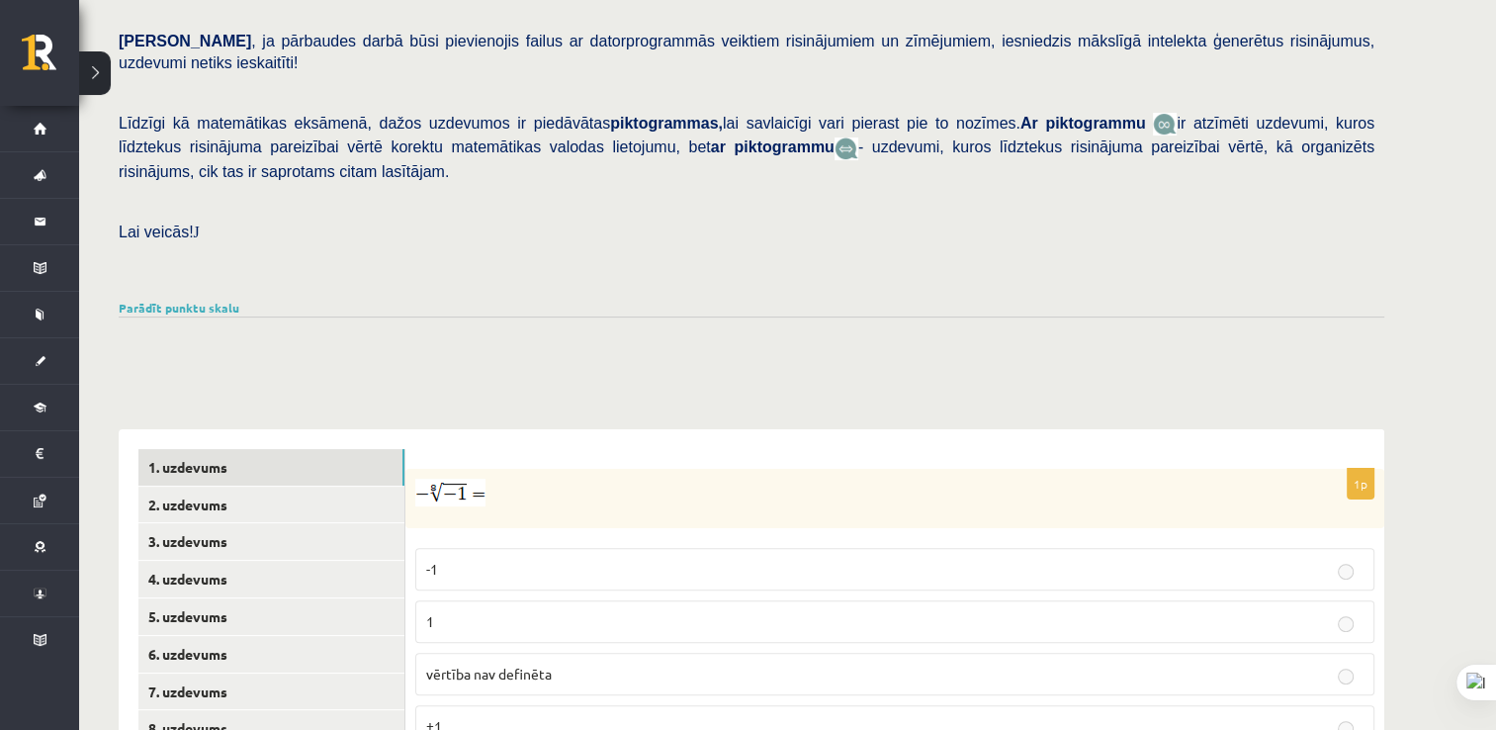
scroll to position [397, 0]
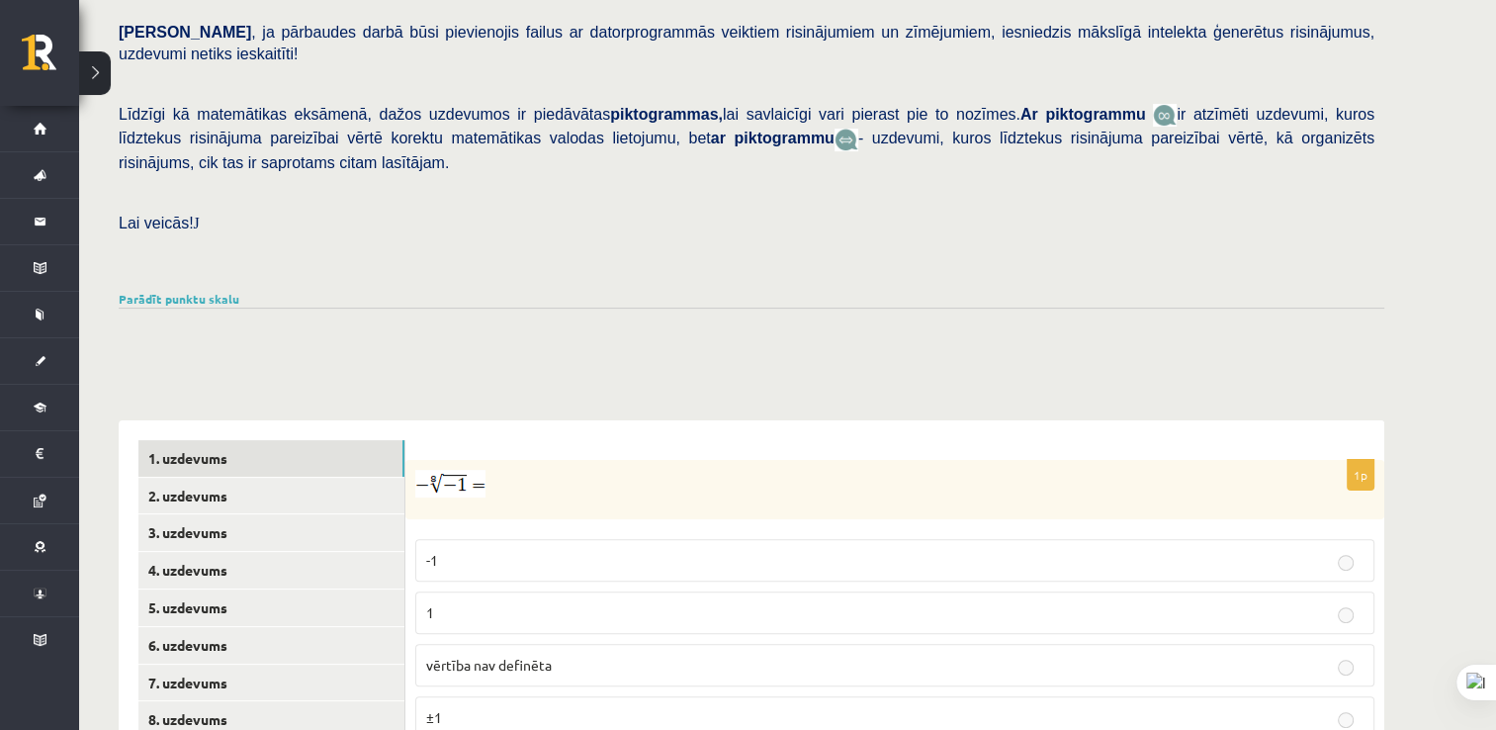
drag, startPoint x: 1489, startPoint y: 542, endPoint x: 1488, endPoint y: 552, distance: 9.9
click at [1488, 552] on div "Matemātika JK 12.a2 klase 1. ieskaite , [PERSON_NAME] (12.a2 JK klase) [PERSON_…" at bounding box center [787, 370] width 1417 height 1381
drag, startPoint x: 1488, startPoint y: 552, endPoint x: 1486, endPoint y: 603, distance: 51.5
click at [1486, 603] on div "Matemātika JK 12.a2 klase 1. ieskaite , [PERSON_NAME] (12.a2 JK klase) [PERSON_…" at bounding box center [787, 370] width 1417 height 1381
drag, startPoint x: 1486, startPoint y: 603, endPoint x: 1415, endPoint y: 132, distance: 477.0
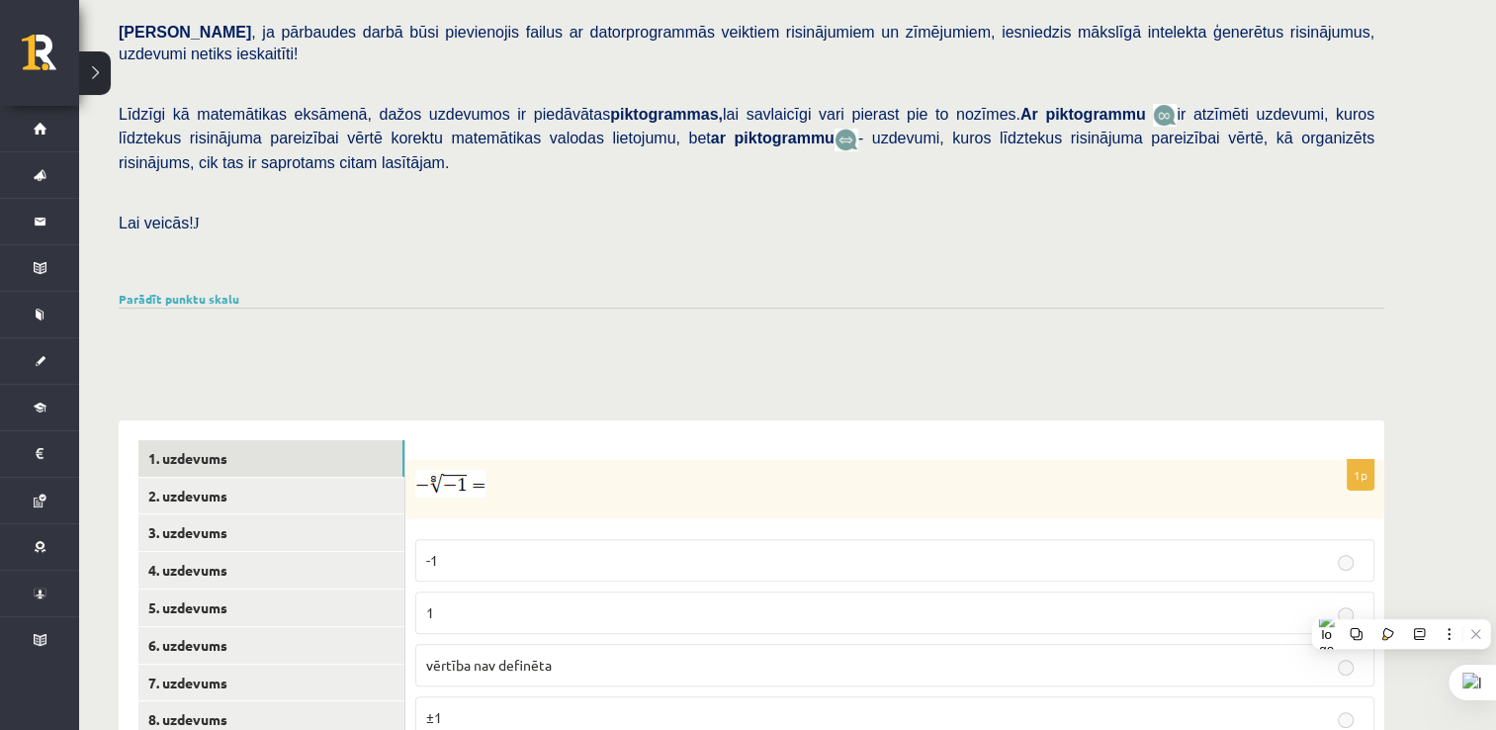
click at [1415, 132] on div "Matemātika JK 12.a2 klase 1. ieskaite , [PERSON_NAME] (12.a2 JK klase) [PERSON_…" at bounding box center [751, 370] width 1345 height 1381
